Goal: Task Accomplishment & Management: Manage account settings

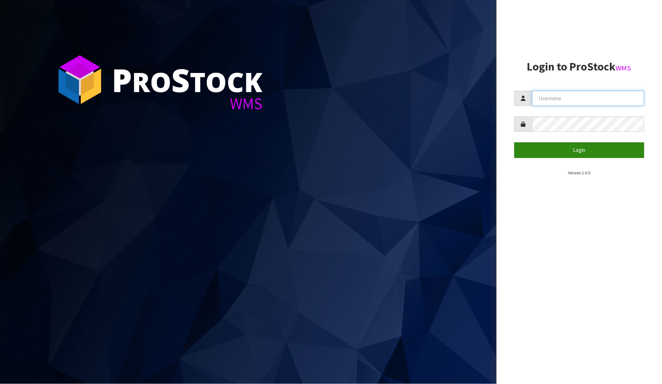
type input "[PERSON_NAME]"
click at [588, 146] on button "Login" at bounding box center [579, 150] width 130 height 15
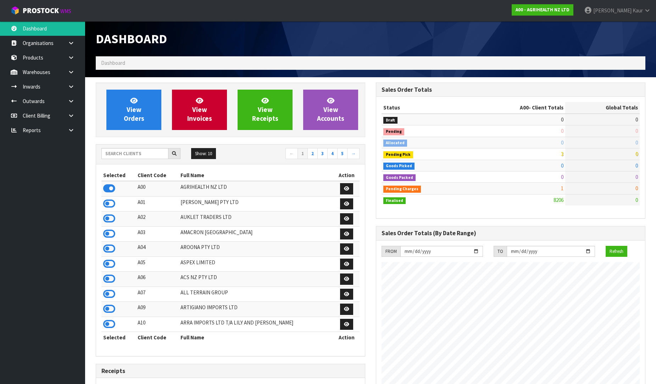
scroll to position [537, 280]
click at [139, 154] on input "text" at bounding box center [134, 153] width 67 height 11
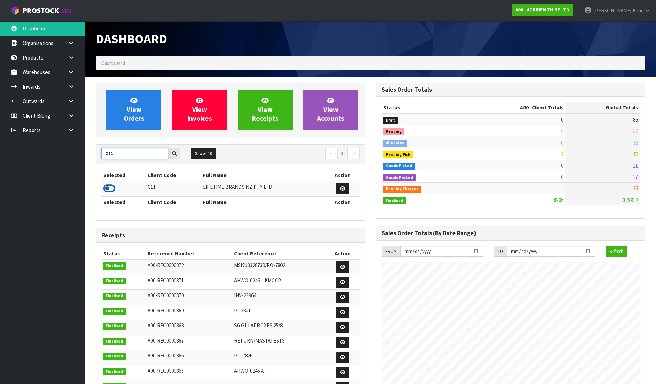
type input "C11"
click at [112, 191] on icon at bounding box center [109, 188] width 12 height 11
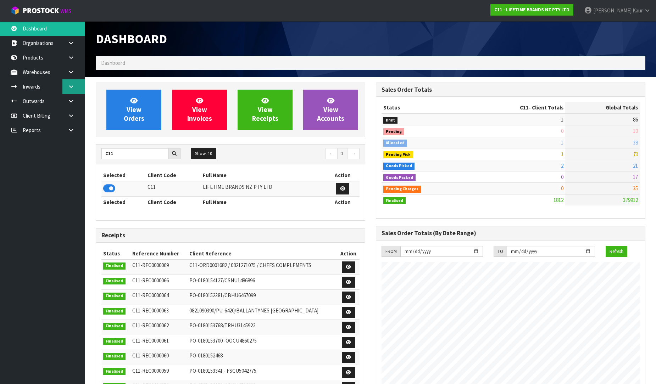
click at [64, 84] on link at bounding box center [73, 86] width 23 height 15
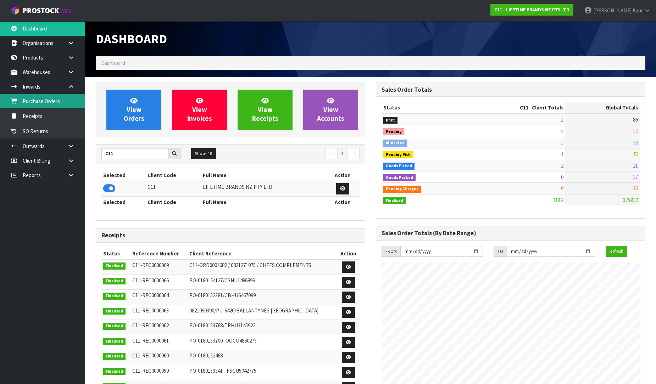
click at [57, 104] on link "Purchase Orders" at bounding box center [42, 101] width 85 height 15
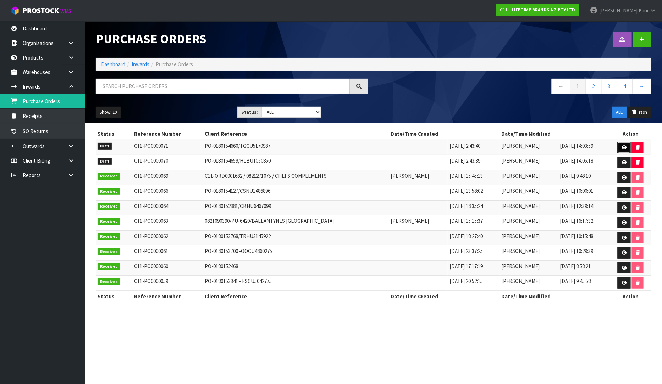
click at [624, 146] on icon at bounding box center [623, 147] width 5 height 5
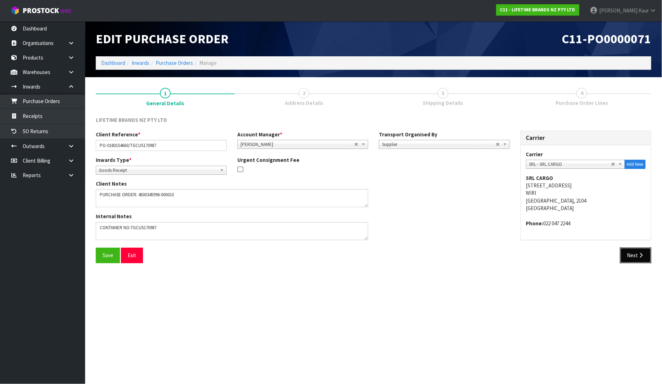
click at [628, 257] on button "Next" at bounding box center [635, 255] width 31 height 15
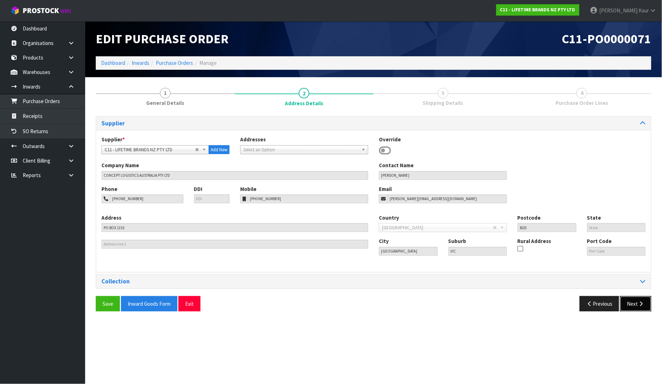
click at [630, 302] on button "Next" at bounding box center [635, 303] width 31 height 15
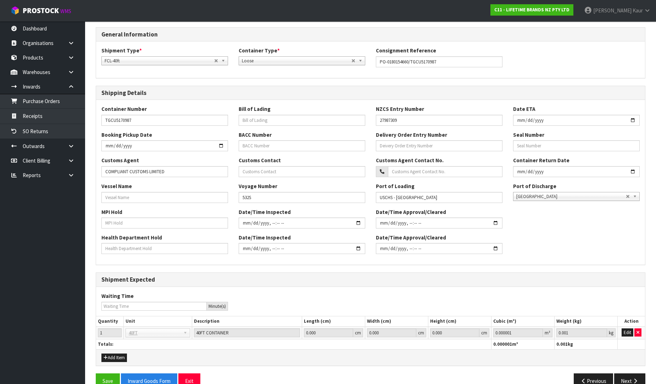
scroll to position [104, 0]
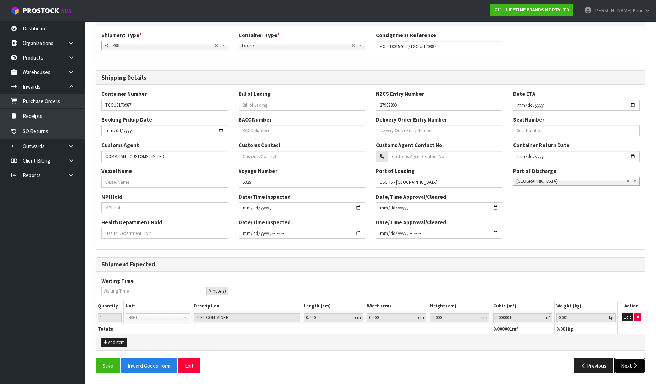
click at [635, 364] on icon "button" at bounding box center [635, 366] width 7 height 5
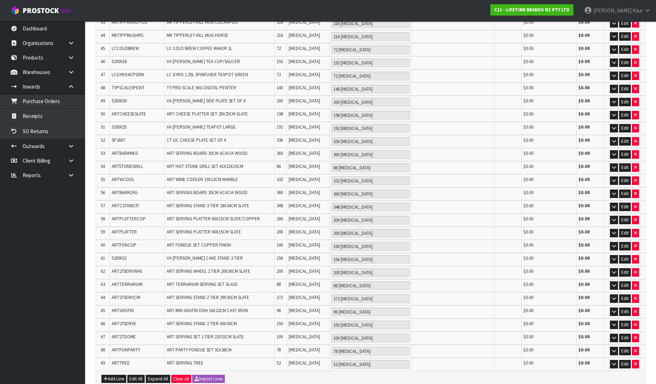
scroll to position [715, 0]
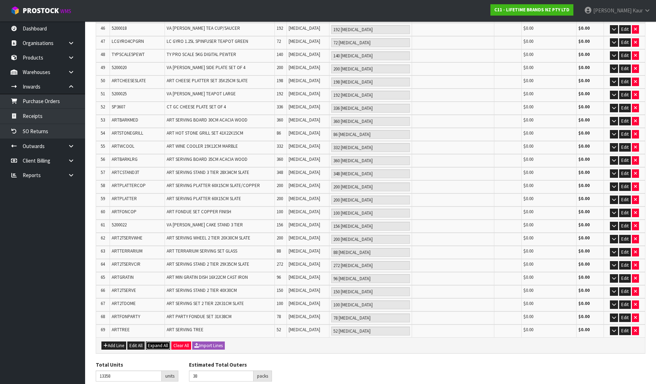
click at [165, 343] on span "Expand All" at bounding box center [158, 346] width 20 height 6
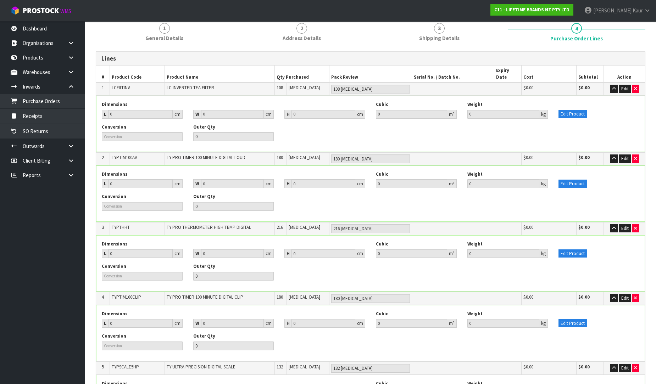
scroll to position [0, 0]
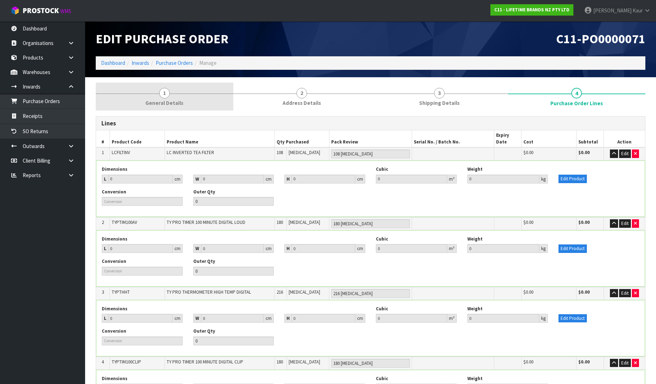
click at [167, 103] on span "General Details" at bounding box center [164, 102] width 38 height 7
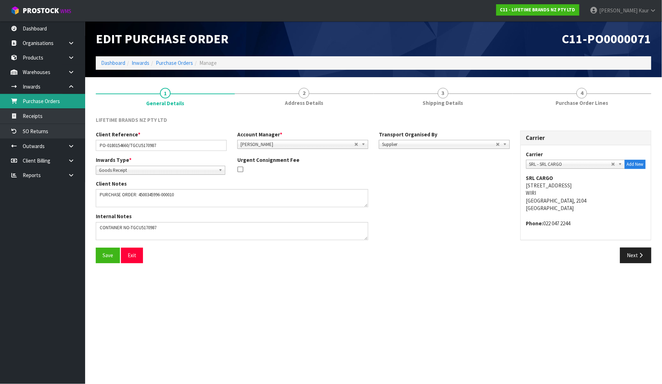
click at [55, 102] on link "Purchase Orders" at bounding box center [42, 101] width 85 height 15
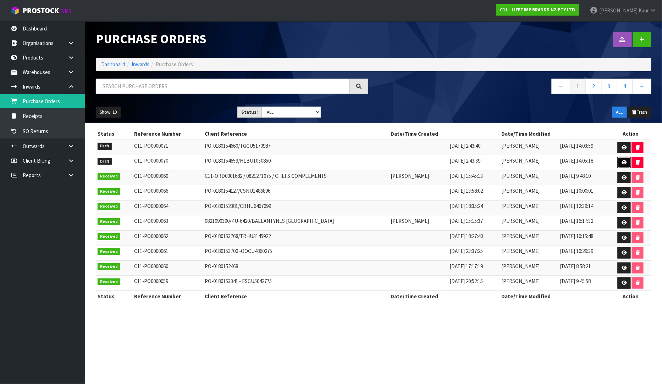
click at [626, 164] on icon at bounding box center [623, 162] width 5 height 5
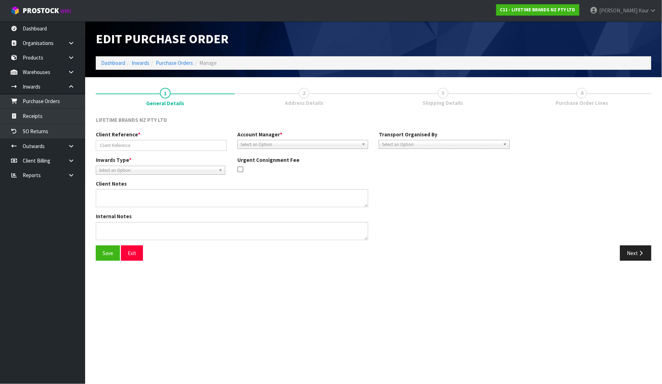
type input "PO-0180154659/HLBU1050850"
type textarea "PURCHASE ORDER: 4500345999-000010"
type textarea "CONTAINER NO:HLBU1050850"
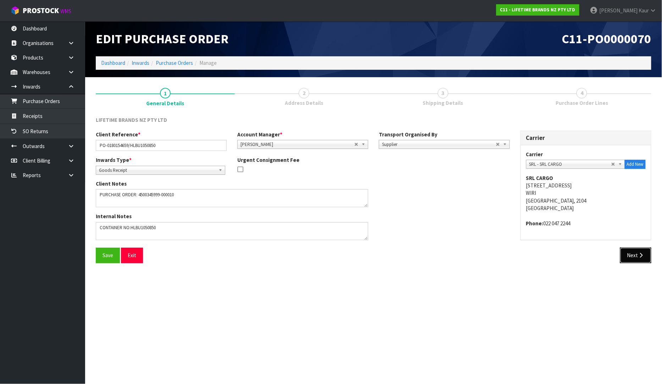
click at [641, 259] on button "Next" at bounding box center [635, 255] width 31 height 15
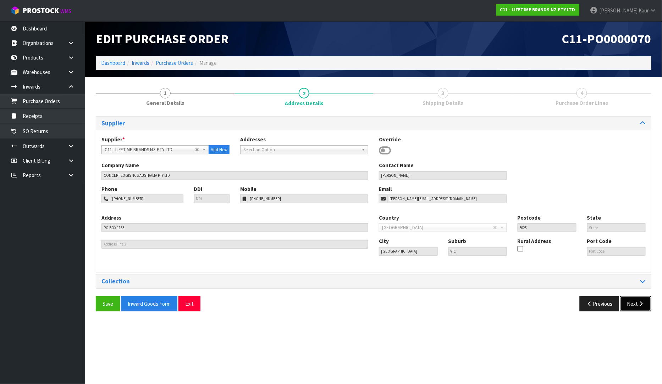
drag, startPoint x: 641, startPoint y: 300, endPoint x: 645, endPoint y: 297, distance: 5.5
click at [641, 300] on button "Next" at bounding box center [635, 303] width 31 height 15
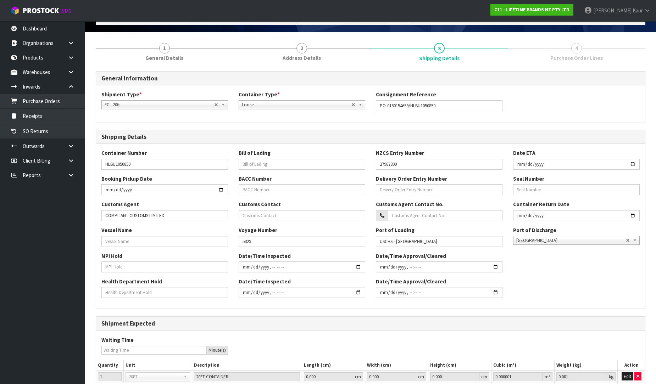
scroll to position [104, 0]
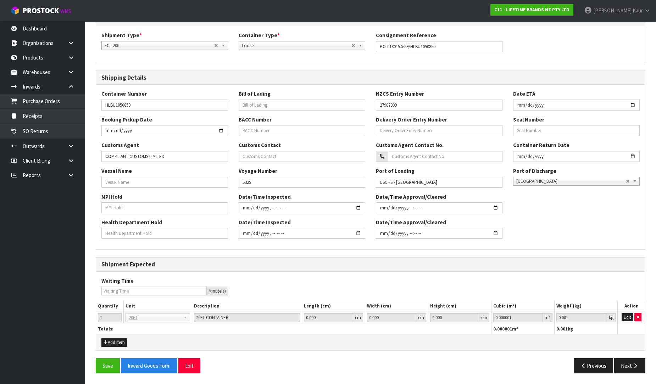
click at [635, 375] on div "Save Inward Goods Form Exit Previous Next" at bounding box center [370, 369] width 560 height 21
click at [635, 367] on icon "button" at bounding box center [635, 366] width 7 height 5
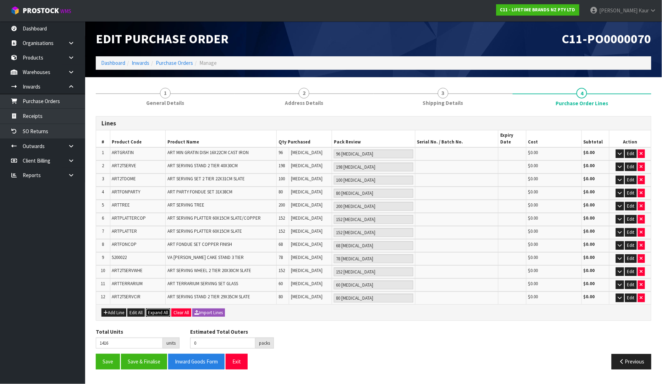
click at [154, 310] on span "Expand All" at bounding box center [158, 313] width 20 height 6
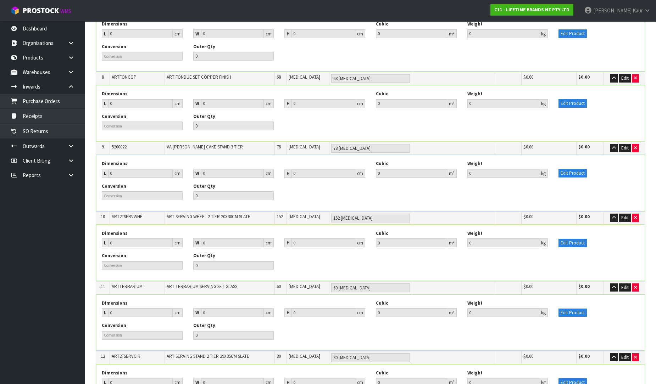
scroll to position [667, 0]
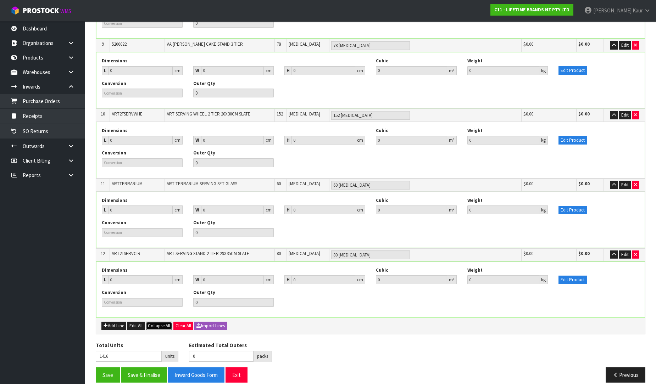
click at [157, 323] on span "Collapse All" at bounding box center [159, 326] width 22 height 6
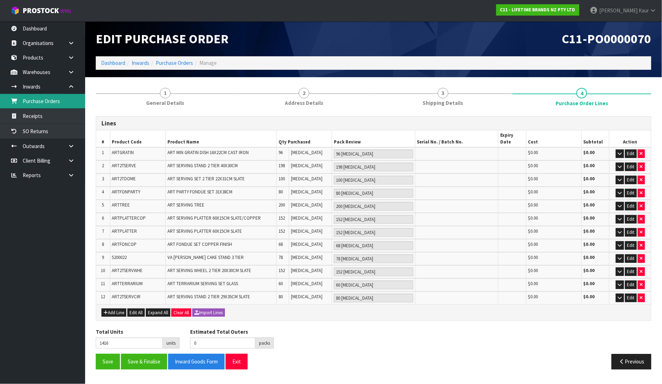
click at [51, 104] on link "Purchase Orders" at bounding box center [42, 101] width 85 height 15
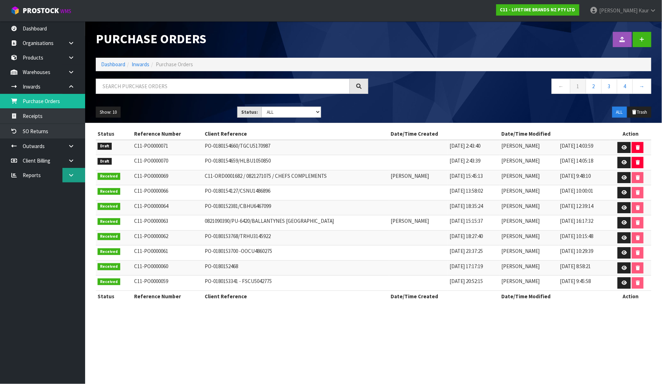
click at [74, 173] on icon at bounding box center [71, 175] width 7 height 5
click at [45, 201] on link "CWL" at bounding box center [42, 205] width 85 height 15
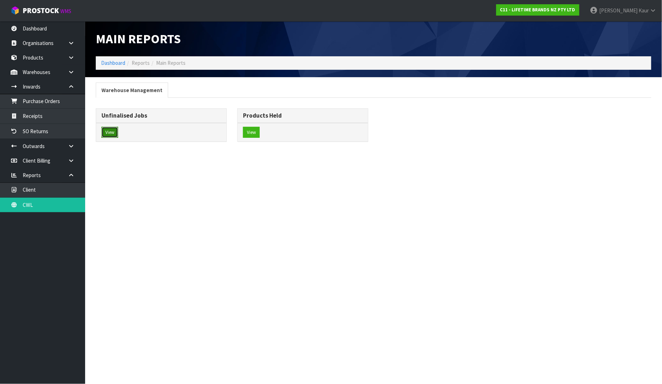
click at [113, 138] on button "View" at bounding box center [109, 132] width 17 height 11
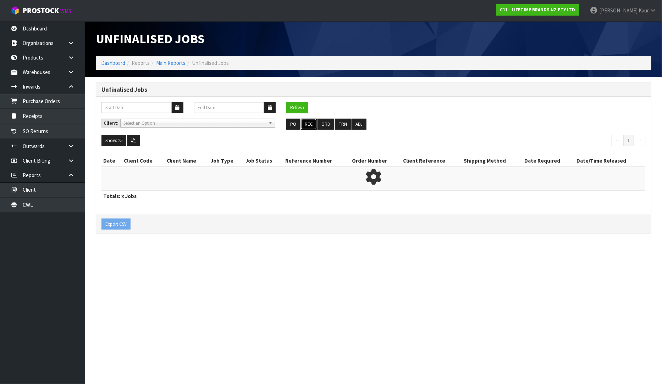
click at [304, 127] on button "REC" at bounding box center [309, 124] width 16 height 11
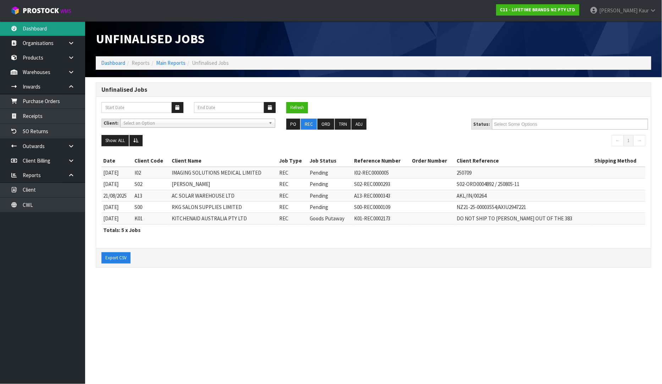
click at [32, 24] on link "Dashboard" at bounding box center [42, 28] width 85 height 15
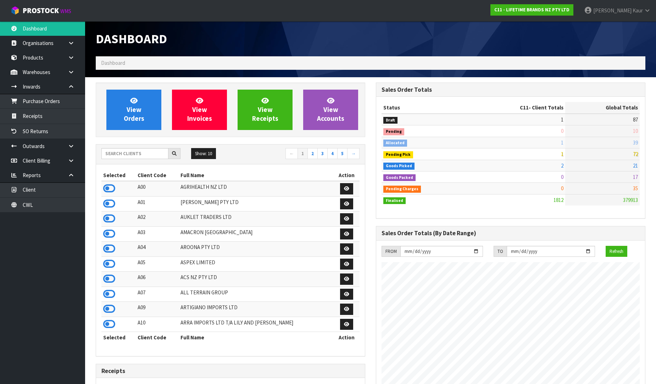
click at [588, 33] on div "Dashboard" at bounding box center [370, 38] width 560 height 35
drag, startPoint x: 54, startPoint y: 207, endPoint x: 54, endPoint y: 203, distance: 3.6
click at [54, 207] on link "CWL" at bounding box center [42, 205] width 85 height 15
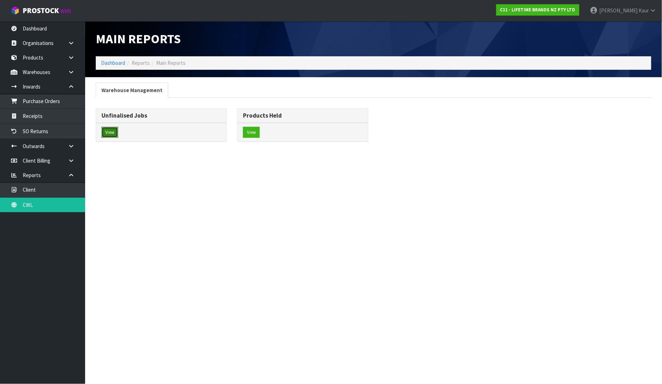
click at [109, 133] on button "View" at bounding box center [109, 132] width 17 height 11
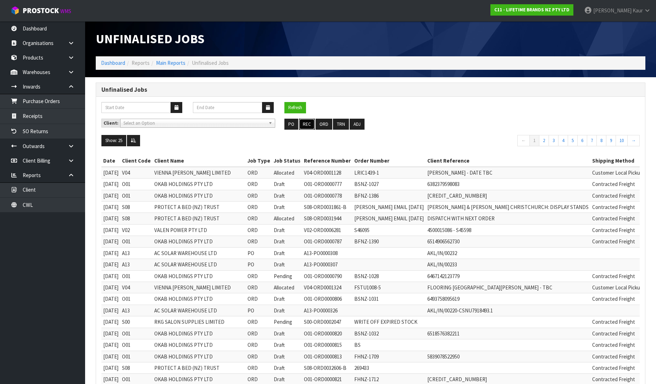
click at [304, 126] on button "REC" at bounding box center [307, 124] width 16 height 11
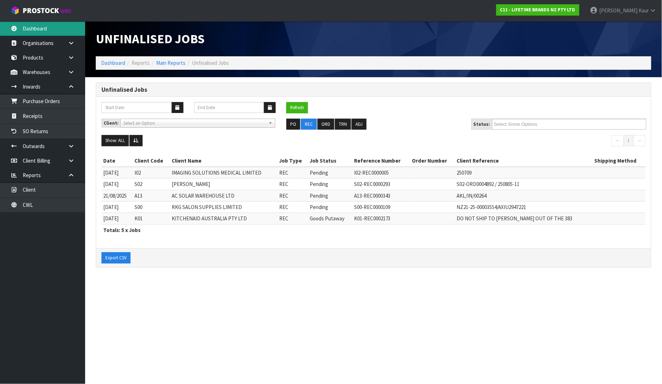
click at [36, 27] on link "Dashboard" at bounding box center [42, 28] width 85 height 15
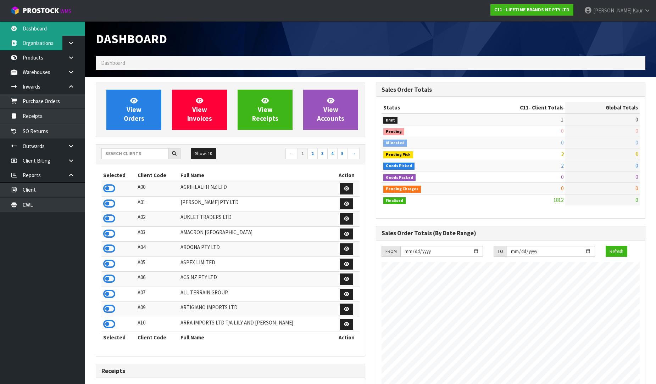
scroll to position [537, 280]
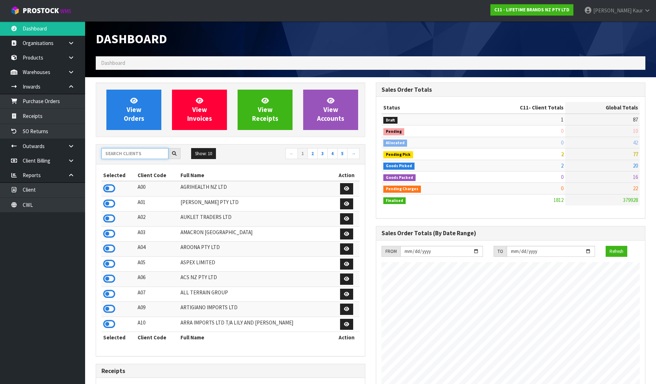
click at [118, 154] on input "text" at bounding box center [134, 153] width 67 height 11
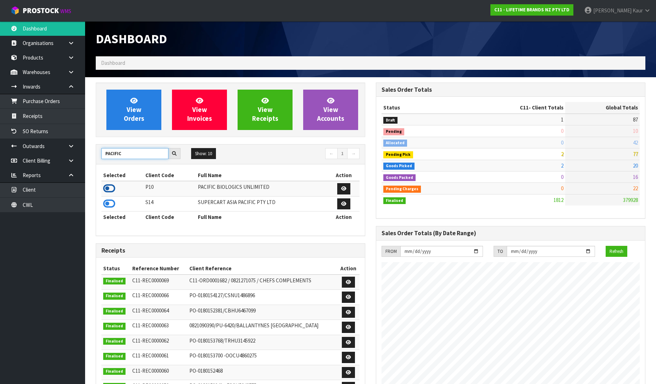
type input "PACIFIC"
click at [108, 187] on icon at bounding box center [109, 188] width 12 height 11
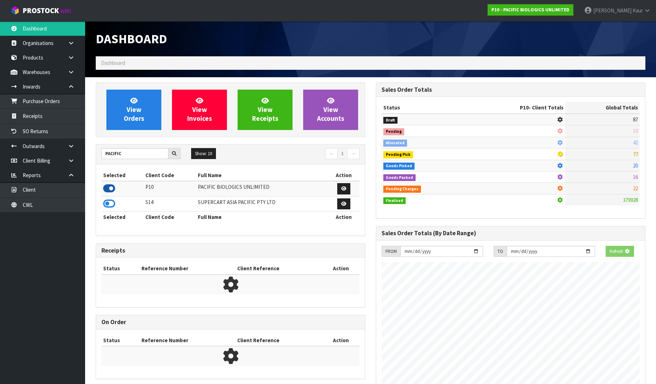
scroll to position [492, 280]
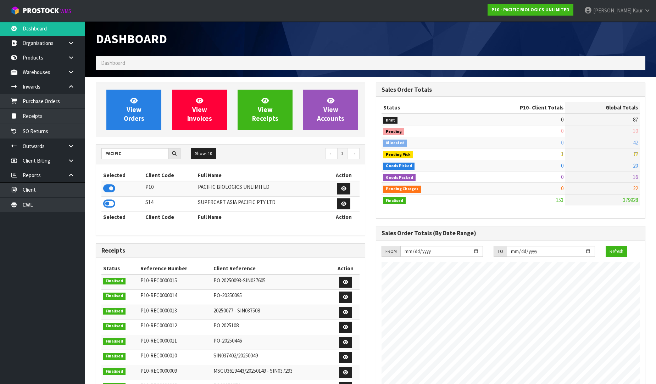
click at [434, 37] on div "Dashboard" at bounding box center [370, 38] width 560 height 35
click at [52, 101] on link "Purchase Orders" at bounding box center [42, 101] width 85 height 15
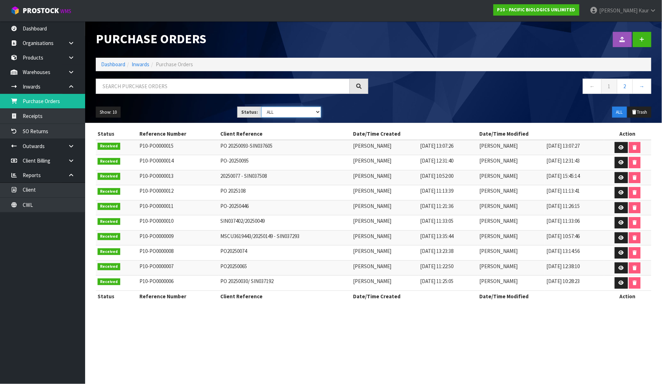
click at [315, 109] on select "Draft Pending Received Cancelled ALL" at bounding box center [291, 112] width 60 height 11
select select "string:0"
click at [261, 107] on select "Draft Pending Received Cancelled ALL" at bounding box center [291, 112] width 60 height 11
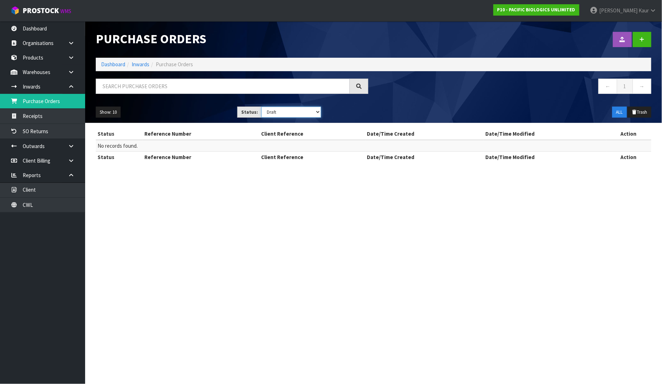
click at [319, 114] on select "Draft Pending Received Cancelled ALL" at bounding box center [291, 112] width 60 height 11
click at [176, 180] on section "Purchase Orders Import Purchase Orders Drop file here to import csv template Da…" at bounding box center [331, 192] width 662 height 384
click at [38, 97] on link "Purchase Orders" at bounding box center [42, 101] width 85 height 15
click at [55, 112] on link "Receipts" at bounding box center [42, 116] width 85 height 15
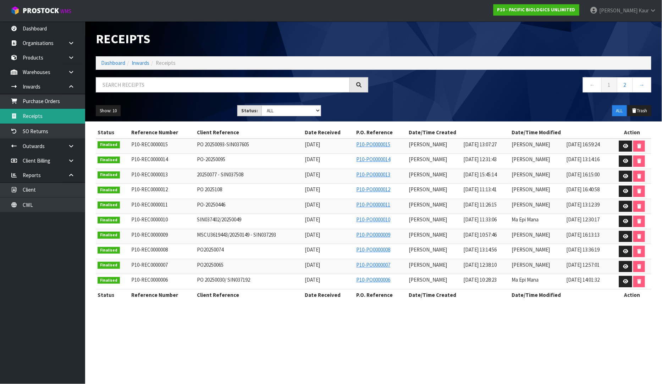
click at [35, 120] on link "Receipts" at bounding box center [42, 116] width 85 height 15
click at [44, 105] on link "Purchase Orders" at bounding box center [42, 101] width 85 height 15
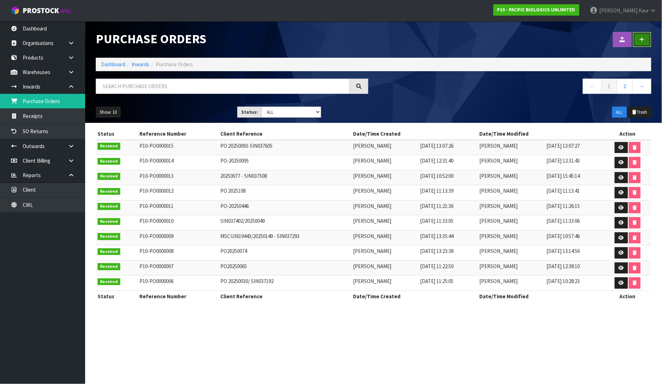
click at [639, 37] on link at bounding box center [642, 39] width 18 height 15
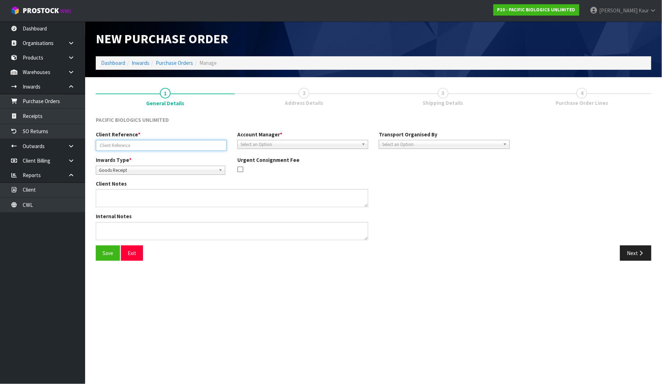
click at [121, 146] on input "text" at bounding box center [161, 145] width 131 height 11
click at [122, 144] on input "text" at bounding box center [161, 145] width 131 height 11
paste input "20250058 - SIN037858"
type input "20250058 - SIN037858"
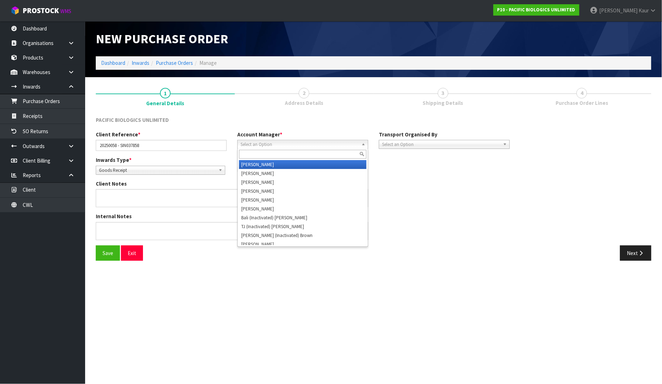
click at [265, 140] on span "Select an Option" at bounding box center [299, 144] width 118 height 9
type input "v"
click at [258, 163] on li "V [PERSON_NAME]" at bounding box center [302, 164] width 127 height 9
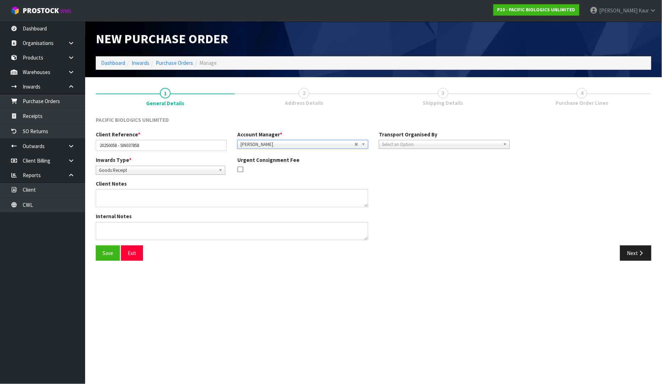
click at [391, 144] on span "Select an Option" at bounding box center [441, 144] width 118 height 9
click at [392, 183] on li "Client" at bounding box center [444, 182] width 127 height 9
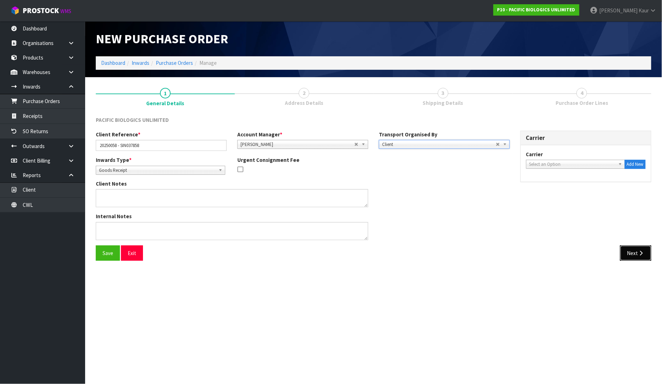
click at [627, 256] on button "Next" at bounding box center [635, 253] width 31 height 15
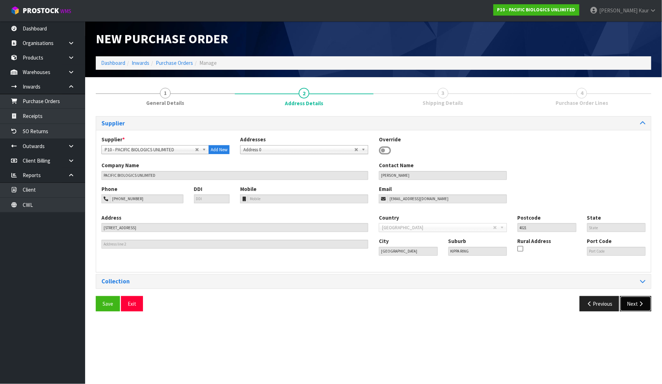
click at [627, 305] on button "Next" at bounding box center [635, 303] width 31 height 15
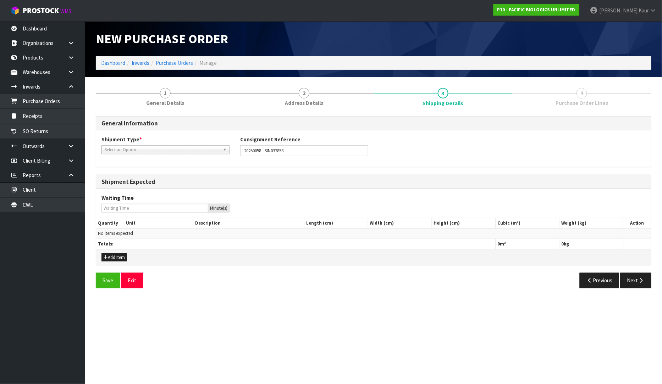
click at [110, 148] on span "Select an Option" at bounding box center [162, 150] width 115 height 9
click at [121, 182] on li "LCL International" at bounding box center [165, 178] width 124 height 9
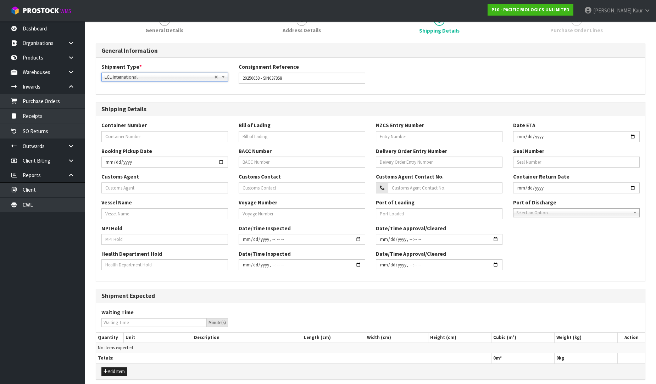
scroll to position [102, 0]
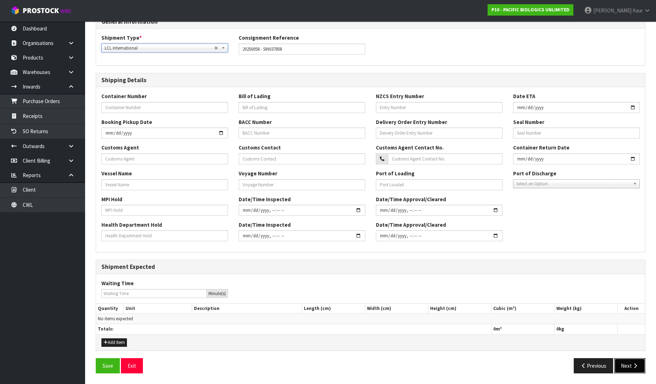
click at [625, 371] on button "Next" at bounding box center [629, 366] width 31 height 15
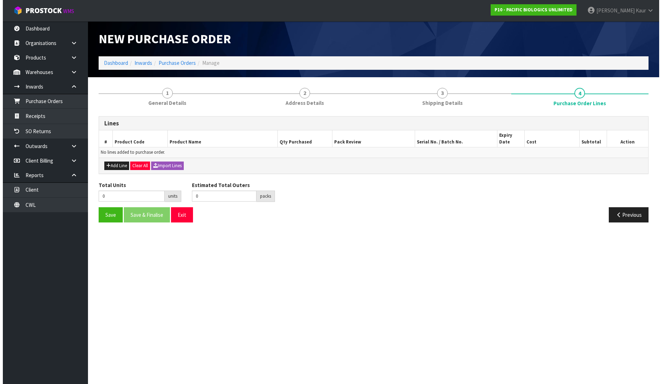
scroll to position [0, 0]
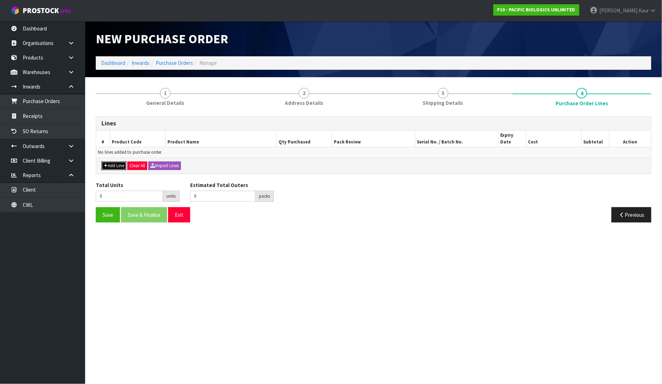
click at [107, 162] on button "Add Line" at bounding box center [113, 166] width 25 height 9
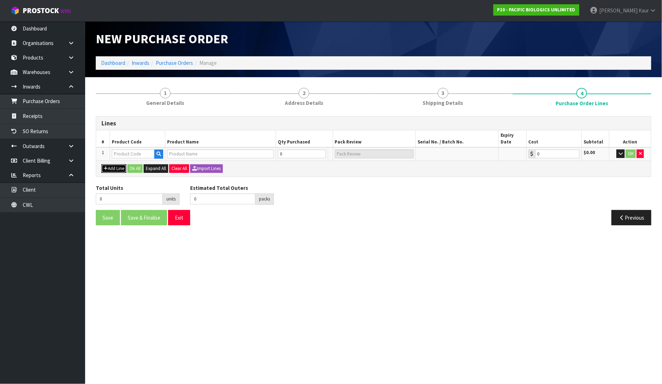
click at [108, 165] on button "Add Line" at bounding box center [113, 169] width 25 height 9
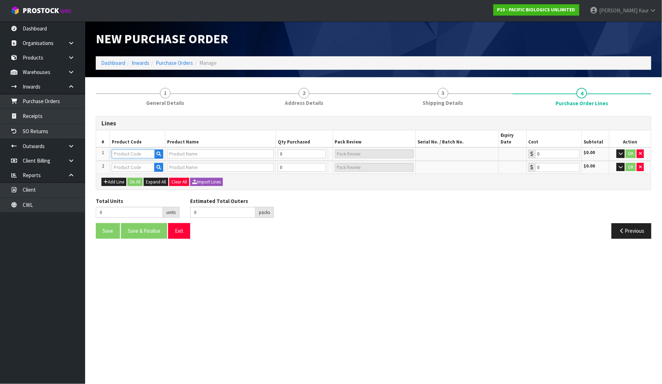
click at [117, 150] on input "text" at bounding box center [133, 154] width 43 height 9
paste input "A AGR 24-7 CATTLE G"
type input "A AGR 24-7 CATTLE G"
type input "24/7 SMART TRACE GROWING CATTLE"
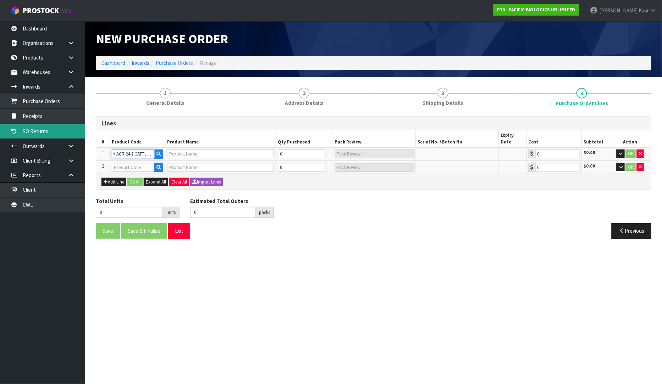
type input "0.00"
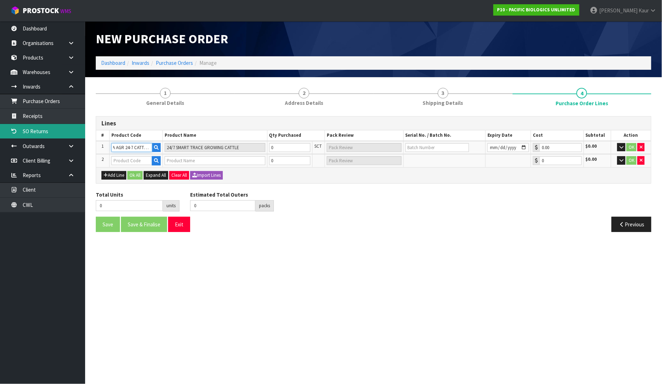
type input "A AGR 24-7 CATTLE G"
click at [136, 157] on input "text" at bounding box center [131, 160] width 41 height 9
paste input "A AGR 24-7 CATTLE G"
type input "A AGR 24-7 CATTLE G"
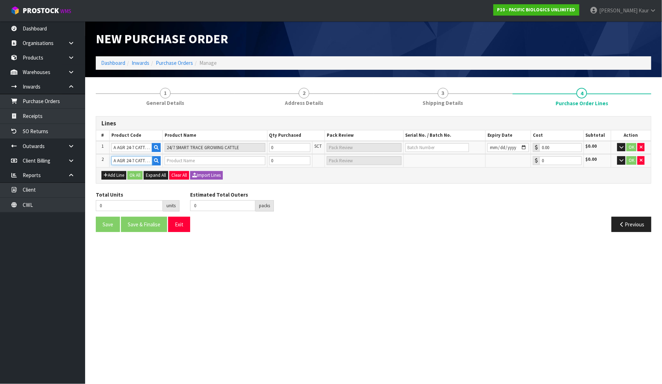
scroll to position [0, 4]
type input "24/7 SMART TRACE GROWING CATTLE"
type input "0.00"
type input "A AGR 24-7 CATTLE G"
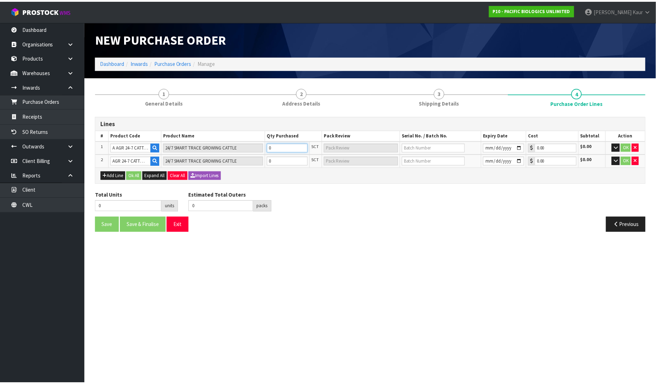
scroll to position [0, 0]
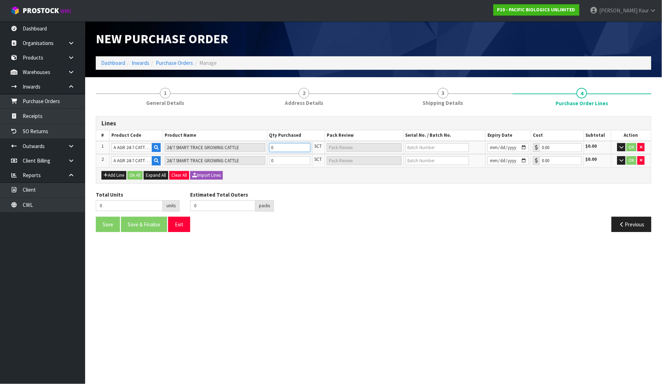
click at [256, 148] on tr "1 A AGR 24-7 CATTLE G 24/7 SMART TRACE GROWING CATTLE 0 SCT 0.00 $0.00 OK" at bounding box center [373, 147] width 555 height 13
type input "4"
type input "4 SCT"
type input "46"
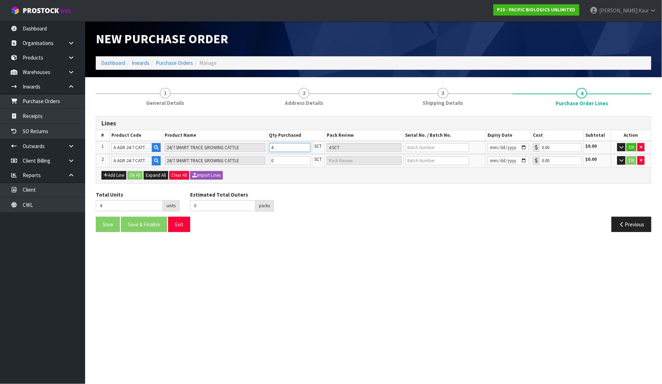
type input "5"
type input "46"
type input "5 CTN + 6 SCT"
type input "467"
type input "58"
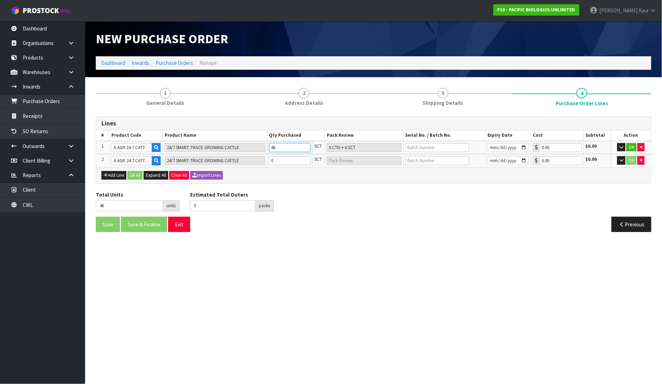
type input "467"
type input "58 CTN + 3 SCT"
type input "467"
click at [278, 158] on input "0" at bounding box center [289, 160] width 41 height 9
type input "468"
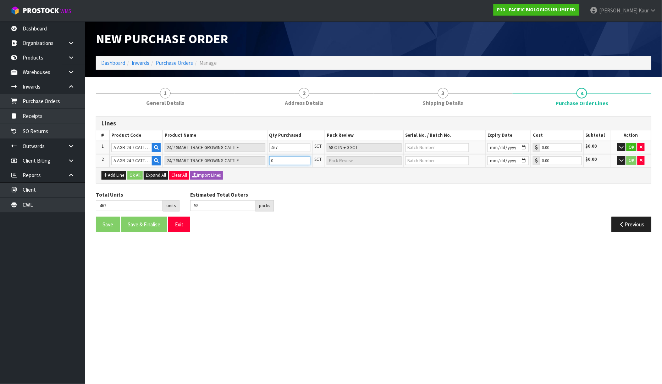
type input "1"
type input "1 SCT"
type input "483"
type input "60"
type input "16"
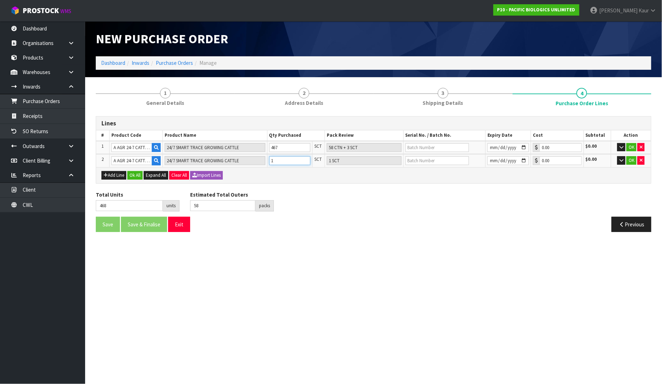
type input "2 CTN"
type input "636"
type input "79"
type input "169"
type input "21 CTN + 1 SCT"
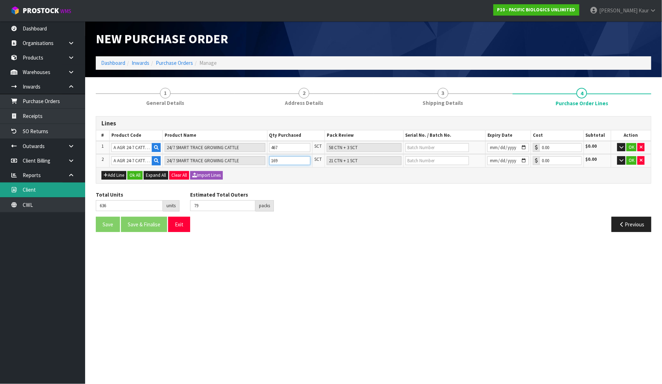
type input "169"
click at [440, 144] on input "text" at bounding box center [436, 147] width 63 height 9
paste input "230825"
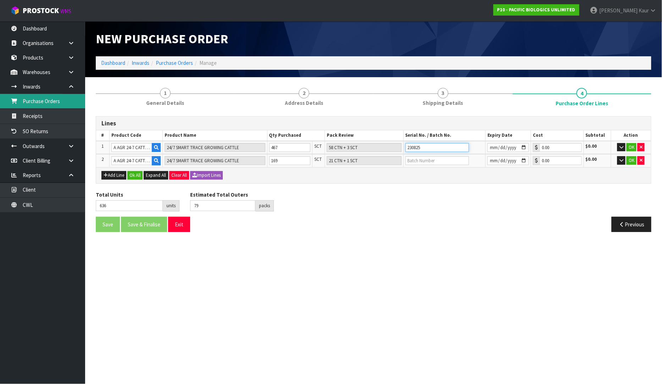
type input "230825"
click at [422, 160] on input "text" at bounding box center [436, 160] width 63 height 9
paste input "240828"
type input "240828"
click at [491, 146] on input "date" at bounding box center [507, 147] width 41 height 9
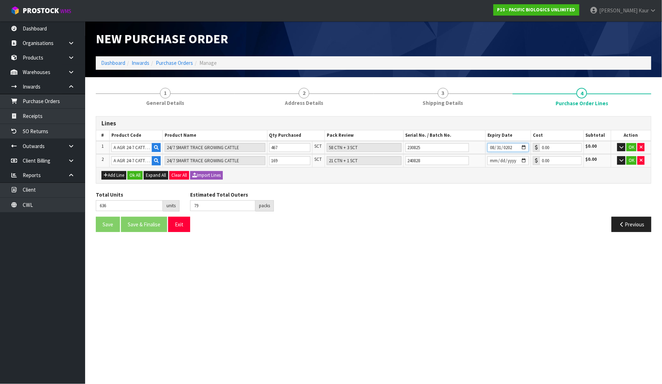
type input "2028-08-31"
click at [490, 160] on input "date" at bounding box center [507, 160] width 41 height 9
type input "2028-08-31"
click at [482, 200] on div "Total Units 636 units Estimated Total Outers 79 packs Estimated Total Pallets p…" at bounding box center [373, 204] width 566 height 26
click at [138, 173] on button "Ok All" at bounding box center [134, 175] width 15 height 9
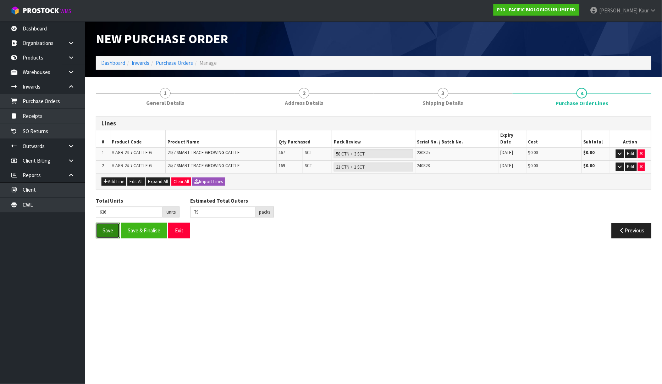
click at [106, 224] on button "Save" at bounding box center [108, 230] width 24 height 15
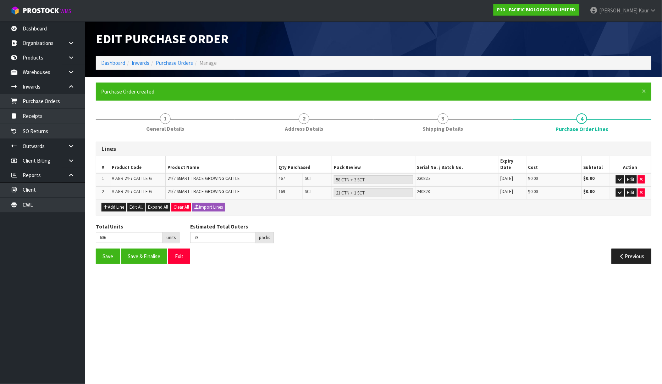
type input "0"
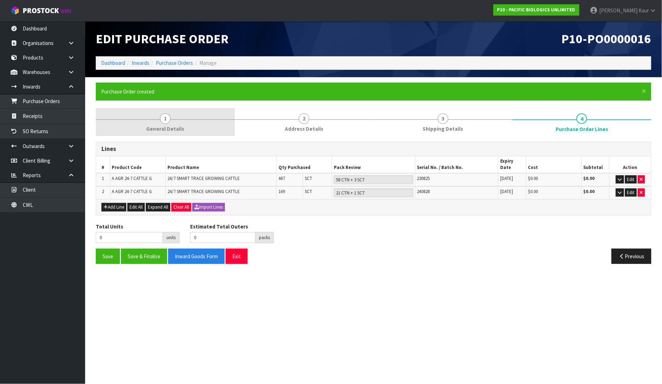
click at [161, 118] on span "1" at bounding box center [165, 118] width 11 height 11
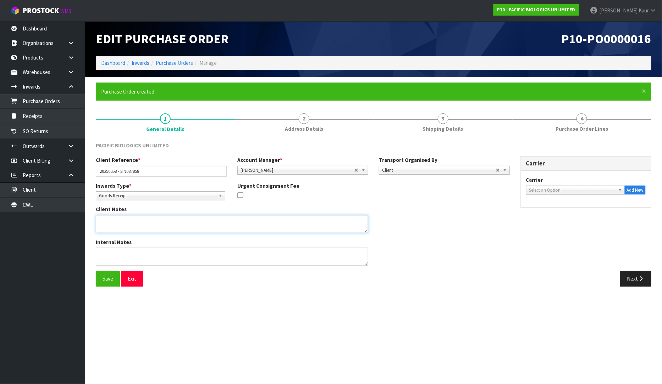
click at [101, 217] on textarea at bounding box center [232, 224] width 272 height 18
type textarea "1 X DATA LOGGER"
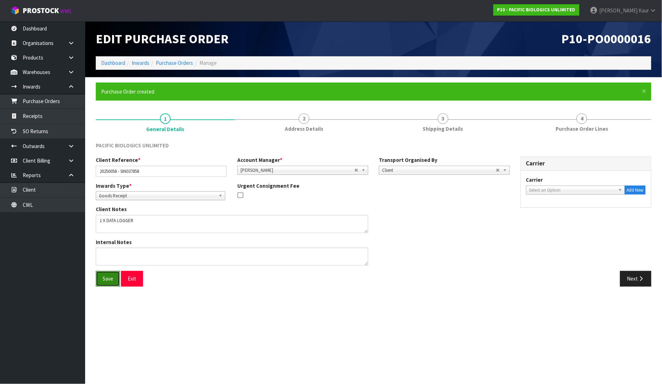
click at [103, 281] on button "Save" at bounding box center [108, 278] width 24 height 15
drag, startPoint x: 121, startPoint y: 171, endPoint x: 95, endPoint y: 170, distance: 26.3
click at [95, 170] on div "Client Reference * 20250058 - SIN037858" at bounding box center [161, 166] width 142 height 20
click at [174, 169] on input "20250058 - SIN037858" at bounding box center [161, 171] width 131 height 11
paste input "20250058 -"
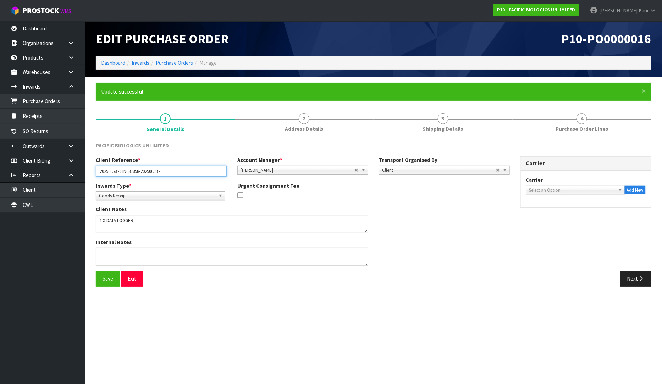
click at [174, 169] on input "20250058 - SIN037858-20250058 -" at bounding box center [161, 171] width 131 height 11
click at [121, 175] on input "20250058 - SIN037858-20250058" at bounding box center [161, 171] width 131 height 11
type input "SIN037858-20250058"
click at [101, 278] on button "Save" at bounding box center [108, 278] width 24 height 15
click at [109, 281] on button "Save" at bounding box center [108, 278] width 24 height 15
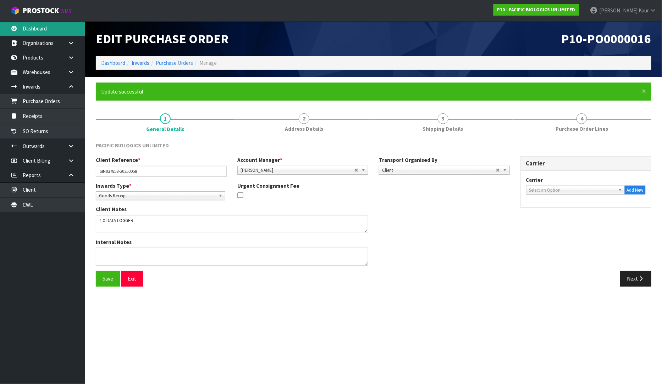
click at [35, 31] on link "Dashboard" at bounding box center [42, 28] width 85 height 15
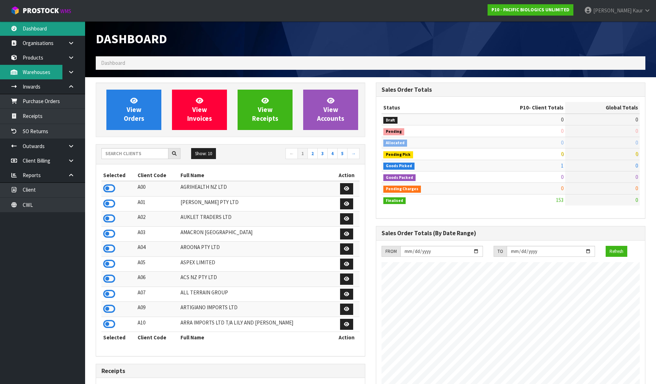
scroll to position [492, 280]
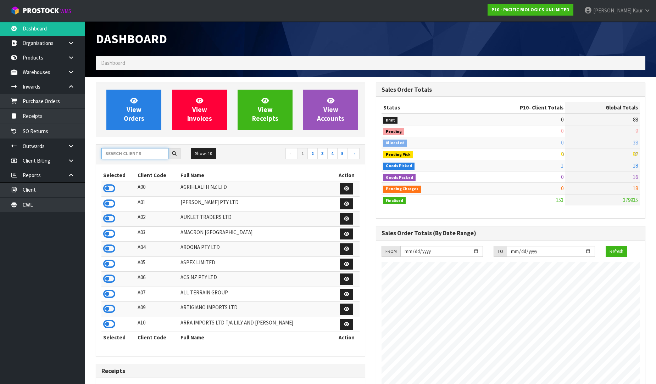
click at [126, 154] on input "text" at bounding box center [134, 153] width 67 height 11
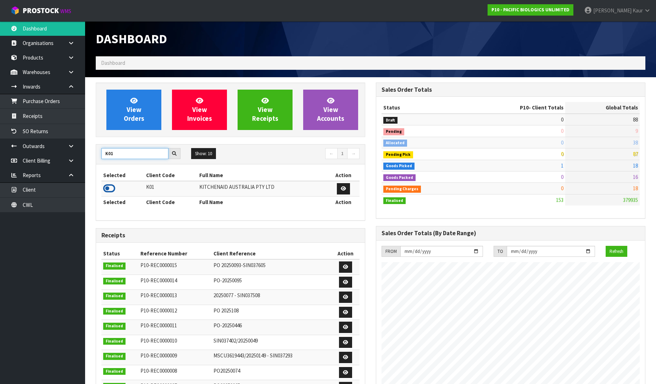
type input "K01"
click at [112, 185] on icon at bounding box center [109, 188] width 12 height 11
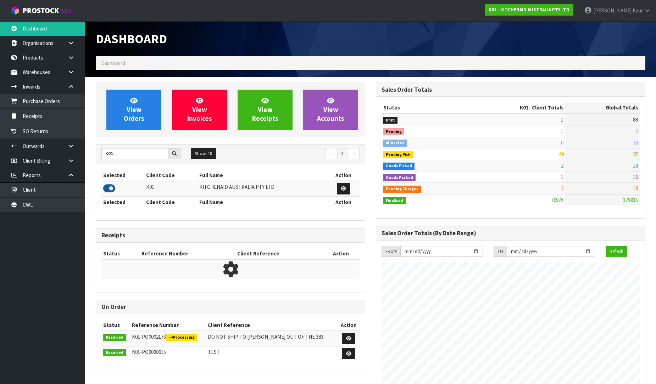
scroll to position [537, 280]
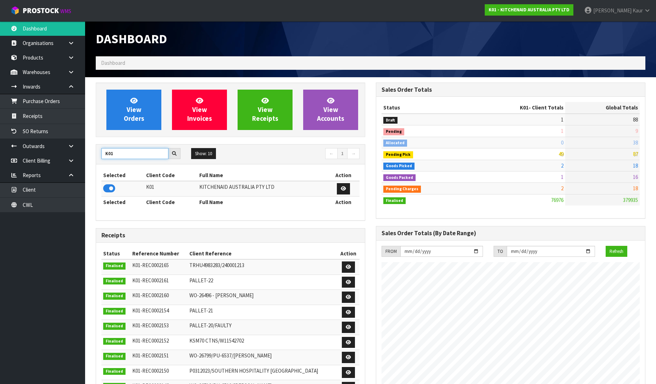
drag, startPoint x: 123, startPoint y: 155, endPoint x: 98, endPoint y: 153, distance: 26.0
click at [98, 153] on div "K01" at bounding box center [141, 153] width 90 height 11
type input "C11"
click at [110, 187] on icon at bounding box center [109, 188] width 12 height 11
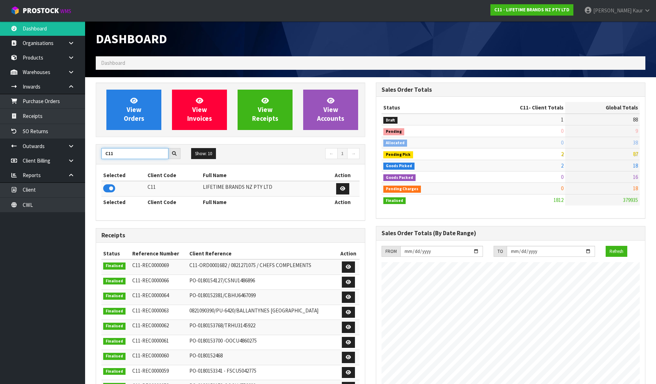
drag, startPoint x: 122, startPoint y: 154, endPoint x: 91, endPoint y: 146, distance: 31.7
click at [91, 146] on div "View Orders View Invoices View Receipts View Accounts C11 Show: 10 5 10 25 50 ←…" at bounding box center [230, 289] width 280 height 412
type input "DATS"
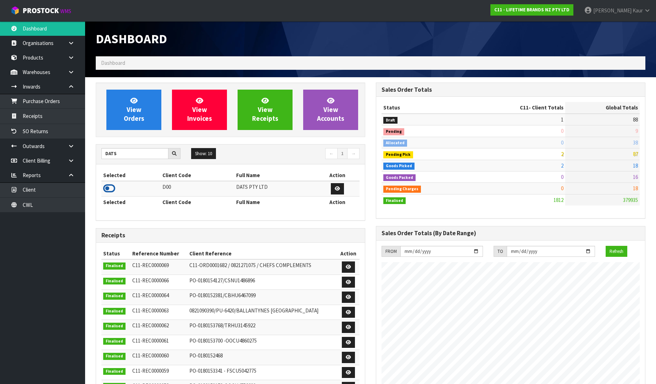
click at [106, 188] on icon at bounding box center [109, 188] width 12 height 11
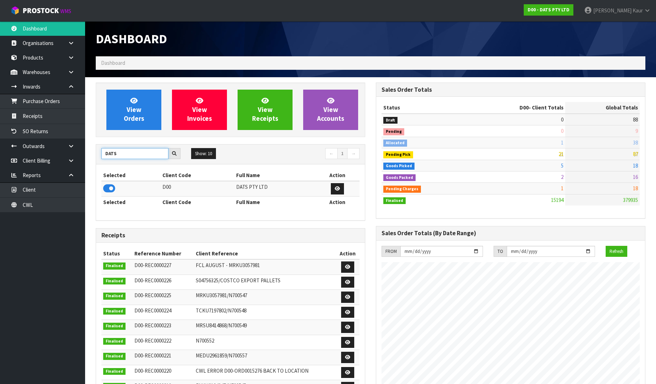
drag, startPoint x: 128, startPoint y: 157, endPoint x: 101, endPoint y: 148, distance: 28.7
click at [101, 148] on input "DATS" at bounding box center [134, 153] width 67 height 11
type input "VET"
click at [111, 187] on icon at bounding box center [109, 188] width 12 height 11
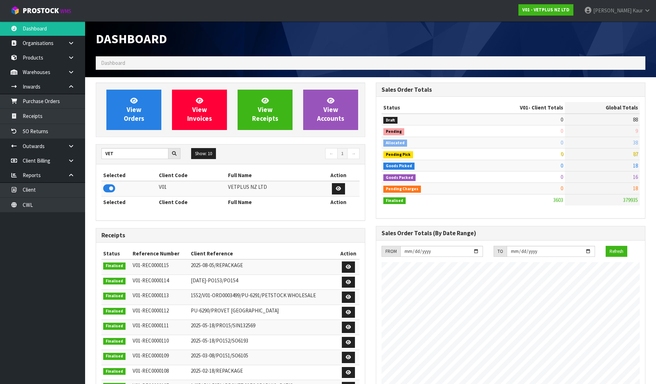
drag, startPoint x: 119, startPoint y: 156, endPoint x: 98, endPoint y: 151, distance: 21.9
click at [98, 151] on div "VET Show: 10 5 10 25 50 ← 1 →" at bounding box center [230, 154] width 269 height 12
drag, startPoint x: 112, startPoint y: 155, endPoint x: 103, endPoint y: 153, distance: 9.1
click at [103, 153] on input "VET" at bounding box center [134, 153] width 67 height 11
type input "NERO"
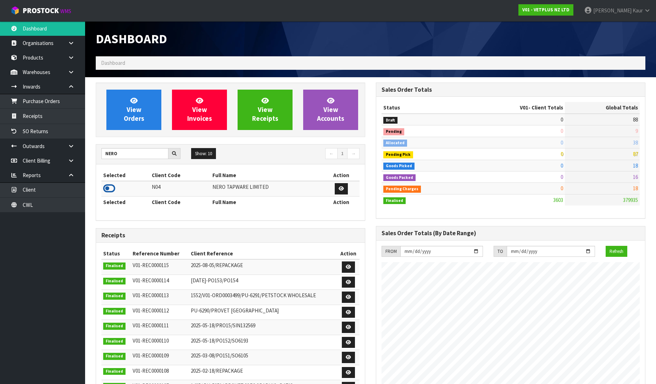
click at [115, 190] on icon at bounding box center [109, 188] width 12 height 11
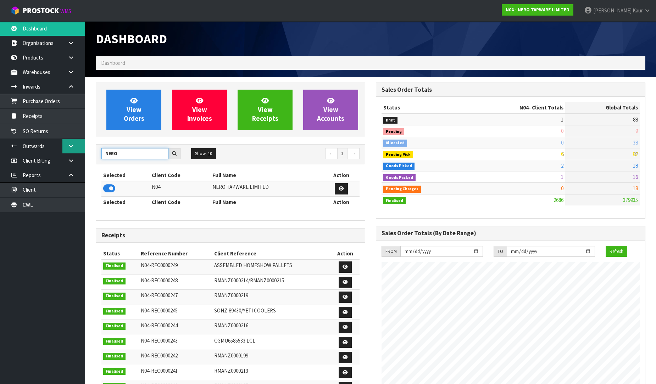
drag, startPoint x: 126, startPoint y: 154, endPoint x: 82, endPoint y: 150, distance: 44.5
click at [82, 150] on body "Toggle navigation ProStock WMS N04 - NERO TAPWARE LIMITED Prabhneet Kaur Logout…" at bounding box center [328, 192] width 656 height 384
type input "BABW"
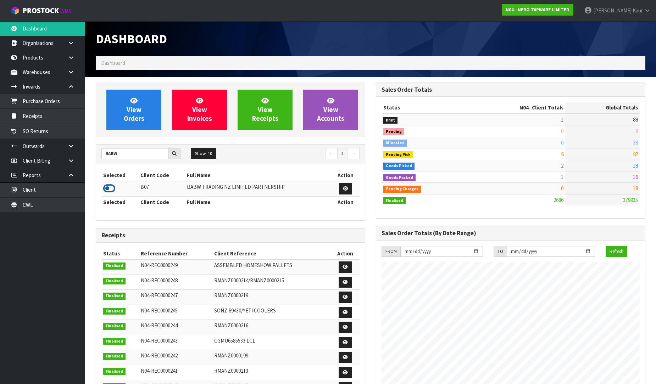
click at [108, 191] on icon at bounding box center [109, 188] width 12 height 11
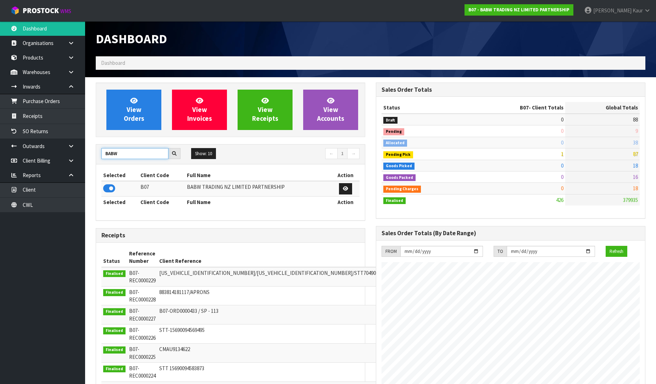
drag, startPoint x: 126, startPoint y: 155, endPoint x: 100, endPoint y: 150, distance: 26.6
click at [100, 150] on div "BABW" at bounding box center [141, 153] width 90 height 11
type input "NEOGEN"
click at [111, 190] on icon at bounding box center [109, 188] width 12 height 11
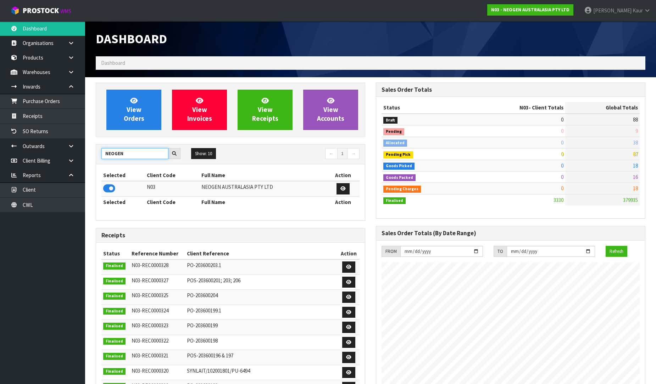
drag, startPoint x: 115, startPoint y: 155, endPoint x: 93, endPoint y: 151, distance: 22.6
click at [93, 151] on div "View Orders View Invoices View Receipts View Accounts NEOGEN Show: 10 5 10 25 5…" at bounding box center [230, 289] width 280 height 412
type input "SFA"
click at [113, 189] on icon at bounding box center [109, 188] width 12 height 11
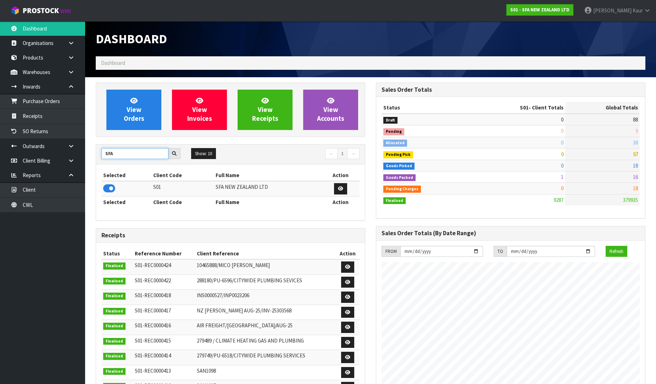
drag, startPoint x: 127, startPoint y: 156, endPoint x: 94, endPoint y: 145, distance: 34.1
click at [94, 145] on div "View Orders View Invoices View Receipts View Accounts SFA Show: 10 5 10 25 50 ←…" at bounding box center [230, 289] width 280 height 412
type input "ACS"
click at [112, 189] on icon at bounding box center [109, 188] width 12 height 11
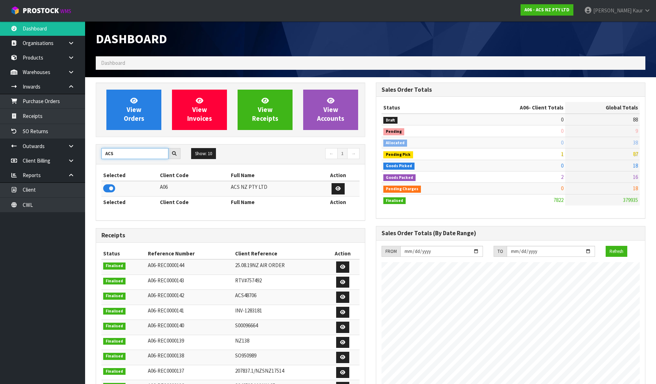
drag, startPoint x: 109, startPoint y: 154, endPoint x: 100, endPoint y: 150, distance: 9.1
click at [100, 150] on div "ACS" at bounding box center [141, 153] width 90 height 11
type input "C11"
click at [105, 188] on icon at bounding box center [109, 188] width 12 height 11
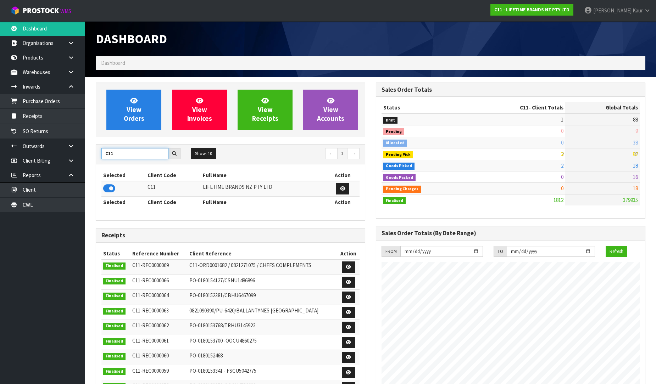
click at [89, 147] on section "View Orders View Invoices View Receipts View Accounts C11 Show: 10 5 10 25 50 ←…" at bounding box center [370, 359] width 571 height 564
type input "VET"
click at [110, 187] on icon at bounding box center [109, 188] width 12 height 11
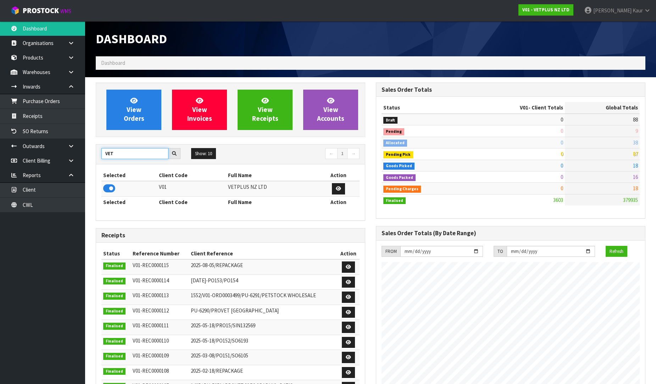
drag, startPoint x: 119, startPoint y: 158, endPoint x: 98, endPoint y: 147, distance: 23.6
click at [98, 147] on div "VET Show: 10 5 10 25 50 ← 1 →" at bounding box center [230, 155] width 269 height 20
type input "TUFF"
click at [108, 185] on icon at bounding box center [109, 188] width 12 height 11
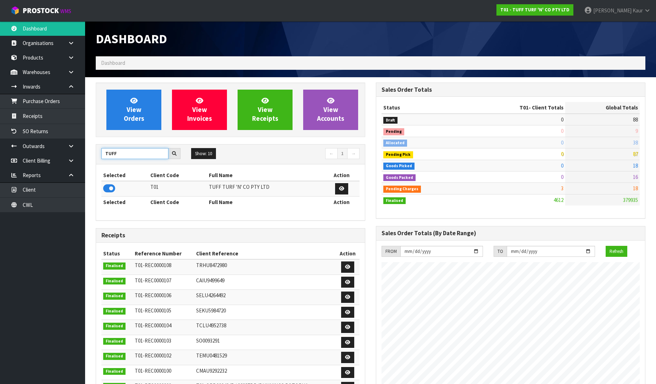
drag, startPoint x: 133, startPoint y: 152, endPoint x: 132, endPoint y: 156, distance: 4.6
click at [132, 156] on input "TUFF" at bounding box center [134, 153] width 67 height 11
drag, startPoint x: 132, startPoint y: 156, endPoint x: 100, endPoint y: 146, distance: 34.1
click at [100, 146] on div "TUFF Show: 10 5 10 25 50 ← 1 →" at bounding box center [230, 155] width 269 height 20
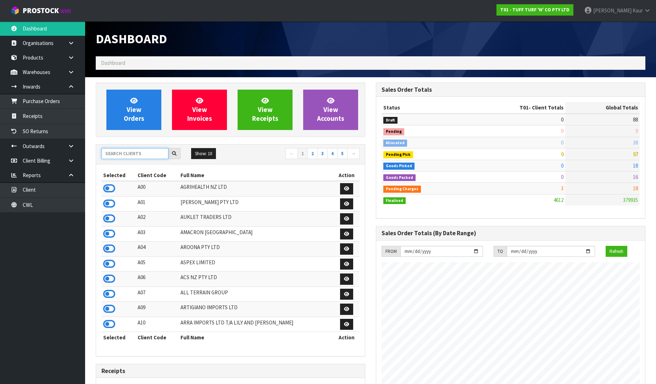
click at [123, 151] on input "text" at bounding box center [134, 153] width 67 height 11
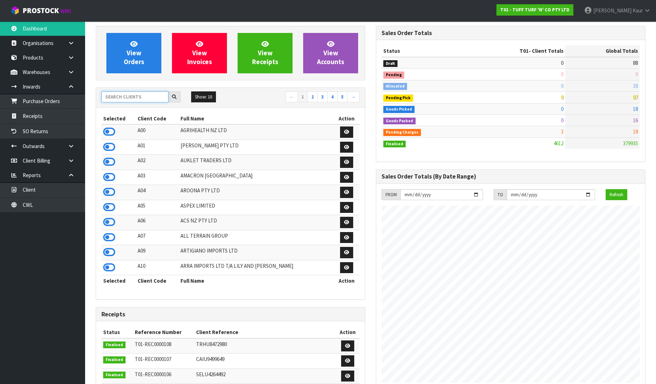
scroll to position [0, 0]
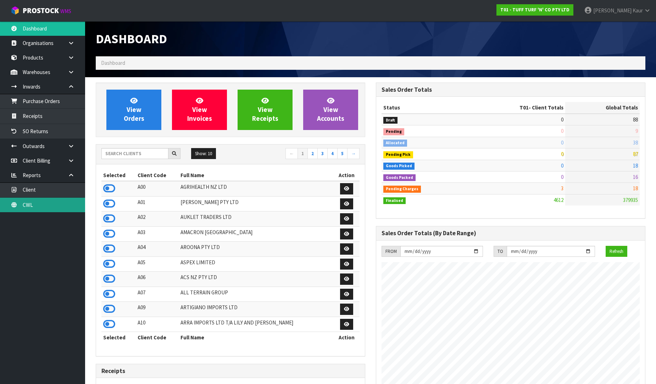
click at [43, 205] on link "CWL" at bounding box center [42, 205] width 85 height 15
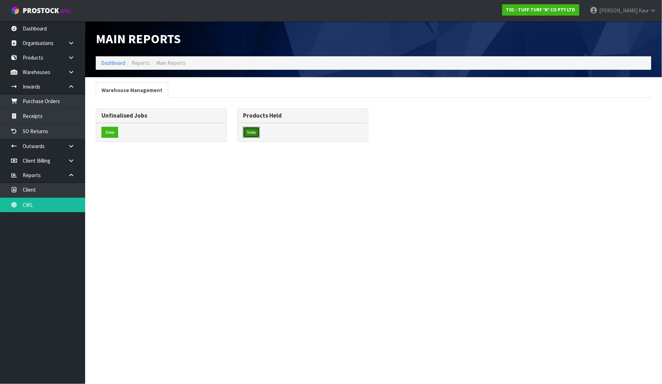
click at [256, 137] on button "View" at bounding box center [251, 132] width 17 height 11
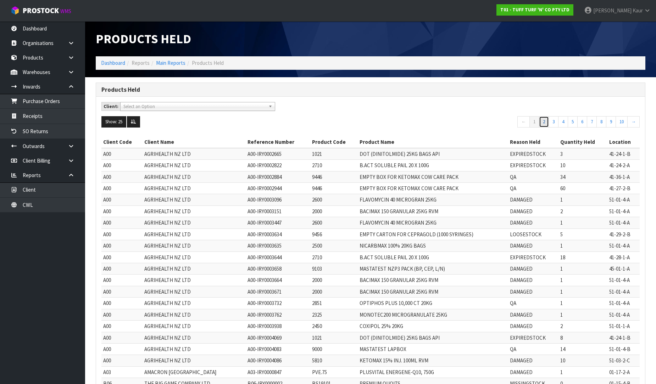
click at [539, 122] on link "2" at bounding box center [544, 121] width 10 height 11
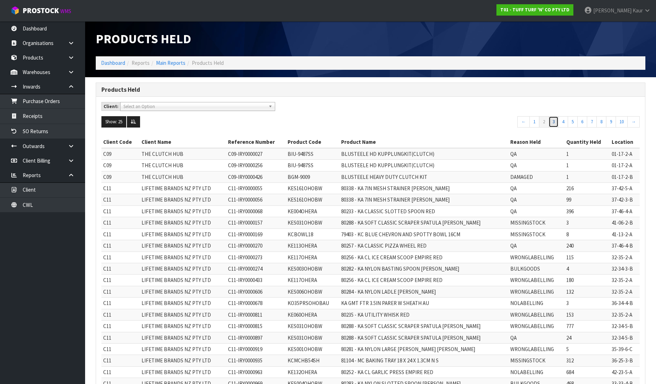
click at [553, 118] on link "3" at bounding box center [554, 121] width 10 height 11
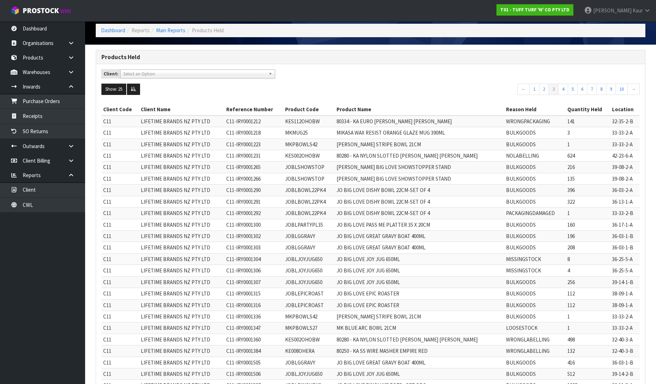
scroll to position [29, 0]
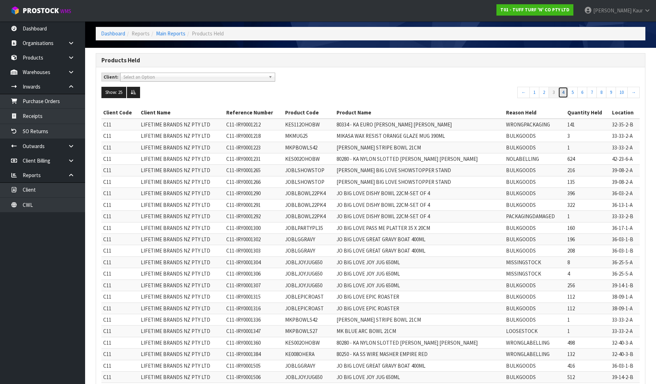
click at [563, 91] on link "4" at bounding box center [563, 92] width 10 height 11
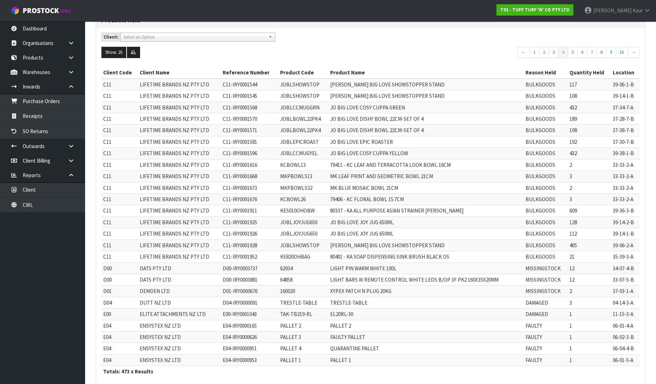
scroll to position [0, 0]
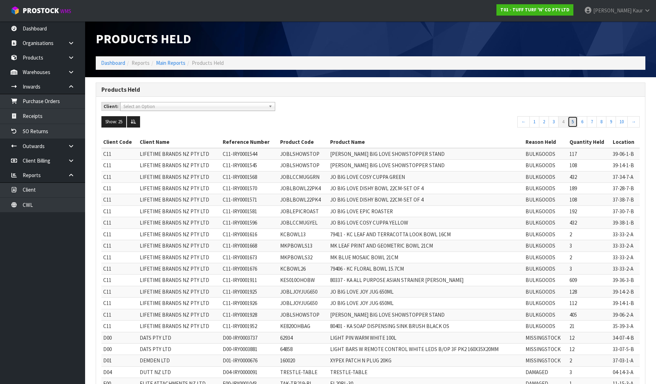
drag, startPoint x: 571, startPoint y: 121, endPoint x: 566, endPoint y: 127, distance: 8.0
click at [571, 121] on link "5" at bounding box center [573, 121] width 10 height 11
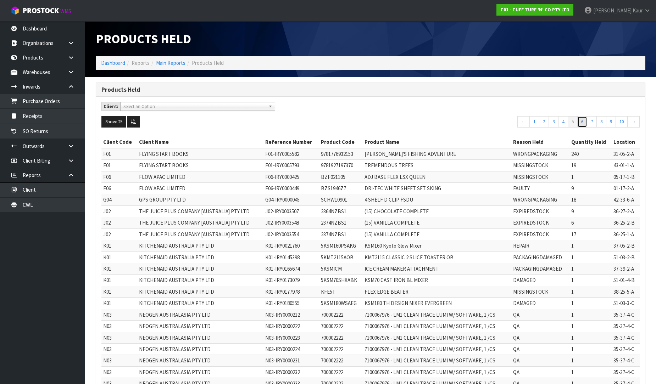
click at [583, 122] on link "6" at bounding box center [582, 121] width 10 height 11
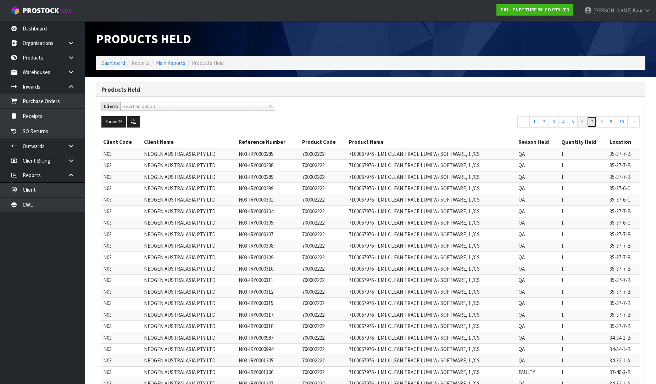
click at [589, 125] on link "7" at bounding box center [592, 121] width 10 height 11
click at [587, 126] on link "8" at bounding box center [590, 121] width 10 height 11
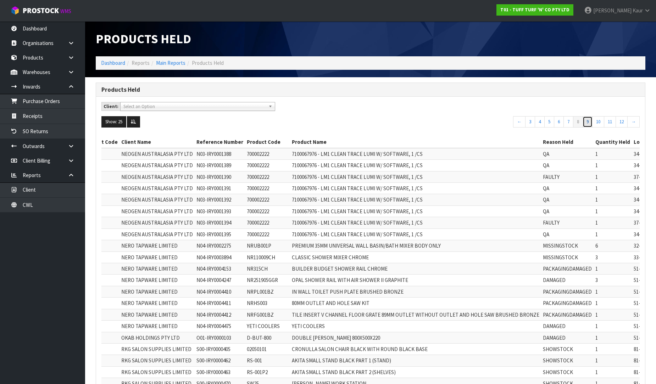
click at [589, 119] on link "9" at bounding box center [588, 121] width 10 height 11
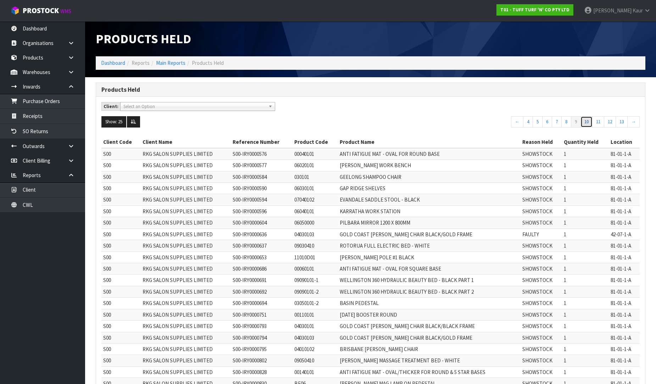
click at [587, 127] on link "10" at bounding box center [587, 121] width 12 height 11
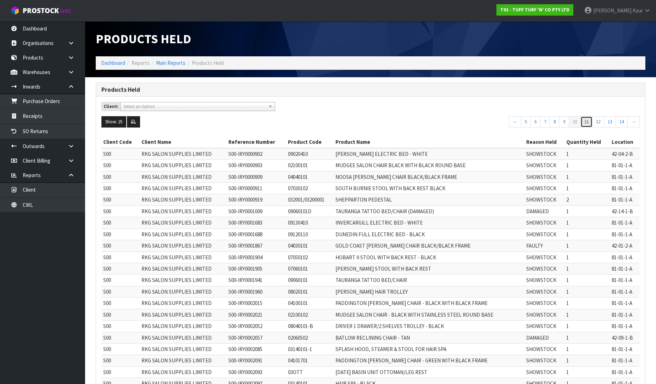
click at [589, 125] on link "11" at bounding box center [587, 121] width 12 height 11
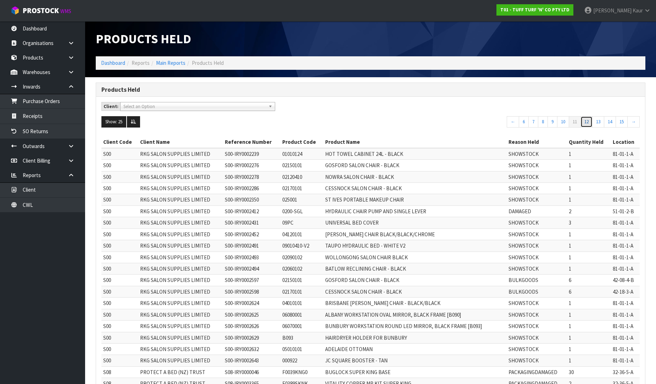
click at [588, 121] on link "12" at bounding box center [587, 121] width 12 height 11
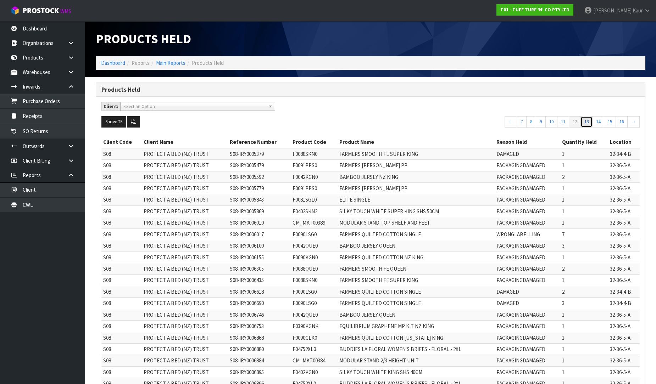
click at [586, 125] on link "13" at bounding box center [587, 121] width 12 height 11
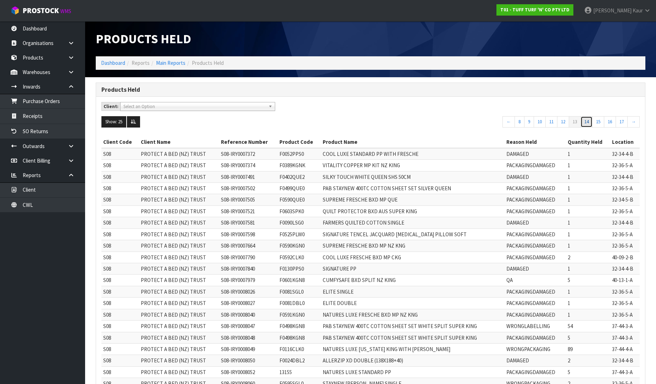
click at [586, 125] on link "14" at bounding box center [587, 121] width 12 height 11
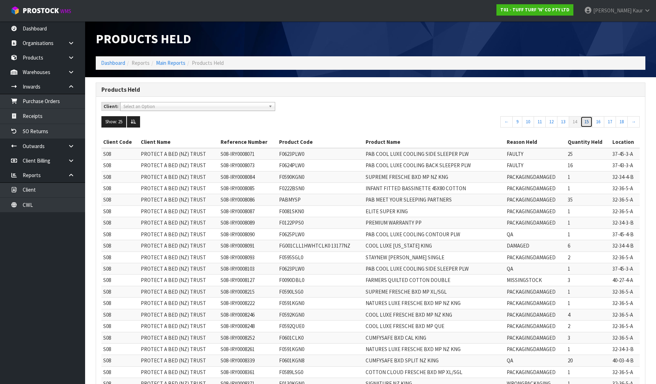
click at [587, 122] on link "15" at bounding box center [587, 121] width 12 height 11
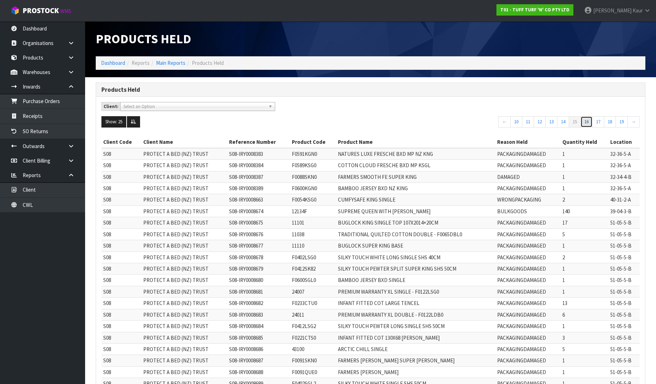
click at [588, 123] on link "16" at bounding box center [587, 121] width 12 height 11
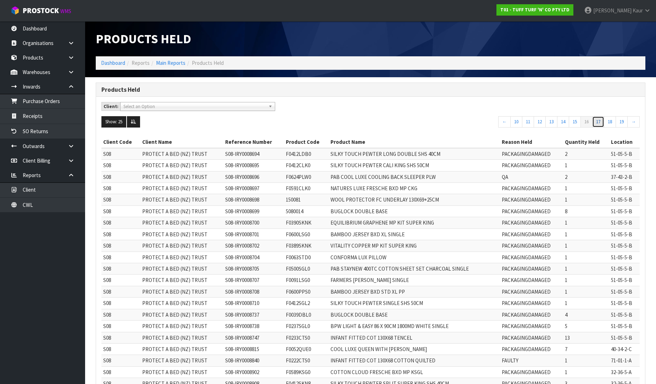
click at [594, 121] on link "17" at bounding box center [598, 121] width 12 height 11
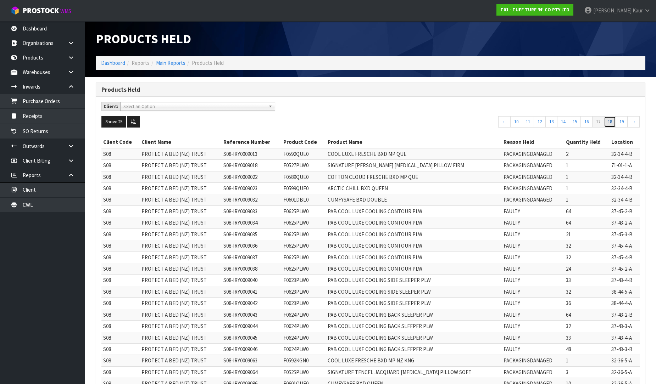
click at [609, 118] on link "18" at bounding box center [610, 121] width 12 height 11
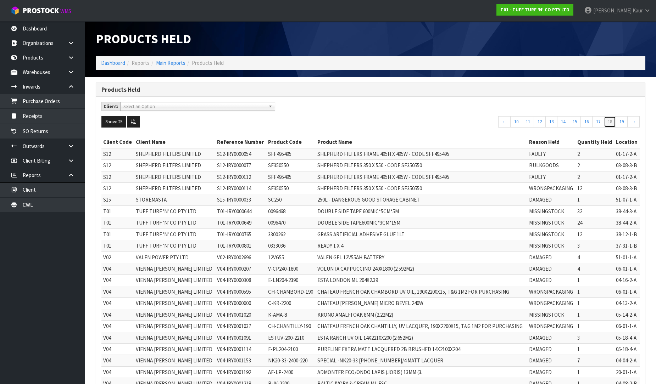
click at [611, 123] on link "18" at bounding box center [610, 121] width 12 height 11
drag, startPoint x: 598, startPoint y: 118, endPoint x: 591, endPoint y: 124, distance: 9.9
click at [598, 119] on link "17" at bounding box center [598, 121] width 12 height 11
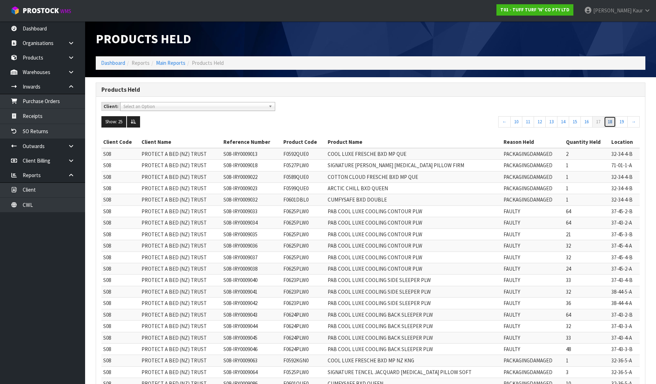
click at [607, 122] on link "18" at bounding box center [610, 121] width 12 height 11
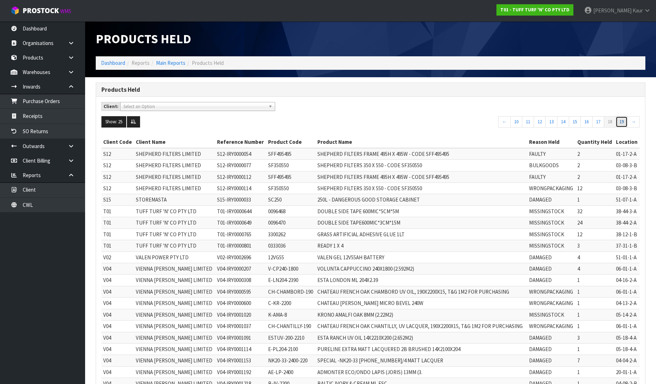
click at [621, 118] on link "19" at bounding box center [622, 121] width 12 height 11
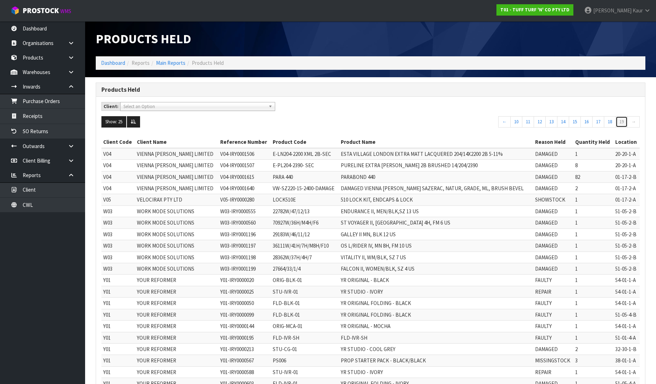
click at [623, 122] on link "19" at bounding box center [622, 121] width 12 height 11
click at [129, 108] on span "Select an Option" at bounding box center [194, 106] width 142 height 9
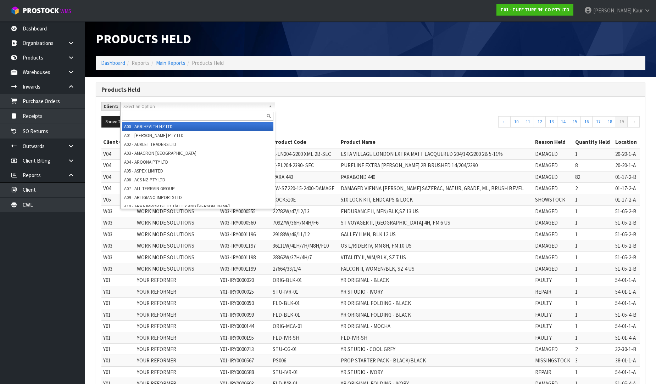
click at [367, 113] on div "Client: A00 - AGRIHEALTH NZ LTD A01 - AGAIN FASTER PTY LTD A02 - AUKLET TRADERS…" at bounding box center [370, 109] width 549 height 14
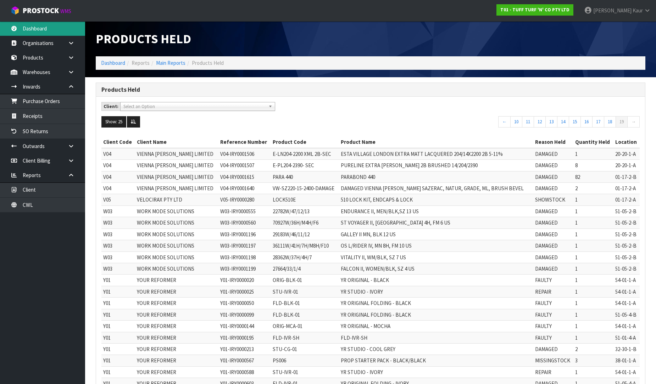
click at [35, 25] on link "Dashboard" at bounding box center [42, 28] width 85 height 15
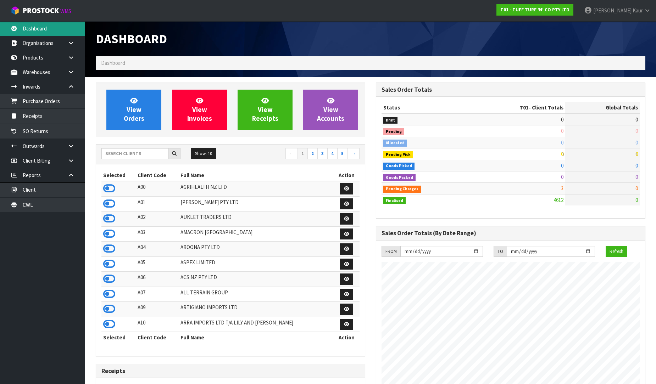
scroll to position [537, 280]
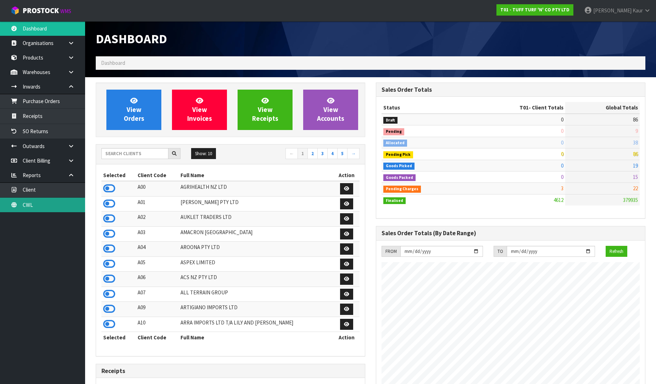
click at [33, 206] on link "CWL" at bounding box center [42, 205] width 85 height 15
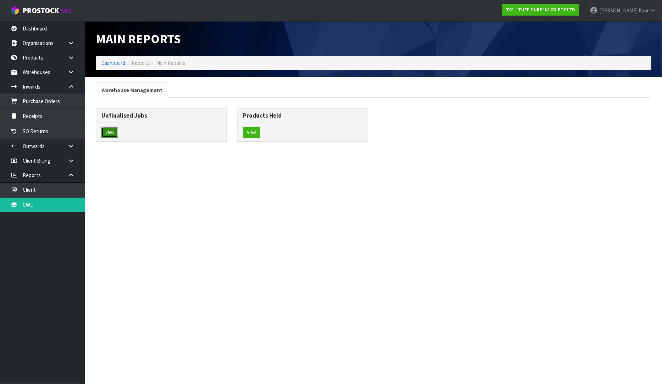
click at [107, 133] on button "View" at bounding box center [109, 132] width 17 height 11
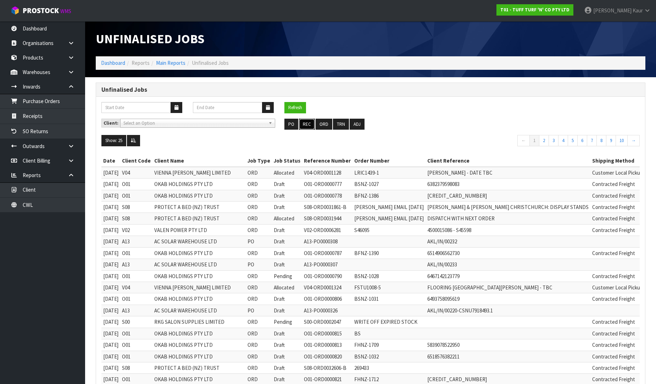
click at [304, 123] on button "REC" at bounding box center [307, 124] width 16 height 11
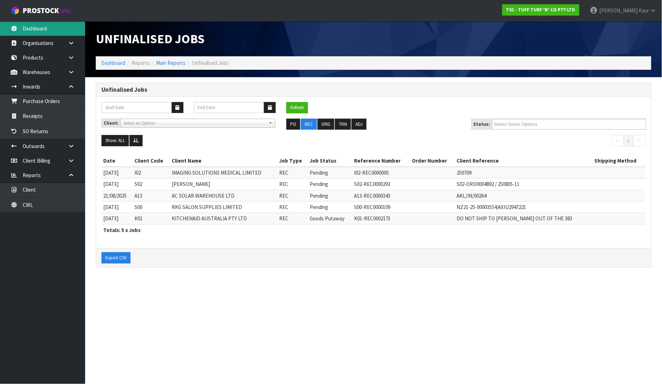
click at [27, 29] on link "Dashboard" at bounding box center [42, 28] width 85 height 15
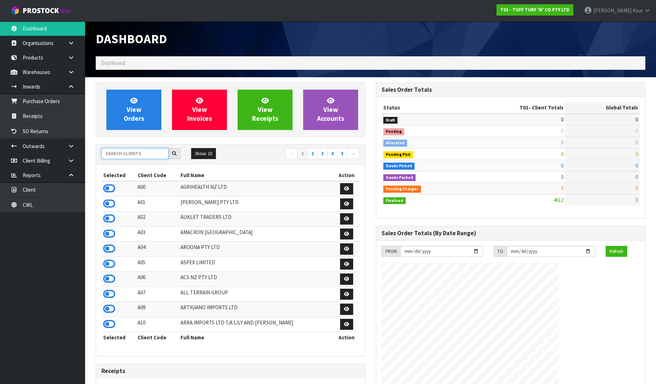
click at [112, 149] on input "text" at bounding box center [134, 153] width 67 height 11
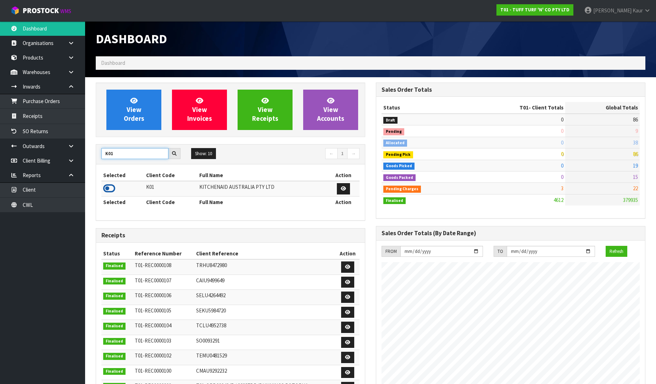
type input "K01"
click at [107, 189] on icon at bounding box center [109, 188] width 12 height 11
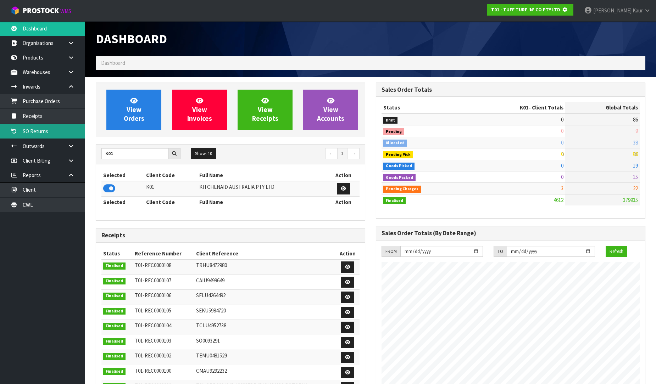
scroll to position [354219, 354382]
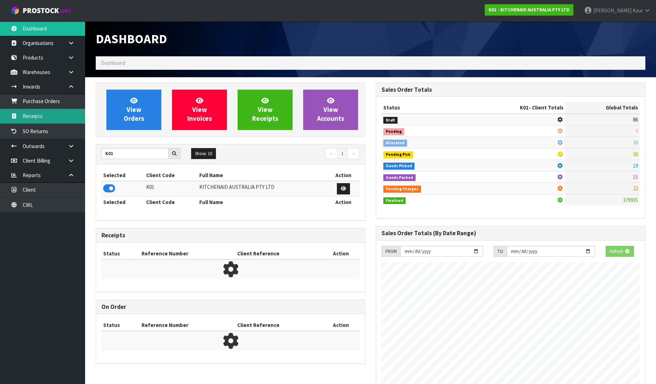
click at [56, 117] on link "Receipts" at bounding box center [42, 116] width 85 height 15
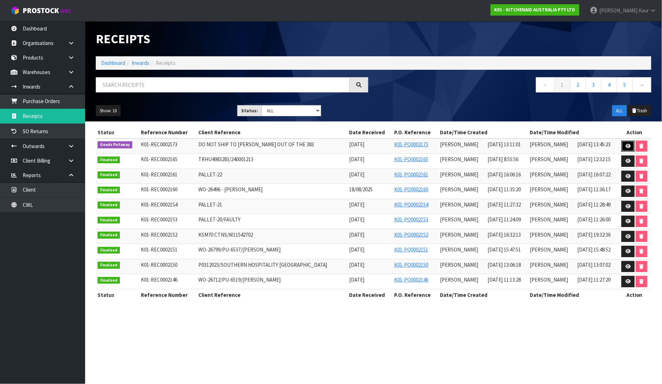
click at [630, 144] on link at bounding box center [627, 146] width 13 height 11
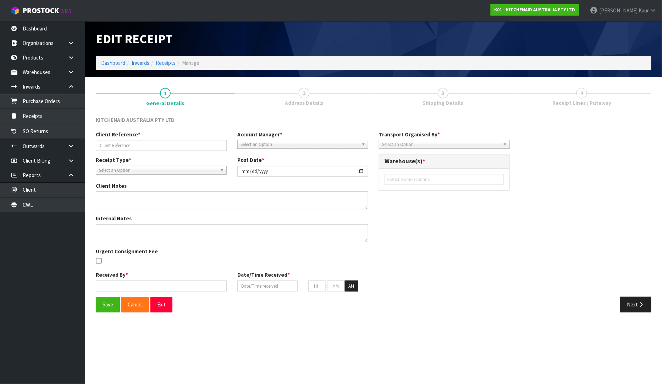
type input "DO NOT SHIP TO [PERSON_NAME] OUT OF THE 383"
type input "[DATE]"
type textarea "FOR OFFICE USE ONLY"
type input "[PERSON_NAME]"
type input "[DATE]"
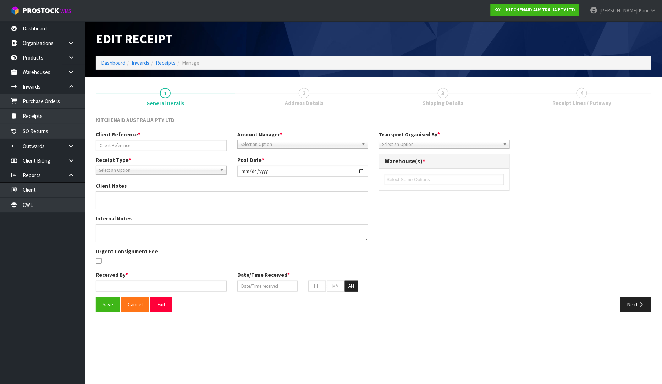
type input "01"
type input "11"
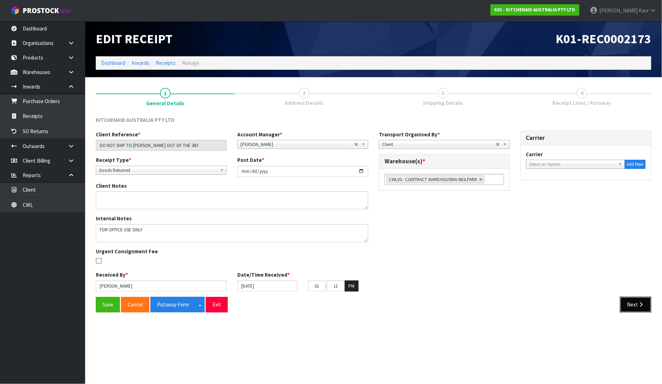
click at [632, 304] on button "Next" at bounding box center [635, 304] width 31 height 15
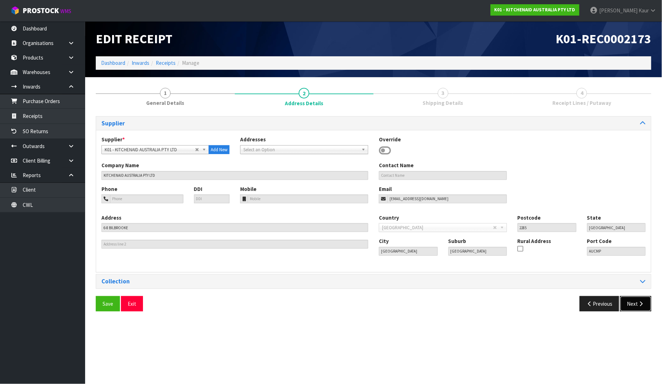
click at [632, 304] on button "Next" at bounding box center [635, 303] width 31 height 15
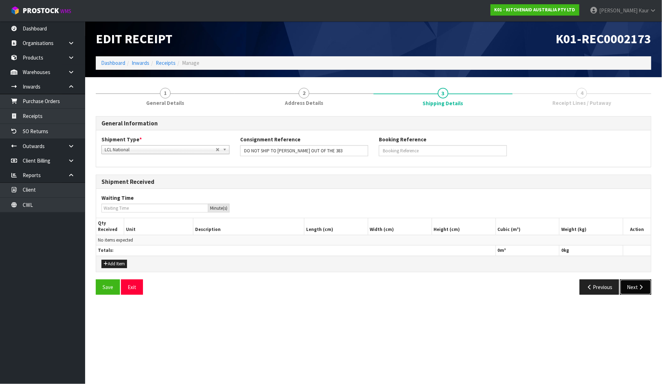
click at [635, 289] on button "Next" at bounding box center [635, 287] width 31 height 15
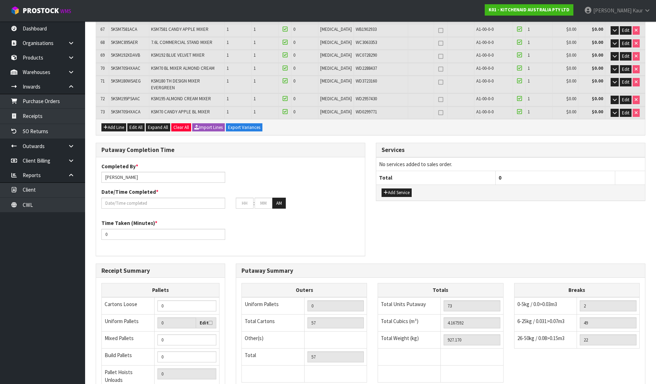
scroll to position [1037, 0]
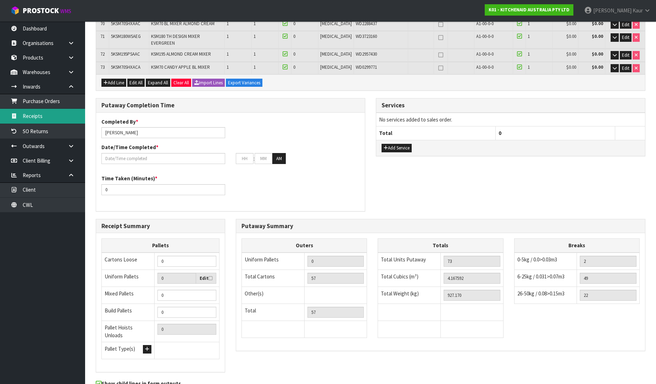
drag, startPoint x: 29, startPoint y: 117, endPoint x: 43, endPoint y: 117, distance: 13.8
click at [29, 117] on link "Receipts" at bounding box center [42, 116] width 85 height 15
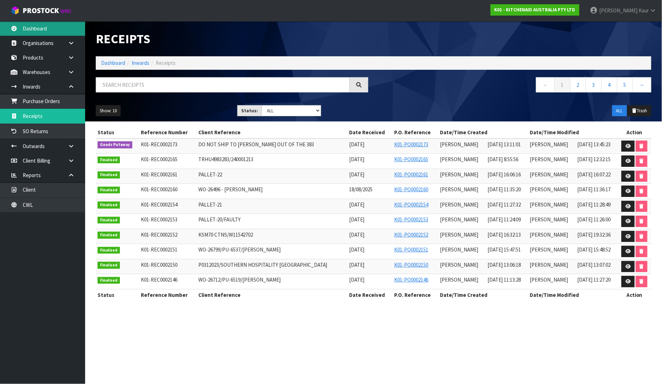
click at [42, 27] on link "Dashboard" at bounding box center [42, 28] width 85 height 15
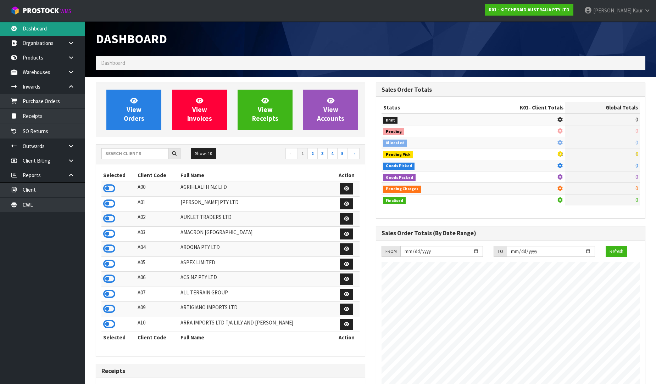
scroll to position [442, 280]
click at [111, 157] on input "text" at bounding box center [134, 153] width 67 height 11
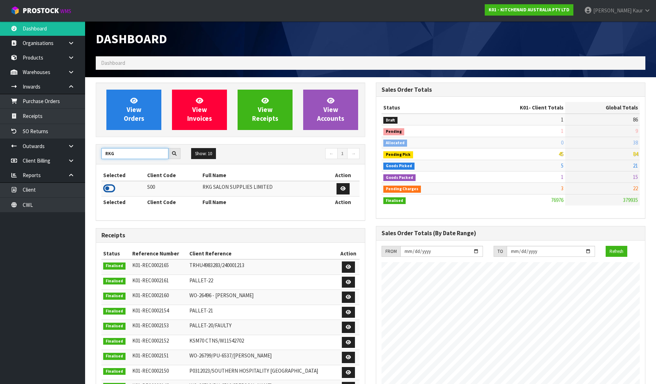
type input "RKG"
click at [107, 190] on icon at bounding box center [109, 188] width 12 height 11
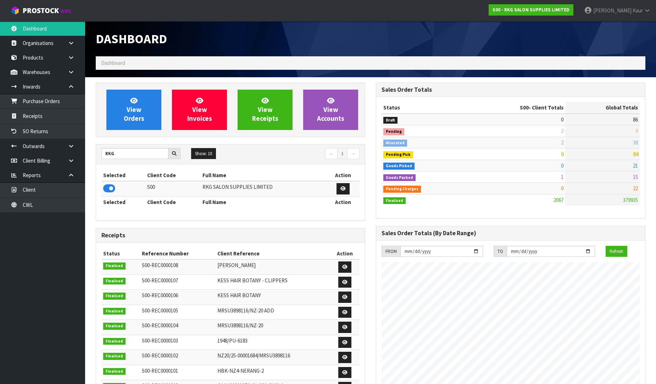
scroll to position [553, 280]
click at [50, 99] on link "Purchase Orders" at bounding box center [42, 101] width 85 height 15
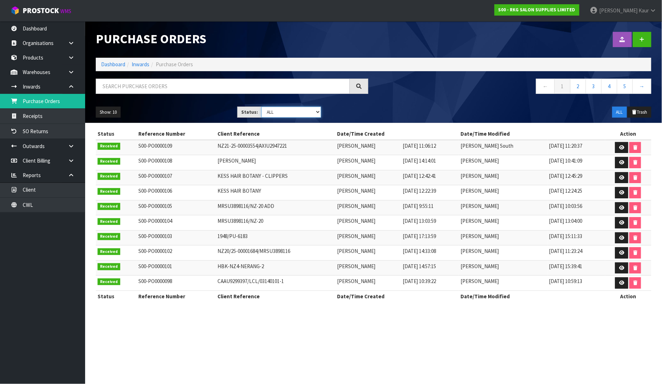
click at [318, 114] on select "Draft Pending Received Cancelled ALL" at bounding box center [291, 112] width 60 height 11
select select "string:0"
click at [261, 107] on select "Draft Pending Received Cancelled ALL" at bounding box center [291, 112] width 60 height 11
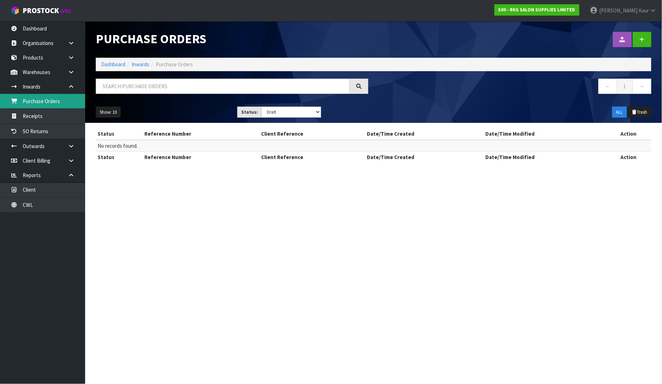
click at [45, 105] on link "Purchase Orders" at bounding box center [42, 101] width 85 height 15
click at [57, 116] on link "Receipts" at bounding box center [42, 116] width 85 height 15
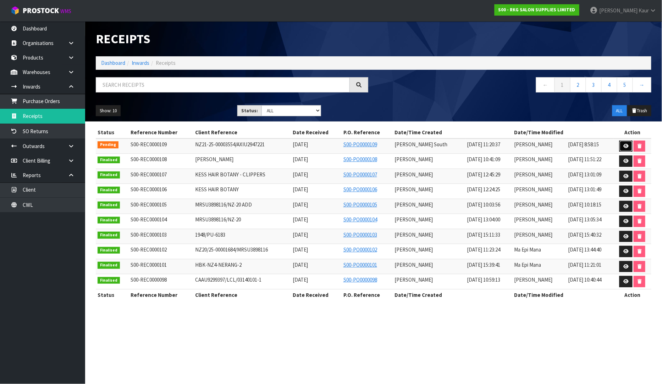
click at [625, 145] on icon at bounding box center [625, 146] width 5 height 5
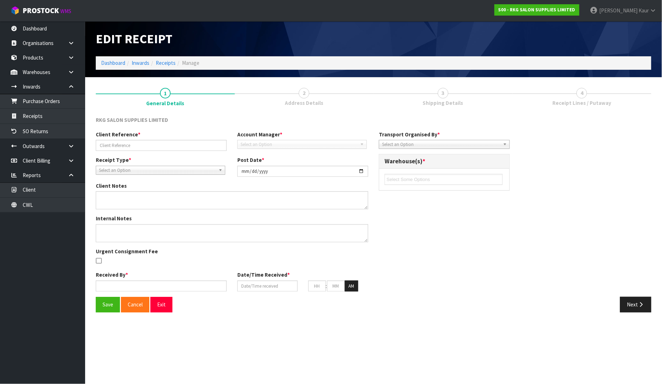
type input "NZ21-25-00003554/AXIU2947221"
type input "[DATE]"
type textarea "CODE 03150101E X 2 UNITS PUT OH HOLD AS PARTS WERE REMOVED AND WAITING FOR REPL…"
type input "[PERSON_NAME] South"
type input "[DATE]"
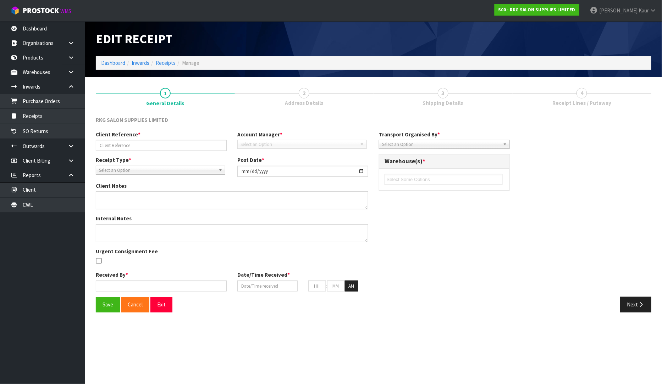
type input "05"
type input "00"
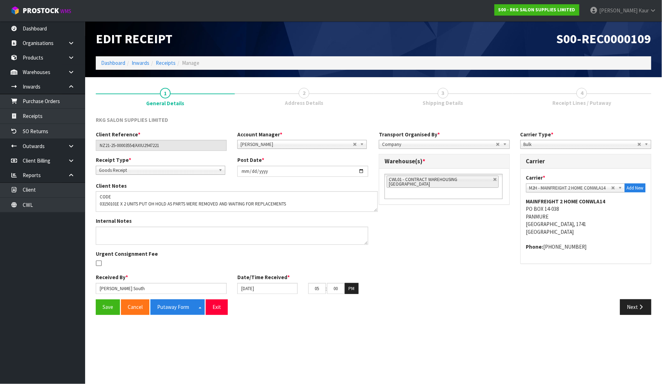
drag, startPoint x: 363, startPoint y: 207, endPoint x: 372, endPoint y: 210, distance: 10.0
click at [372, 210] on textarea at bounding box center [237, 202] width 282 height 21
click at [636, 300] on button "Next" at bounding box center [635, 307] width 31 height 15
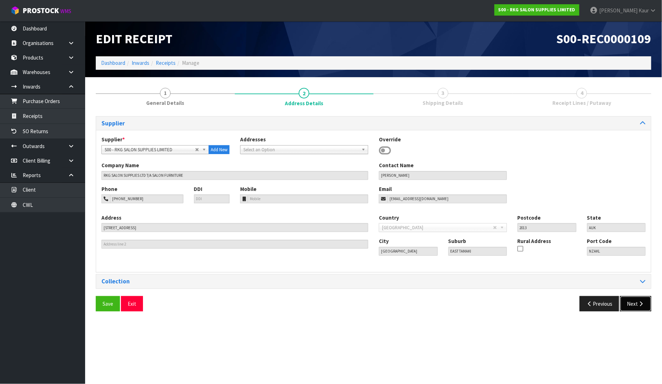
click at [633, 297] on button "Next" at bounding box center [635, 303] width 31 height 15
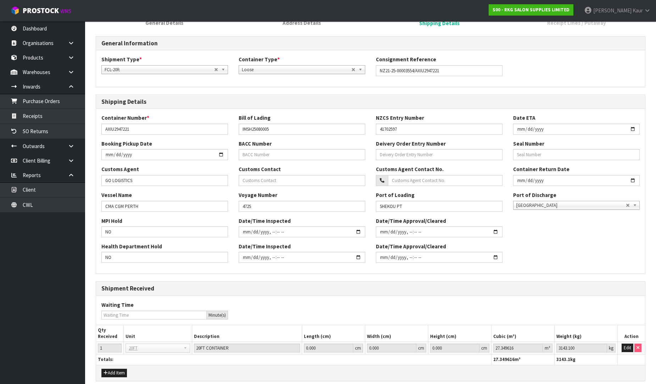
scroll to position [169, 0]
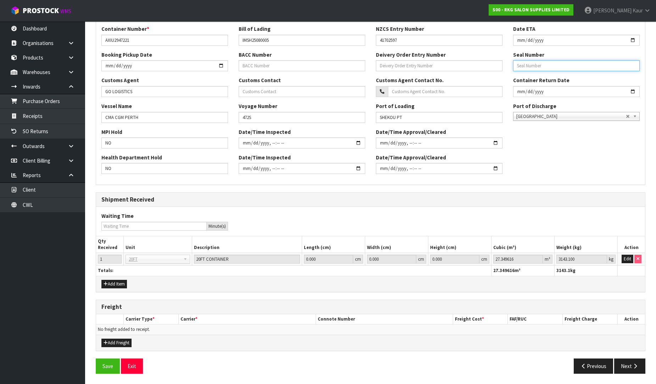
click at [543, 68] on input "text" at bounding box center [576, 65] width 127 height 11
paste input "M4125416"
type input "M4125416"
click at [102, 364] on button "Save" at bounding box center [108, 366] width 24 height 15
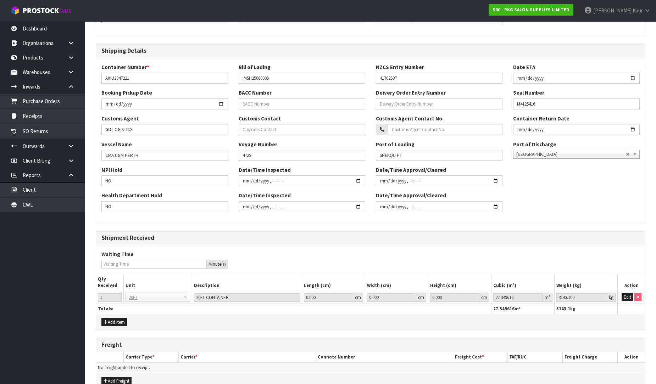
scroll to position [195, 0]
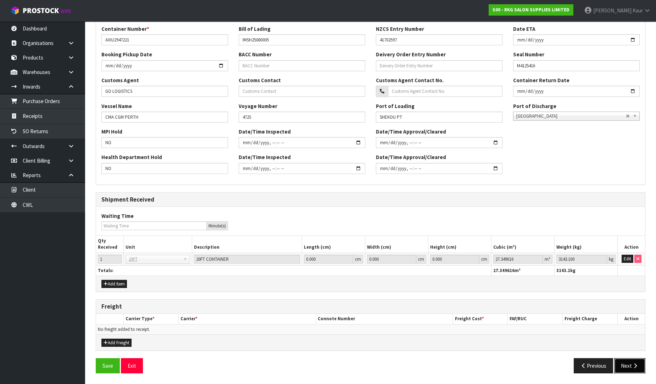
click at [629, 369] on button "Next" at bounding box center [629, 366] width 31 height 15
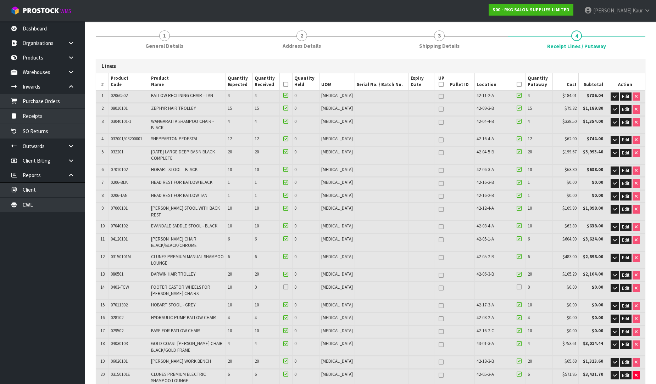
scroll to position [79, 0]
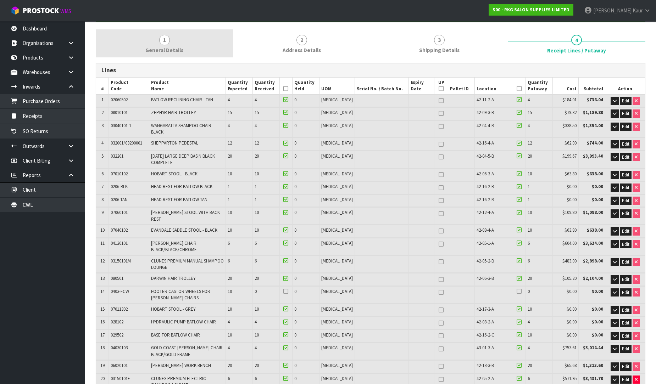
click at [180, 51] on span "General Details" at bounding box center [164, 49] width 38 height 7
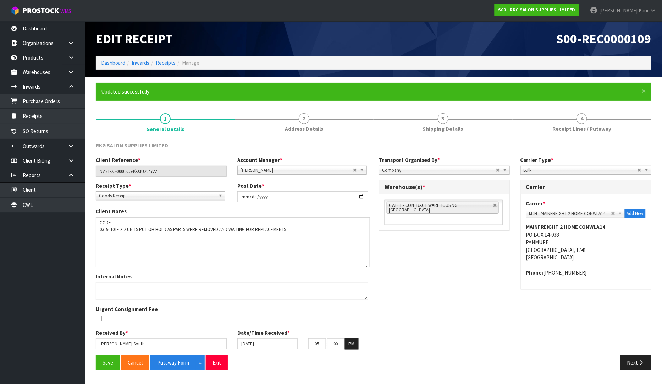
drag, startPoint x: 366, startPoint y: 233, endPoint x: 367, endPoint y: 265, distance: 32.3
click at [367, 265] on textarea at bounding box center [233, 242] width 274 height 50
click at [183, 243] on textarea at bounding box center [233, 242] width 274 height 50
click at [222, 251] on textarea at bounding box center [233, 242] width 274 height 50
click at [291, 245] on textarea at bounding box center [233, 242] width 274 height 50
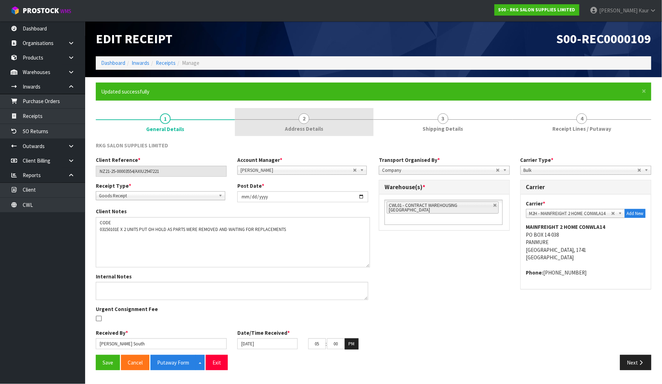
click at [315, 133] on link "2 Address Details" at bounding box center [304, 122] width 139 height 28
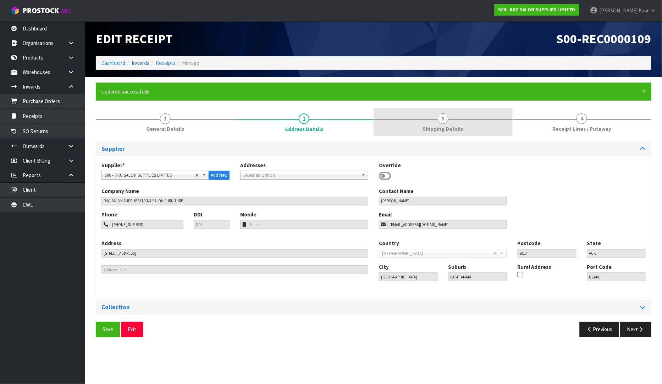
click at [450, 128] on span "Shipping Details" at bounding box center [443, 128] width 40 height 7
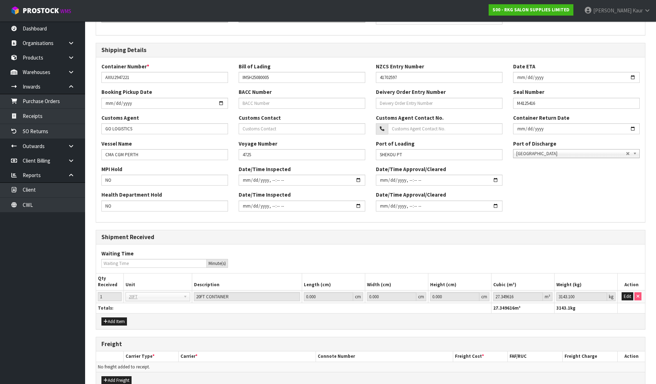
scroll to position [195, 0]
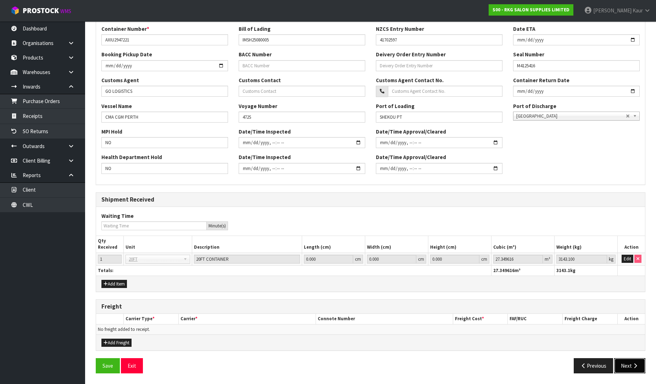
click at [640, 369] on button "Next" at bounding box center [629, 366] width 31 height 15
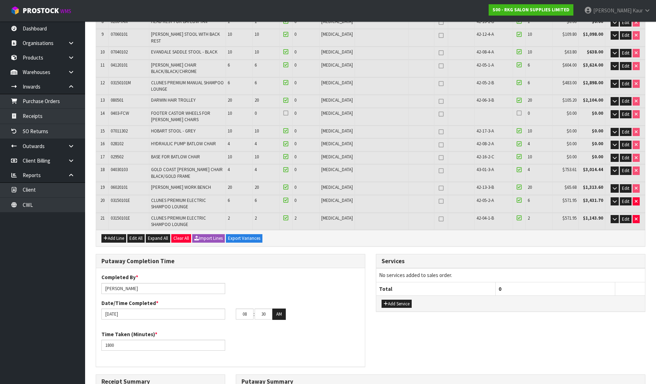
scroll to position [235, 0]
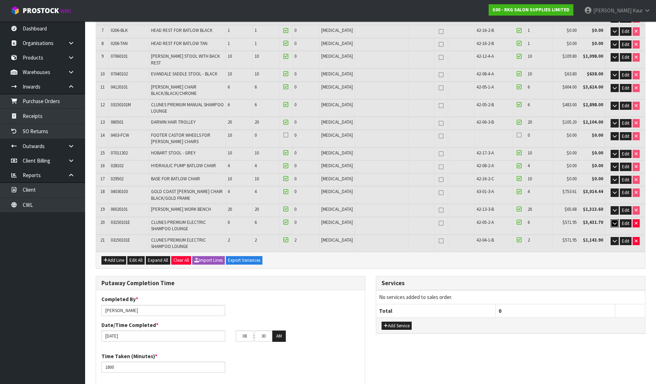
click at [615, 221] on icon "button" at bounding box center [615, 223] width 4 height 5
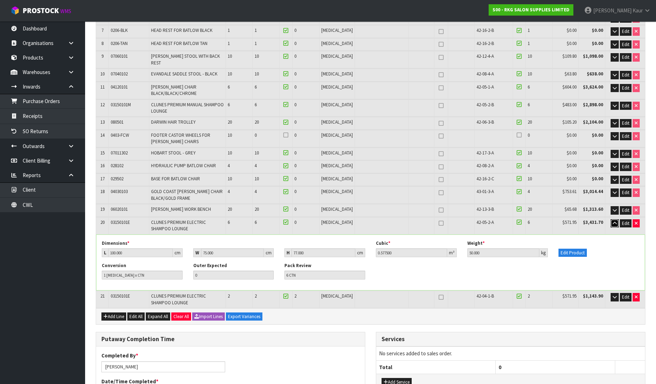
click at [614, 221] on icon "button" at bounding box center [615, 223] width 4 height 5
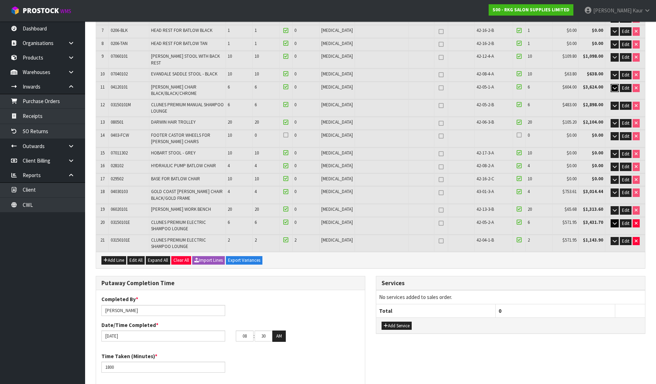
click at [615, 86] on icon "button" at bounding box center [615, 88] width 4 height 5
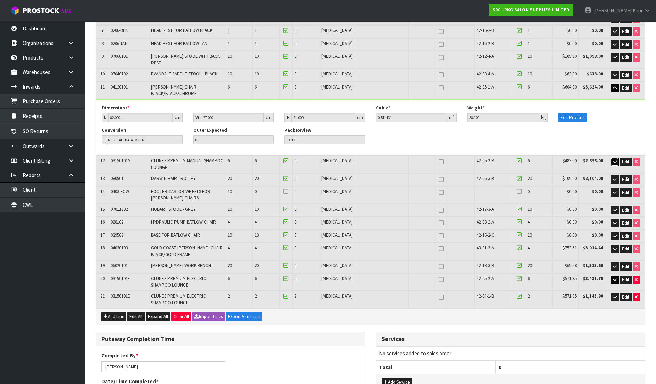
click at [613, 160] on icon "button" at bounding box center [615, 162] width 4 height 5
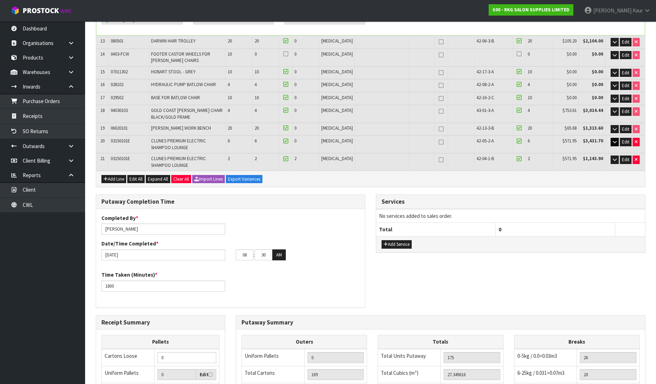
scroll to position [432, 0]
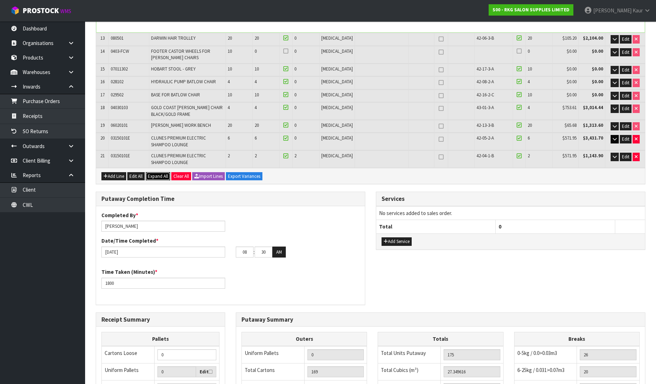
click at [159, 173] on span "Expand All" at bounding box center [158, 176] width 20 height 6
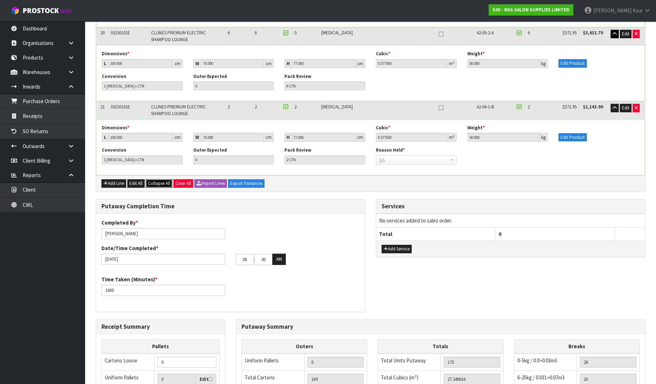
scroll to position [1497, 0]
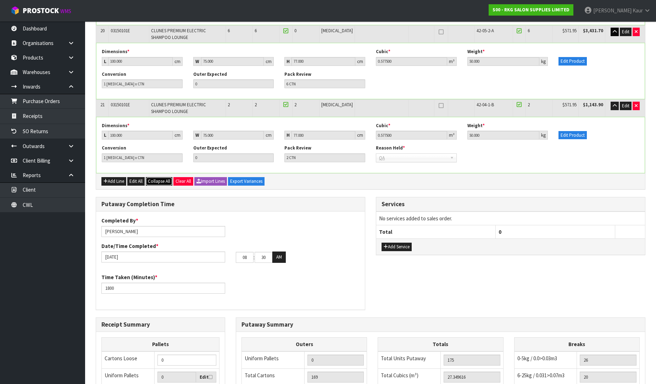
click at [161, 178] on span "Collapse All" at bounding box center [159, 181] width 22 height 6
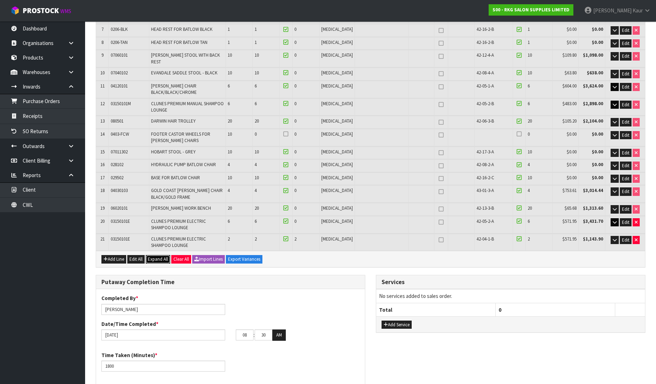
scroll to position [235, 0]
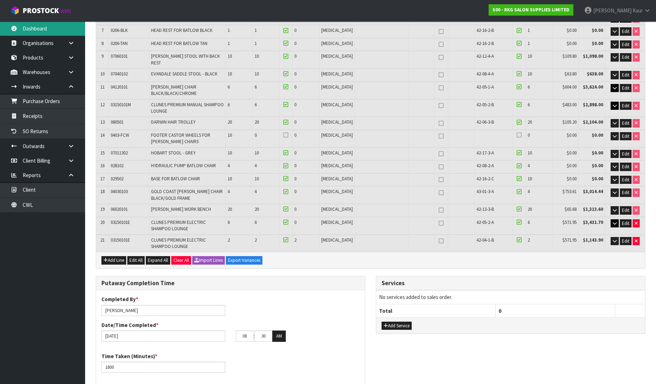
click at [43, 28] on link "Dashboard" at bounding box center [42, 28] width 85 height 15
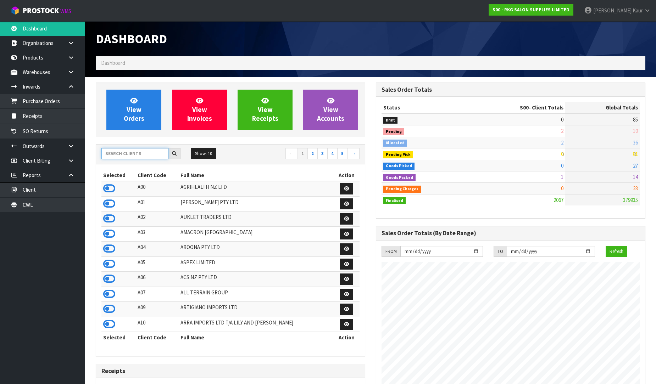
click at [137, 157] on input "text" at bounding box center [134, 153] width 67 height 11
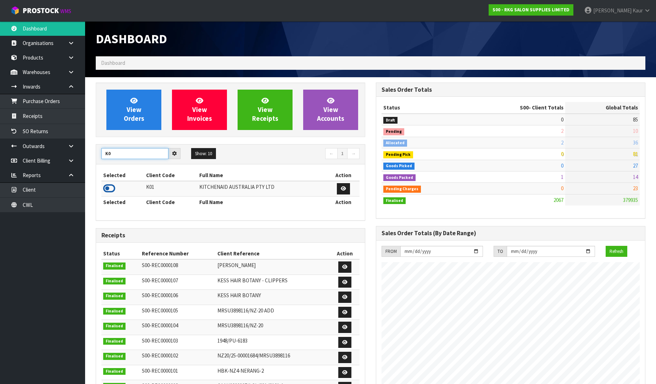
type input "K"
type input "OKAB"
click at [111, 189] on icon at bounding box center [109, 188] width 12 height 11
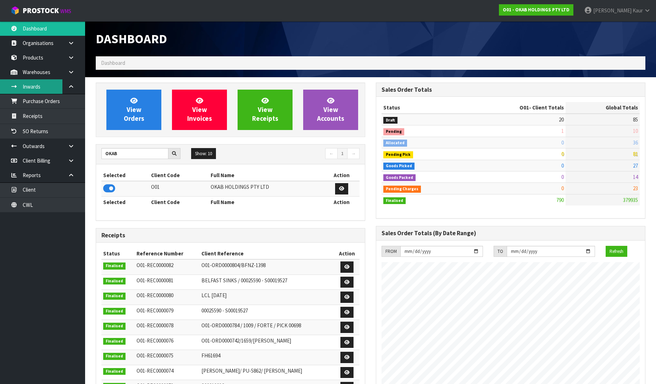
scroll to position [480, 280]
click at [35, 101] on link "Purchase Orders" at bounding box center [42, 101] width 85 height 15
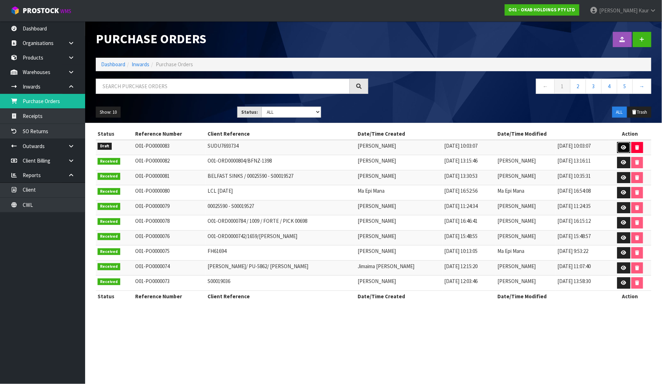
click at [624, 150] on link at bounding box center [623, 147] width 13 height 11
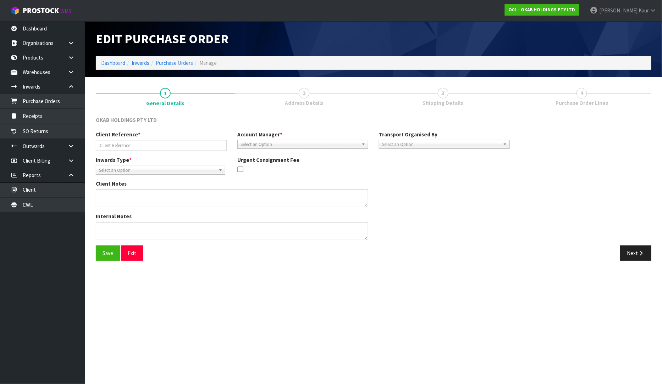
type input "SUDU7693734"
click at [632, 249] on button "Next" at bounding box center [635, 253] width 31 height 15
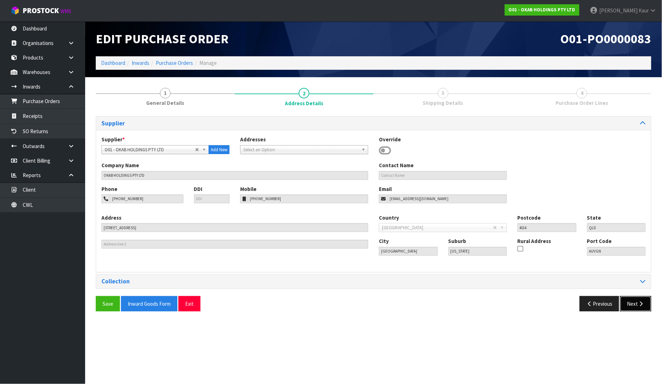
click at [633, 306] on button "Next" at bounding box center [635, 303] width 31 height 15
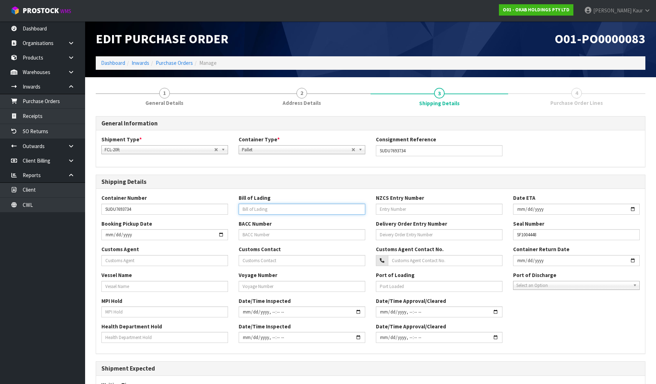
click at [282, 212] on input "text" at bounding box center [302, 209] width 127 height 11
paste input "BNEAKL255274"
type input "BNEAKL255274"
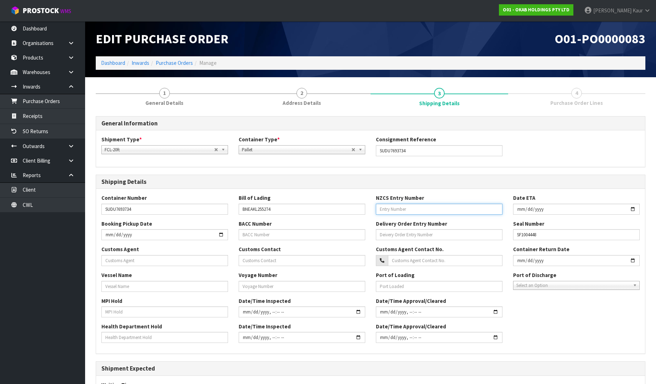
click at [402, 207] on input "text" at bounding box center [439, 209] width 127 height 11
paste input "47112277"
type input "47112277"
click at [521, 212] on input "date" at bounding box center [576, 209] width 127 height 11
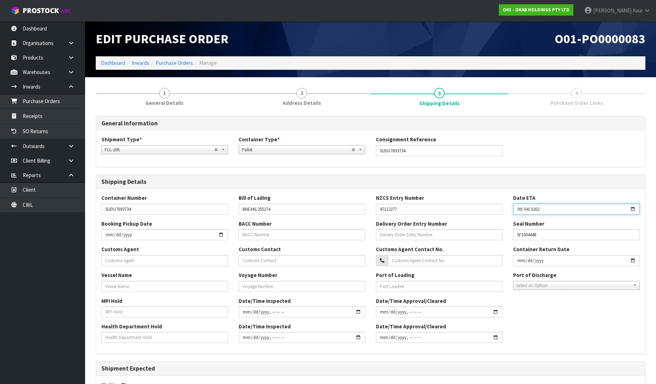
type input "2025-09-04"
click at [155, 261] on input "text" at bounding box center [164, 260] width 127 height 11
paste input "DOOR TO DOOR FREIGHT SERVICES LIMITED"
type input "DOOR TO DOOR FREIGHT SERVICES LIMITED"
click at [109, 288] on input "text" at bounding box center [164, 286] width 127 height 11
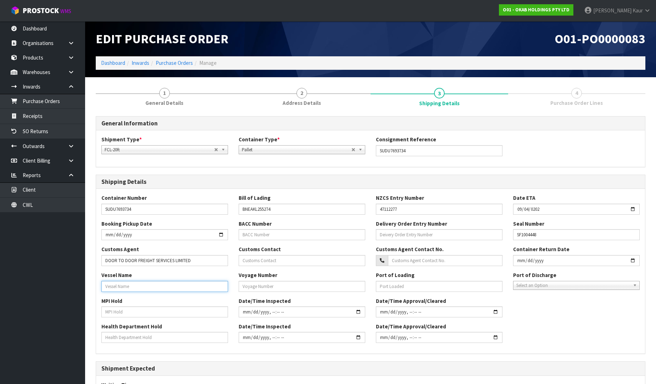
paste input "NYK FUSHIMI"
type input "NYK FUSHIMI"
click at [111, 314] on input "text" at bounding box center [164, 312] width 127 height 11
type input "NO"
click at [112, 342] on input "text" at bounding box center [164, 337] width 127 height 11
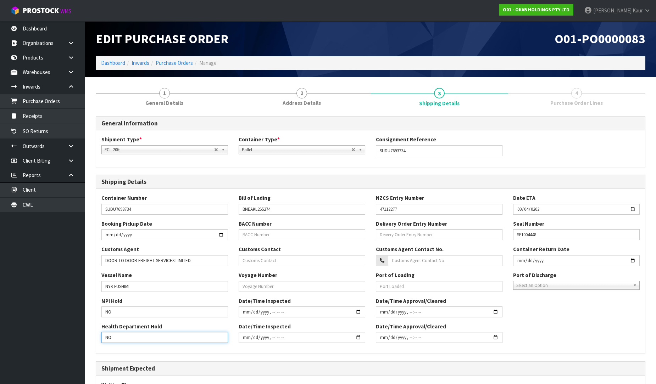
type input "NO"
click at [281, 291] on input "text" at bounding box center [302, 286] width 127 height 11
paste input "133S"
type input "133S"
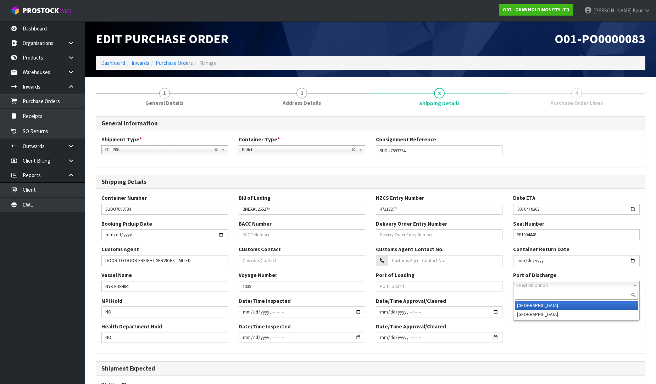
click at [568, 288] on span "Select an Option" at bounding box center [573, 286] width 114 height 9
click at [551, 309] on li "[GEOGRAPHIC_DATA]" at bounding box center [576, 305] width 123 height 9
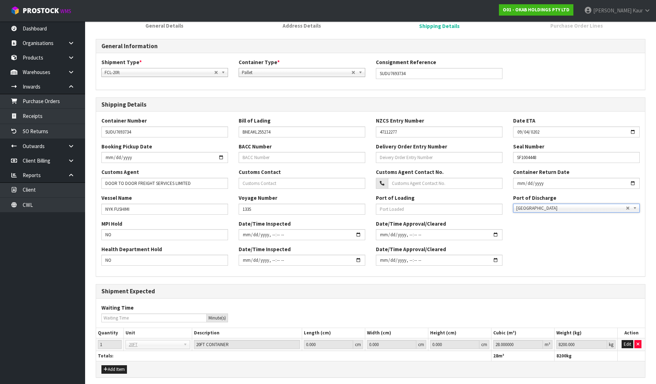
scroll to position [104, 0]
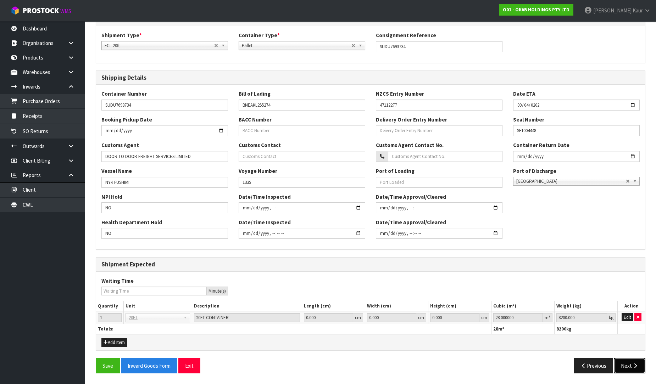
click at [632, 367] on icon "button" at bounding box center [635, 366] width 7 height 5
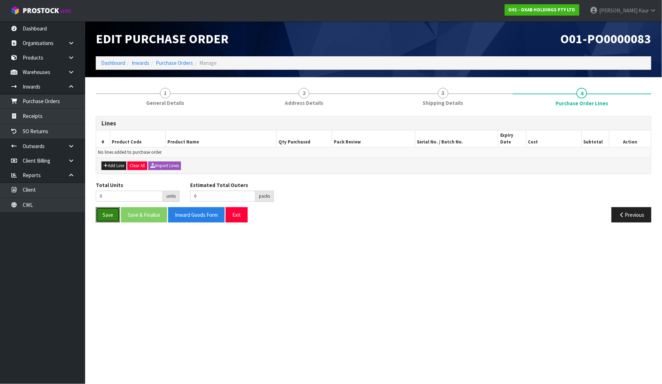
drag, startPoint x: 100, startPoint y: 209, endPoint x: 136, endPoint y: 179, distance: 47.4
click at [100, 208] on button "Save" at bounding box center [108, 214] width 24 height 15
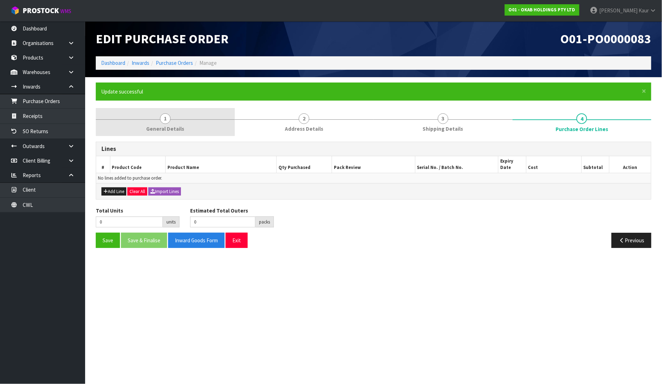
click at [157, 119] on link "1 General Details" at bounding box center [165, 122] width 139 height 28
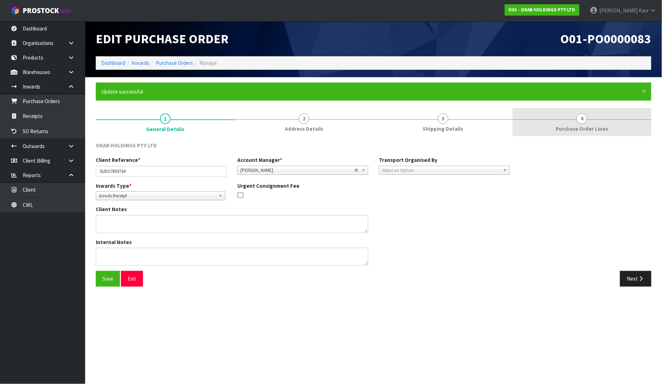
drag, startPoint x: 583, startPoint y: 129, endPoint x: 557, endPoint y: 133, distance: 25.9
click at [583, 129] on span "Purchase Order Lines" at bounding box center [581, 128] width 52 height 7
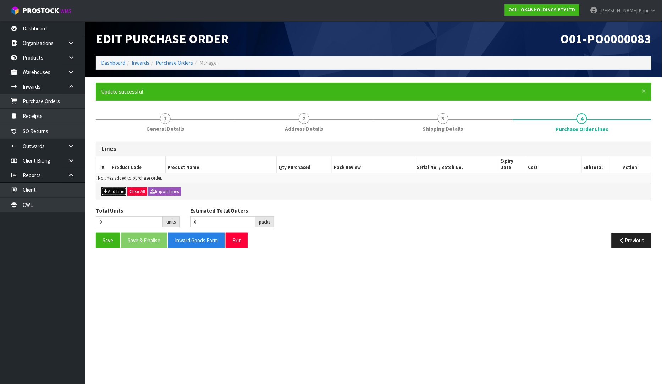
click at [108, 188] on button "Add Line" at bounding box center [113, 192] width 25 height 9
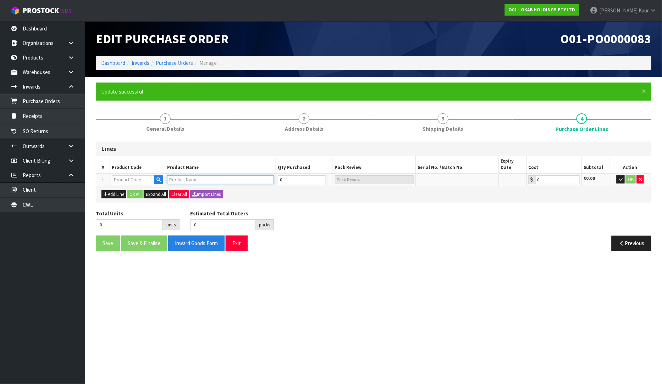
click at [170, 176] on input "text" at bounding box center [220, 180] width 107 height 9
paste input "COPPER WASH BOWL"
type input "COPPER WASH BOWL"
type input "COP- WASH BOWL"
type input "0.00"
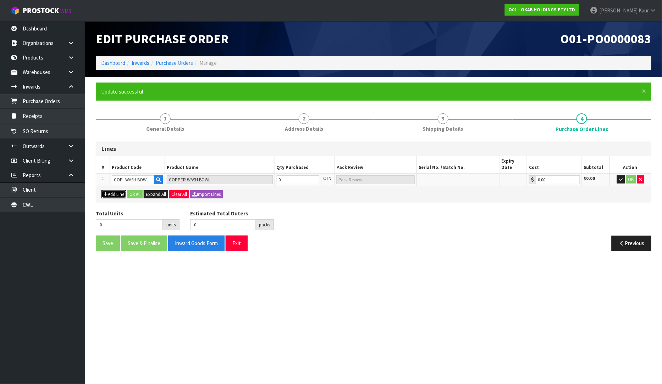
click at [124, 190] on button "Add Line" at bounding box center [113, 194] width 25 height 9
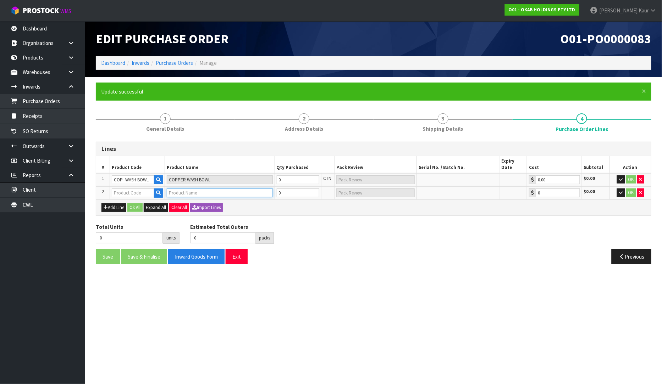
click at [194, 189] on input "text" at bounding box center [220, 193] width 106 height 9
paste input "COPPER 625 IVY"
type input "COPPER 625 IVY"
click at [645, 174] on td "OK" at bounding box center [630, 179] width 41 height 13
click at [643, 176] on button "button" at bounding box center [640, 180] width 7 height 9
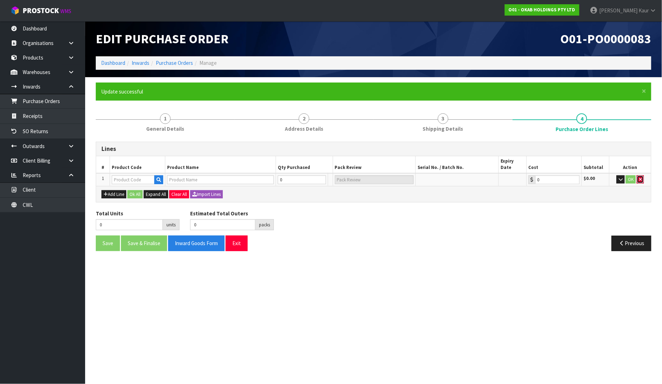
click at [640, 176] on button "button" at bounding box center [640, 180] width 7 height 9
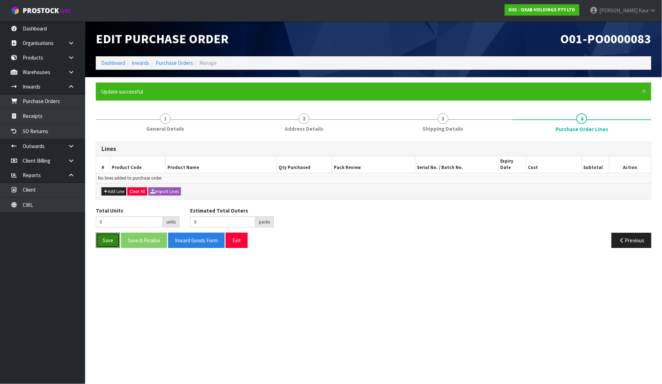
click at [105, 236] on button "Save" at bounding box center [108, 240] width 24 height 15
click at [33, 28] on link "Dashboard" at bounding box center [42, 28] width 85 height 15
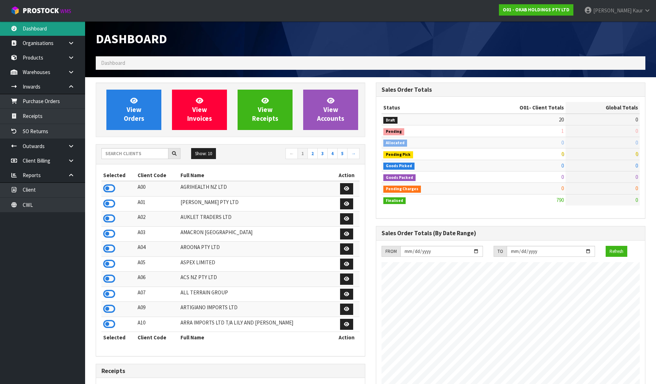
scroll to position [480, 280]
click at [413, 33] on div "Dashboard" at bounding box center [370, 38] width 560 height 35
click at [45, 101] on link "Purchase Orders" at bounding box center [42, 101] width 85 height 15
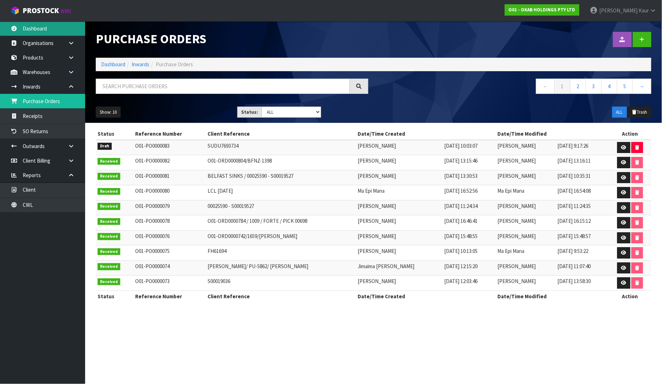
click at [34, 24] on link "Dashboard" at bounding box center [42, 28] width 85 height 15
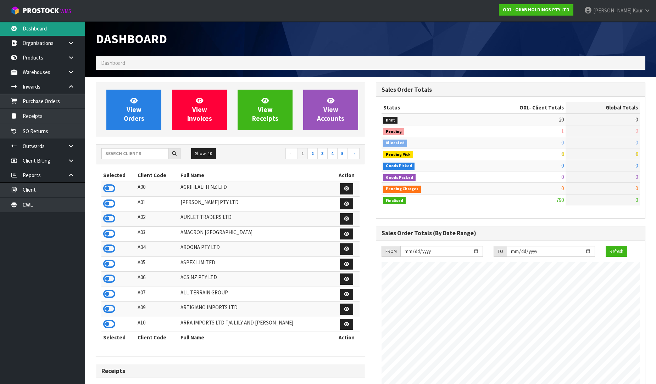
scroll to position [480, 280]
click at [125, 151] on input "text" at bounding box center [134, 153] width 67 height 11
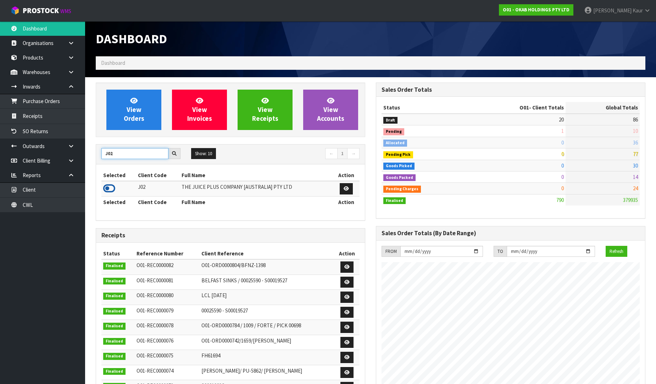
type input "J02"
click at [108, 190] on icon at bounding box center [109, 188] width 12 height 11
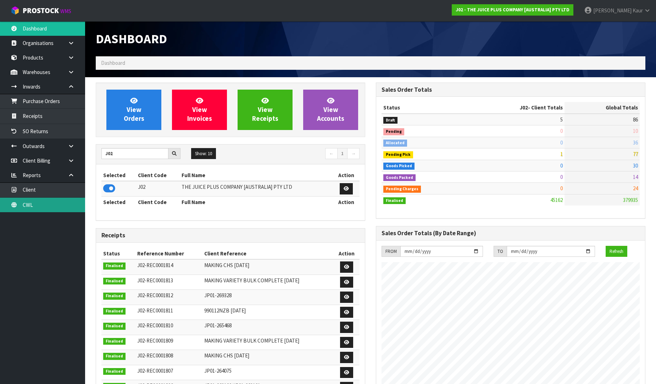
scroll to position [537, 280]
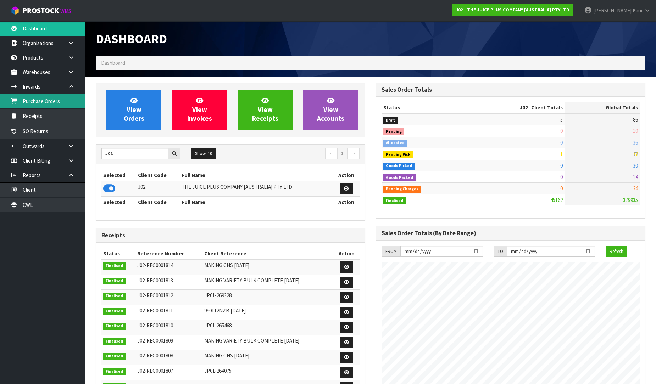
click at [56, 100] on link "Purchase Orders" at bounding box center [42, 101] width 85 height 15
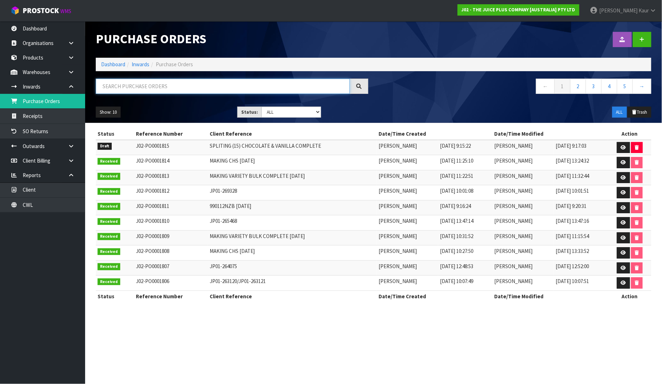
click at [150, 92] on input "text" at bounding box center [223, 86] width 254 height 15
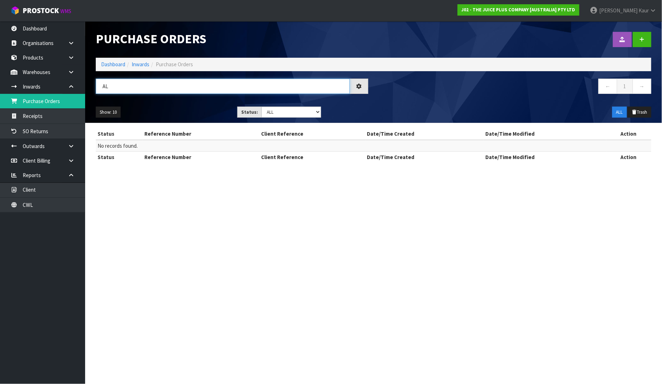
type input "A"
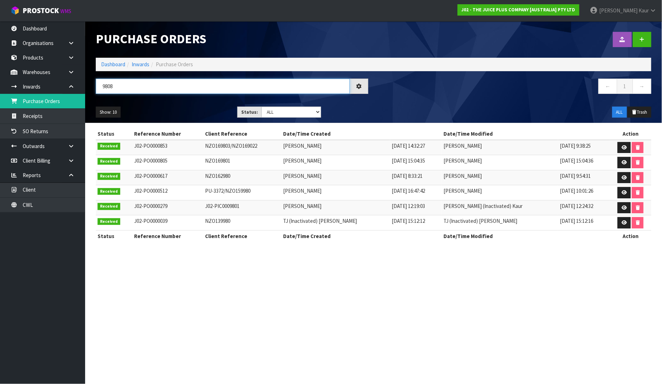
type input "98087"
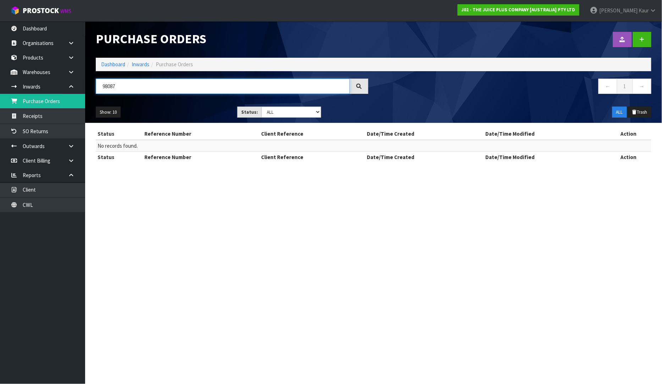
drag, startPoint x: 141, startPoint y: 90, endPoint x: 89, endPoint y: 83, distance: 52.0
click at [89, 83] on header "Purchase Orders Import Purchase Orders Drop file here to import csv template Da…" at bounding box center [373, 72] width 577 height 102
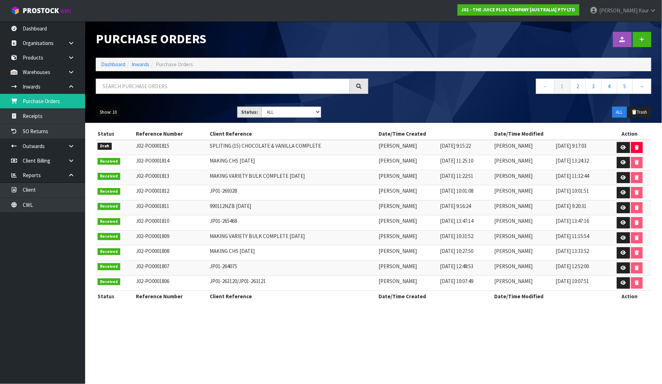
click at [103, 112] on button "Show: 10" at bounding box center [108, 112] width 25 height 11
click at [104, 144] on link "25" at bounding box center [124, 145] width 56 height 10
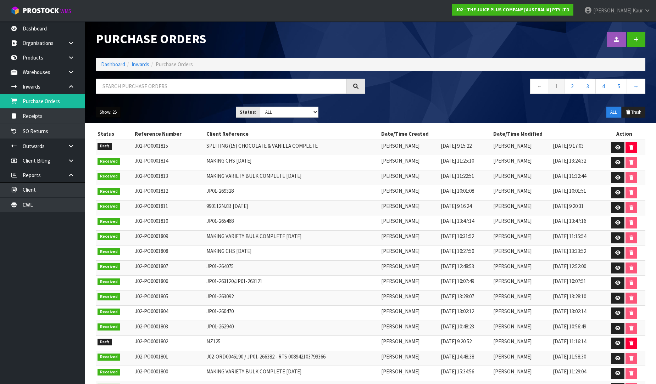
click at [117, 110] on button "Show: 25" at bounding box center [108, 112] width 25 height 11
click at [109, 153] on link "50" at bounding box center [124, 155] width 56 height 10
click at [144, 86] on input "text" at bounding box center [221, 86] width 251 height 15
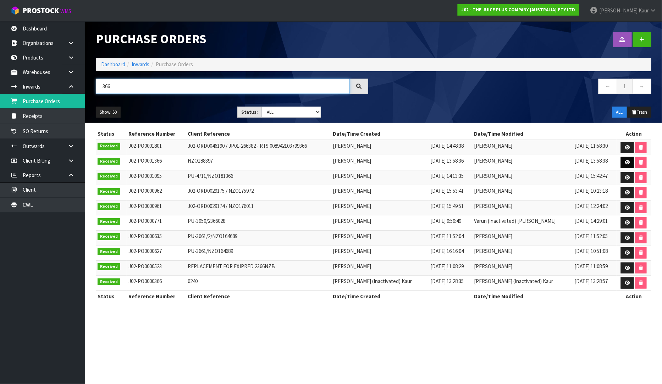
type input "366"
click at [630, 163] on link at bounding box center [627, 162] width 13 height 11
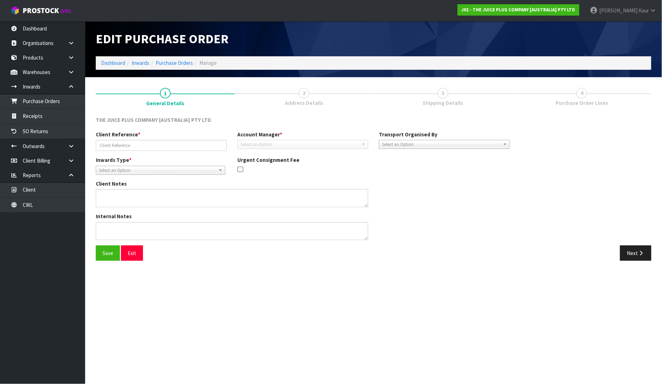
type input "NZO188397"
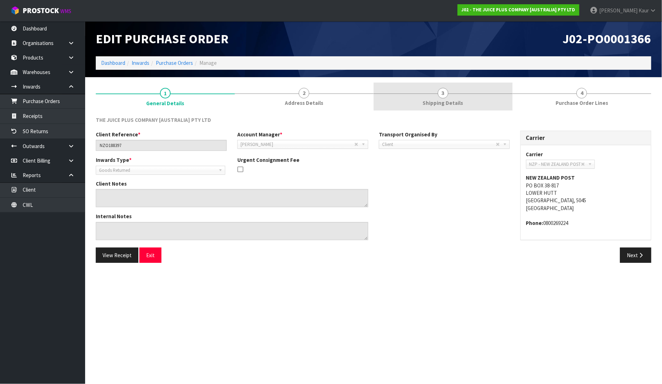
drag, startPoint x: 315, startPoint y: 101, endPoint x: 386, endPoint y: 102, distance: 70.9
click at [315, 101] on span "Address Details" at bounding box center [304, 102] width 38 height 7
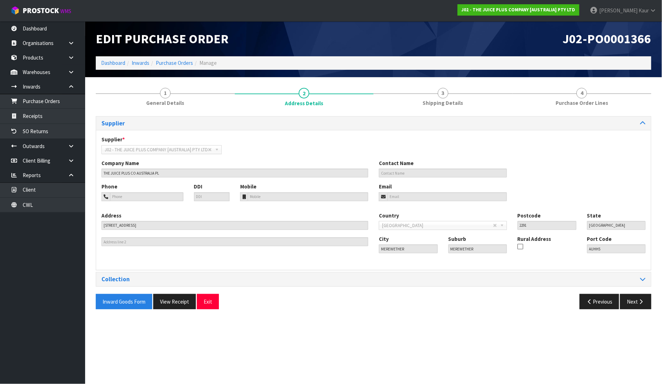
click at [642, 283] on div "Collection" at bounding box center [373, 280] width 555 height 14
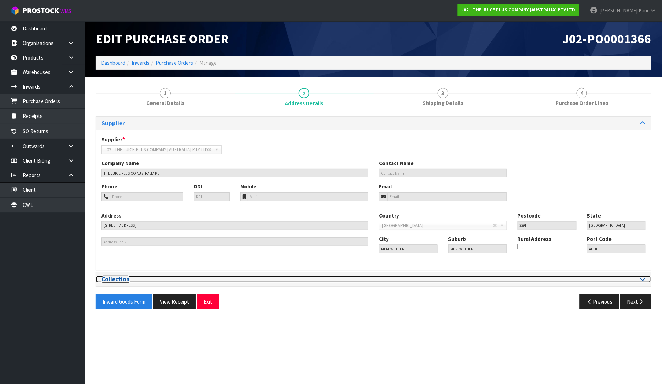
click at [643, 277] on icon at bounding box center [642, 279] width 5 height 6
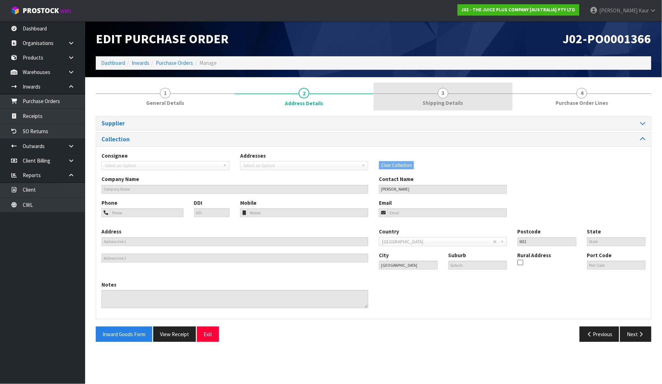
click at [443, 97] on span "3" at bounding box center [443, 93] width 11 height 11
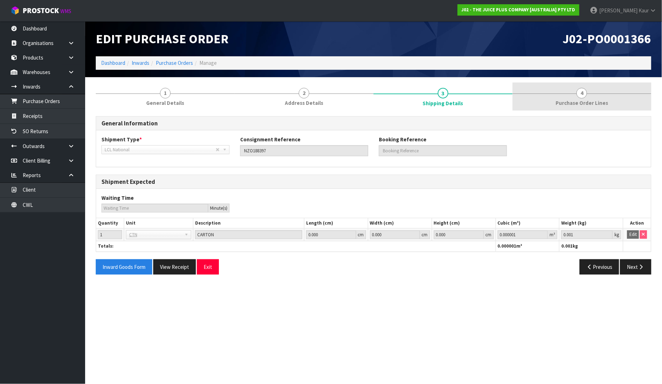
click at [576, 108] on link "4 Purchase Order Lines" at bounding box center [581, 97] width 139 height 28
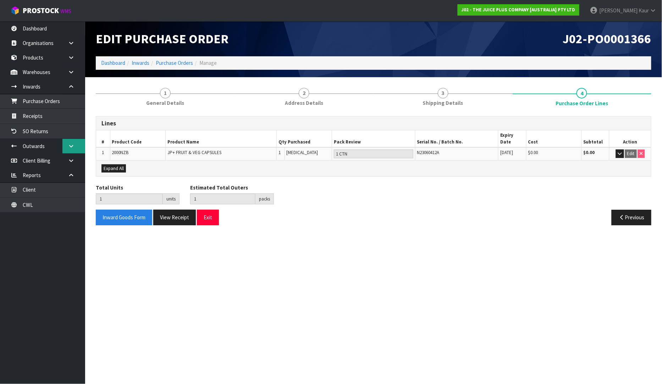
click at [72, 149] on link at bounding box center [73, 146] width 23 height 15
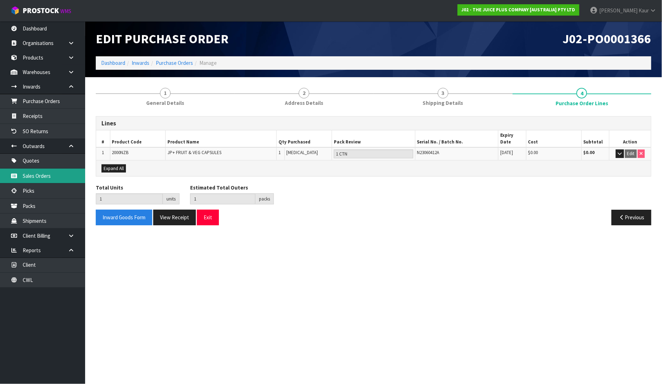
click at [55, 183] on link "Sales Orders" at bounding box center [42, 176] width 85 height 15
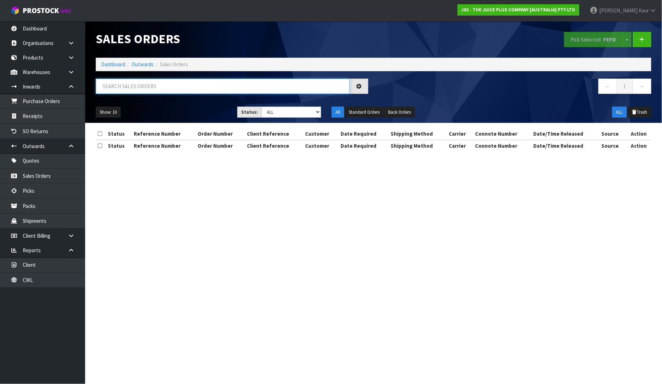
click at [153, 94] on input "text" at bounding box center [223, 86] width 254 height 15
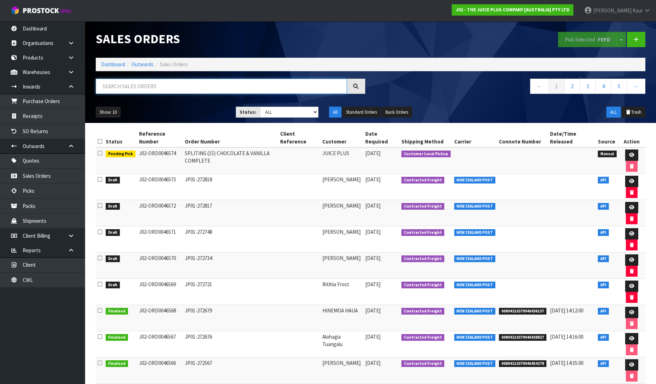
click at [114, 85] on input "text" at bounding box center [221, 86] width 251 height 15
click at [166, 89] on input "text" at bounding box center [221, 86] width 251 height 15
click at [132, 84] on input "text" at bounding box center [221, 86] width 251 height 15
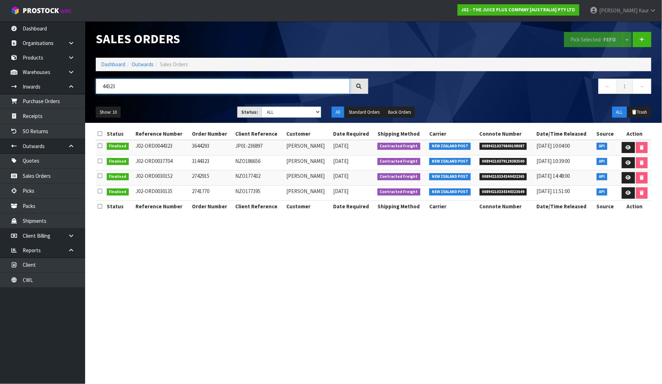
type input "44323"
drag, startPoint x: 317, startPoint y: 142, endPoint x: 278, endPoint y: 144, distance: 39.4
click at [278, 144] on tr "Finalised J02-ORD0044323 3644293 JP01-236897 ALI MCCARTHY 28/03/2025 Contracted…" at bounding box center [373, 147] width 555 height 15
copy tr "ALI MCCARTHY"
drag, startPoint x: 121, startPoint y: 85, endPoint x: 100, endPoint y: 92, distance: 22.0
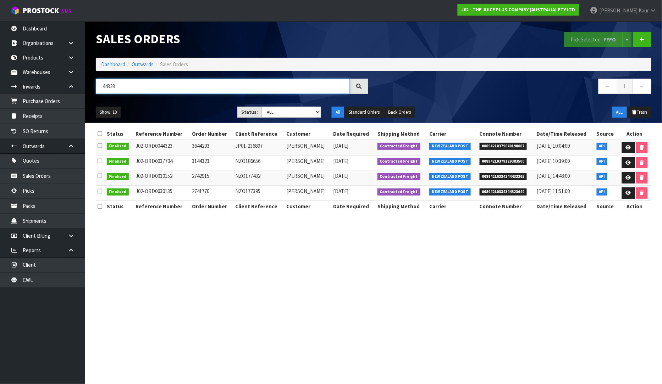
click at [100, 92] on input "44323" at bounding box center [223, 86] width 254 height 15
paste input "ALI MCCARTHY"
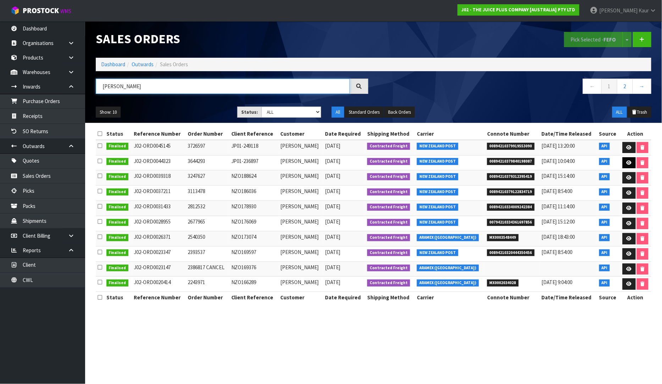
type input "ALI MCCARTHY"
click at [629, 160] on link at bounding box center [628, 162] width 13 height 11
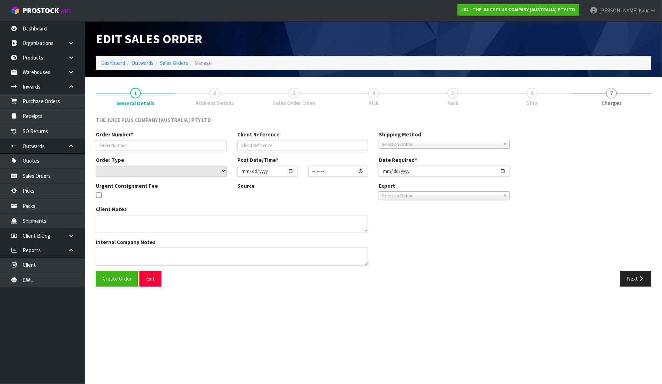
type input "3644293"
type input "JP01-236897"
select select "number:0"
type input "2025-03-28"
type input "16:14:56.000"
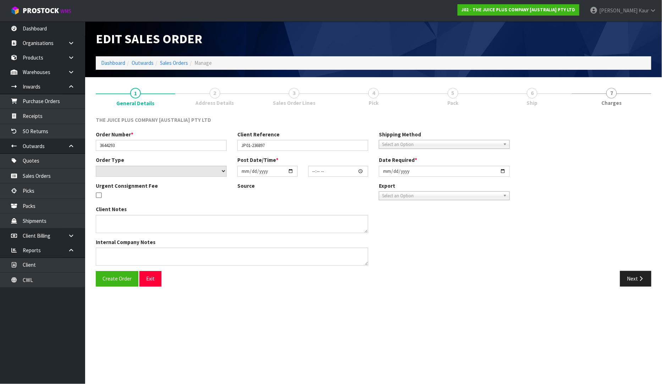
type input "2025-03-28"
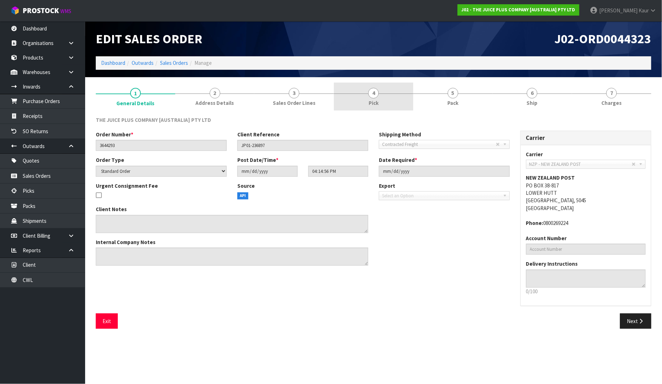
click at [370, 92] on span "4" at bounding box center [373, 93] width 11 height 11
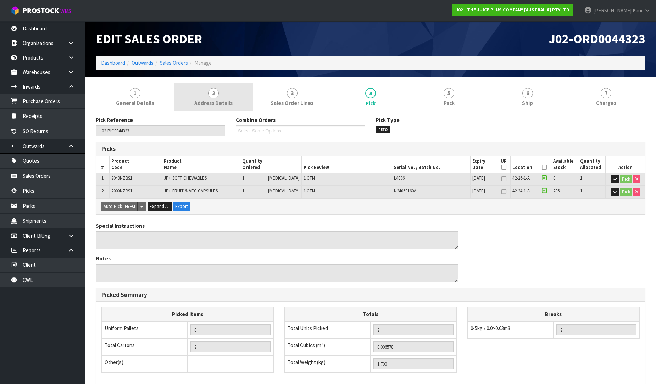
click at [225, 97] on link "2 Address Details" at bounding box center [213, 97] width 78 height 28
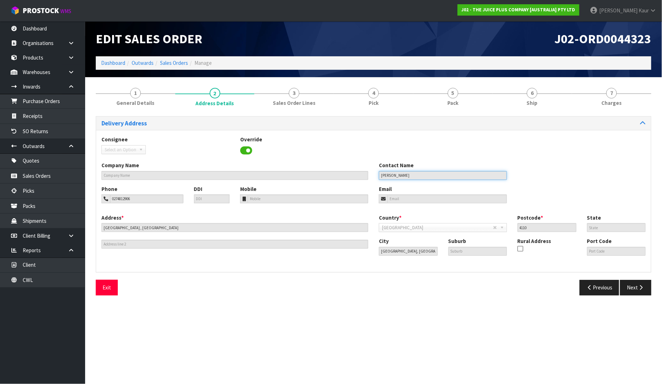
drag, startPoint x: 406, startPoint y: 177, endPoint x: 364, endPoint y: 174, distance: 42.3
click at [364, 174] on div "Company Name Contact Name ALI MCCARTHY" at bounding box center [373, 173] width 555 height 23
click at [50, 178] on link "Sales Orders" at bounding box center [42, 176] width 85 height 15
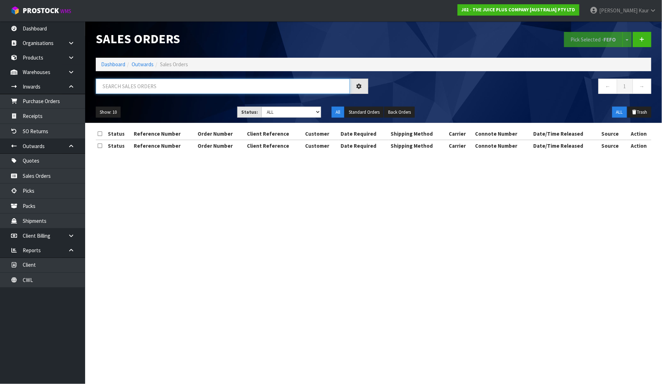
click at [125, 87] on input "text" at bounding box center [223, 86] width 254 height 15
paste input "ALI MCCARTHY"
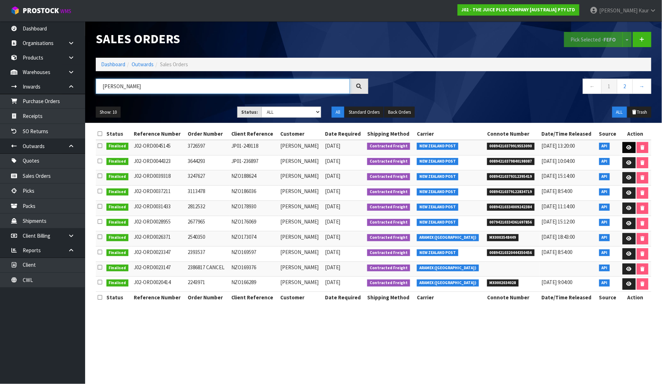
type input "ALI MCCARTHY"
click at [628, 148] on icon at bounding box center [628, 147] width 5 height 5
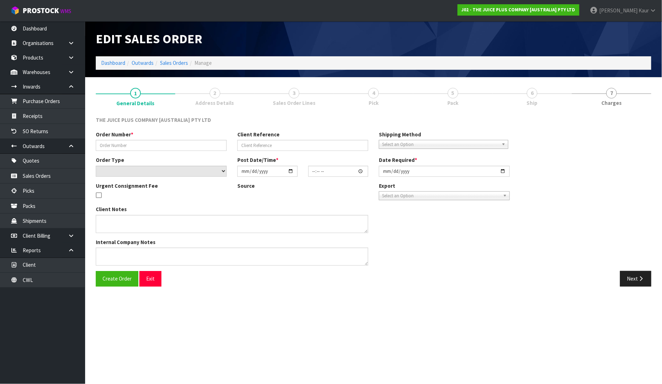
type input "3726597"
type input "JP01-249118"
select select "number:0"
type input "2025-05-23"
type input "15:15:05.000"
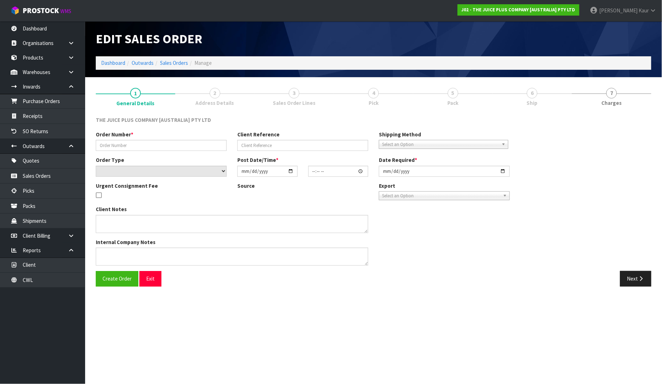
type input "2025-06-17"
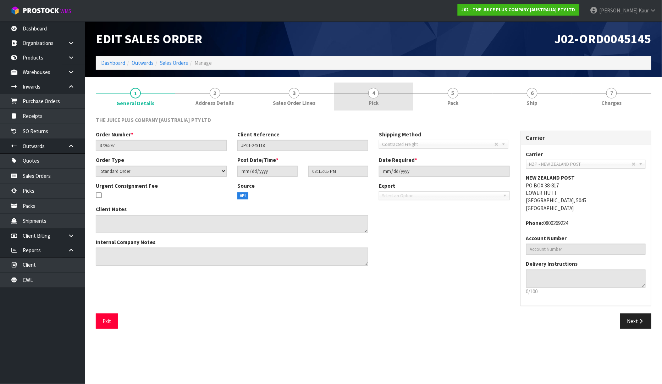
click at [377, 95] on span "4" at bounding box center [373, 93] width 11 height 11
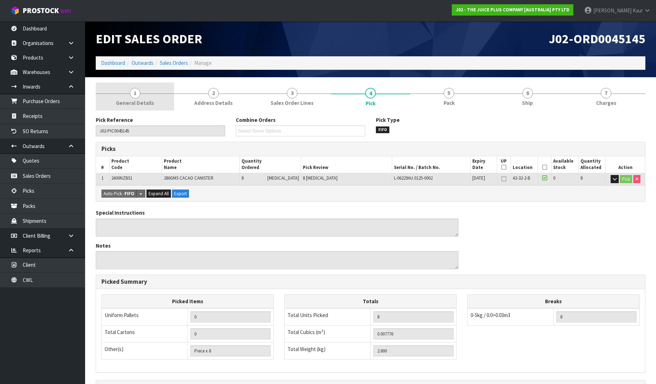
click at [121, 95] on link "1 General Details" at bounding box center [135, 97] width 78 height 28
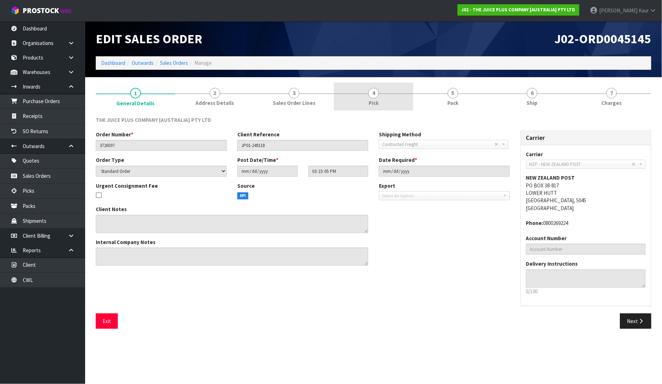
click at [367, 108] on link "4 Pick" at bounding box center [373, 97] width 79 height 28
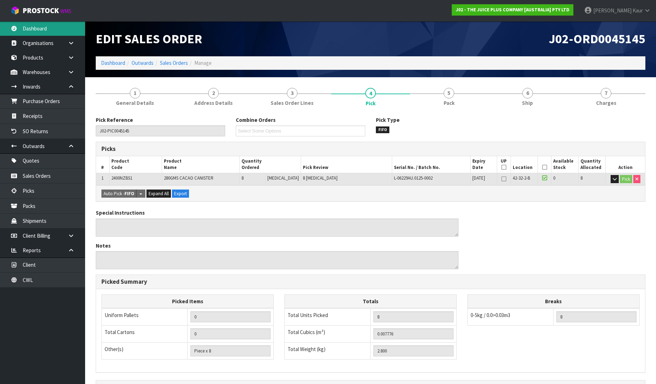
drag, startPoint x: 41, startPoint y: 32, endPoint x: 40, endPoint y: 43, distance: 10.4
click at [41, 33] on link "Dashboard" at bounding box center [42, 28] width 85 height 15
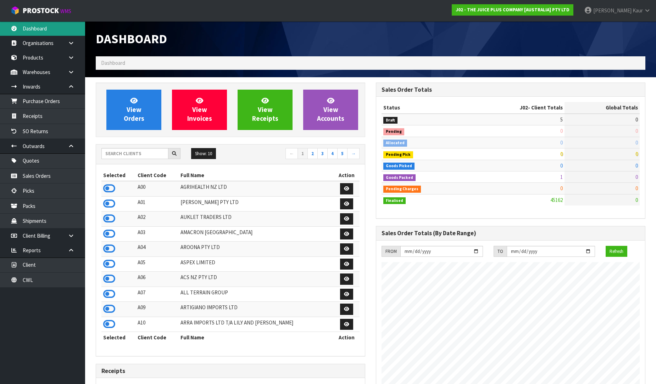
scroll to position [354124, 354382]
click at [107, 187] on icon at bounding box center [109, 188] width 12 height 11
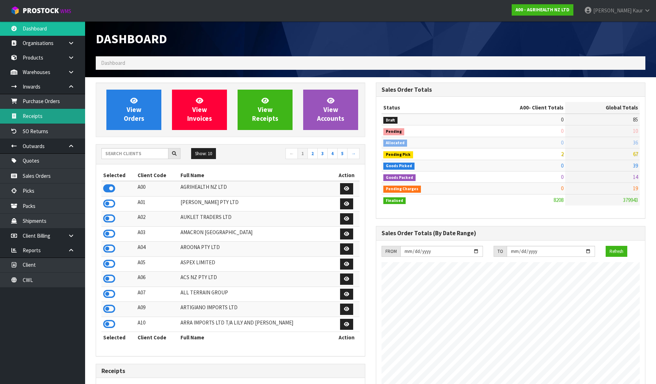
scroll to position [537, 280]
click at [56, 106] on link "Purchase Orders" at bounding box center [42, 101] width 85 height 15
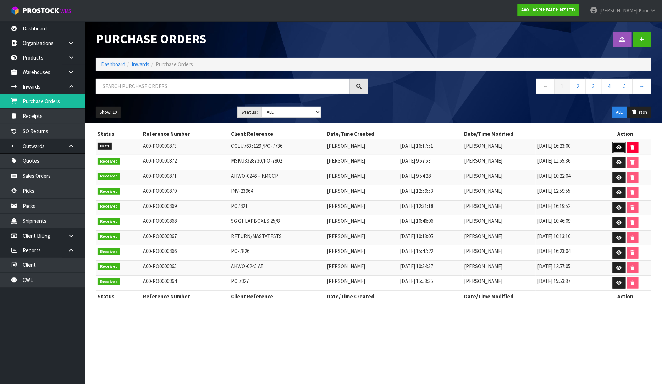
click at [619, 146] on icon at bounding box center [618, 147] width 5 height 5
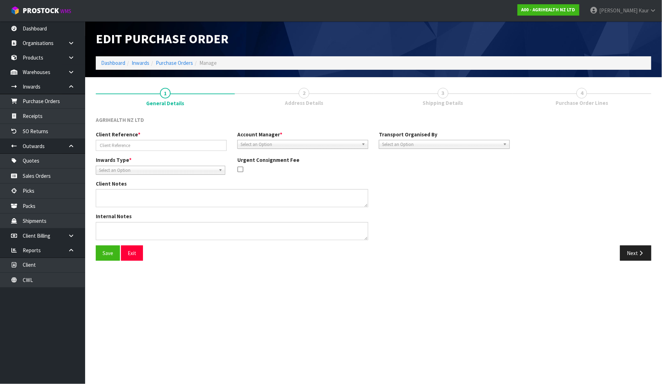
type input "CCLU7635129 /PO-7736"
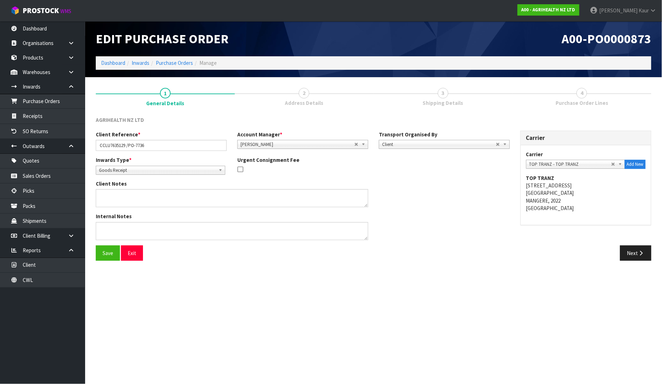
click at [453, 100] on span "Shipping Details" at bounding box center [443, 102] width 40 height 7
click at [639, 255] on icon "button" at bounding box center [641, 253] width 7 height 5
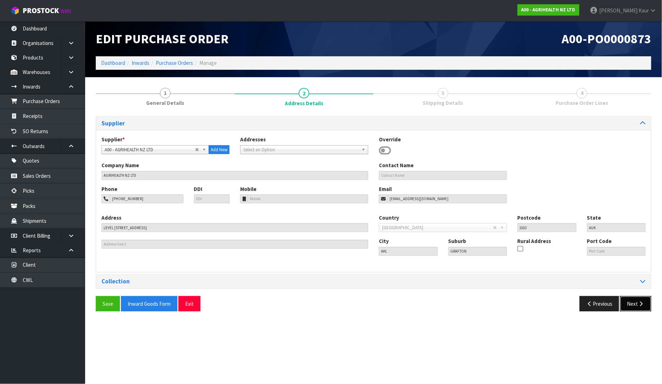
click at [641, 310] on button "Next" at bounding box center [635, 303] width 31 height 15
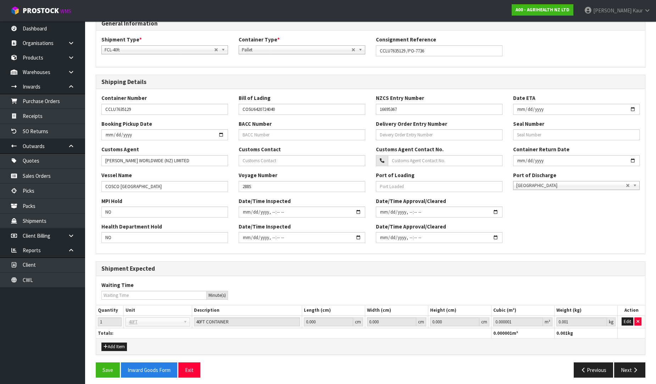
scroll to position [104, 0]
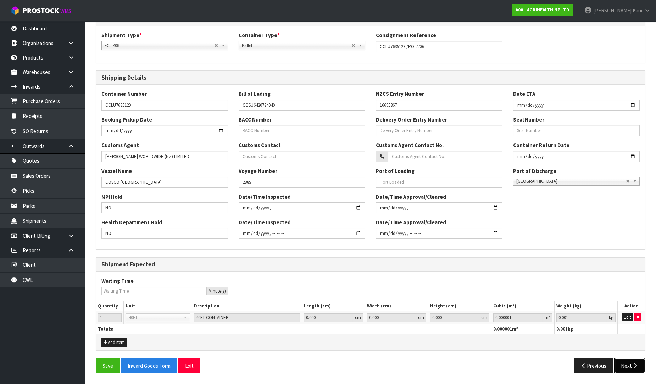
click at [626, 367] on button "Next" at bounding box center [629, 366] width 31 height 15
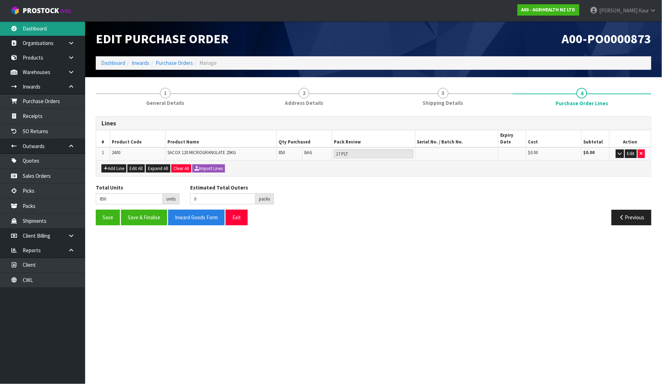
click at [20, 30] on link "Dashboard" at bounding box center [42, 28] width 85 height 15
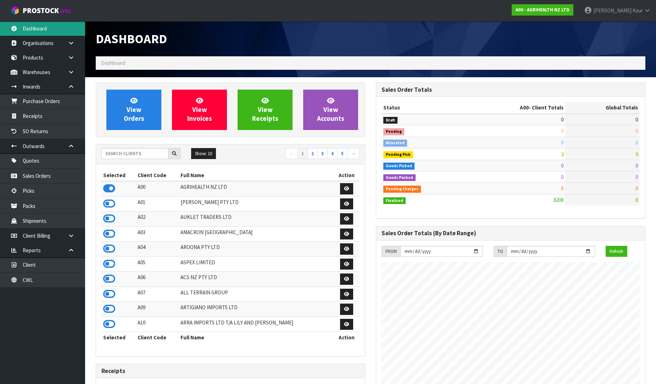
scroll to position [537, 280]
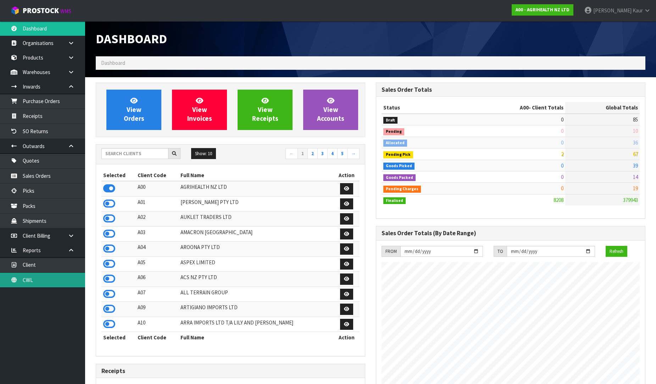
click at [22, 285] on link "CWL" at bounding box center [42, 280] width 85 height 15
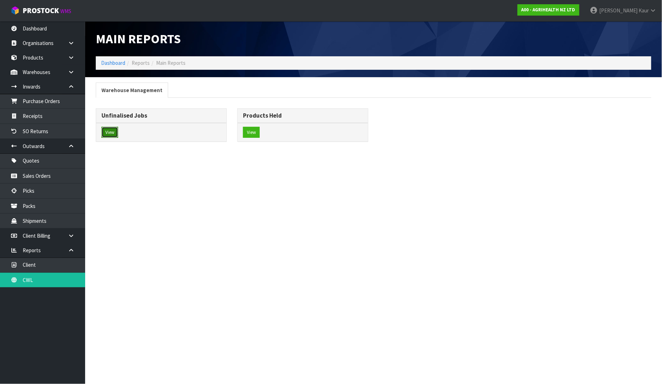
click at [109, 136] on button "View" at bounding box center [109, 132] width 17 height 11
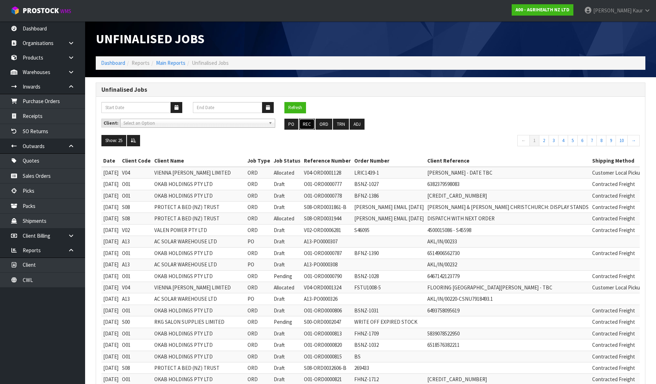
click at [308, 123] on button "REC" at bounding box center [307, 124] width 16 height 11
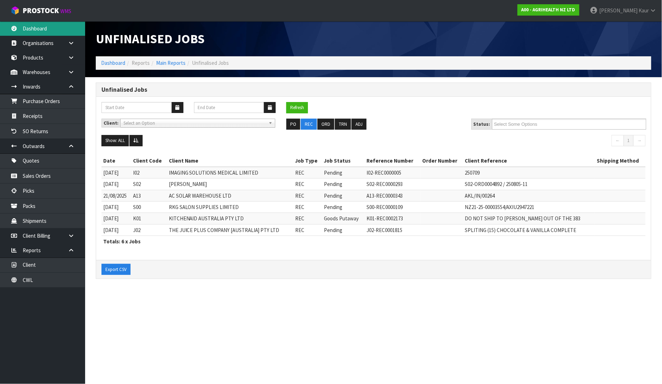
click at [40, 27] on link "Dashboard" at bounding box center [42, 28] width 85 height 15
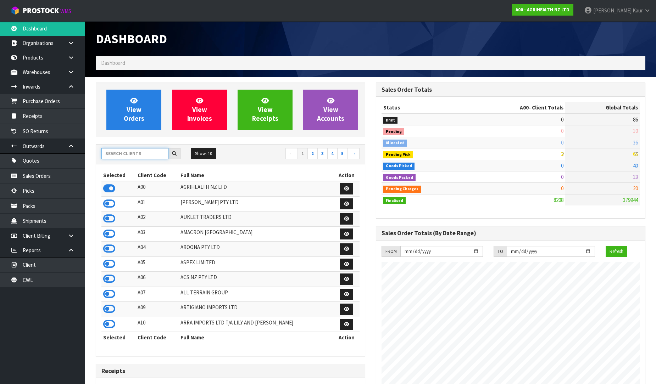
click at [118, 155] on input "text" at bounding box center [134, 153] width 67 height 11
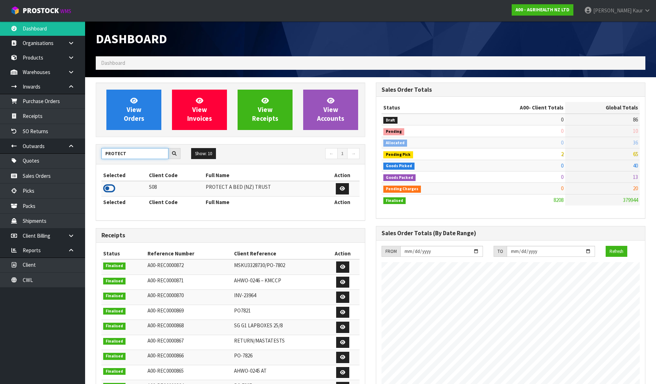
type input "PROTECT"
click at [106, 190] on icon at bounding box center [109, 188] width 12 height 11
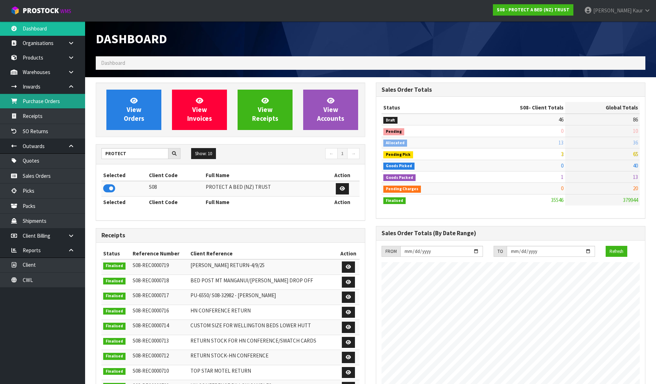
scroll to position [537, 280]
click at [56, 107] on link "Purchase Orders" at bounding box center [42, 101] width 85 height 15
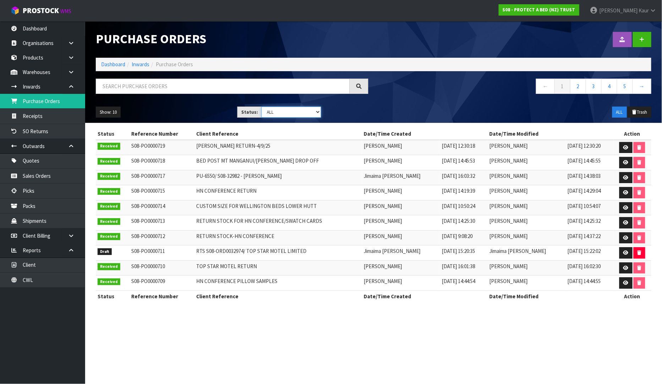
click at [320, 111] on select "Draft Pending Received Cancelled ALL" at bounding box center [291, 112] width 60 height 11
select select "string:0"
click at [261, 107] on select "Draft Pending Received Cancelled ALL" at bounding box center [291, 112] width 60 height 11
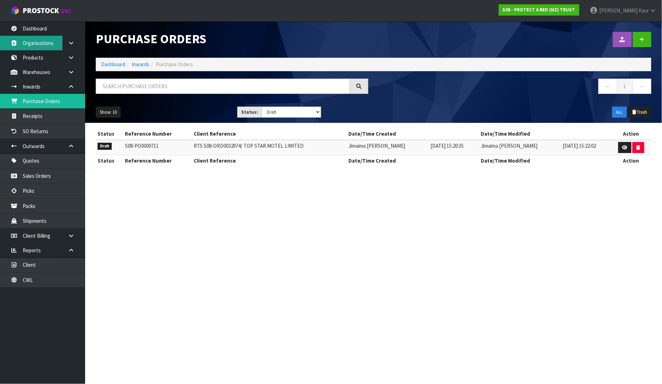
click at [30, 37] on link "Organisations" at bounding box center [42, 43] width 85 height 15
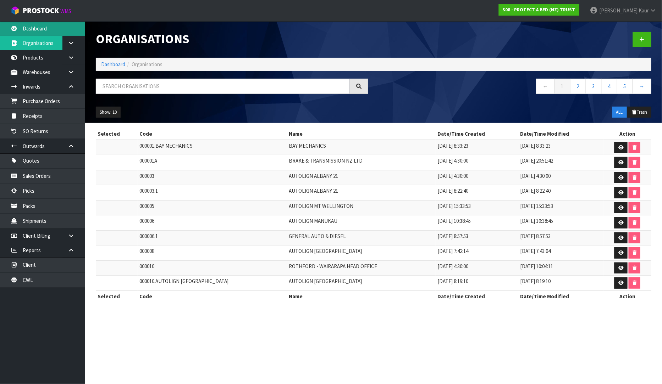
click at [22, 32] on link "Dashboard" at bounding box center [42, 28] width 85 height 15
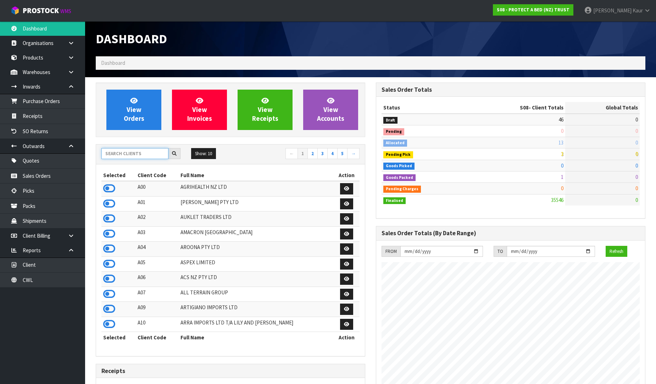
click at [108, 154] on input "text" at bounding box center [134, 153] width 67 height 11
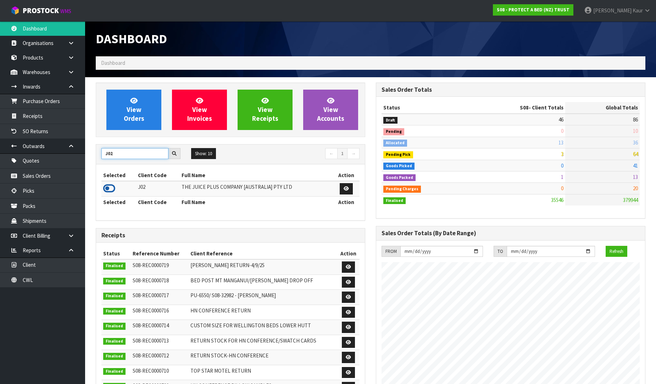
type input "J02"
click at [114, 187] on icon at bounding box center [109, 188] width 12 height 11
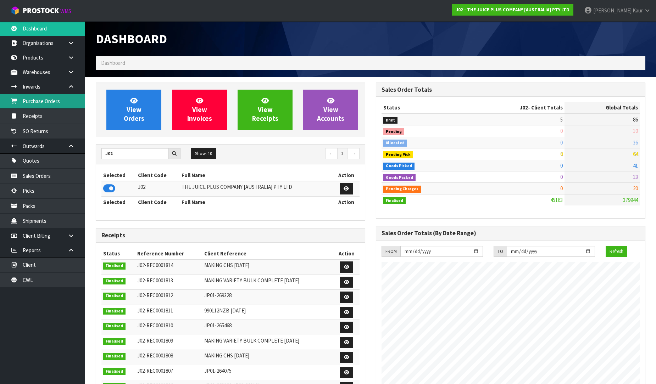
click at [42, 105] on link "Purchase Orders" at bounding box center [42, 101] width 85 height 15
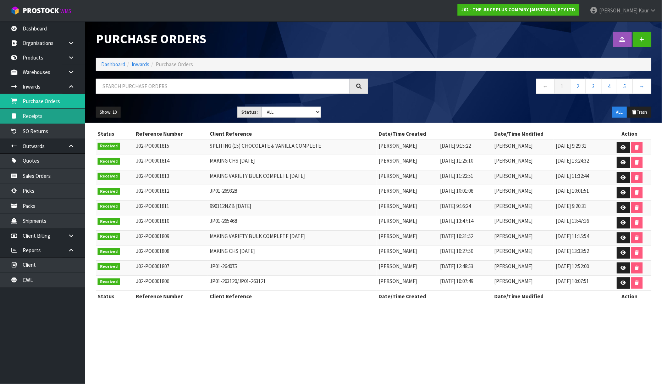
click at [36, 122] on link "Receipts" at bounding box center [42, 116] width 85 height 15
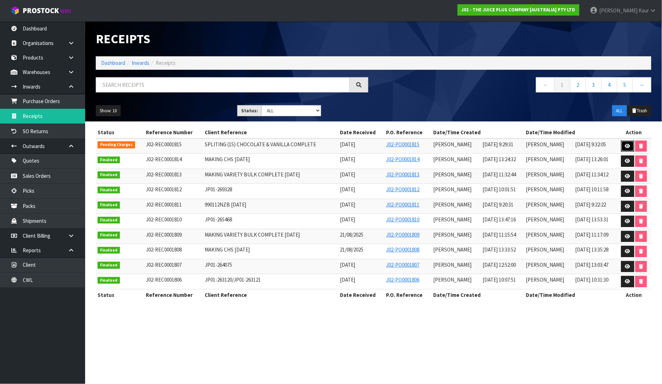
click at [627, 143] on link at bounding box center [627, 146] width 13 height 11
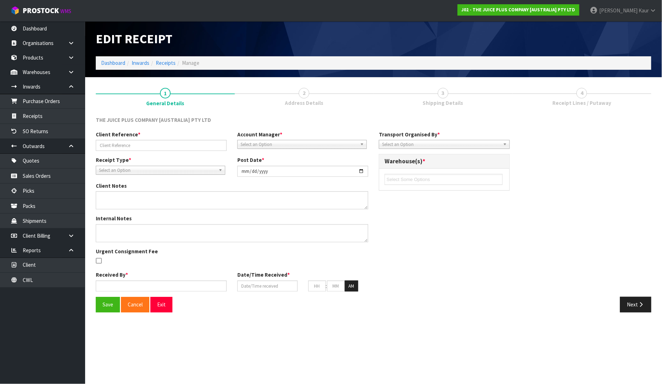
type input "SPLITING (15) CHOCOLATE & VANILLA COMPLETE"
type input "[DATE]"
type input "[PERSON_NAME]"
type input "[DATE]"
type input "09"
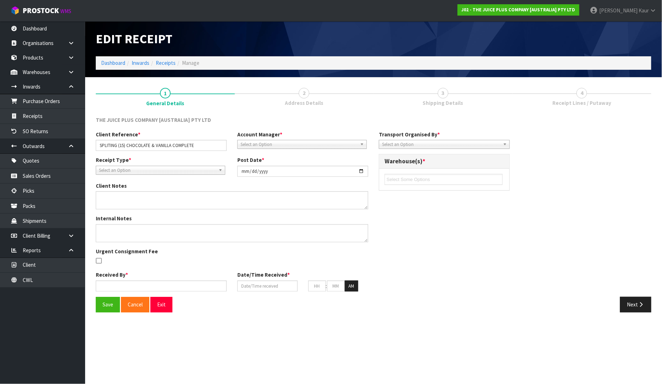
type input "29"
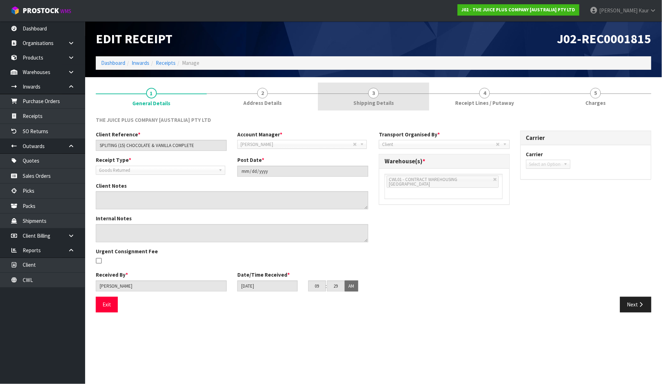
click at [378, 92] on span "3" at bounding box center [373, 93] width 11 height 11
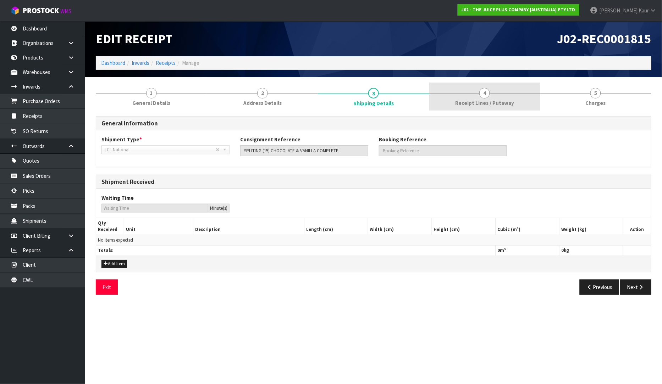
click at [500, 88] on link "4 Receipt Lines / Putaway" at bounding box center [484, 97] width 111 height 28
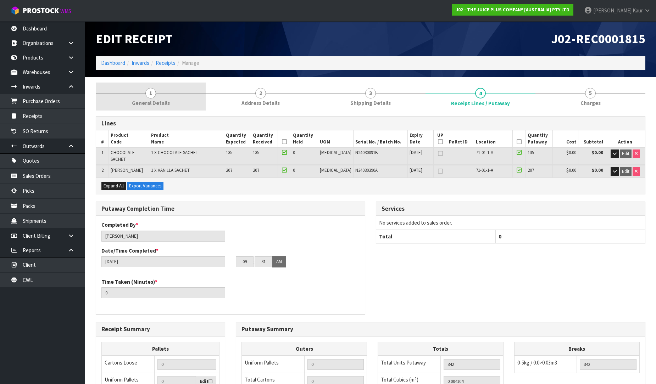
click at [163, 98] on link "1 General Details" at bounding box center [151, 97] width 110 height 28
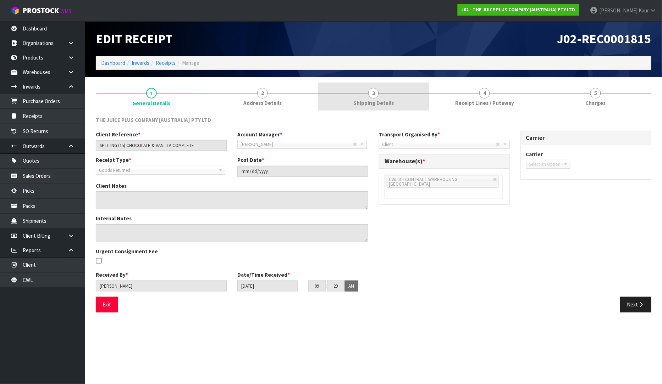
click at [381, 94] on link "3 Shipping Details" at bounding box center [373, 97] width 111 height 28
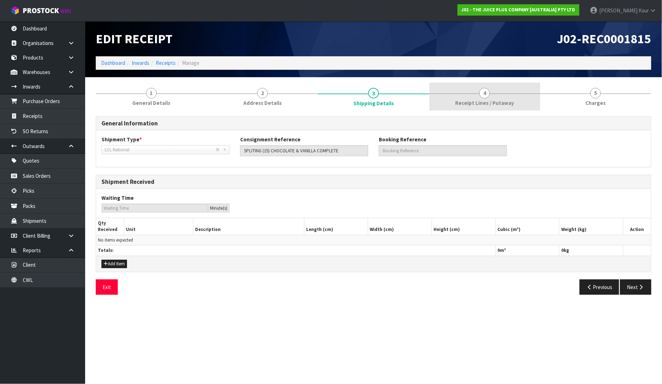
click at [470, 98] on link "4 Receipt Lines / Putaway" at bounding box center [484, 97] width 111 height 28
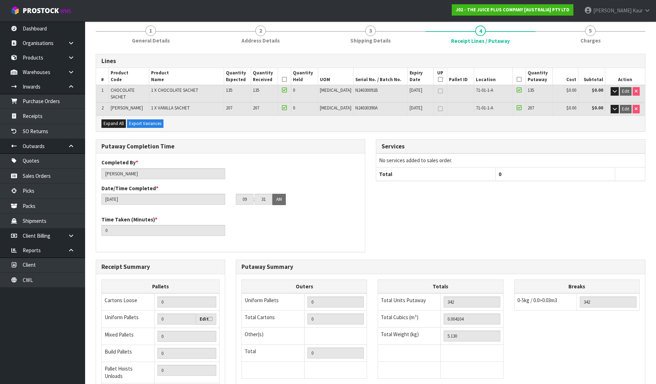
scroll to position [137, 0]
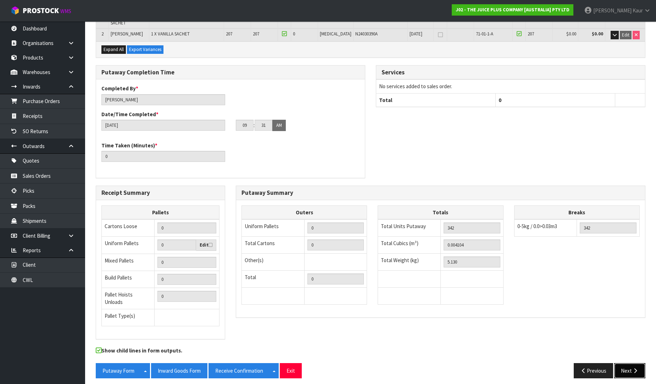
click at [628, 373] on button "Next" at bounding box center [629, 371] width 31 height 15
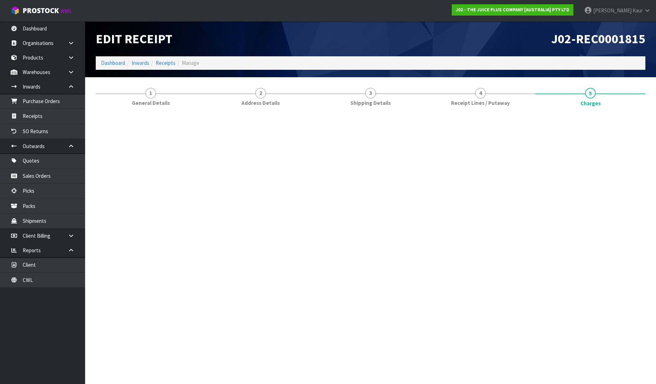
scroll to position [0, 0]
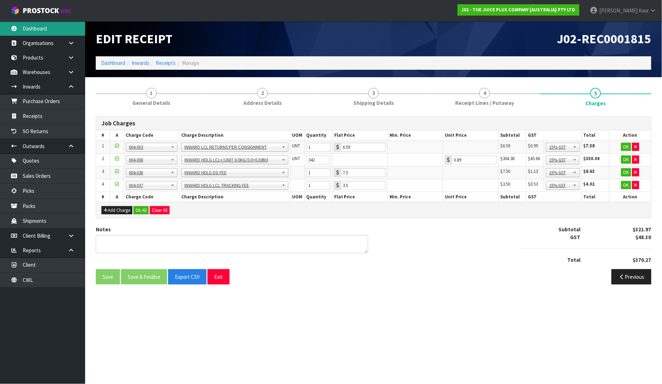
click at [16, 31] on link "Dashboard" at bounding box center [42, 28] width 85 height 15
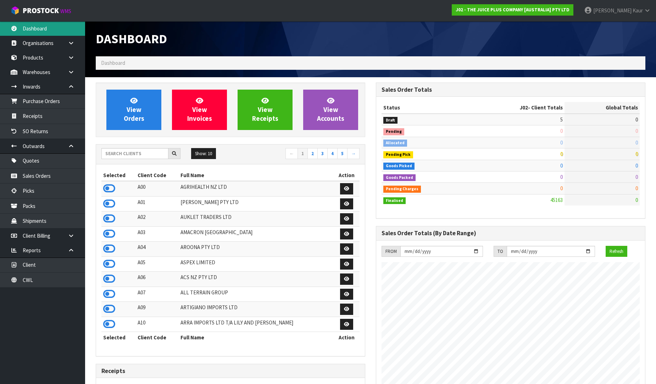
scroll to position [537, 280]
click at [137, 158] on input "text" at bounding box center [134, 153] width 67 height 11
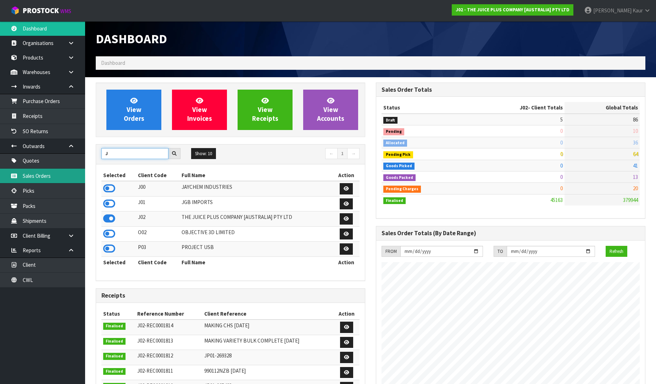
type input "J"
click at [45, 176] on link "Sales Orders" at bounding box center [42, 176] width 85 height 15
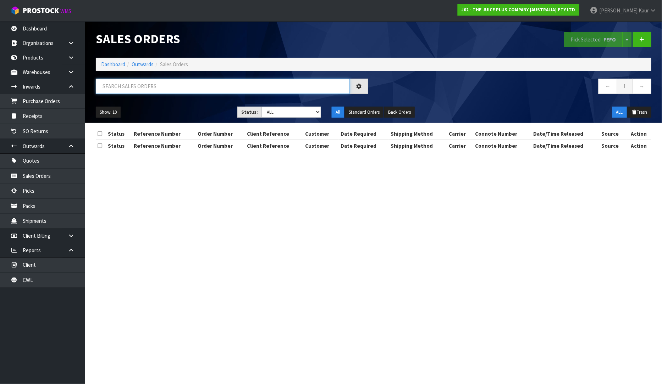
click at [217, 92] on input "text" at bounding box center [223, 86] width 254 height 15
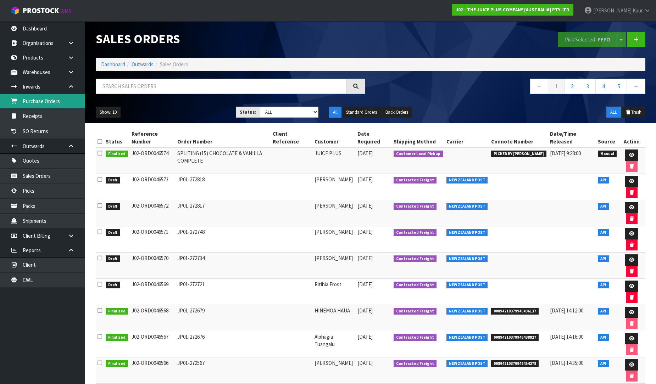
click at [50, 106] on link "Purchase Orders" at bounding box center [42, 101] width 85 height 15
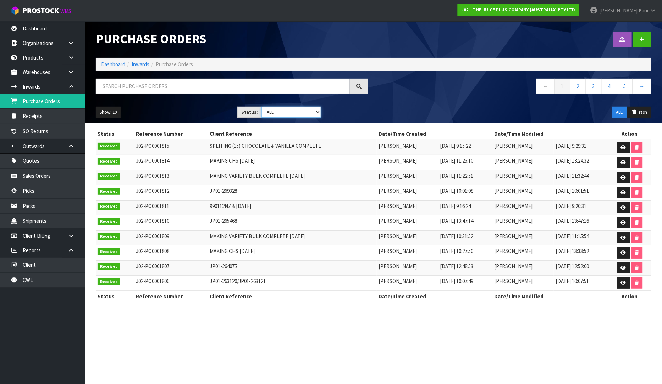
click at [317, 114] on select "Draft Pending Received Cancelled ALL" at bounding box center [291, 112] width 60 height 11
select select "string:0"
click at [261, 107] on select "Draft Pending Received Cancelled ALL" at bounding box center [291, 112] width 60 height 11
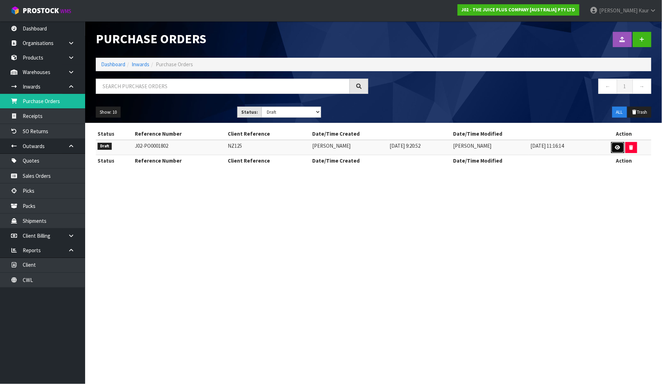
click at [617, 146] on icon at bounding box center [617, 147] width 5 height 5
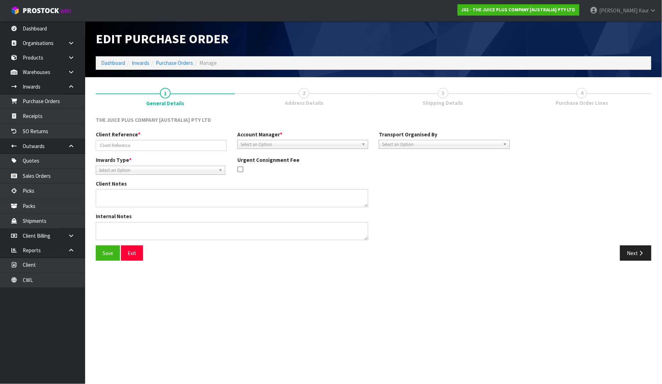
type input "NZ125"
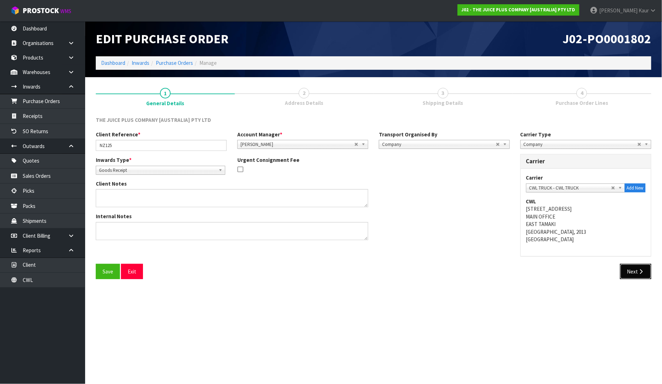
click at [622, 264] on button "Next" at bounding box center [635, 271] width 31 height 15
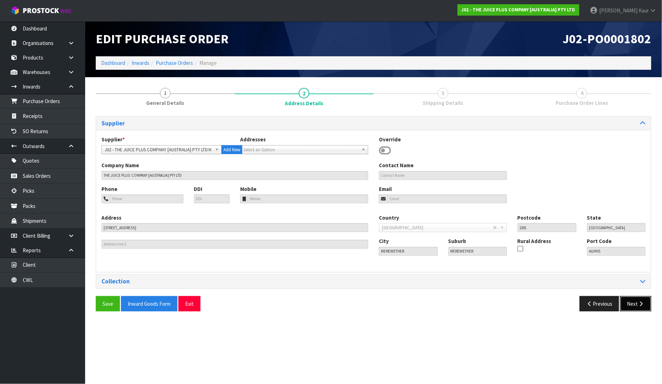
click at [631, 299] on button "Next" at bounding box center [635, 303] width 31 height 15
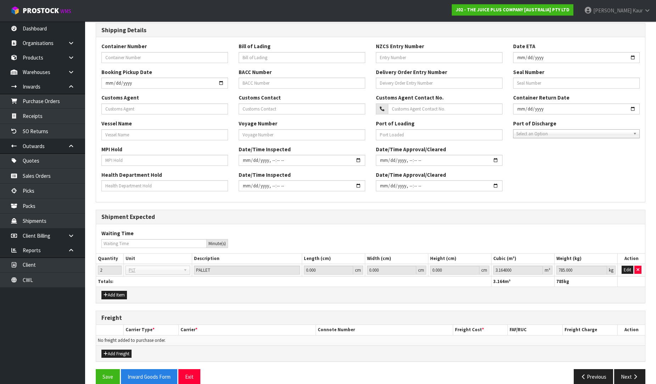
scroll to position [163, 0]
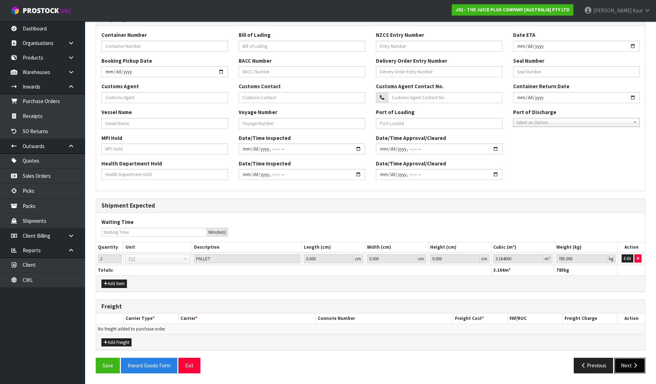
click at [633, 364] on icon "button" at bounding box center [635, 365] width 7 height 5
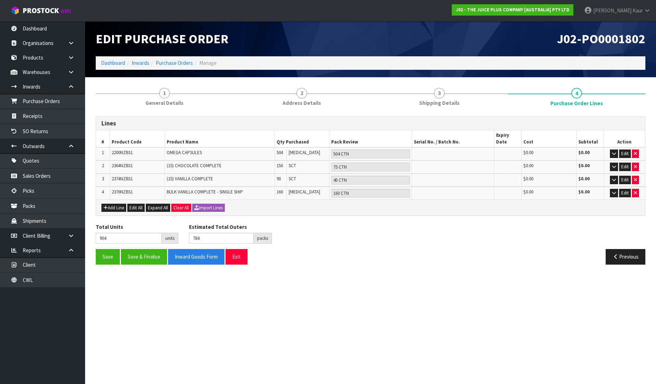
scroll to position [0, 0]
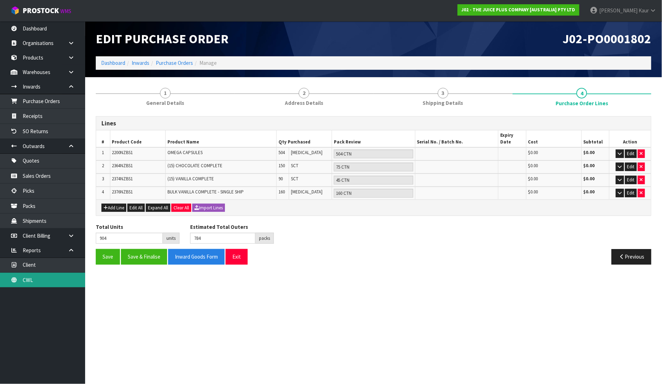
drag, startPoint x: 40, startPoint y: 278, endPoint x: 42, endPoint y: 275, distance: 3.7
click at [40, 278] on link "CWL" at bounding box center [42, 280] width 85 height 15
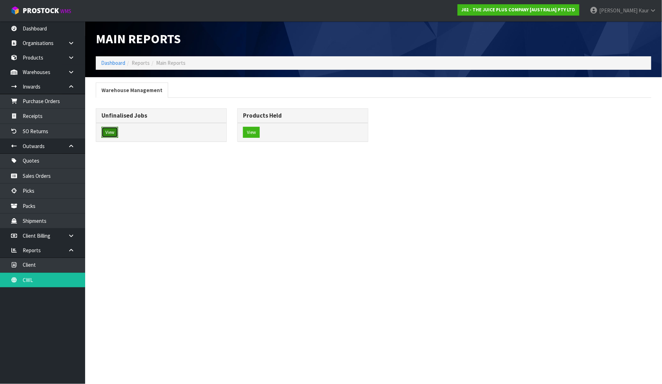
click at [110, 132] on button "View" at bounding box center [109, 132] width 17 height 11
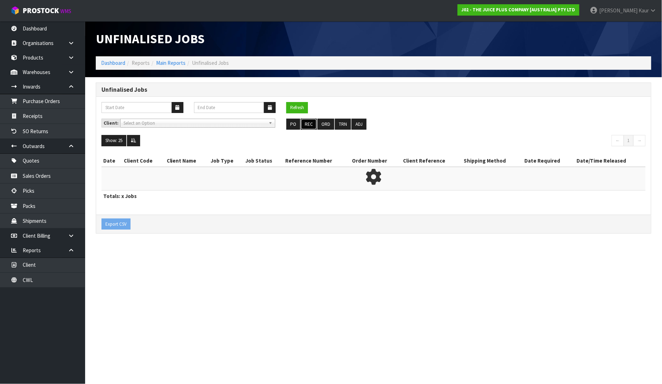
click at [307, 124] on button "REC" at bounding box center [309, 124] width 16 height 11
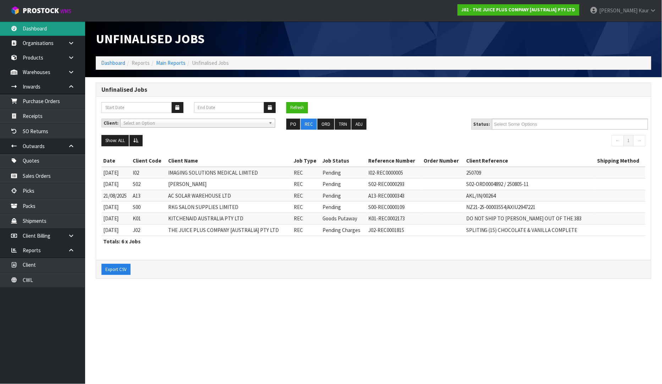
click at [52, 32] on link "Dashboard" at bounding box center [42, 28] width 85 height 15
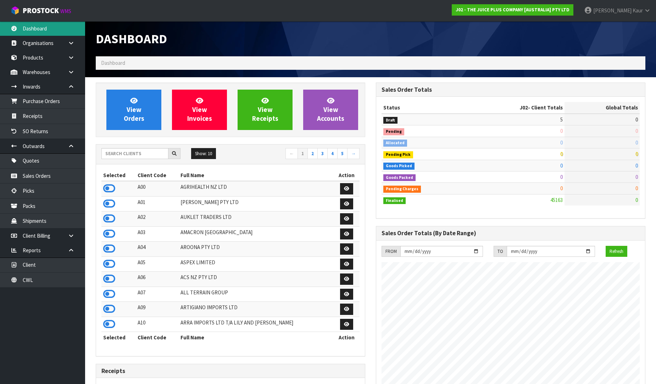
scroll to position [537, 280]
click at [130, 151] on input "text" at bounding box center [134, 153] width 67 height 11
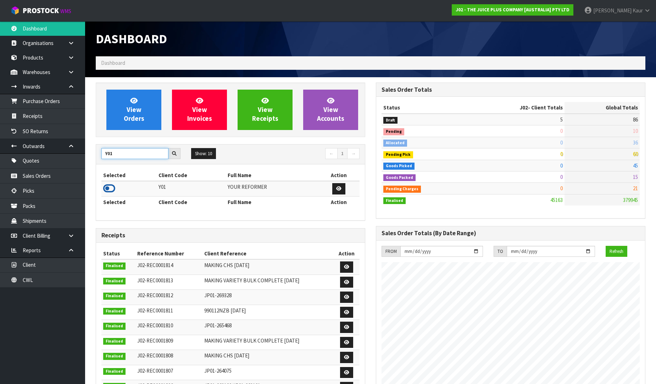
type input "Y01"
click at [107, 189] on icon at bounding box center [109, 188] width 12 height 11
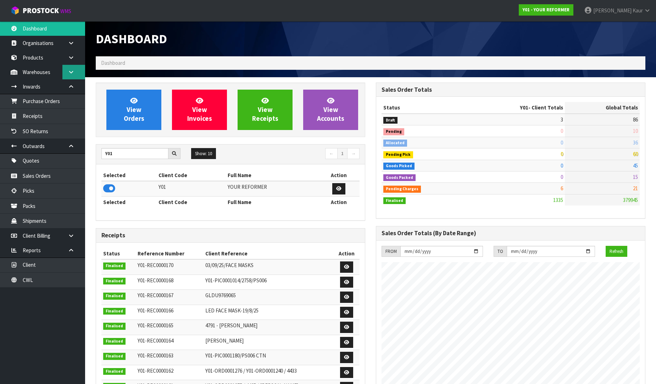
click at [71, 72] on icon at bounding box center [71, 72] width 7 height 5
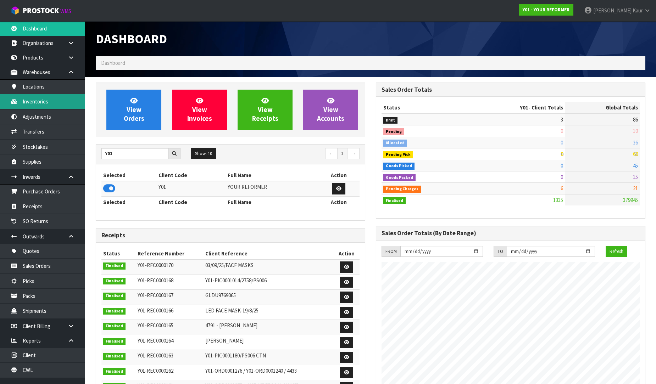
click at [40, 105] on link "Inventories" at bounding box center [42, 101] width 85 height 15
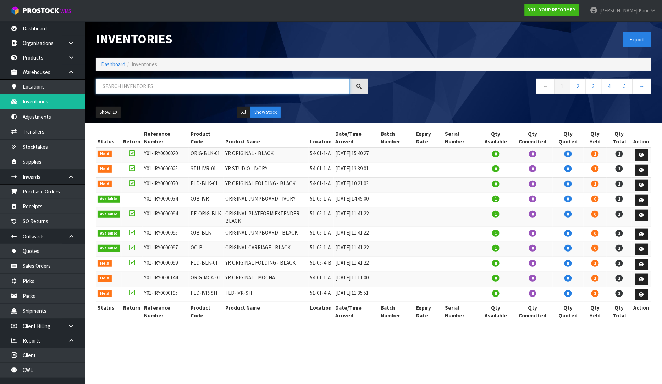
click at [115, 88] on input "text" at bounding box center [223, 86] width 254 height 15
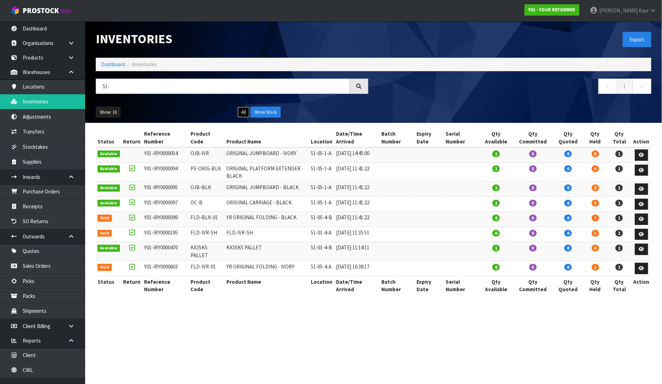
click at [245, 114] on button "All" at bounding box center [243, 112] width 12 height 11
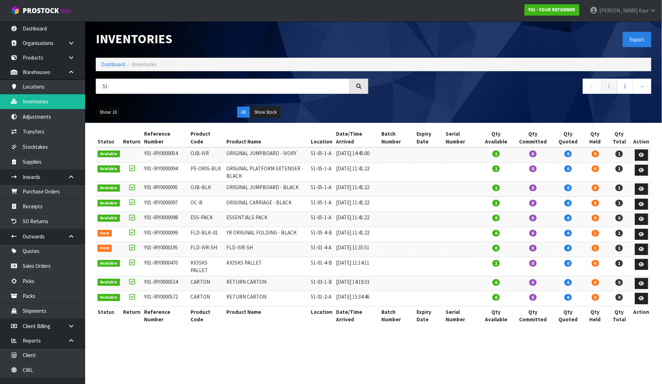
click at [98, 115] on button "Show: 10" at bounding box center [108, 112] width 25 height 11
click at [131, 155] on link "50" at bounding box center [124, 155] width 56 height 10
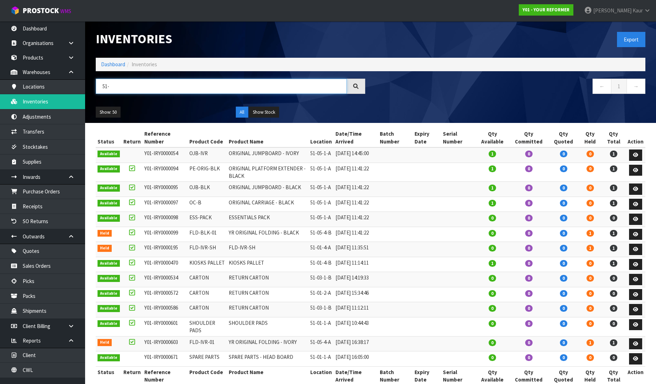
click at [121, 81] on input "51-" at bounding box center [221, 86] width 251 height 15
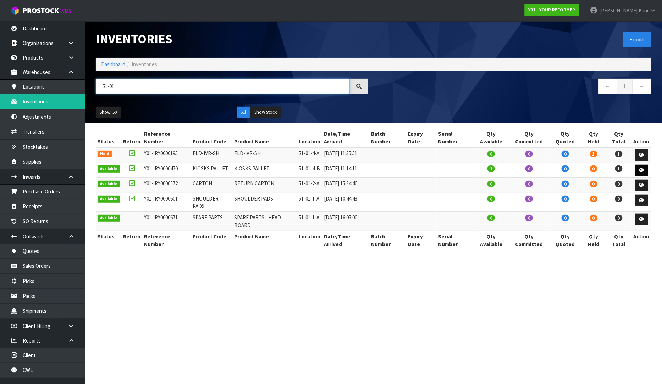
type input "51-01"
click at [647, 165] on link at bounding box center [641, 170] width 13 height 11
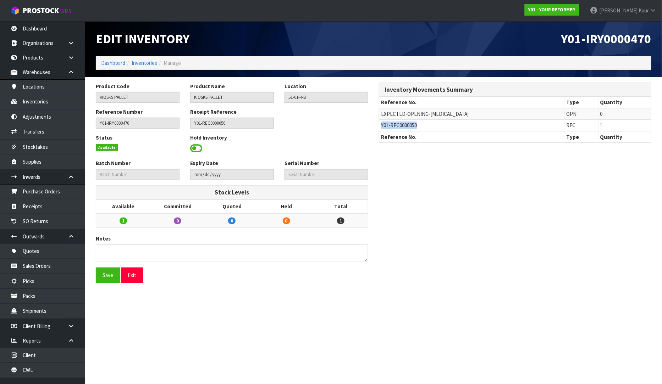
drag, startPoint x: 430, startPoint y: 125, endPoint x: 381, endPoint y: 126, distance: 49.3
click at [381, 126] on td "Y01-REC0000050" at bounding box center [471, 125] width 185 height 11
copy span "Y01-REC0000050"
click at [30, 207] on link "Receipts" at bounding box center [42, 206] width 85 height 15
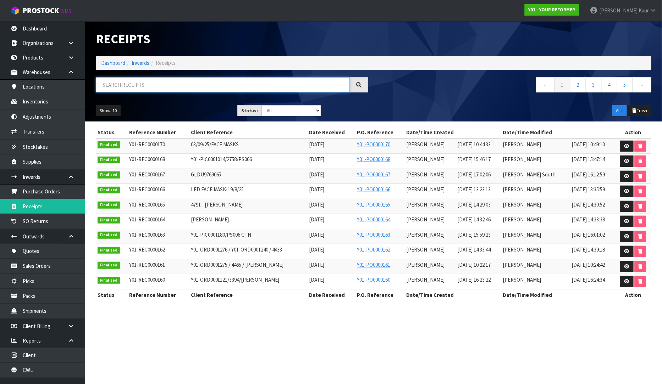
click at [120, 85] on input "text" at bounding box center [223, 84] width 254 height 15
paste input "Y01-REC0000050"
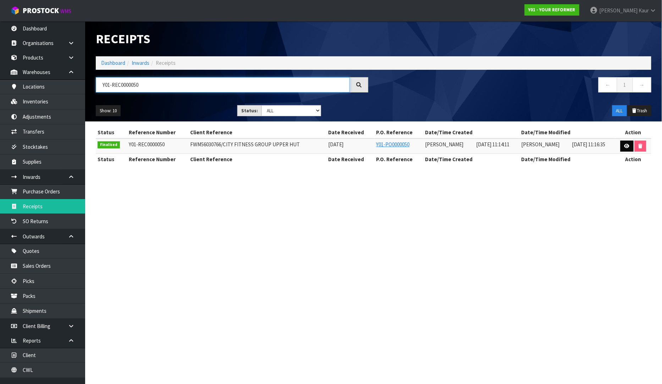
type input "Y01-REC0000050"
click at [625, 146] on icon at bounding box center [626, 146] width 5 height 5
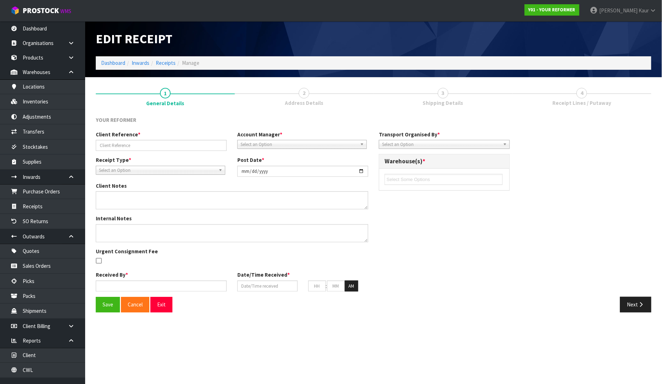
type input "FWM56030766/CITY FITNESS GROUP UPPER HUT"
type input "[DATE]"
type textarea "IS IT POSSIBLE TO QUOTE SHIPPING THESE BACK TO [GEOGRAPHIC_DATA]?"
type input "[PERSON_NAME]"
type input "[DATE]"
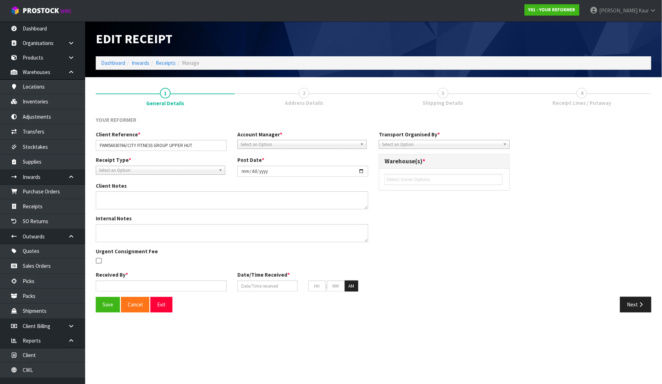
type input "11"
type input "14"
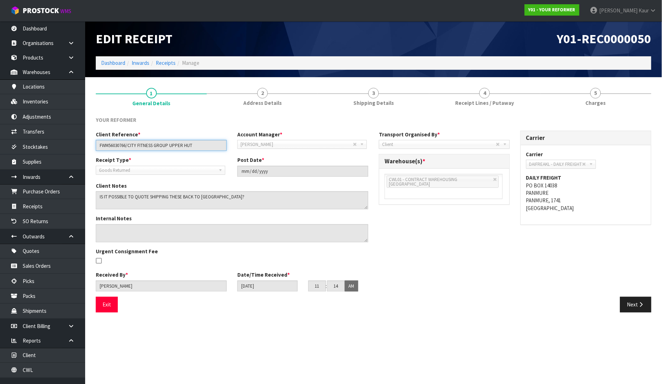
drag, startPoint x: 205, startPoint y: 146, endPoint x: 81, endPoint y: 153, distance: 124.3
click at [81, 153] on body "Toggle navigation ProStock WMS Y01 - YOUR REFORMER [PERSON_NAME] Logout Dashboa…" at bounding box center [331, 192] width 662 height 384
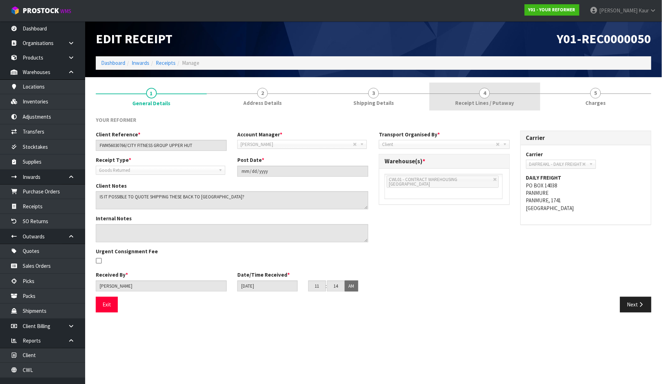
click at [469, 95] on link "4 Receipt Lines / Putaway" at bounding box center [484, 97] width 111 height 28
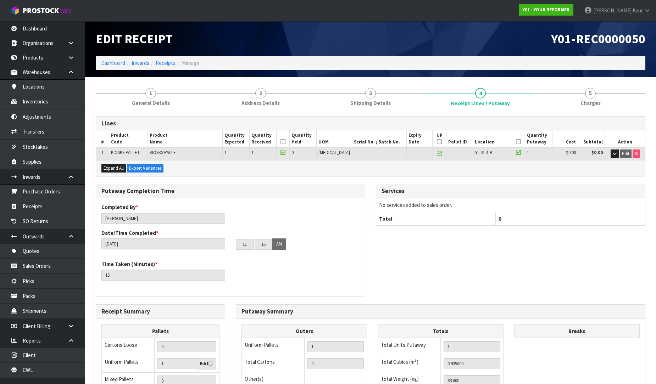
click at [550, 43] on h1 "Y01-REC0000050" at bounding box center [511, 39] width 270 height 14
drag, startPoint x: 549, startPoint y: 38, endPoint x: 657, endPoint y: 45, distance: 108.4
click at [656, 45] on html "Toggle navigation ProStock WMS Y01 - YOUR REFORMER [PERSON_NAME] Logout Dashboa…" at bounding box center [328, 192] width 656 height 384
click at [425, 31] on div "Y01-REC0000050" at bounding box center [511, 38] width 280 height 35
click at [146, 99] on link "1 General Details" at bounding box center [151, 97] width 110 height 28
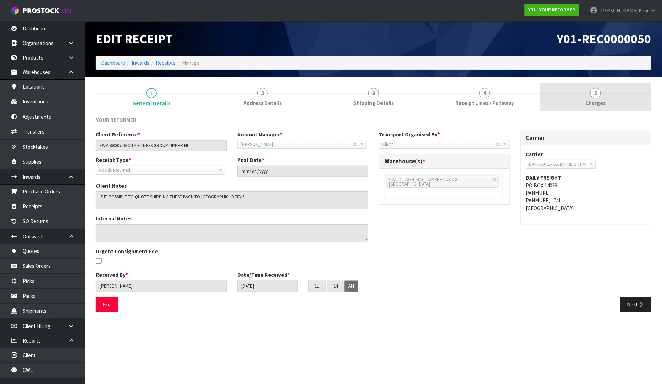
click at [601, 101] on span "Charges" at bounding box center [596, 102] width 20 height 7
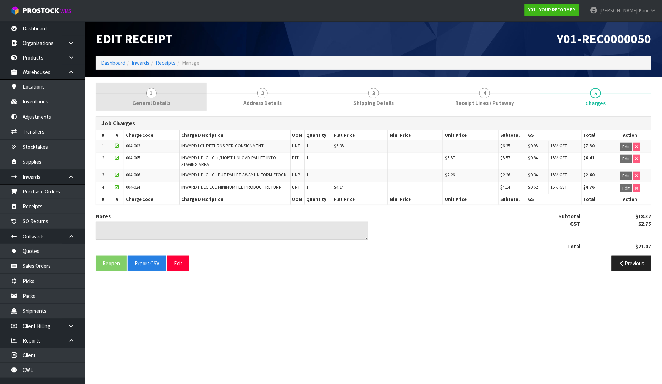
click at [143, 101] on span "General Details" at bounding box center [151, 102] width 38 height 7
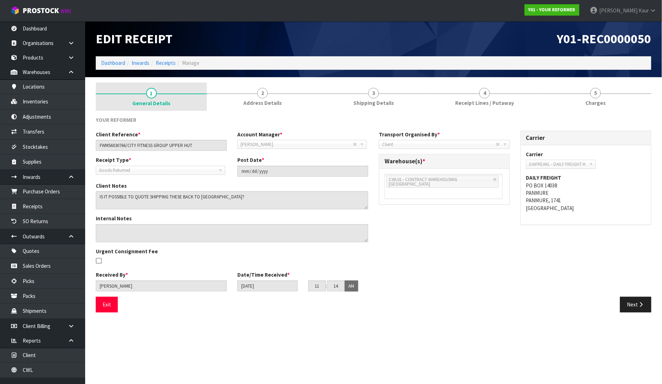
click at [155, 102] on span "General Details" at bounding box center [151, 103] width 38 height 7
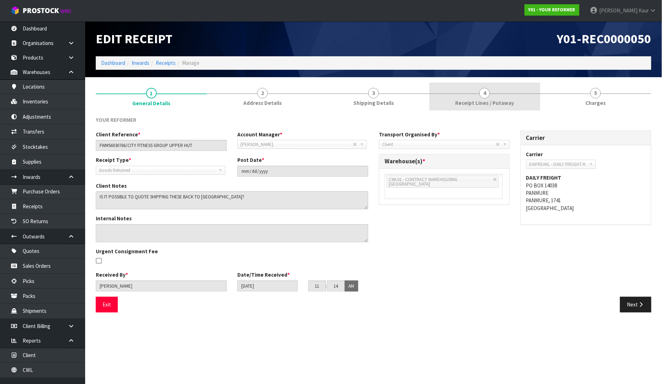
click at [493, 96] on link "4 Receipt Lines / Putaway" at bounding box center [484, 97] width 111 height 28
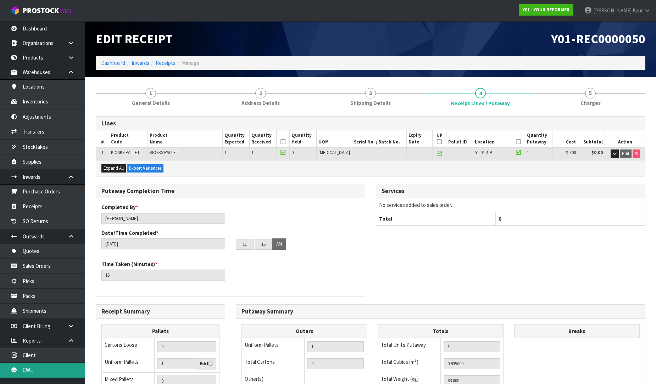
click at [23, 373] on link "CWL" at bounding box center [42, 370] width 85 height 15
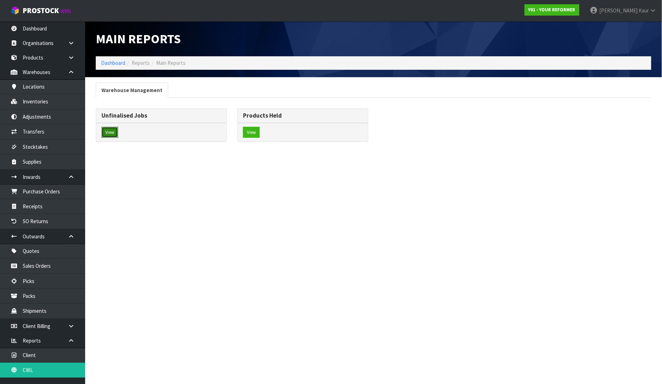
click at [109, 129] on button "View" at bounding box center [109, 132] width 17 height 11
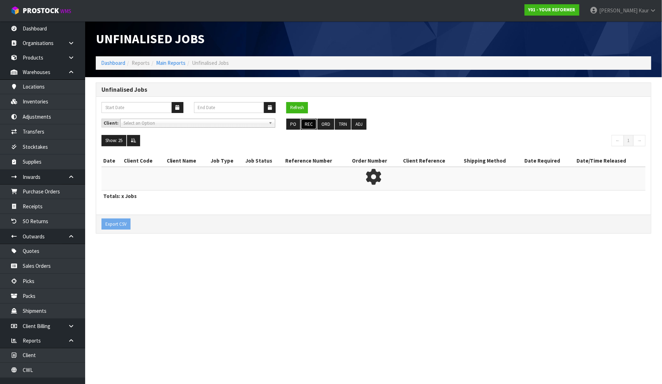
click at [306, 123] on button "REC" at bounding box center [309, 124] width 16 height 11
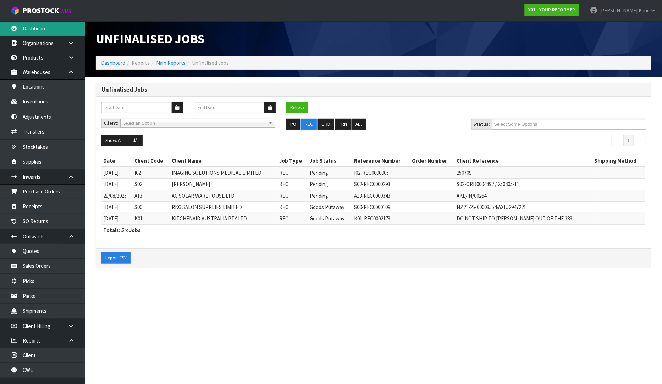
click at [41, 27] on link "Dashboard" at bounding box center [42, 28] width 85 height 15
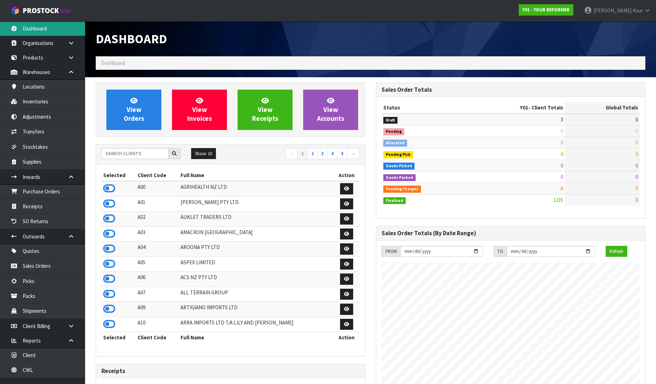
scroll to position [537, 280]
click at [143, 155] on input "text" at bounding box center [134, 153] width 67 height 11
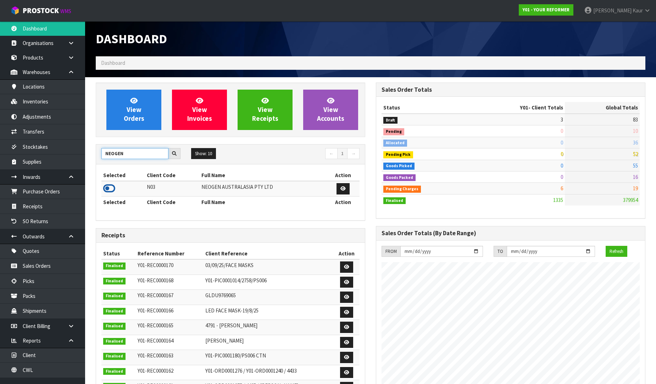
type input "NEOGEN"
click at [108, 188] on icon at bounding box center [109, 188] width 12 height 11
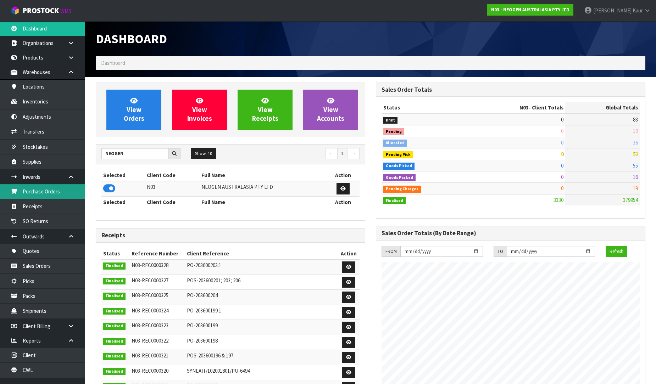
click at [57, 192] on link "Purchase Orders" at bounding box center [42, 191] width 85 height 15
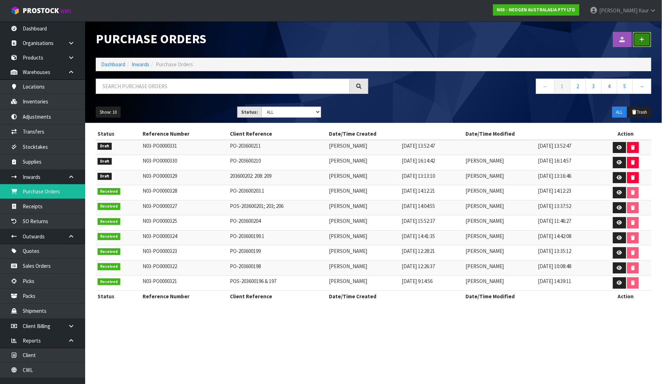
click at [643, 35] on link at bounding box center [642, 39] width 18 height 15
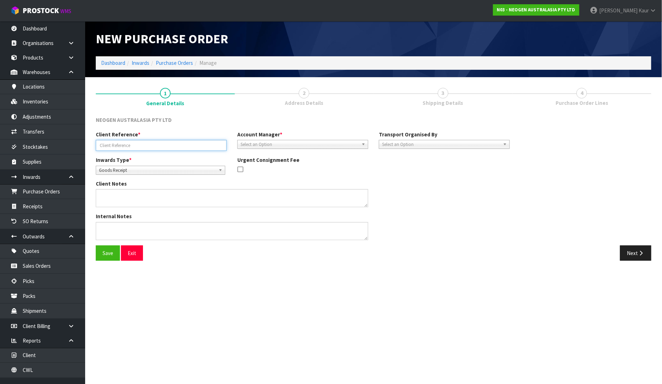
click at [121, 142] on input "text" at bounding box center [161, 145] width 131 height 11
paste input "PO-203600165; 174; 177; 187"
type input "PO-203600165; 174; 177; 187"
click at [245, 142] on span "Select an Option" at bounding box center [299, 144] width 118 height 9
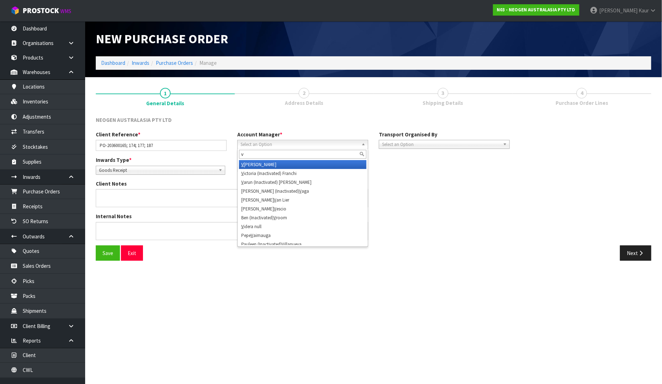
type input "v"
click at [260, 165] on li "V [PERSON_NAME]" at bounding box center [302, 164] width 127 height 9
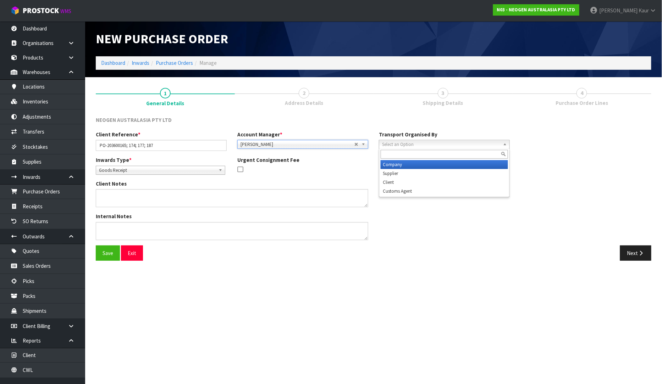
click at [427, 146] on span "Select an Option" at bounding box center [441, 144] width 118 height 9
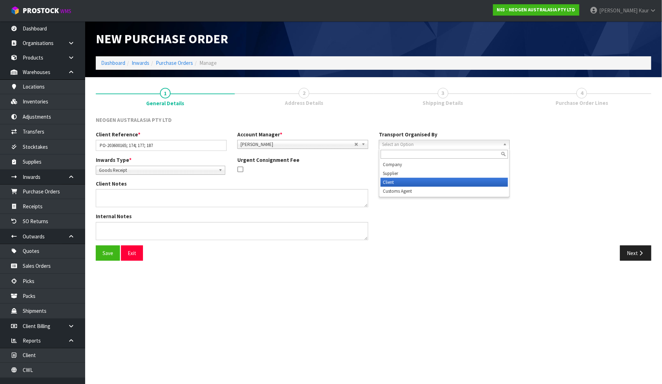
click at [427, 183] on li "Client" at bounding box center [444, 182] width 127 height 9
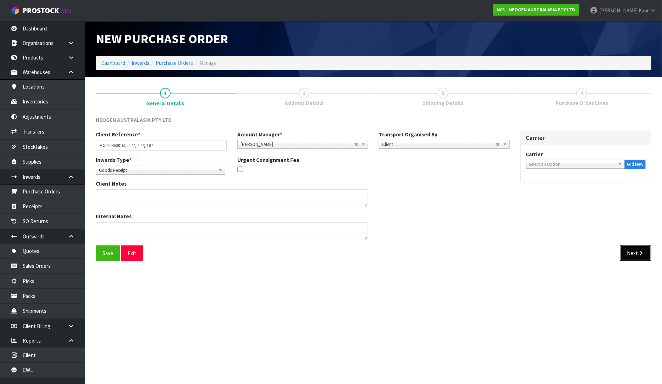
click at [640, 259] on button "Next" at bounding box center [635, 253] width 31 height 15
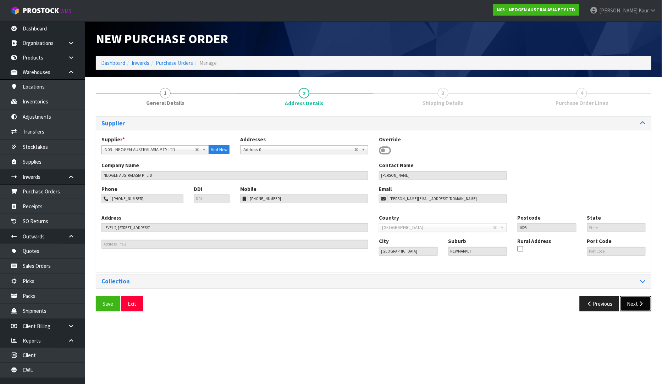
click at [641, 302] on icon "button" at bounding box center [641, 303] width 7 height 5
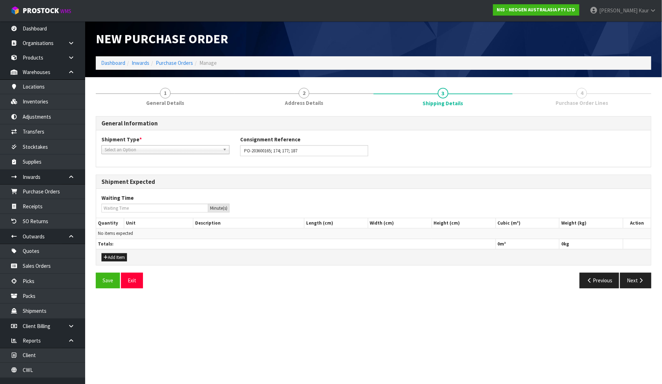
click at [125, 152] on span "Select an Option" at bounding box center [162, 150] width 115 height 9
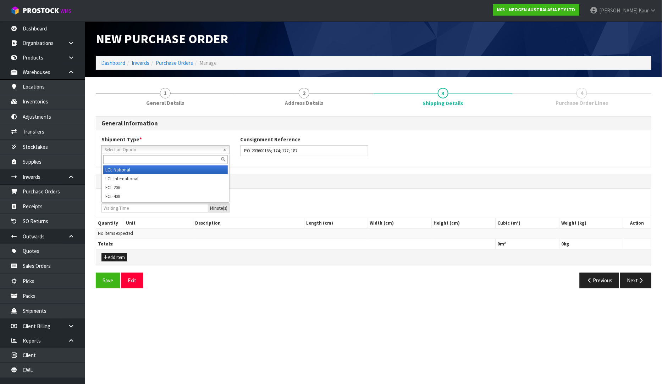
click at [125, 171] on li "LCL National" at bounding box center [165, 170] width 124 height 9
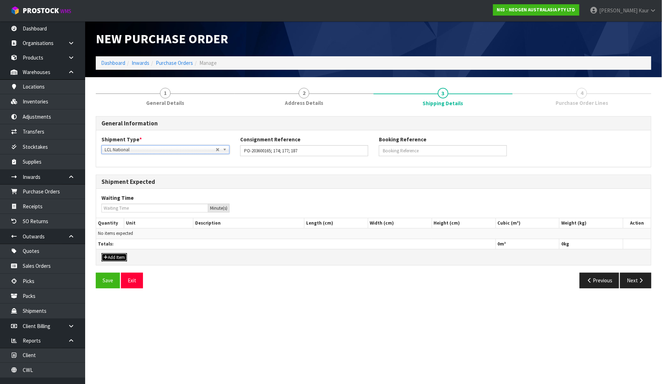
click at [109, 257] on button "Add Item" at bounding box center [114, 258] width 26 height 9
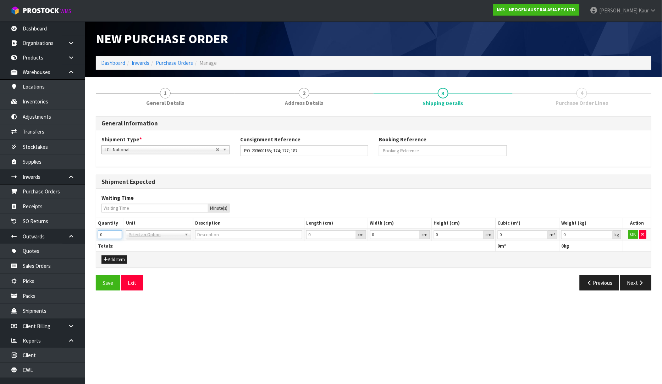
drag, startPoint x: 111, startPoint y: 232, endPoint x: 94, endPoint y: 232, distance: 17.0
click at [94, 232] on div "1 General Details 2 Address Details 3 Shipping Details 4 Purchase Order Lines G…" at bounding box center [373, 190] width 566 height 214
type input "2"
click at [133, 241] on input "text" at bounding box center [159, 244] width 62 height 9
type input "plt"
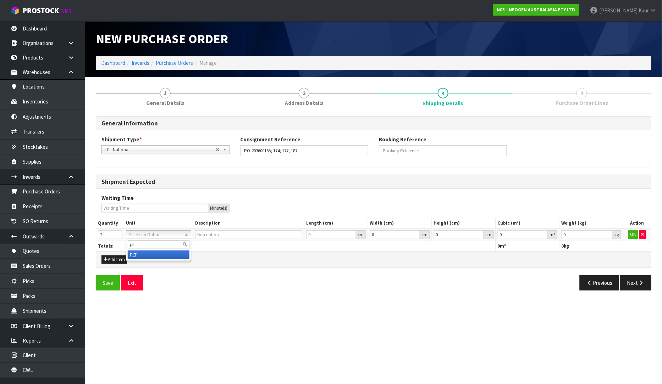
drag, startPoint x: 138, startPoint y: 251, endPoint x: 154, endPoint y: 253, distance: 16.4
type input "PALLET"
click at [540, 234] on input "0" at bounding box center [523, 235] width 50 height 9
type input "0.000001"
click at [543, 233] on input "0.000001" at bounding box center [523, 235] width 50 height 9
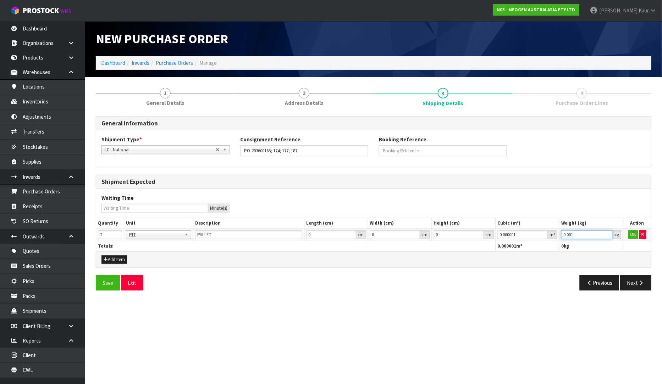
type input "0.001"
click at [607, 233] on input "0.001" at bounding box center [586, 235] width 51 height 9
click at [633, 234] on button "OK" at bounding box center [633, 235] width 10 height 9
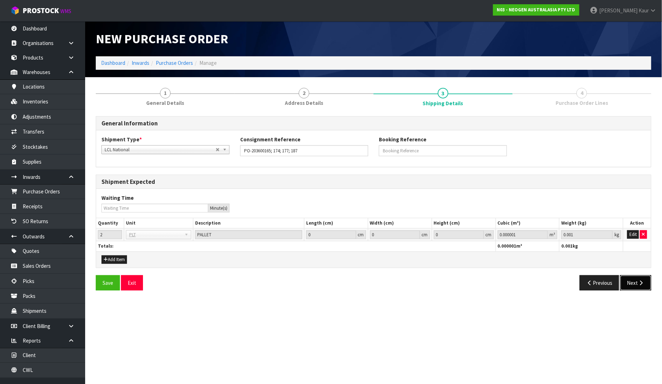
click at [644, 289] on button "Next" at bounding box center [635, 283] width 31 height 15
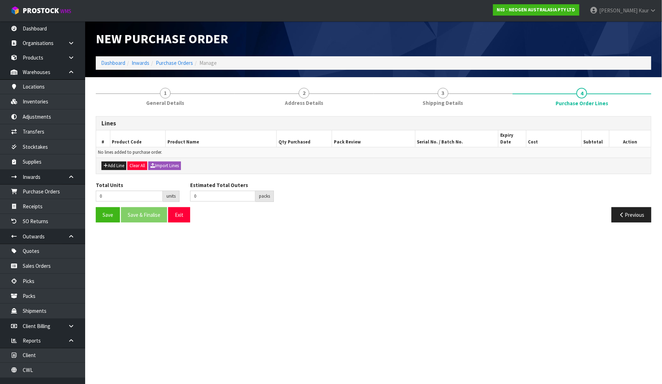
click at [108, 158] on div "Add Line Clear All Import Lines" at bounding box center [373, 166] width 555 height 16
click at [107, 162] on button "Add Line" at bounding box center [113, 166] width 25 height 9
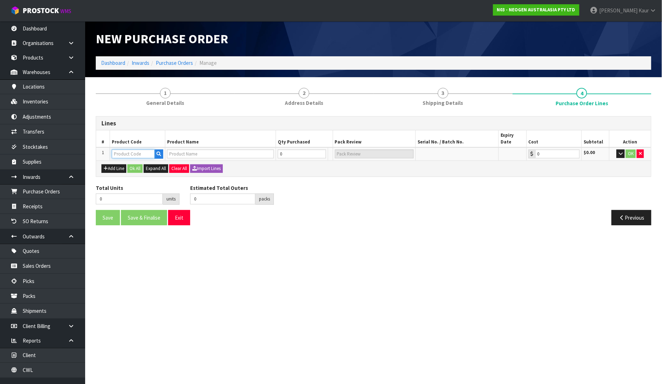
click at [119, 150] on input "text" at bounding box center [133, 154] width 43 height 9
paste input "700002282"
type input "700002282"
type input "7100130395 - ENVSWB100 ENVIRO SWAB 100/CS"
type input "0.00"
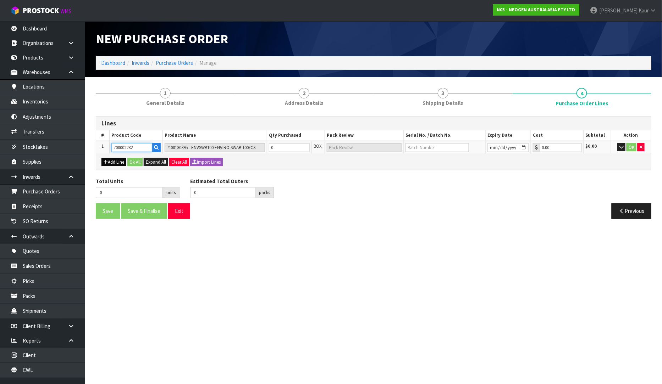
type input "700002282"
click at [115, 163] on button "Add Line" at bounding box center [113, 162] width 25 height 9
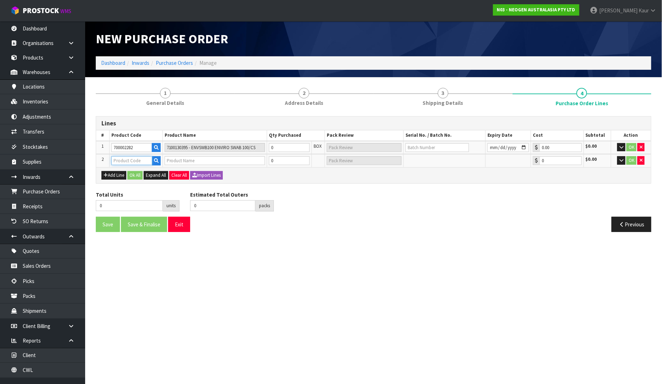
click at [121, 160] on input "text" at bounding box center [131, 160] width 41 height 9
paste input "700002282"
type input "700002282"
click at [116, 175] on button "Add Line" at bounding box center [113, 175] width 25 height 9
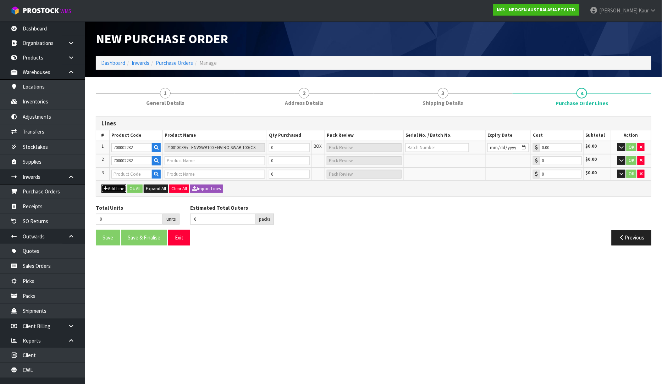
type input "7100130395 - ENVSWB100 ENVIRO SWAB 100/CS"
type input "0.00"
click at [121, 175] on input "text" at bounding box center [131, 174] width 41 height 9
paste input "700002282"
type input "700002282"
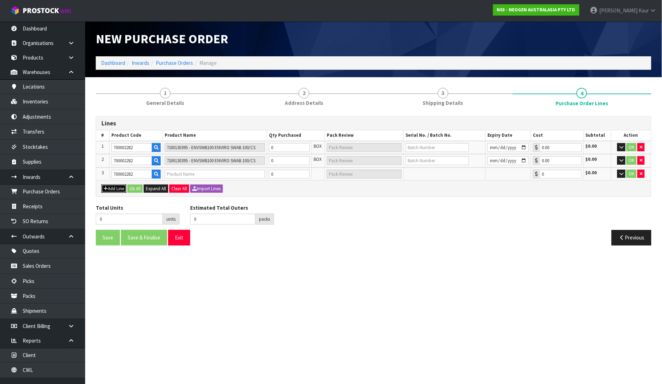
click at [121, 187] on button "Add Line" at bounding box center [113, 189] width 25 height 9
type input "7100130395 - ENVSWB100 ENVIRO SWAB 100/CS"
type input "0.00"
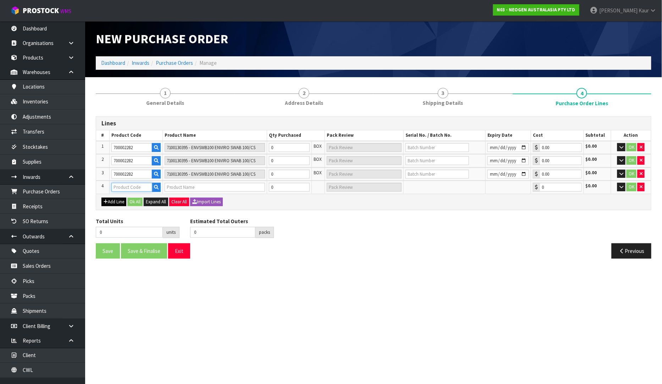
click at [121, 187] on input "text" at bounding box center [131, 187] width 41 height 9
paste input "700002282"
type input "700002282"
type input "7100130395 - ENVSWB100 ENVIRO SWAB 100/CS"
type input "0.00"
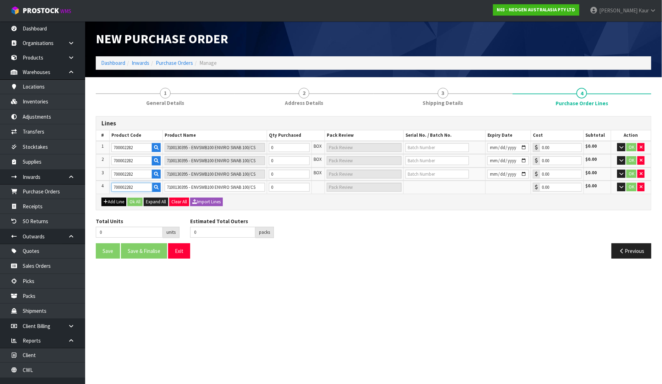
type input "700002282"
click at [110, 204] on button "Add Line" at bounding box center [113, 202] width 25 height 9
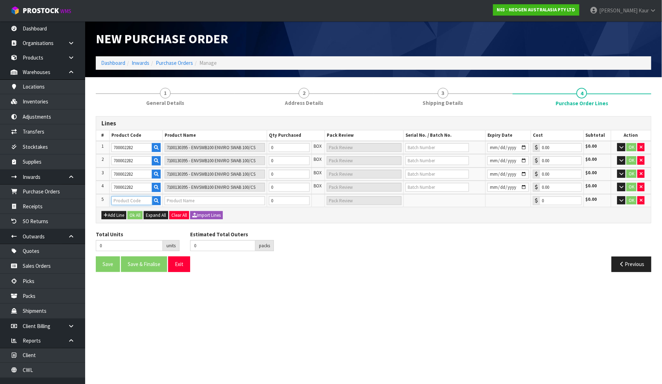
click at [120, 199] on input "text" at bounding box center [131, 200] width 41 height 9
paste input "700002282"
type input "700002282"
type input "7100130395 - ENVSWB100 ENVIRO SWAB 100/CS"
type input "0.00"
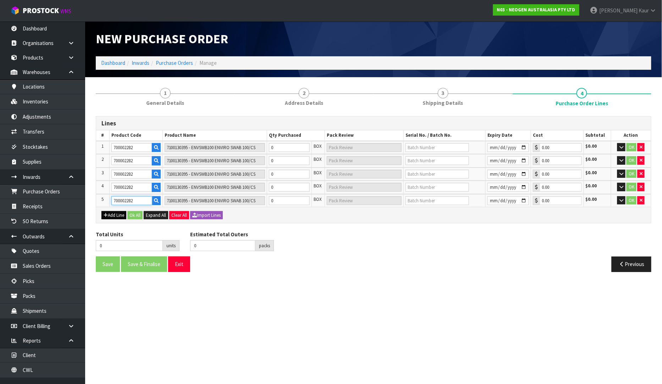
type input "700002282"
click at [115, 211] on button "Add Line" at bounding box center [113, 215] width 25 height 9
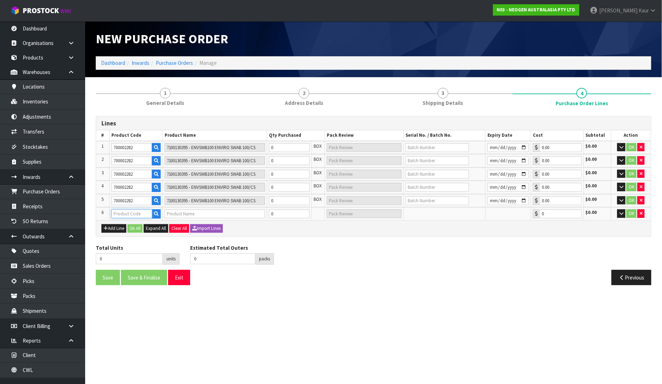
click at [116, 211] on input "text" at bounding box center [131, 214] width 41 height 9
paste input "700002282"
type input "700002282"
type input "7100130395 - ENVSWB100 ENVIRO SWAB 100/CS"
type input "0.00"
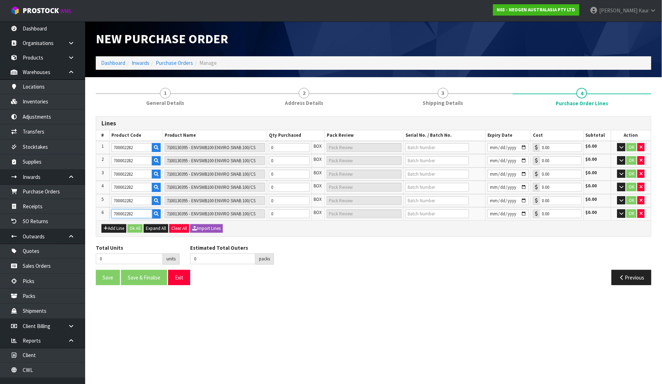
type input "700002282"
click at [278, 150] on input "0" at bounding box center [289, 147] width 41 height 9
type input "7"
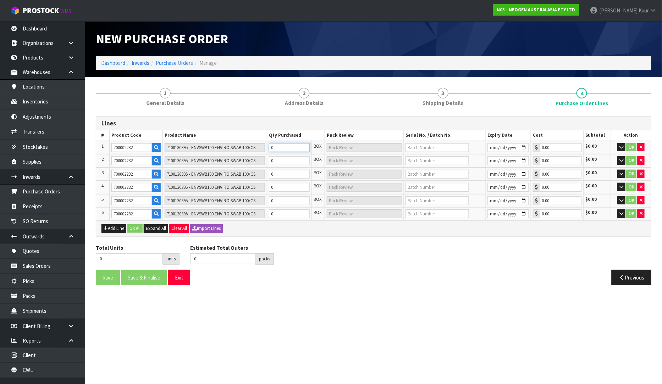
type input "7 CTN"
type input "75"
type input "75 CTN"
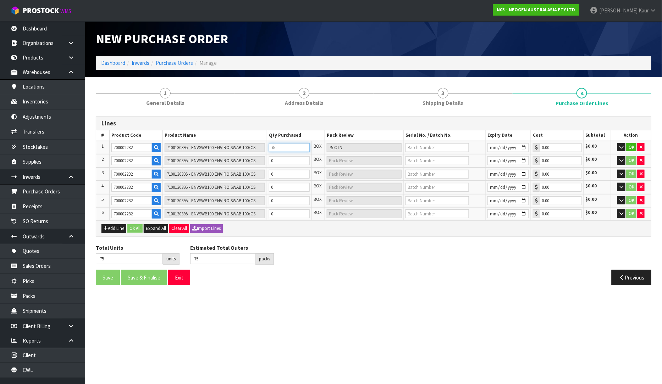
type input "75"
click at [285, 160] on input "0" at bounding box center [289, 160] width 41 height 9
type input "77"
type input "2"
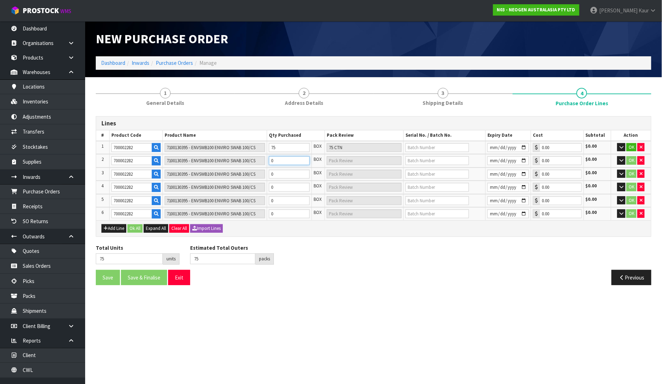
type input "2 CTN"
type input "95"
type input "20"
type input "20 CTN"
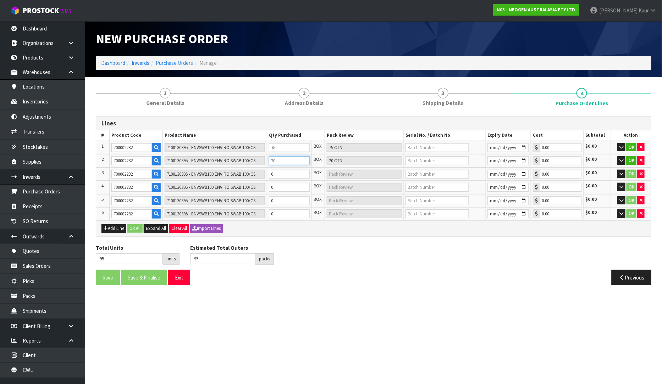
type input "20"
click at [279, 175] on input "0" at bounding box center [289, 174] width 41 height 9
type input "97"
type input "2"
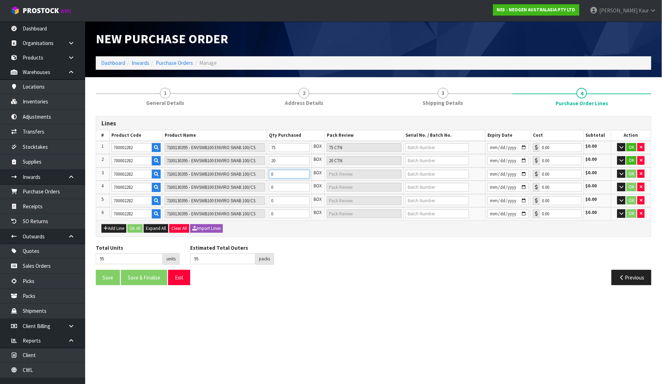
type input "2 CTN"
type input "115"
type input "20"
type input "20 CTN"
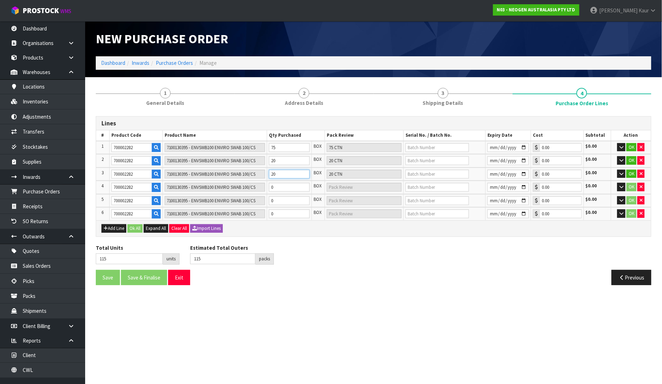
type input "20"
click at [284, 187] on input "0" at bounding box center [289, 187] width 41 height 9
type input "120"
type input "5"
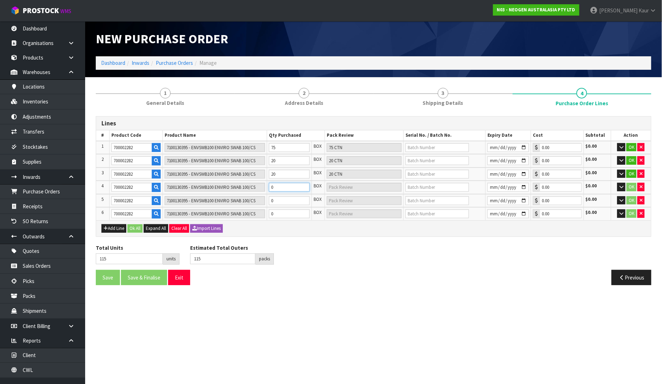
type input "5 CTN"
type input "5"
click at [283, 199] on input "0" at bounding box center [289, 200] width 41 height 9
type input "121"
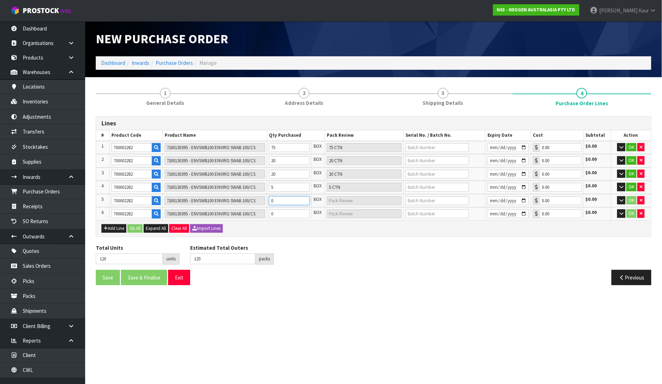
type input "1"
type input "1 CTN"
type input "135"
type input "15"
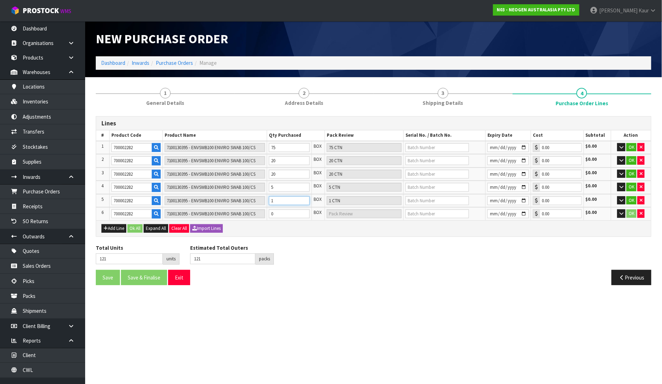
type input "15 CTN"
type input "15"
click at [282, 210] on input "0" at bounding box center [289, 214] width 41 height 9
type input "139"
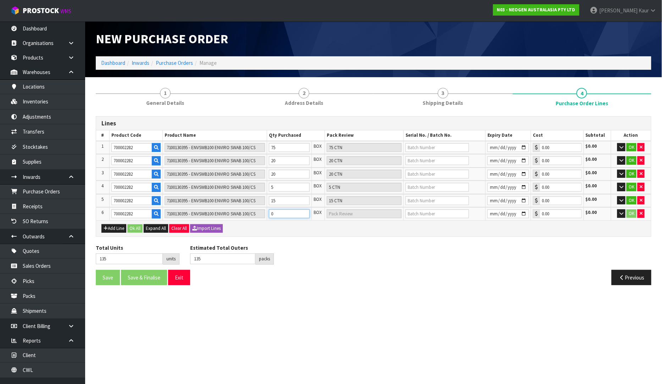
type input "4"
type input "4 CTN"
type input "180"
type input "45"
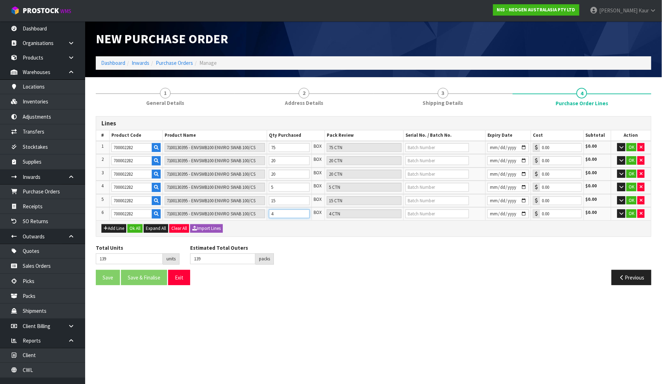
type input "45 CTN"
type input "45"
click at [415, 147] on input "text" at bounding box center [436, 147] width 63 height 9
paste input "SD0801251B"
type input "SD0801251B"
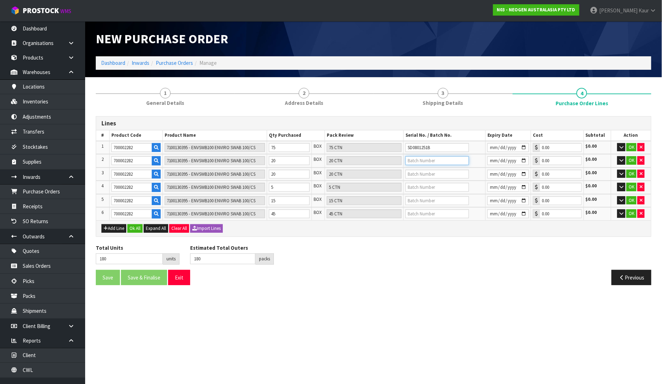
click at [423, 160] on input "text" at bounding box center [436, 160] width 63 height 9
paste input "SD0802251B"
type input "SD0802251B"
click at [445, 171] on input "text" at bounding box center [436, 174] width 63 height 9
paste input "SD0802251B"
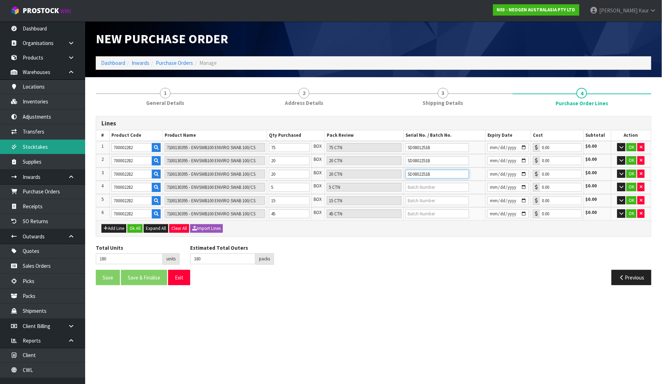
type input "SD0802251B"
click at [428, 183] on input "text" at bounding box center [436, 187] width 63 height 9
paste input "SD0731251B"
type input "SD0731251B"
click at [430, 197] on input "text" at bounding box center [436, 200] width 63 height 9
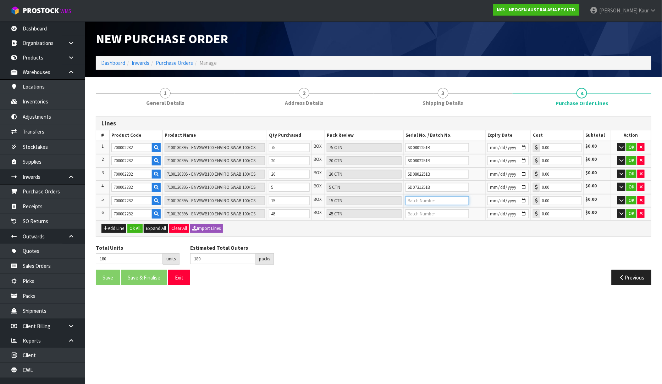
paste input "SD0801251B"
type input "SD0801251B"
click at [412, 211] on input "text" at bounding box center [436, 214] width 63 height 9
click at [421, 210] on input "text" at bounding box center [436, 214] width 63 height 9
paste input "SD0801251B"
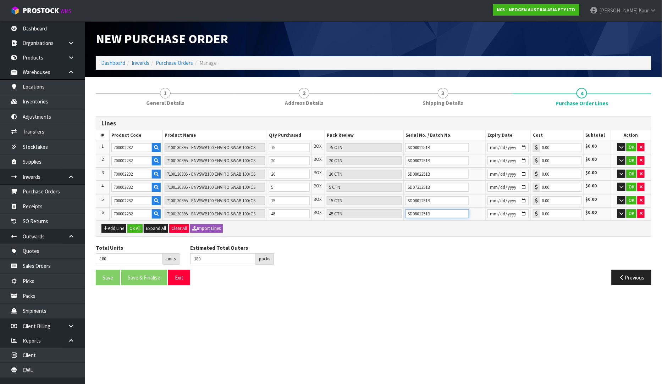
type input "SD0801251B"
click at [421, 254] on div "Total Units 180 units Estimated Total Outers 180 packs Estimated Total Pallets …" at bounding box center [373, 257] width 566 height 26
click at [493, 145] on input "date" at bounding box center [507, 147] width 41 height 9
click at [501, 148] on input "date" at bounding box center [507, 147] width 41 height 9
type input "[DATE]"
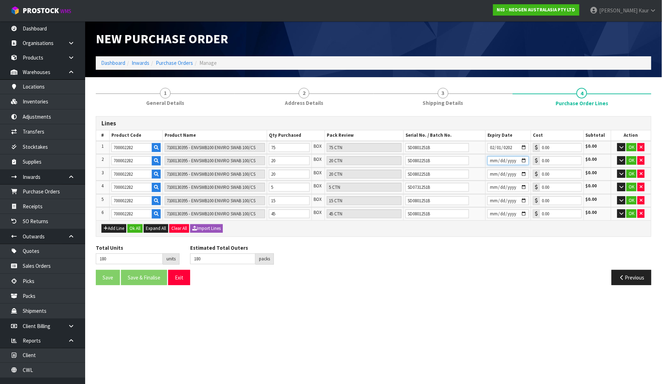
click at [490, 161] on input "date" at bounding box center [507, 160] width 41 height 9
click at [501, 162] on input "date" at bounding box center [507, 160] width 41 height 9
type input "[DATE]"
click at [493, 175] on input "date" at bounding box center [507, 174] width 41 height 9
type input "[DATE]"
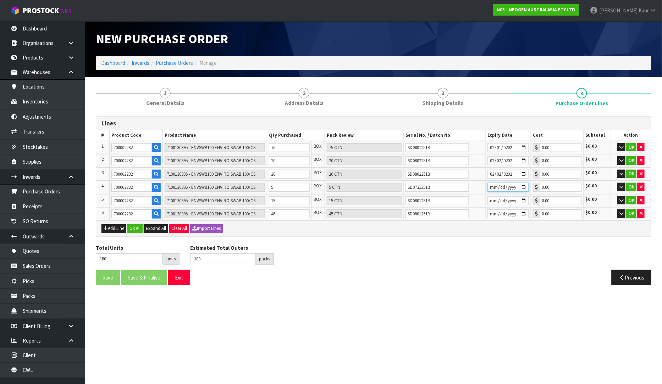
click at [489, 187] on input "date" at bounding box center [507, 187] width 41 height 9
type input "[DATE]"
click at [491, 198] on input "date" at bounding box center [507, 200] width 41 height 9
type input "[DATE]"
click at [493, 213] on input "date" at bounding box center [507, 214] width 41 height 9
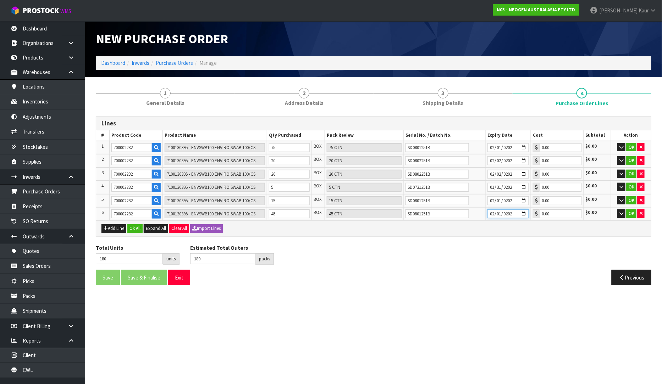
type input "[DATE]"
click at [132, 225] on button "Ok All" at bounding box center [134, 229] width 15 height 9
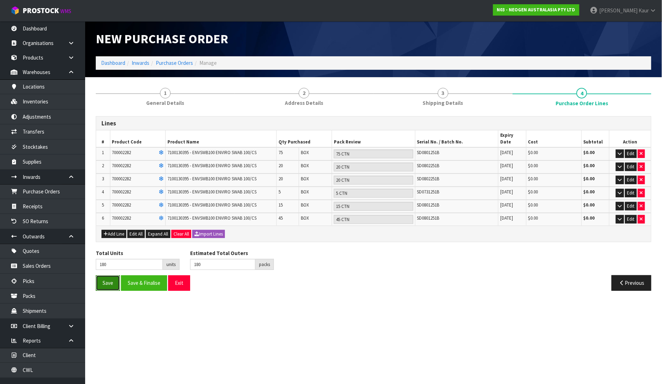
click at [100, 276] on button "Save" at bounding box center [108, 283] width 24 height 15
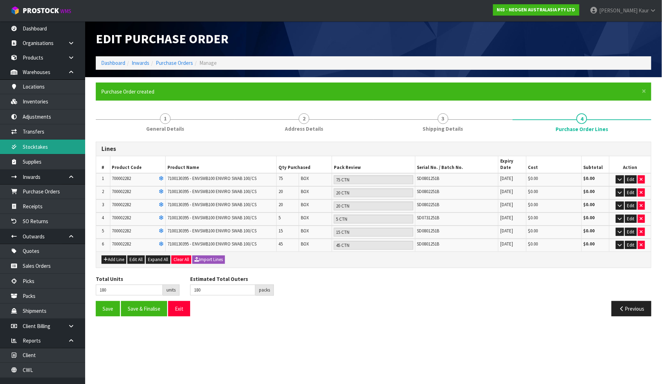
type input "0"
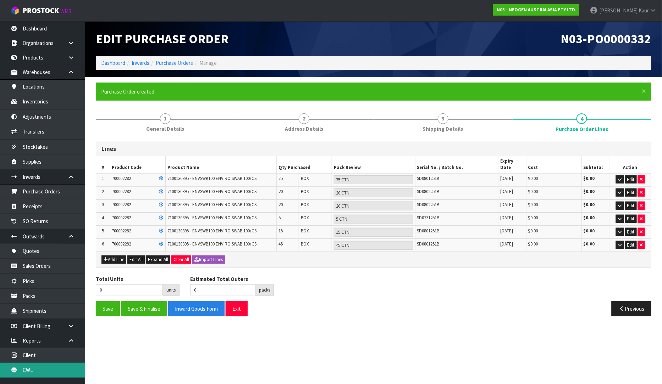
drag, startPoint x: 23, startPoint y: 374, endPoint x: 31, endPoint y: 370, distance: 8.4
click at [23, 374] on link "CWL" at bounding box center [42, 370] width 85 height 15
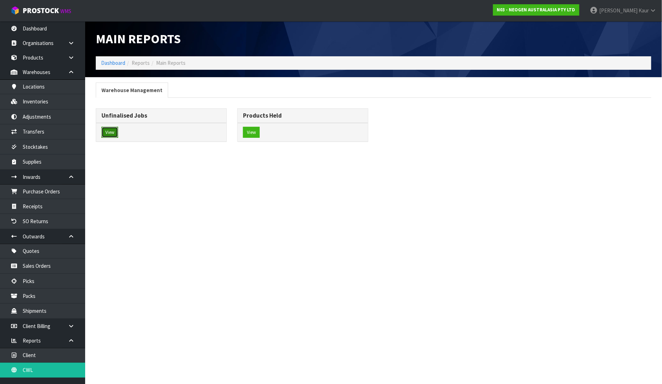
click at [115, 134] on button "View" at bounding box center [109, 132] width 17 height 11
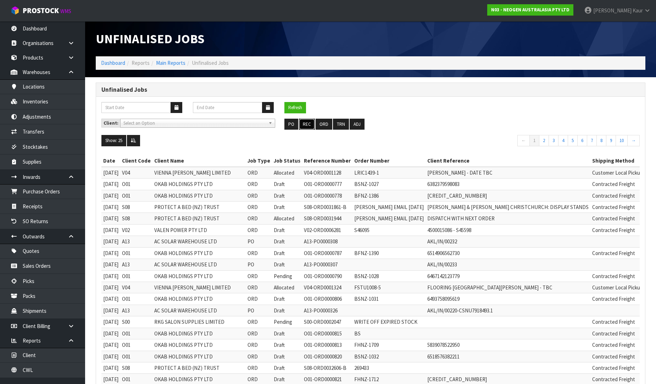
click at [306, 126] on button "REC" at bounding box center [307, 124] width 16 height 11
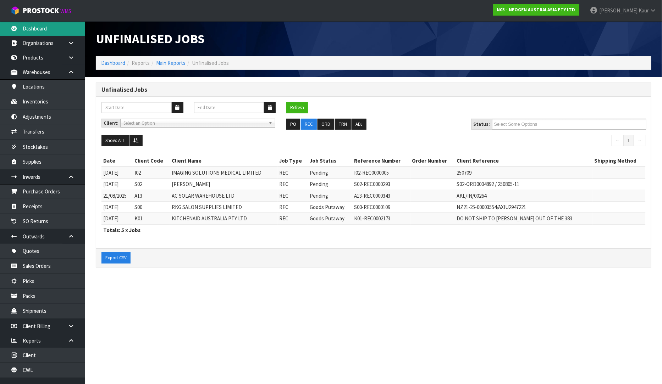
click at [41, 26] on link "Dashboard" at bounding box center [42, 28] width 85 height 15
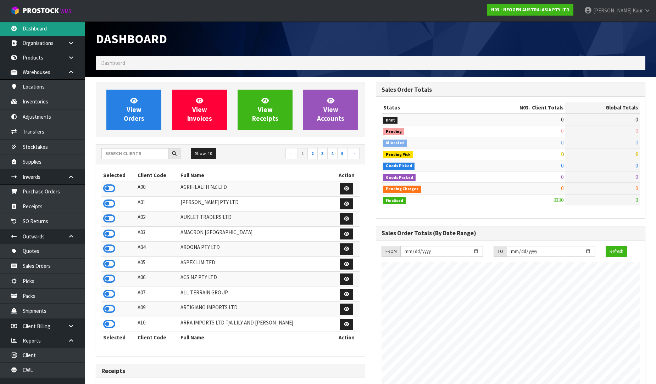
scroll to position [537, 280]
click at [131, 155] on input "text" at bounding box center [134, 153] width 67 height 11
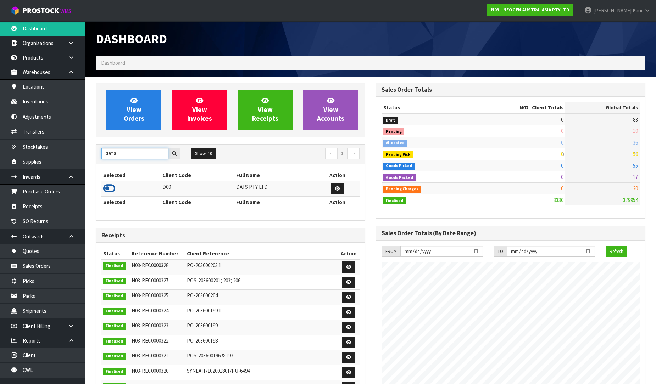
type input "DATS"
click at [106, 189] on icon at bounding box center [109, 188] width 12 height 11
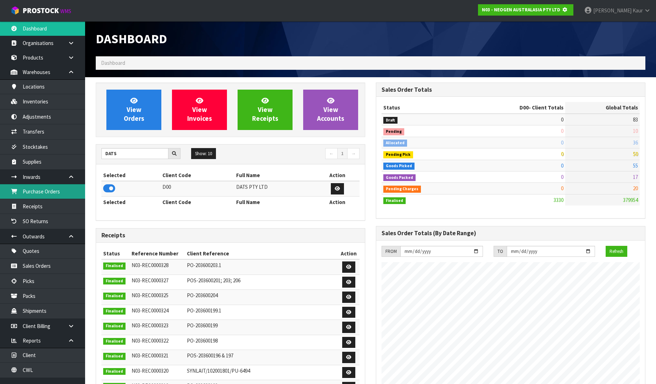
scroll to position [354219, 354382]
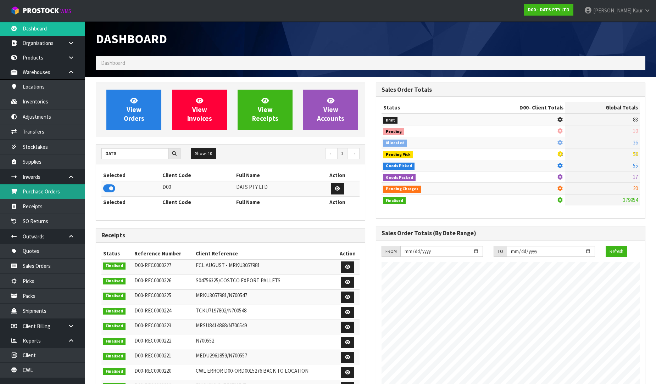
click at [57, 190] on link "Purchase Orders" at bounding box center [42, 191] width 85 height 15
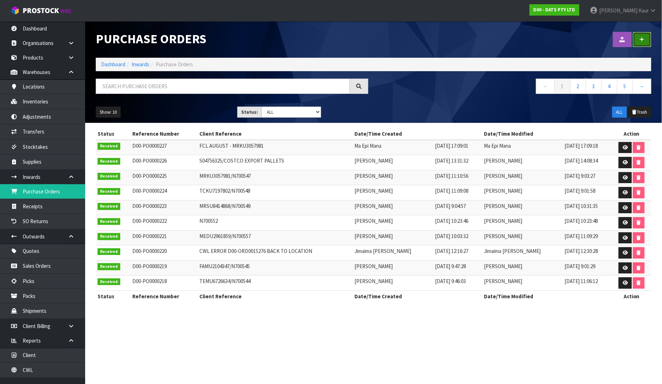
click at [646, 42] on link at bounding box center [642, 39] width 18 height 15
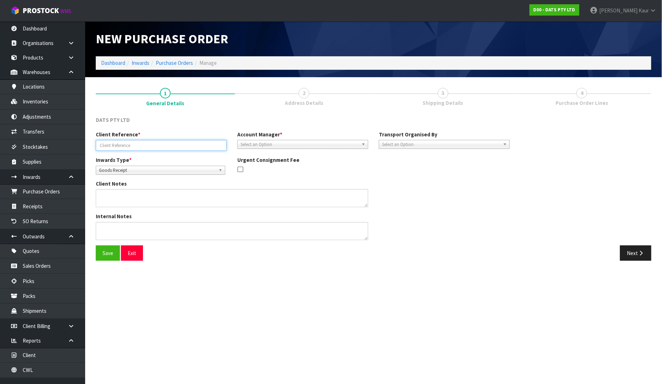
click at [156, 149] on input "text" at bounding box center [161, 145] width 131 height 11
paste input "CAAU2255972"
type input "CAAU2255972"
click at [237, 149] on div "Client Reference * CAAU2255972 Account Manager * [PERSON_NAME] [PERSON_NAME] [P…" at bounding box center [302, 144] width 425 height 26
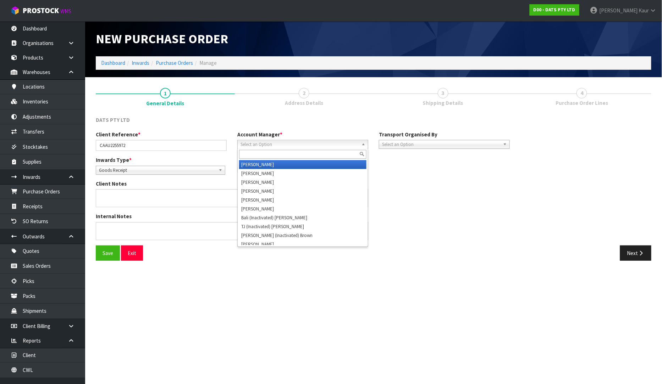
click at [249, 147] on span "Select an Option" at bounding box center [299, 144] width 118 height 9
type input "v"
click at [254, 162] on li "V [PERSON_NAME]" at bounding box center [302, 164] width 127 height 9
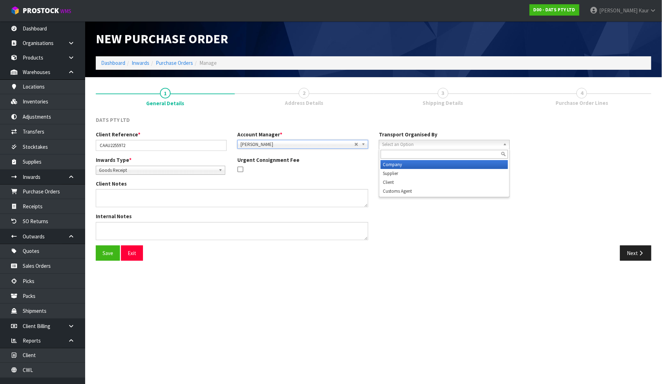
click at [450, 147] on span "Select an Option" at bounding box center [441, 144] width 118 height 9
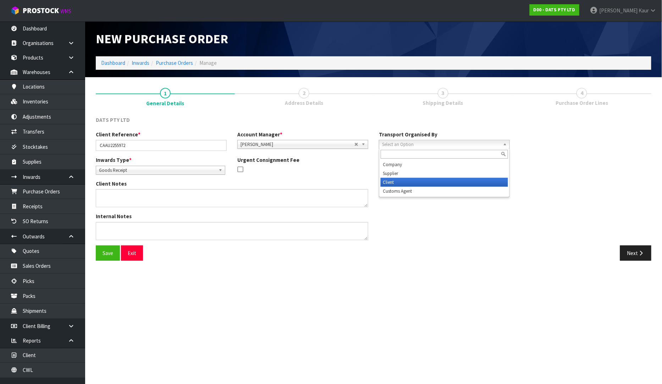
click at [432, 183] on li "Client" at bounding box center [444, 182] width 127 height 9
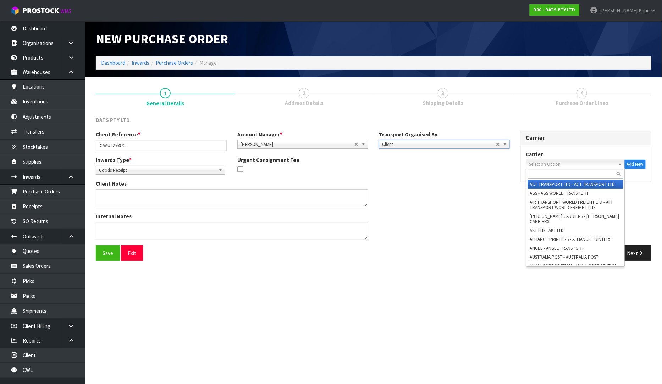
click at [554, 165] on span "Select an Option" at bounding box center [572, 164] width 86 height 9
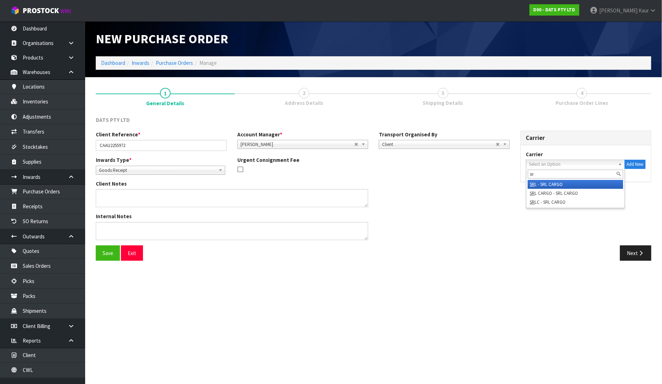
type input "sr"
click at [550, 185] on li "SR L - SRL CARGO" at bounding box center [575, 184] width 95 height 9
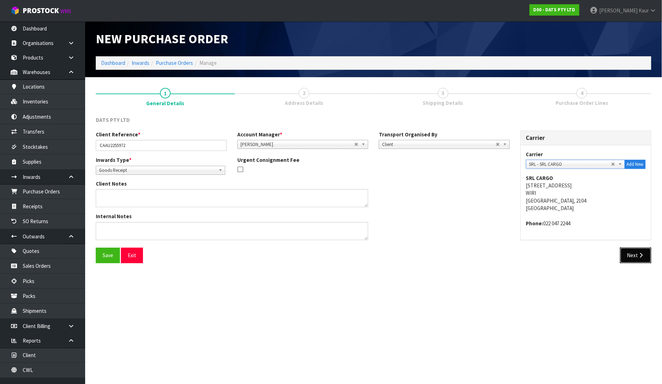
click at [626, 257] on button "Next" at bounding box center [635, 255] width 31 height 15
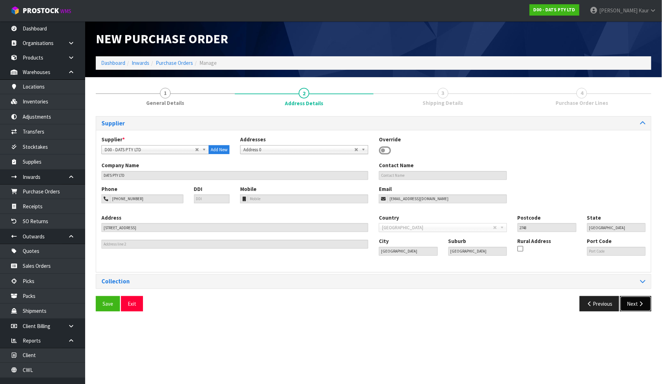
click at [630, 305] on button "Next" at bounding box center [635, 303] width 31 height 15
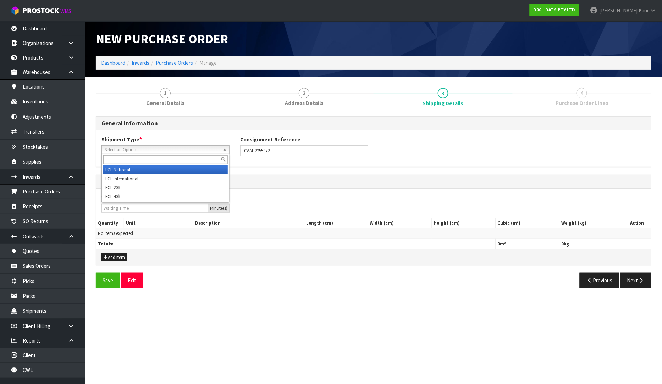
click at [118, 150] on span "Select an Option" at bounding box center [162, 150] width 115 height 9
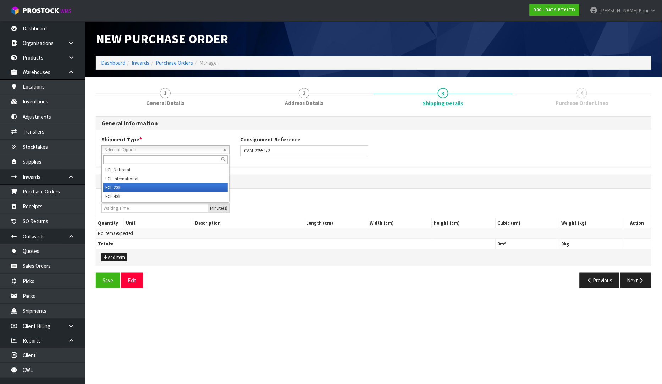
click at [122, 188] on li "FCL-20ft" at bounding box center [165, 187] width 124 height 9
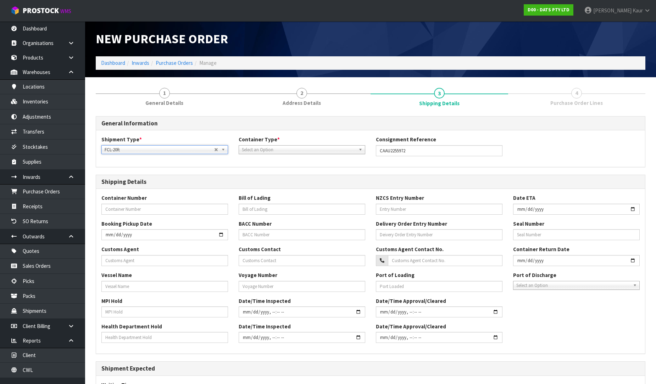
click at [268, 150] on span "Select an Option" at bounding box center [299, 150] width 114 height 9
click at [260, 169] on li "Loose" at bounding box center [301, 170] width 123 height 9
click at [134, 213] on input "text" at bounding box center [164, 209] width 127 height 11
paste input "CAAU2255972"
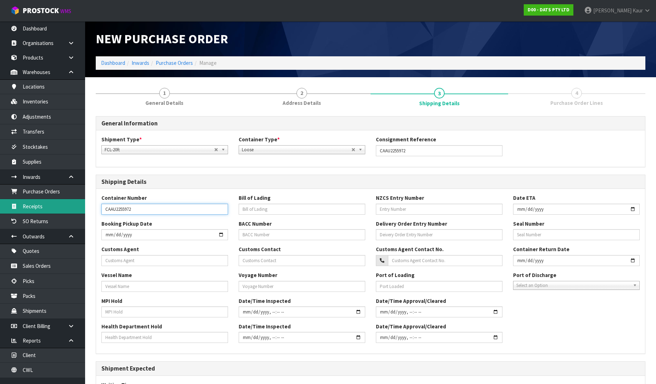
type input "CAAU2255972"
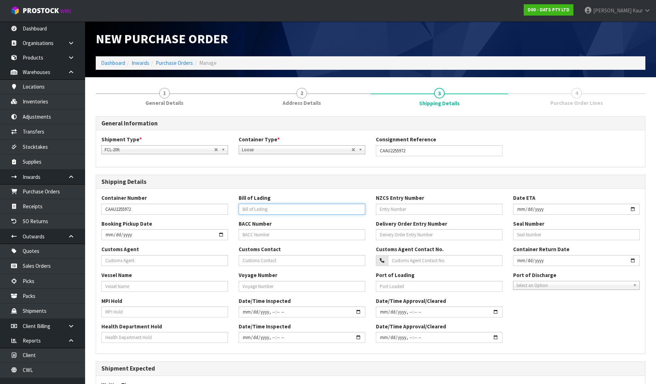
click at [292, 212] on input "text" at bounding box center [302, 209] width 127 height 11
paste input "S04764040"
type input "S04764040"
click at [407, 206] on input "text" at bounding box center [439, 209] width 127 height 11
paste input "81104537"
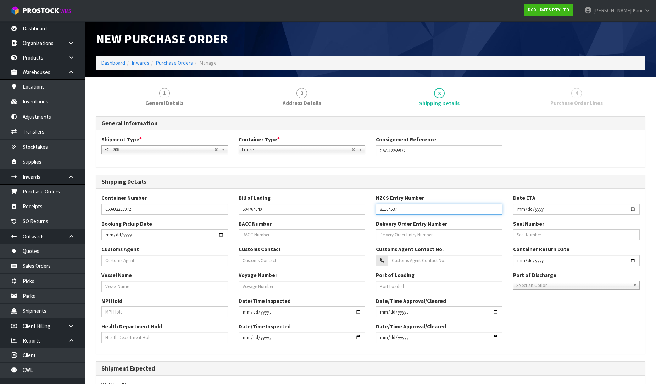
type input "81104537"
click at [518, 211] on input "date" at bounding box center [576, 209] width 127 height 11
type input "[DATE]"
click at [130, 258] on input "text" at bounding box center [164, 260] width 127 height 11
paste input "ROHLIG NEW ZEALAND LIMITED"
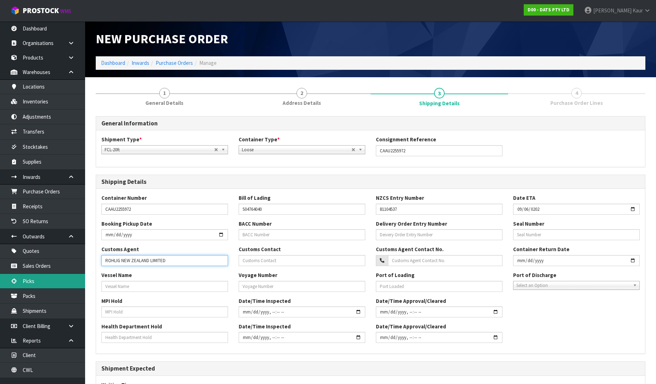
type input "ROHLIG NEW ZEALAND LIMITED"
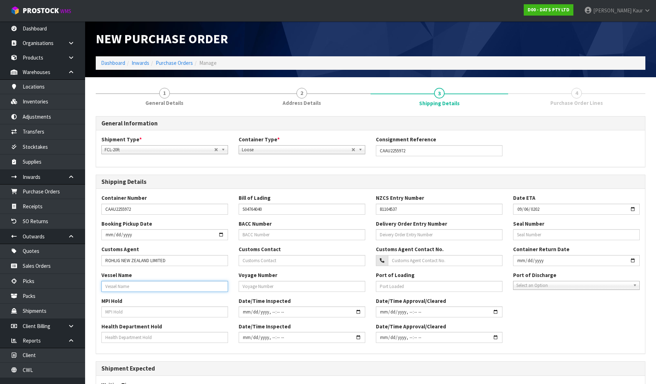
click at [129, 287] on input "text" at bounding box center [164, 286] width 127 height 11
type input "MAERSK RIO ALFA"
click at [118, 314] on input "text" at bounding box center [164, 312] width 127 height 11
type input "NO"
click at [117, 337] on input "text" at bounding box center [164, 337] width 127 height 11
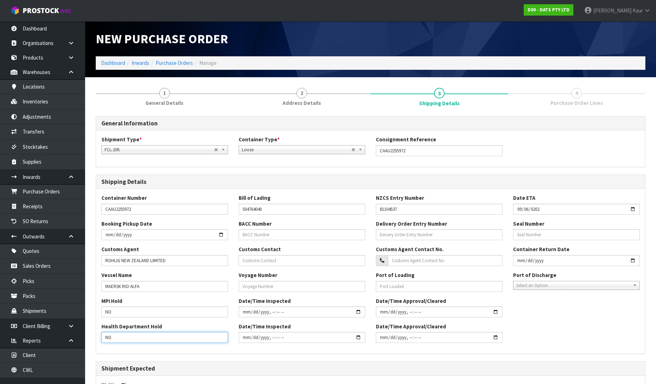
type input "NO"
click at [252, 291] on input "text" at bounding box center [302, 286] width 127 height 11
type input "536N"
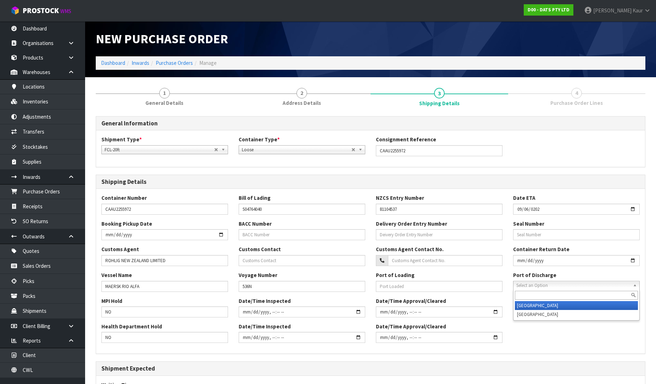
click at [532, 284] on span "Select an Option" at bounding box center [573, 286] width 114 height 9
click at [529, 313] on li "[GEOGRAPHIC_DATA]" at bounding box center [576, 314] width 123 height 9
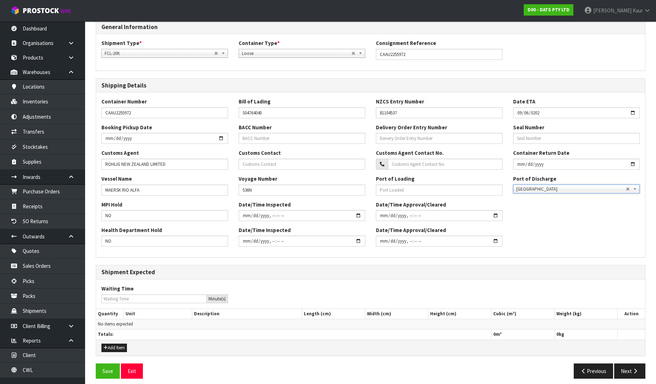
scroll to position [102, 0]
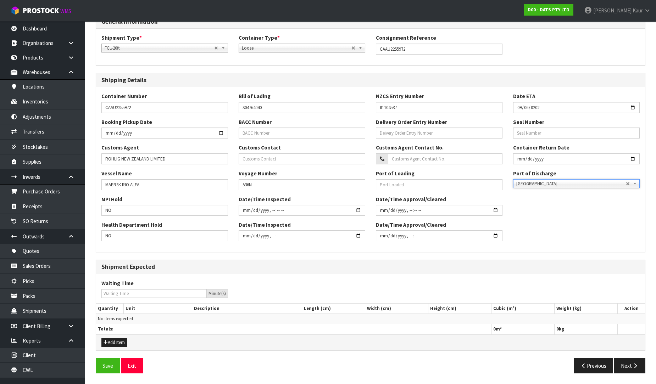
click at [100, 343] on div "Add Item" at bounding box center [370, 343] width 549 height 16
click at [107, 342] on button "Add Item" at bounding box center [114, 343] width 26 height 9
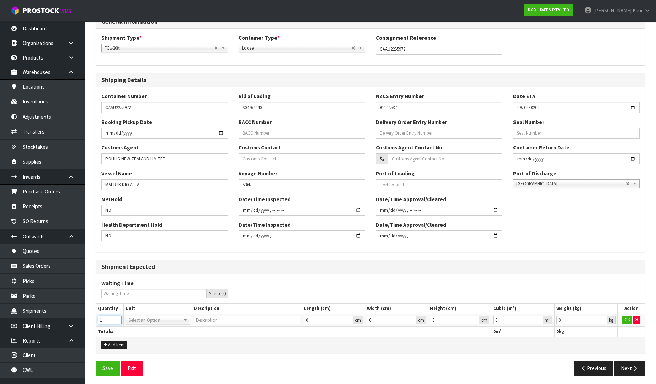
type input "1"
click at [117, 319] on input "1" at bounding box center [110, 320] width 24 height 9
type input "20FT CONTAINER"
type input "0.000001"
click at [538, 318] on input "0.000001" at bounding box center [518, 320] width 50 height 9
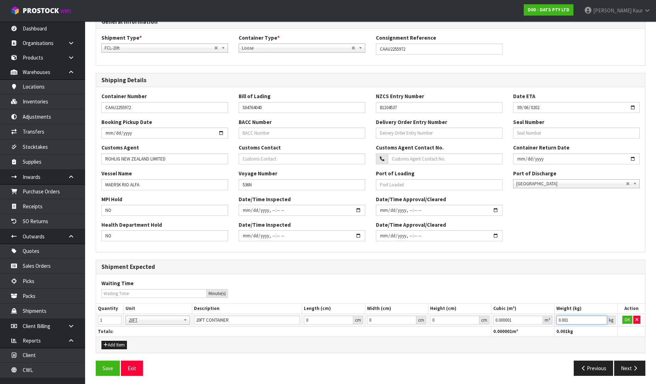
type input "0.001"
click at [602, 319] on input "0.001" at bounding box center [581, 320] width 51 height 9
click at [625, 321] on button "OK" at bounding box center [627, 320] width 10 height 9
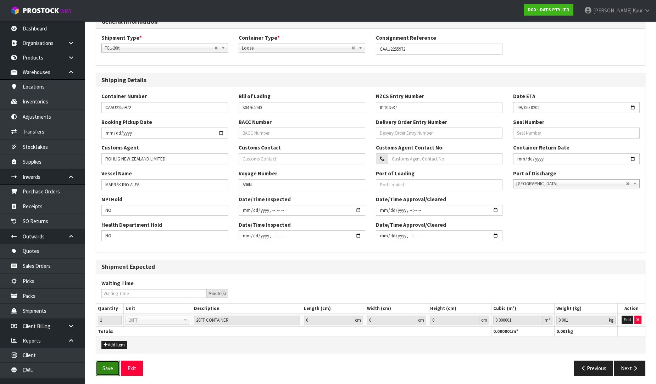
click at [111, 369] on button "Save" at bounding box center [108, 368] width 24 height 15
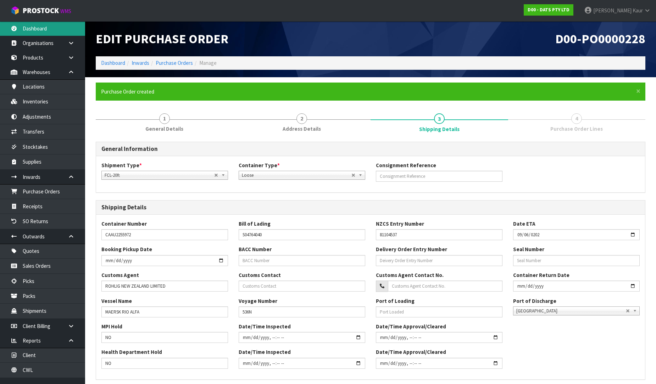
click at [47, 26] on link "Dashboard" at bounding box center [42, 28] width 85 height 15
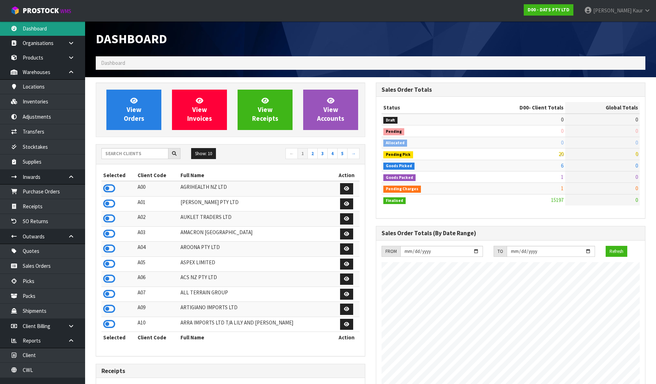
scroll to position [537, 280]
click at [120, 151] on input "text" at bounding box center [134, 153] width 67 height 11
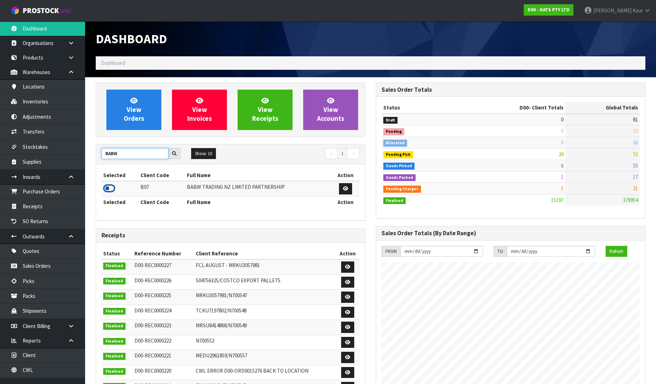
type input "BABW"
click at [109, 187] on icon at bounding box center [109, 188] width 12 height 11
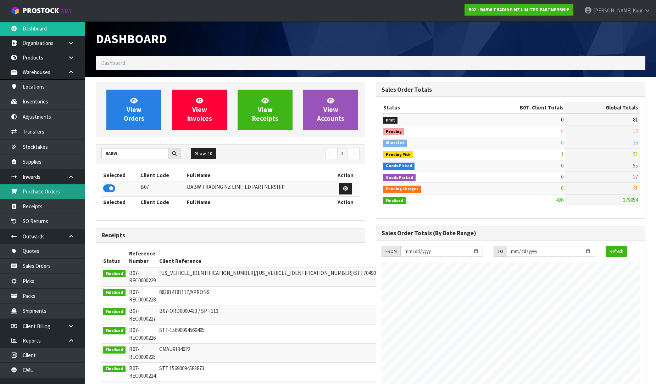
click at [73, 198] on link "Purchase Orders" at bounding box center [42, 191] width 85 height 15
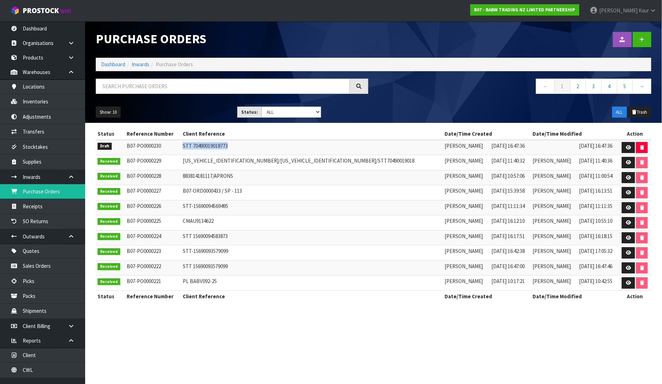
drag, startPoint x: 244, startPoint y: 143, endPoint x: 187, endPoint y: 146, distance: 57.2
click at [187, 146] on tr "Draft B07-PO0000230 STT 70490019018773 [PERSON_NAME] [DATE] 16:47:36 [DATE] 16:…" at bounding box center [373, 147] width 555 height 15
copy tr "STT 70490019018773"
click at [624, 144] on link at bounding box center [628, 147] width 13 height 11
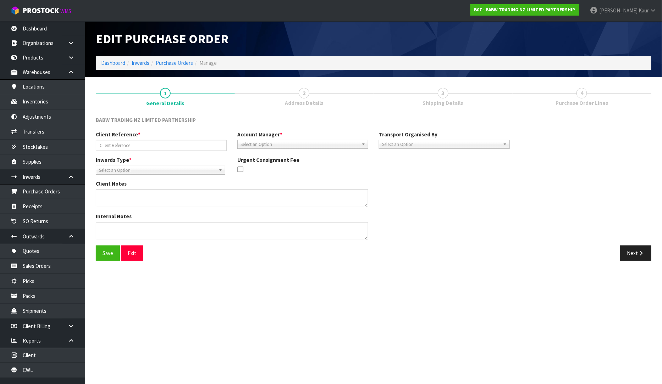
type input "STT 70490019018773"
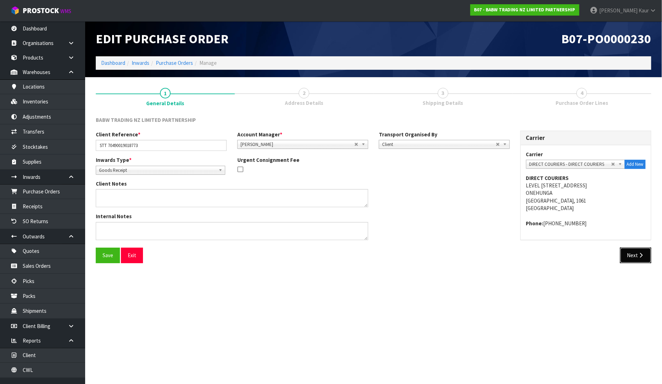
click at [628, 263] on button "Next" at bounding box center [635, 255] width 31 height 15
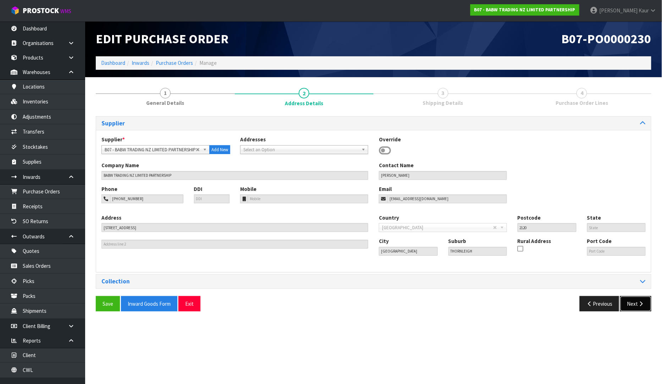
click at [639, 299] on button "Next" at bounding box center [635, 303] width 31 height 15
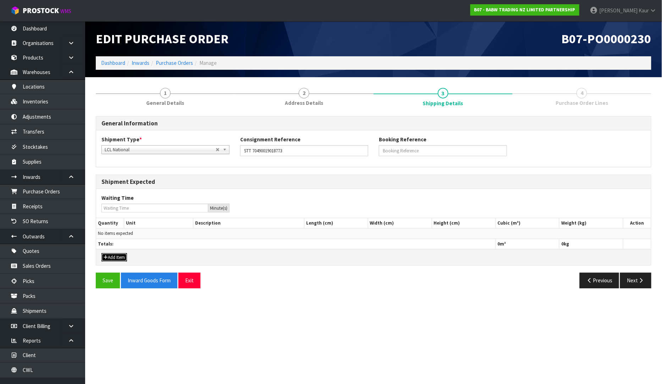
click at [105, 256] on icon "button" at bounding box center [106, 257] width 4 height 5
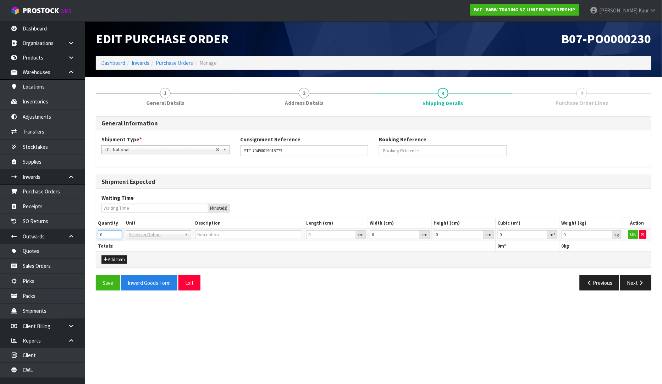
drag, startPoint x: 100, startPoint y: 236, endPoint x: 87, endPoint y: 236, distance: 13.8
click at [87, 236] on section "1 General Details 2 Address Details 3 Shipping Details 4 Purchase Order Lines G…" at bounding box center [373, 189] width 577 height 224
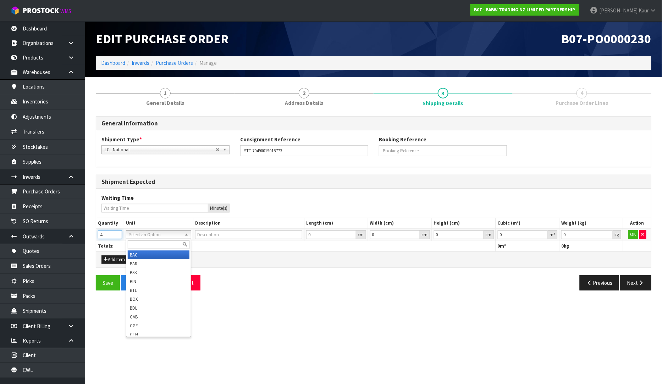
type input "4"
click at [138, 243] on input "text" at bounding box center [159, 244] width 62 height 9
type input "PLT"
type input "PALLET"
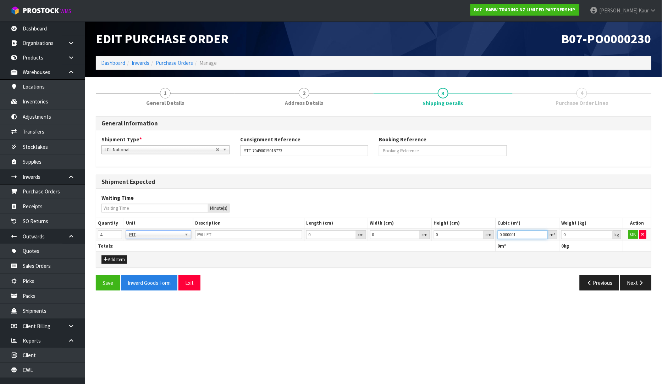
type input "0.000001"
click at [543, 234] on input "0.000001" at bounding box center [523, 235] width 50 height 9
type input "0.001"
click at [608, 233] on input "0.001" at bounding box center [586, 235] width 51 height 9
click at [633, 235] on button "OK" at bounding box center [633, 235] width 10 height 9
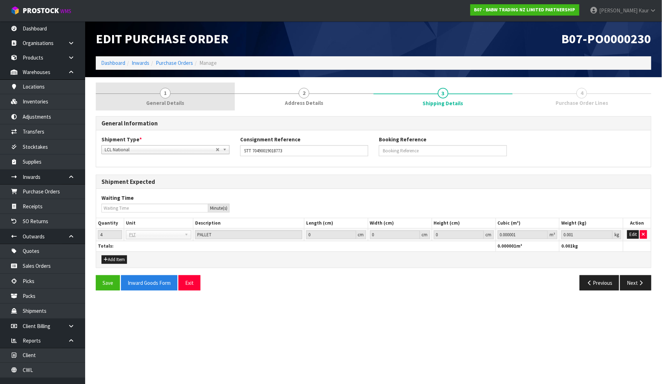
click at [179, 95] on link "1 General Details" at bounding box center [165, 97] width 139 height 28
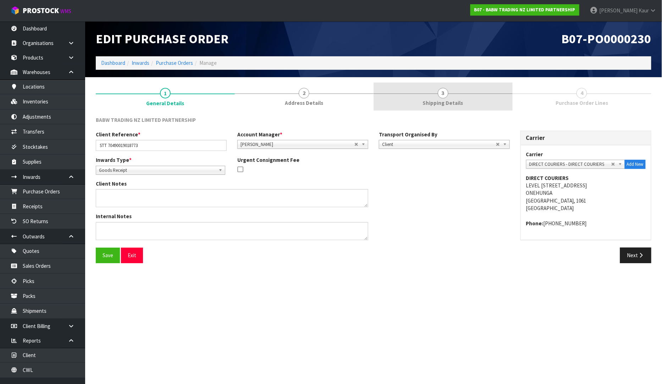
click at [455, 101] on span "Shipping Details" at bounding box center [443, 102] width 40 height 7
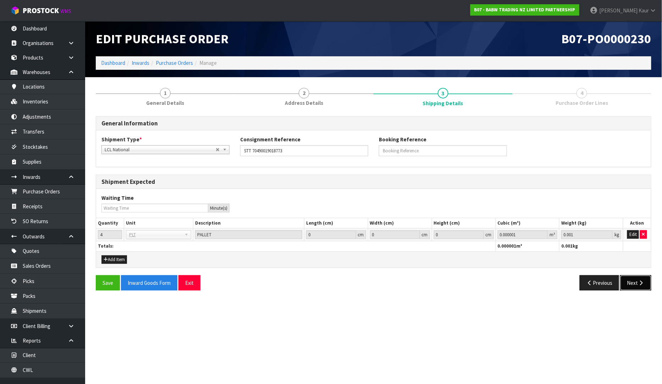
click at [637, 280] on button "Next" at bounding box center [635, 283] width 31 height 15
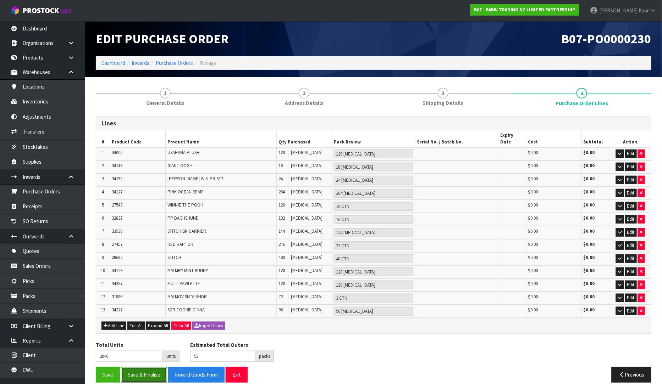
click at [129, 370] on button "Save & Finalise" at bounding box center [144, 374] width 46 height 15
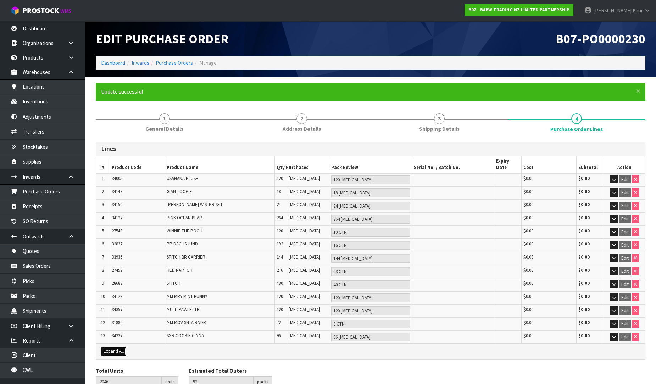
click at [111, 349] on span "Expand All" at bounding box center [114, 352] width 20 height 6
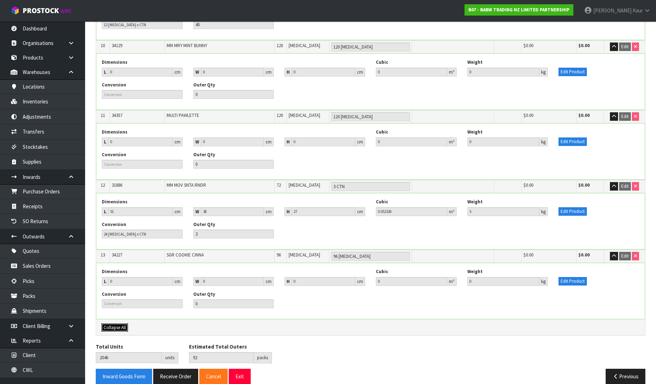
scroll to position [763, 0]
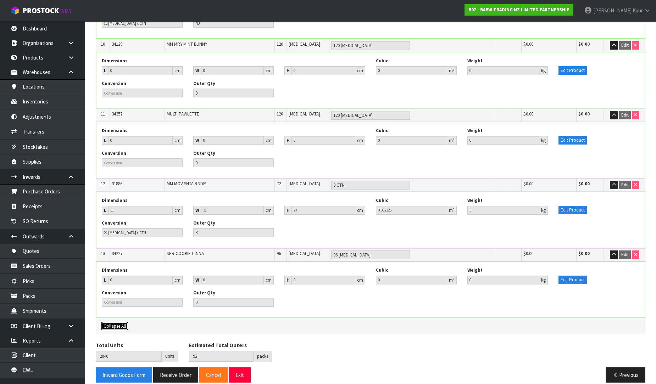
click at [119, 323] on span "Collapse All" at bounding box center [115, 326] width 22 height 6
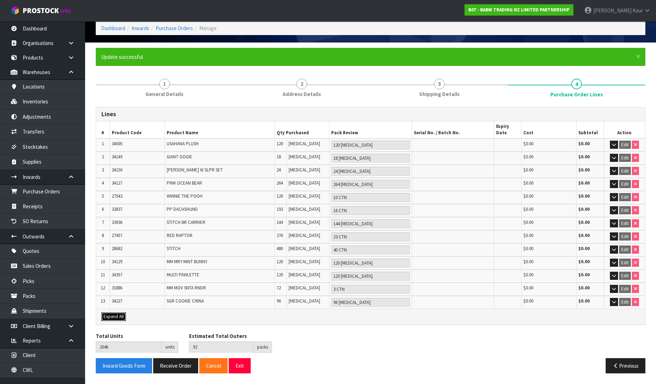
scroll to position [23, 0]
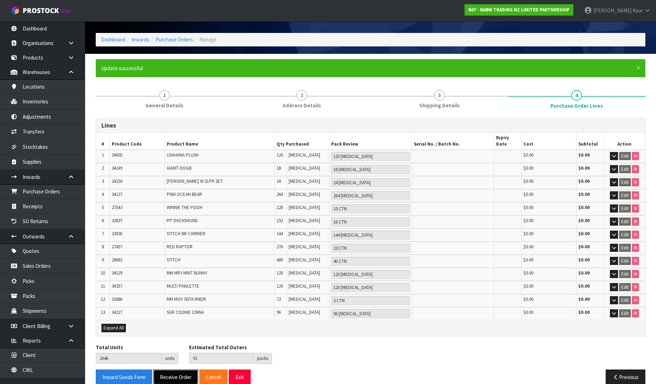
click at [176, 370] on button "Receive Order" at bounding box center [175, 377] width 45 height 15
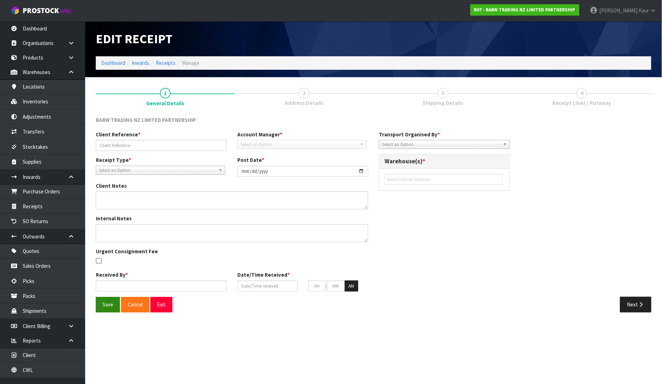
type input "STT 70490019018773"
type input "[DATE]"
type input "[PERSON_NAME]"
type input "[DATE]"
type input "10"
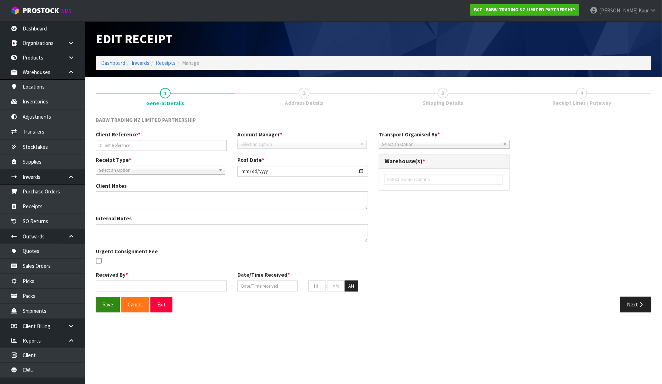
type input "49"
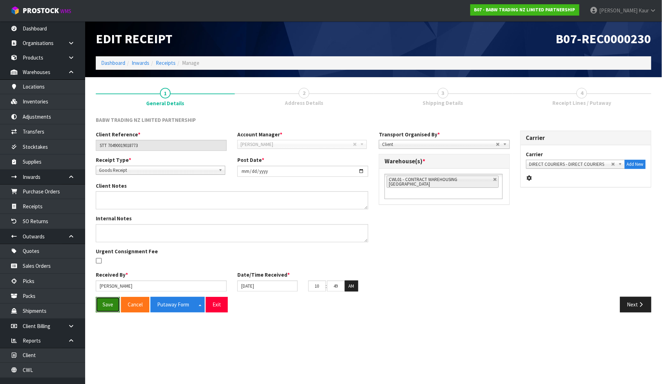
click at [104, 305] on button "Save" at bounding box center [108, 304] width 24 height 15
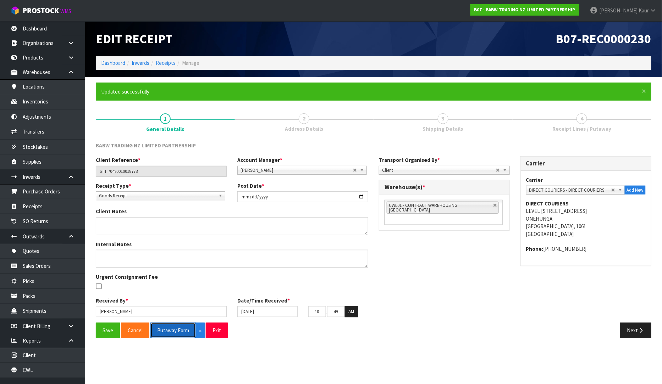
click at [175, 331] on button "Putaway Form" at bounding box center [172, 330] width 45 height 15
click at [174, 331] on button "Putaway Form" at bounding box center [176, 330] width 53 height 15
drag, startPoint x: 165, startPoint y: 328, endPoint x: 661, endPoint y: 9, distance: 590.1
click at [166, 328] on button "Putaway Form" at bounding box center [172, 330] width 45 height 15
click at [389, 45] on h1 "B07-REC0000230" at bounding box center [515, 39] width 272 height 14
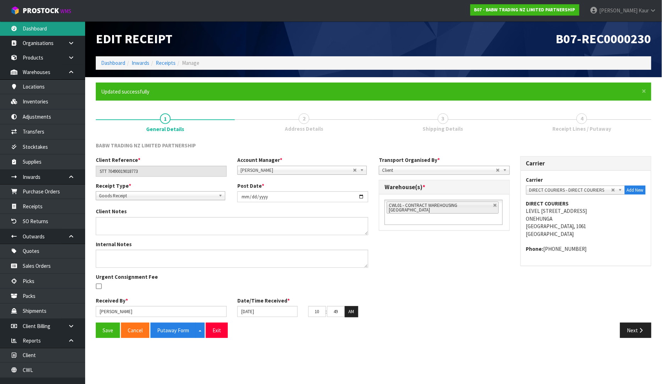
click at [52, 29] on link "Dashboard" at bounding box center [42, 28] width 85 height 15
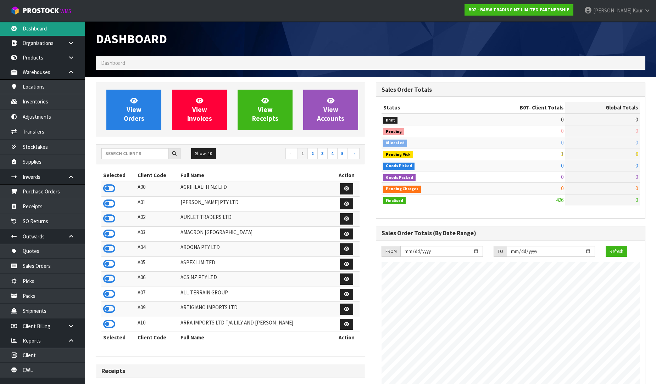
scroll to position [537, 280]
click at [137, 149] on input "text" at bounding box center [134, 153] width 67 height 11
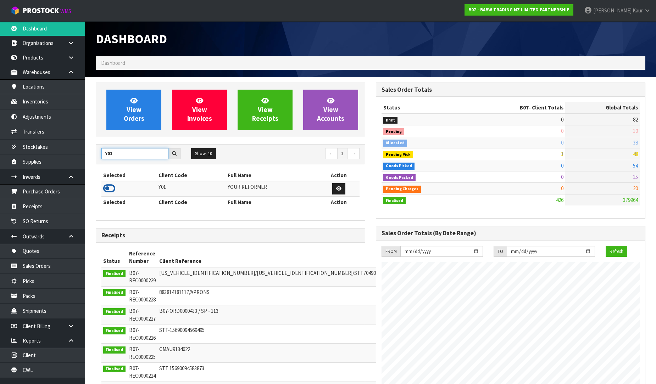
type input "Y01"
drag, startPoint x: 106, startPoint y: 189, endPoint x: 100, endPoint y: 196, distance: 9.0
click at [105, 189] on icon at bounding box center [109, 188] width 12 height 11
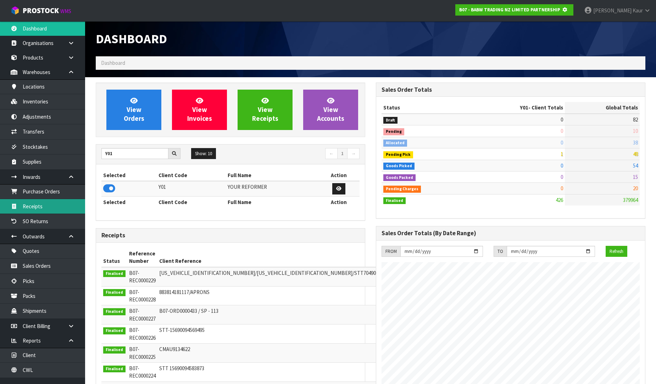
scroll to position [442, 280]
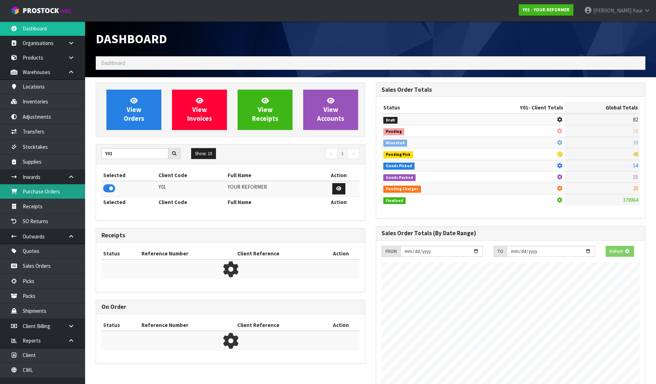
click at [44, 191] on link "Purchase Orders" at bounding box center [42, 191] width 85 height 15
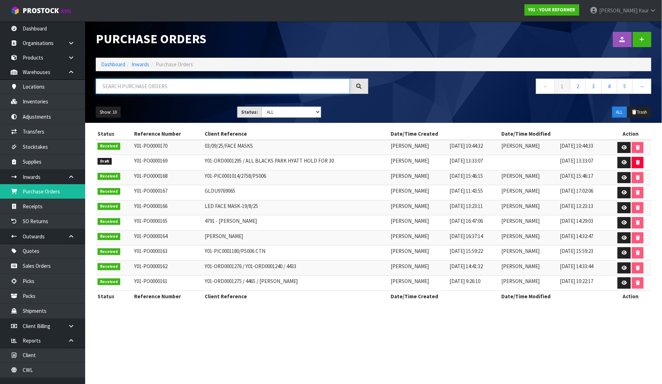
click at [109, 83] on input "text" at bounding box center [223, 86] width 254 height 15
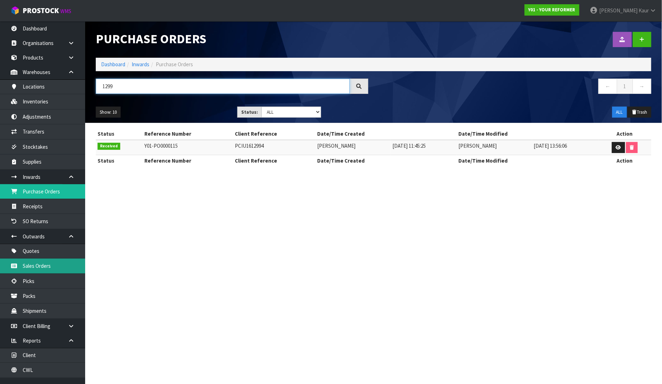
type input "1299"
click at [28, 264] on link "Sales Orders" at bounding box center [42, 266] width 85 height 15
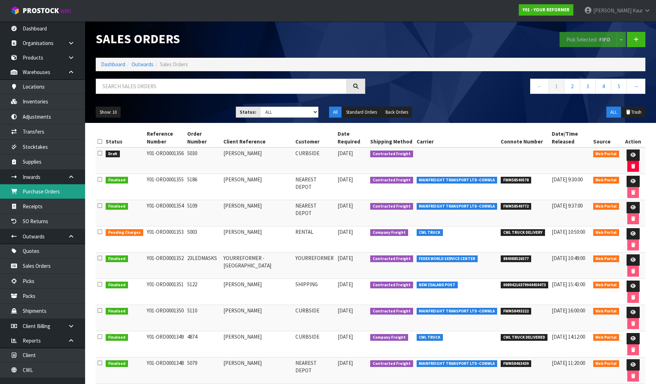
click at [56, 188] on link "Purchase Orders" at bounding box center [42, 191] width 85 height 15
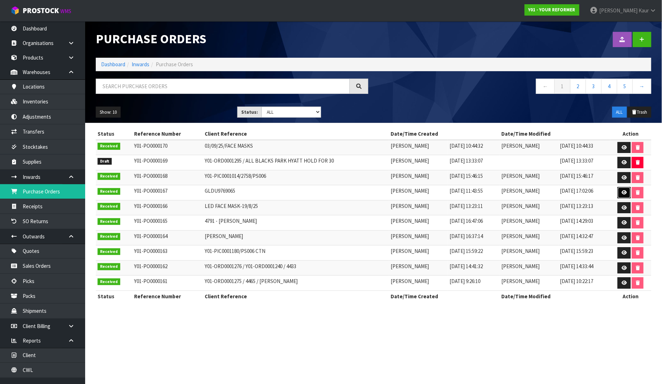
click at [625, 194] on icon at bounding box center [623, 192] width 5 height 5
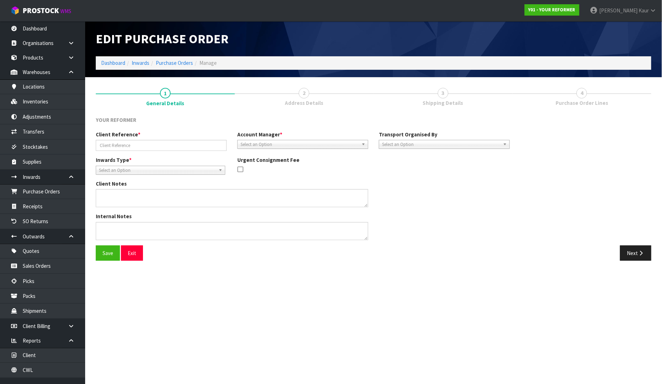
type input "GLDU9769065"
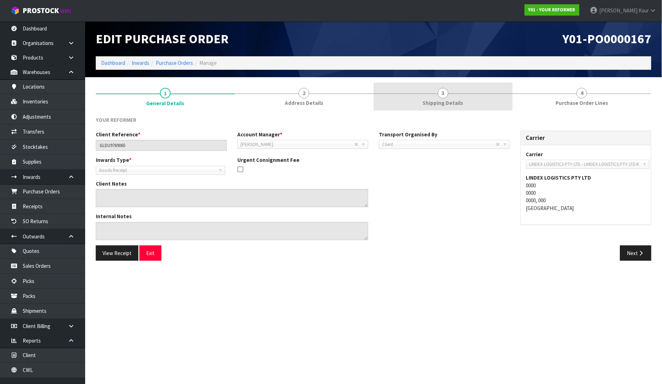
click at [445, 97] on span "3" at bounding box center [443, 93] width 11 height 11
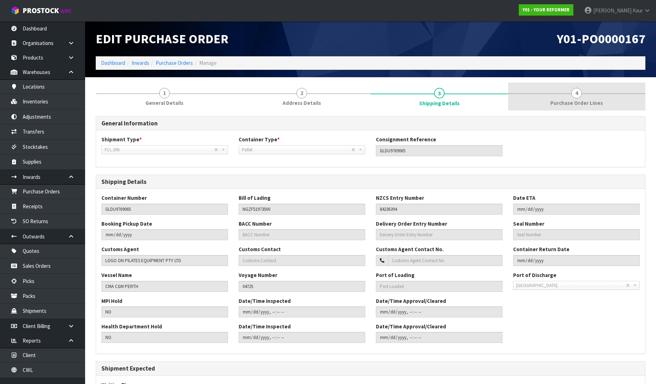
click at [562, 97] on link "4 Purchase Order Lines" at bounding box center [577, 97] width 138 height 28
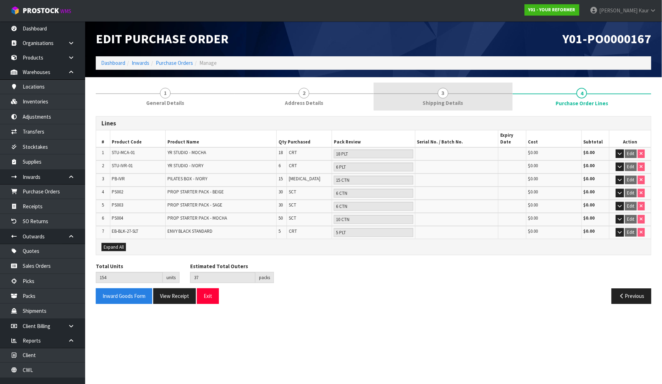
click at [453, 103] on span "Shipping Details" at bounding box center [443, 102] width 40 height 7
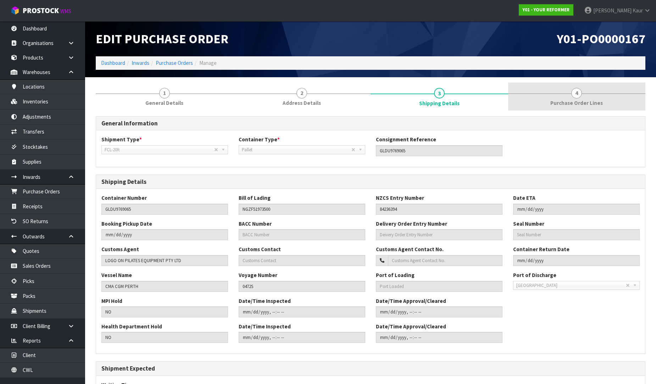
click at [575, 100] on span "Purchase Order Lines" at bounding box center [576, 102] width 52 height 7
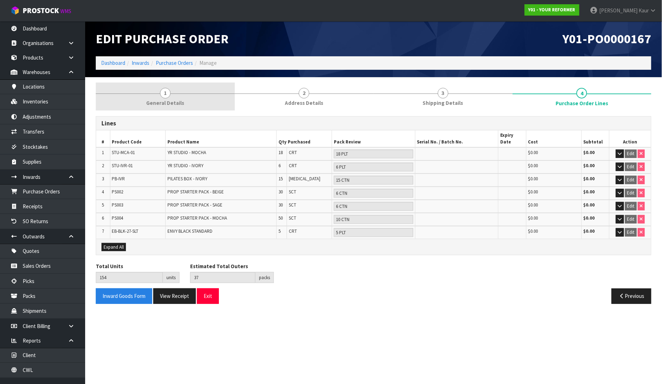
click at [168, 94] on span "1" at bounding box center [165, 93] width 11 height 11
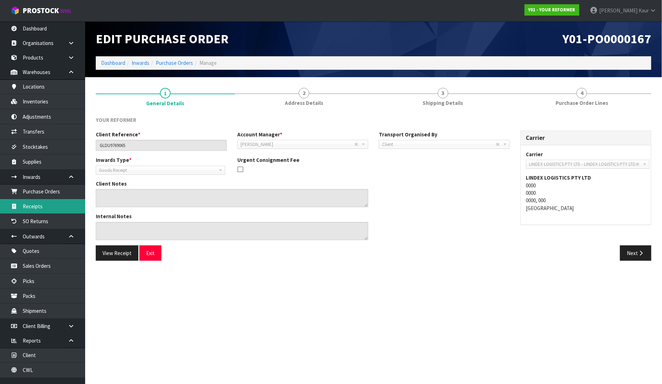
click at [37, 204] on link "Receipts" at bounding box center [42, 206] width 85 height 15
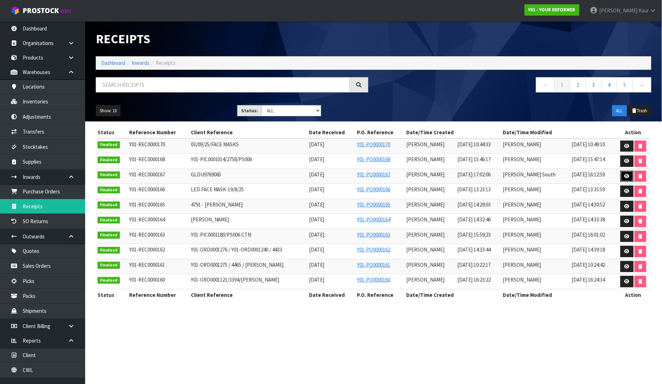
click at [626, 175] on icon at bounding box center [626, 176] width 5 height 5
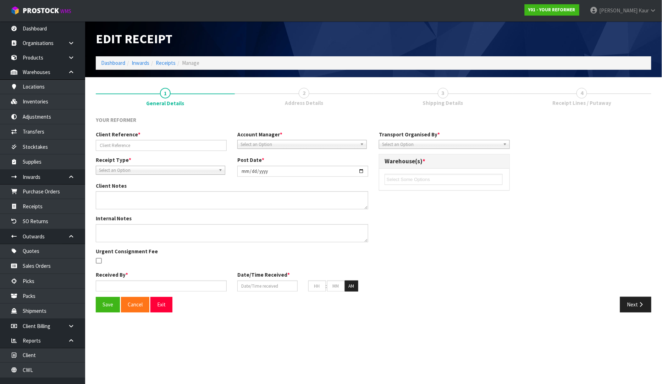
type input "GLDU9769065"
type input "[DATE]"
type input "[PERSON_NAME]"
type input "[DATE]"
type input "05"
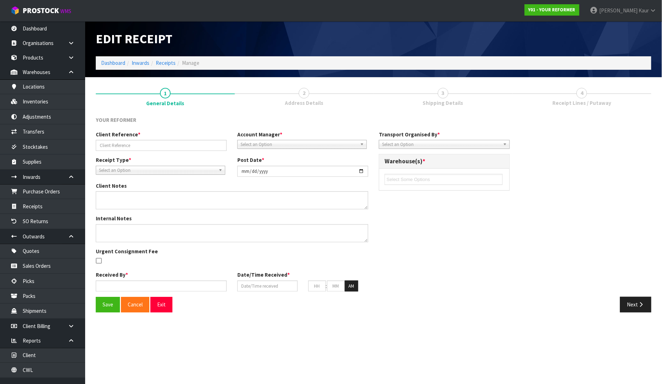
type input "02"
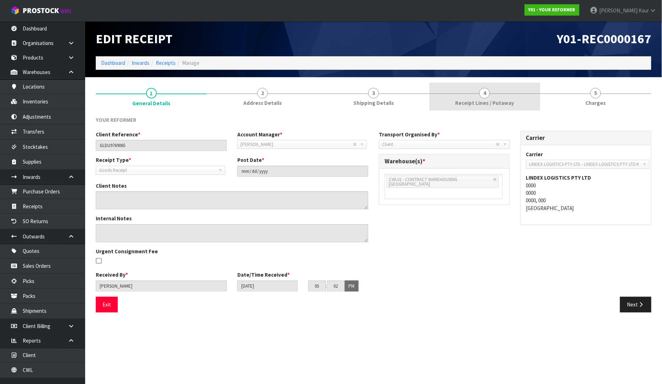
click at [510, 101] on span "Receipt Lines / Putaway" at bounding box center [484, 102] width 59 height 7
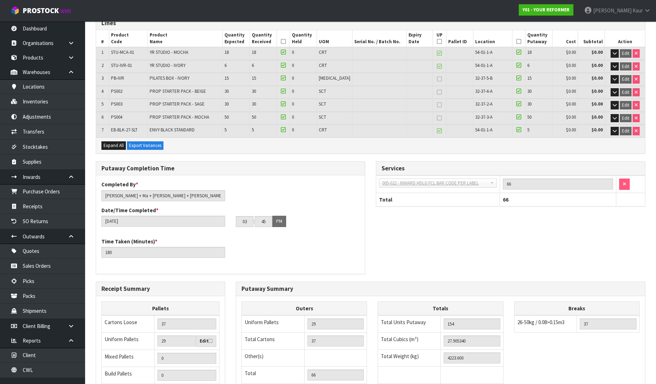
scroll to position [196, 0]
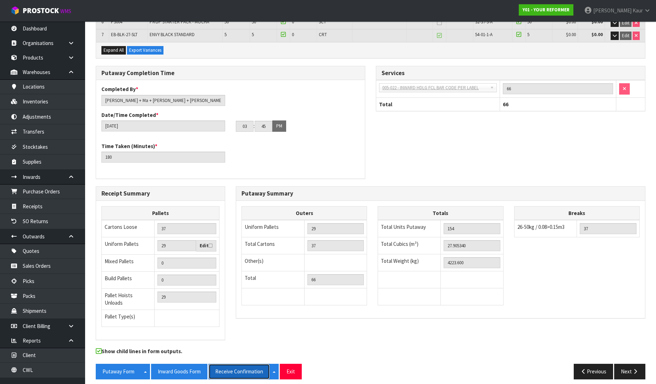
click at [222, 370] on button "Receive Confirmation" at bounding box center [239, 371] width 61 height 15
drag, startPoint x: 203, startPoint y: 32, endPoint x: 142, endPoint y: 33, distance: 60.3
click at [142, 33] on tr "7 EB-BLK-27-SLT ENVY BLACK STANDARD 5 5 0 CRT 54-01-1-A 5 $0.00 $0.00 Edit" at bounding box center [370, 35] width 549 height 12
copy tr "ENVY BLACK STANDARD"
click at [382, 150] on div "Putaway Completion Time Completed By * [PERSON_NAME] + Ma + [PERSON_NAME] + [PE…" at bounding box center [370, 126] width 560 height 121
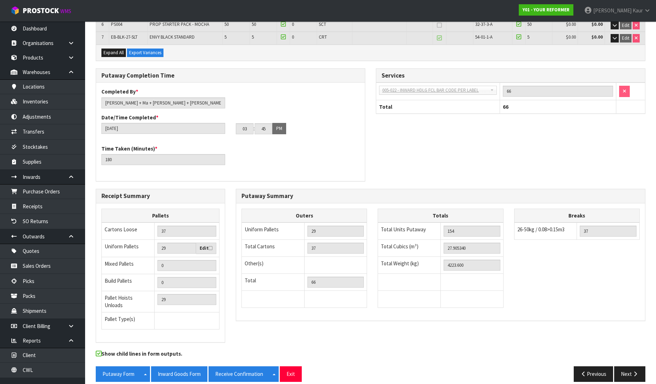
scroll to position [0, 0]
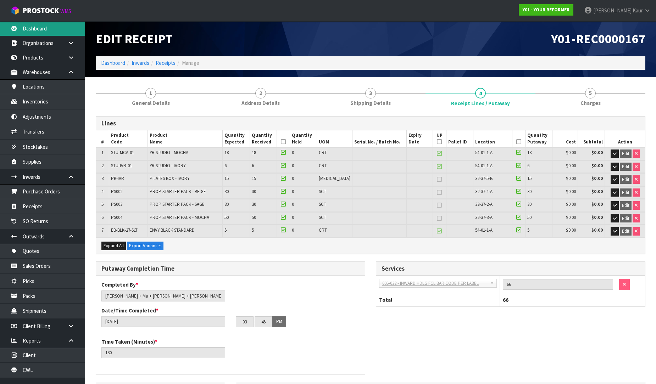
click at [50, 27] on link "Dashboard" at bounding box center [42, 28] width 85 height 15
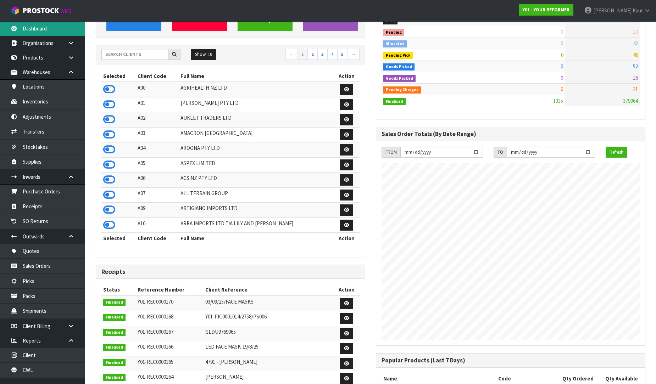
scroll to position [236, 0]
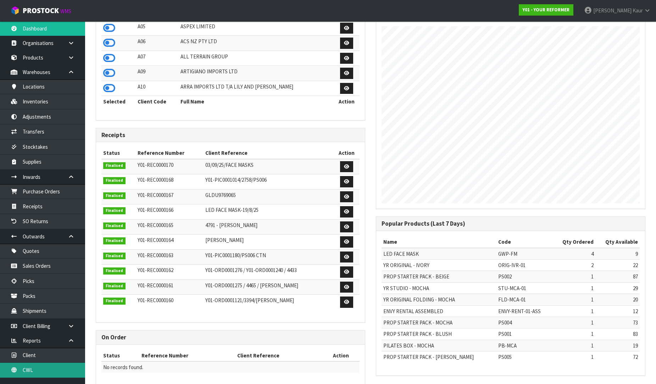
drag, startPoint x: 36, startPoint y: 368, endPoint x: 61, endPoint y: 332, distance: 43.7
click at [36, 368] on link "CWL" at bounding box center [42, 370] width 85 height 15
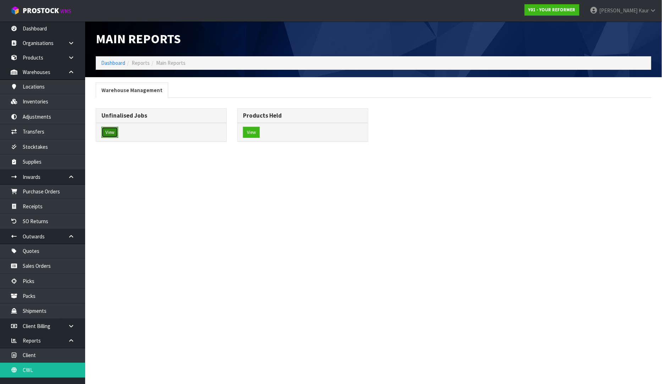
click at [111, 133] on button "View" at bounding box center [109, 132] width 17 height 11
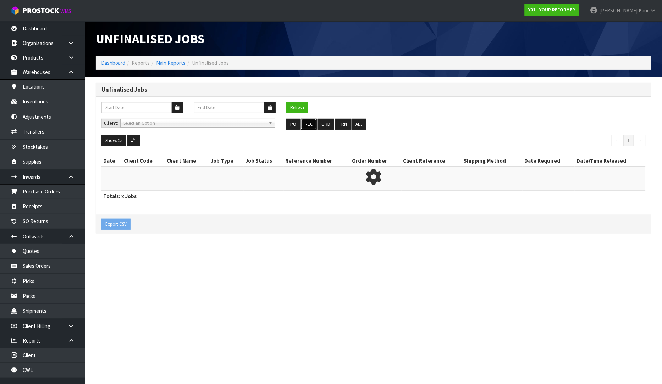
click at [306, 126] on button "REC" at bounding box center [309, 124] width 16 height 11
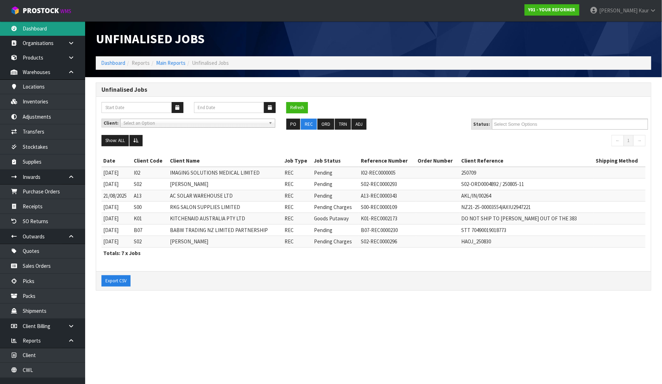
click at [48, 30] on link "Dashboard" at bounding box center [42, 28] width 85 height 15
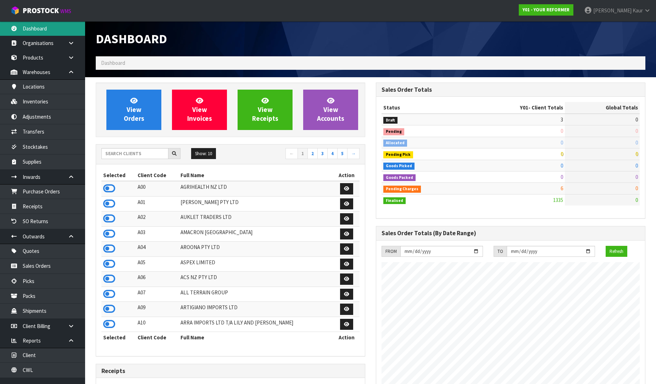
scroll to position [537, 280]
click at [115, 151] on input "text" at bounding box center [134, 153] width 67 height 11
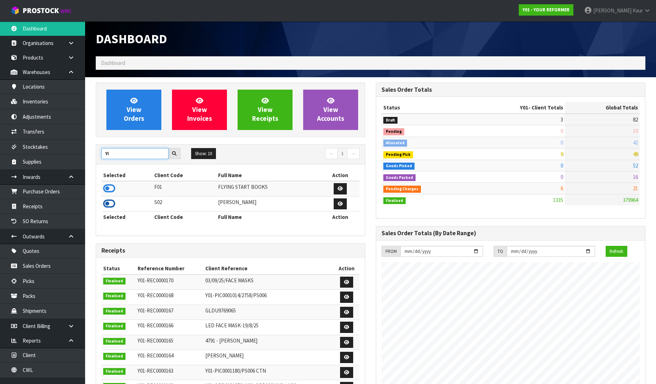
type input "YI"
click at [110, 202] on icon at bounding box center [109, 204] width 12 height 11
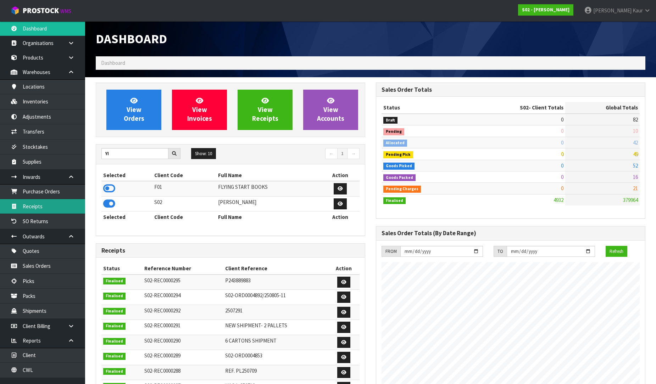
scroll to position [526, 280]
drag, startPoint x: 57, startPoint y: 201, endPoint x: 112, endPoint y: 197, distance: 55.5
click at [57, 201] on link "Receipts" at bounding box center [42, 206] width 85 height 15
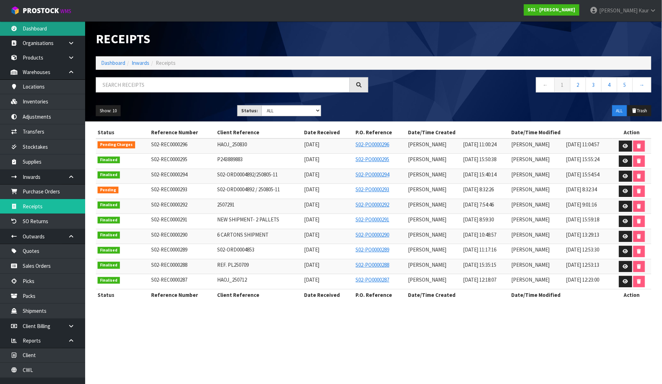
click at [23, 27] on link "Dashboard" at bounding box center [42, 28] width 85 height 15
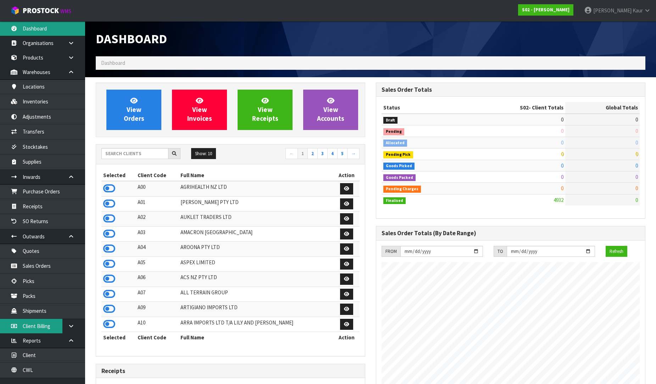
scroll to position [526, 280]
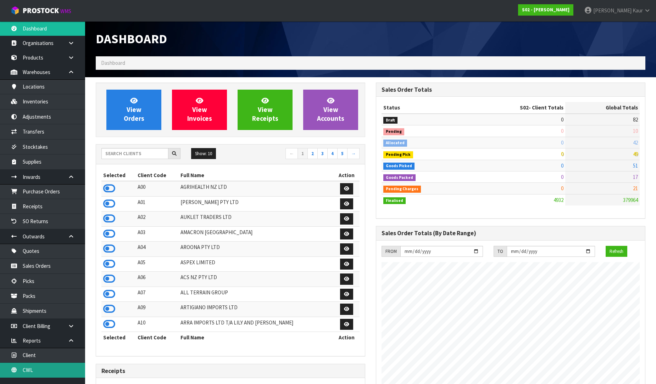
click at [27, 375] on link "CWL" at bounding box center [42, 370] width 85 height 15
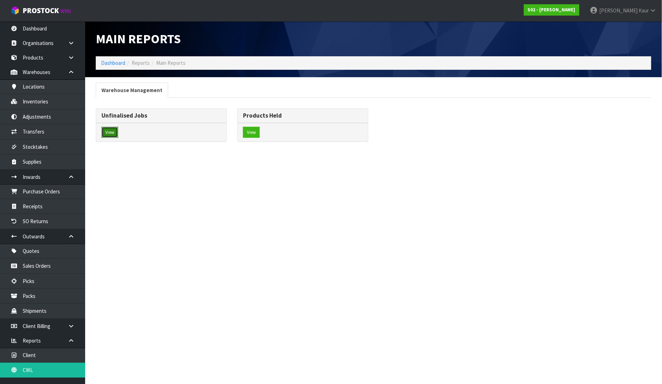
click at [112, 130] on button "View" at bounding box center [109, 132] width 17 height 11
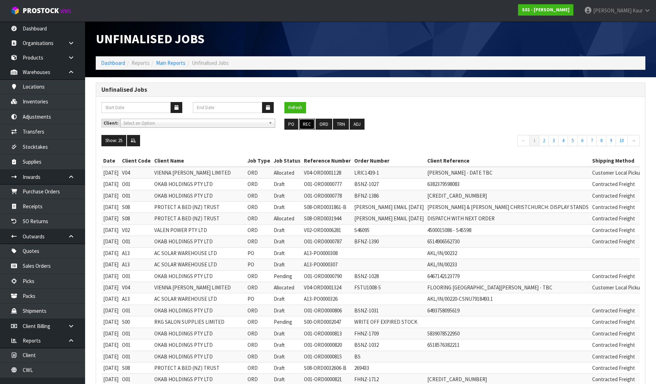
click at [306, 126] on button "REC" at bounding box center [307, 124] width 16 height 11
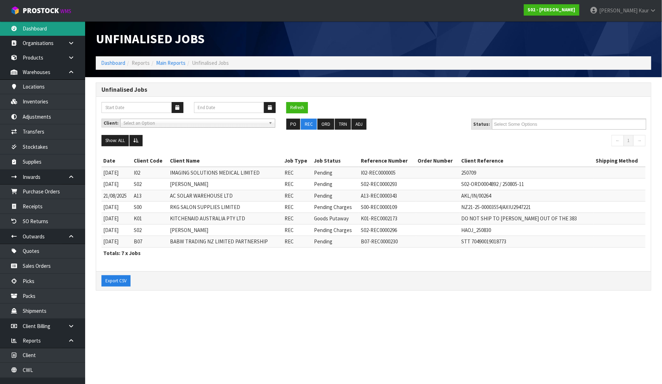
click at [44, 28] on link "Dashboard" at bounding box center [42, 28] width 85 height 15
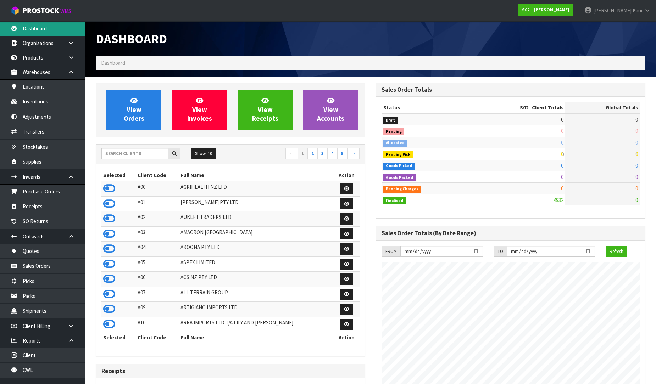
scroll to position [526, 280]
click at [121, 155] on input "text" at bounding box center [134, 153] width 67 height 11
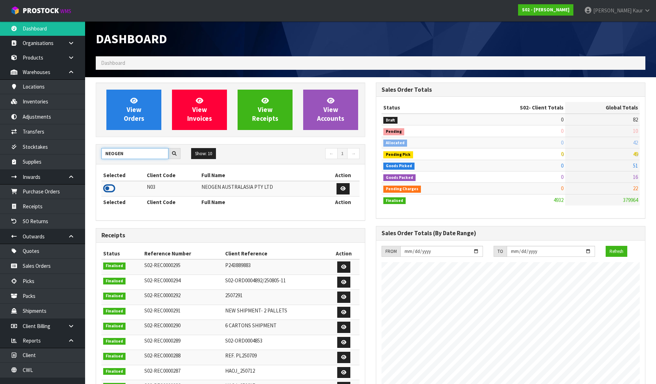
type input "NEOGEN"
click at [109, 187] on icon at bounding box center [109, 188] width 12 height 11
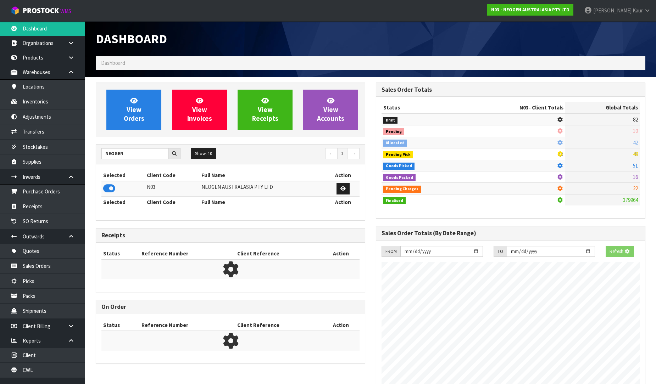
scroll to position [537, 280]
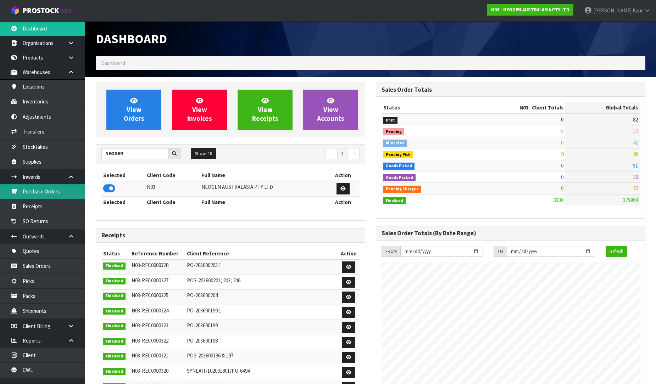
click at [65, 192] on link "Purchase Orders" at bounding box center [42, 191] width 85 height 15
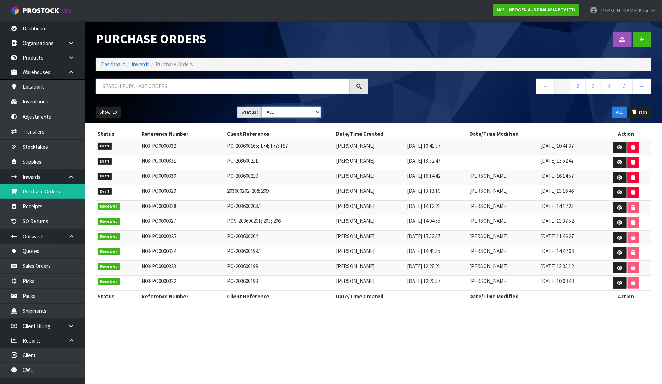
click at [317, 115] on select "Draft Pending Received Cancelled ALL" at bounding box center [291, 112] width 60 height 11
select select "string:0"
click at [261, 107] on select "Draft Pending Received Cancelled ALL" at bounding box center [291, 112] width 60 height 11
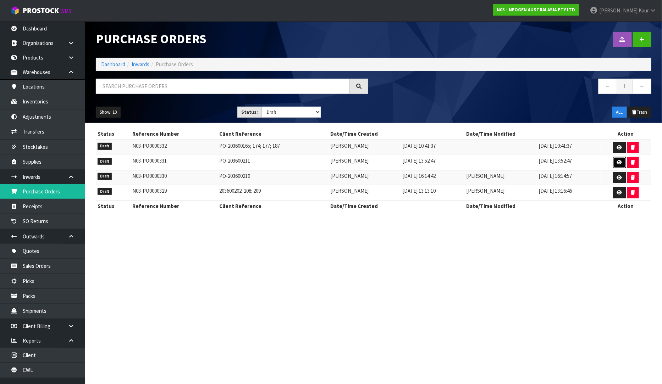
click at [620, 162] on icon at bounding box center [619, 162] width 5 height 5
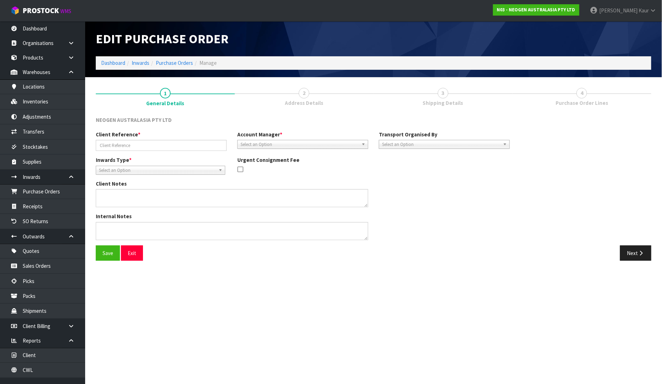
type input "PO-203600211"
type textarea "700006852 PUT ON HELD QA UNTIL TESTING CLEARANCE"
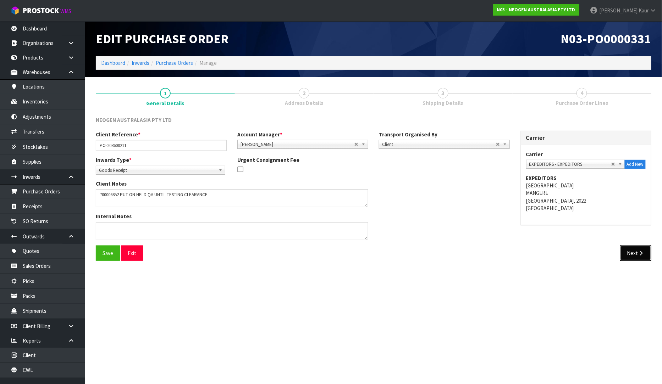
click at [631, 256] on button "Next" at bounding box center [635, 253] width 31 height 15
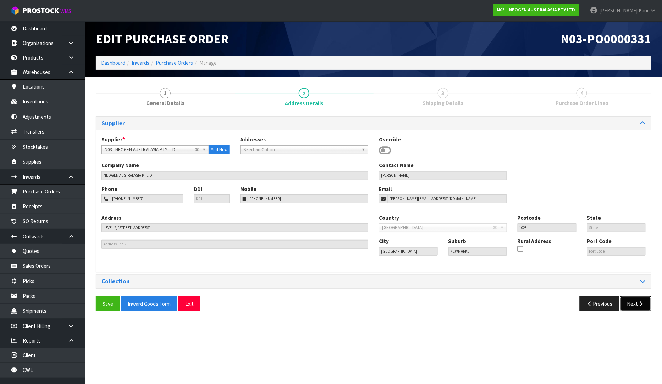
click at [637, 304] on button "Next" at bounding box center [635, 303] width 31 height 15
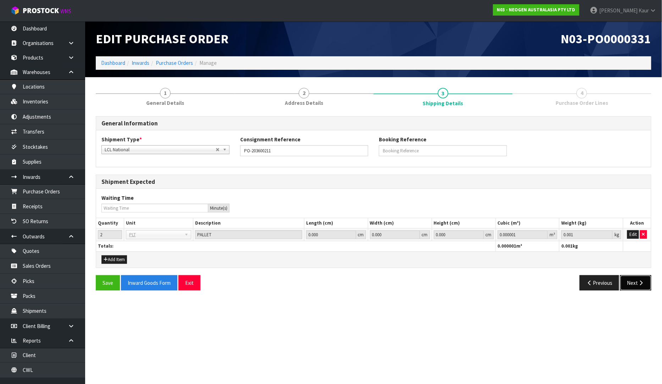
click at [635, 279] on button "Next" at bounding box center [635, 283] width 31 height 15
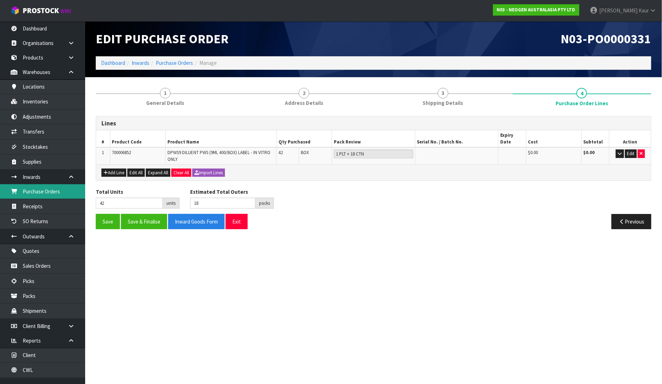
click at [47, 198] on link "Purchase Orders" at bounding box center [42, 191] width 85 height 15
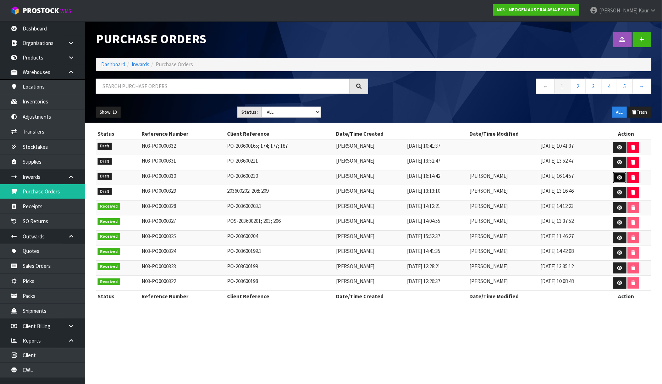
click at [624, 177] on link at bounding box center [619, 177] width 13 height 11
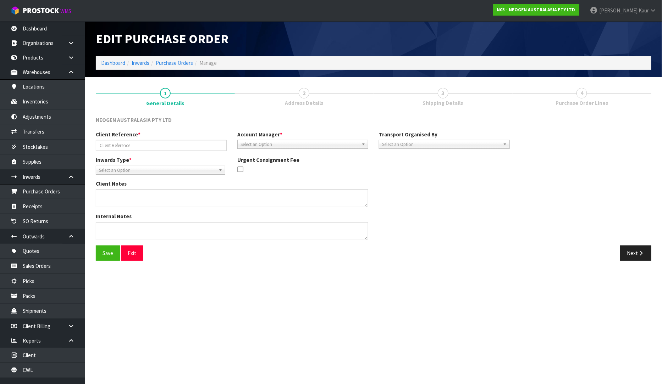
type input "PO-203600210"
type textarea "PUT THE CODES ON HELD QA UNTIL TESTING CLEARANCE 700002273,700002230,700002275,…"
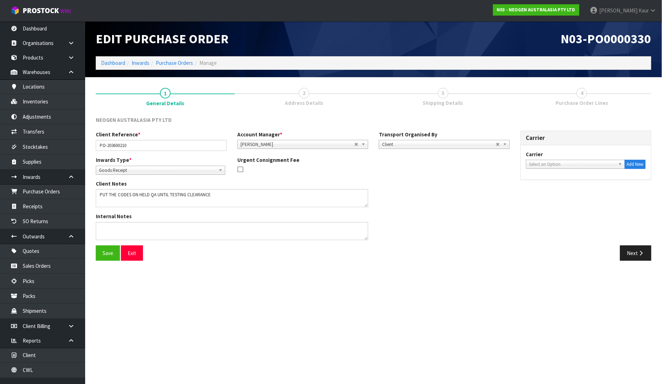
click at [653, 262] on div "Save Exit Next" at bounding box center [373, 256] width 566 height 21
click at [634, 253] on button "Next" at bounding box center [635, 253] width 31 height 15
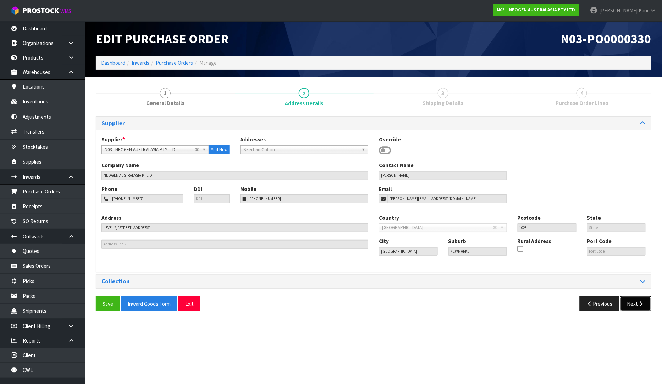
click at [634, 309] on button "Next" at bounding box center [635, 303] width 31 height 15
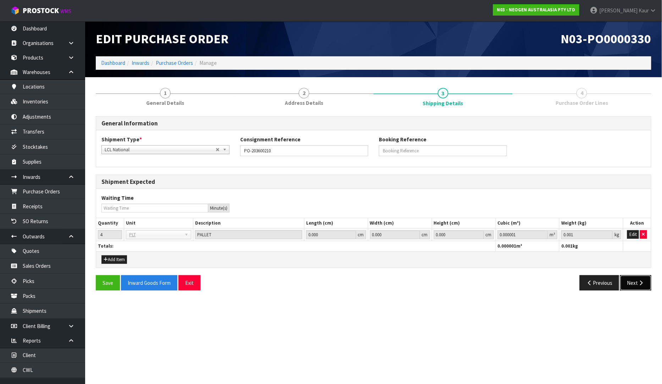
click at [636, 289] on button "Next" at bounding box center [635, 283] width 31 height 15
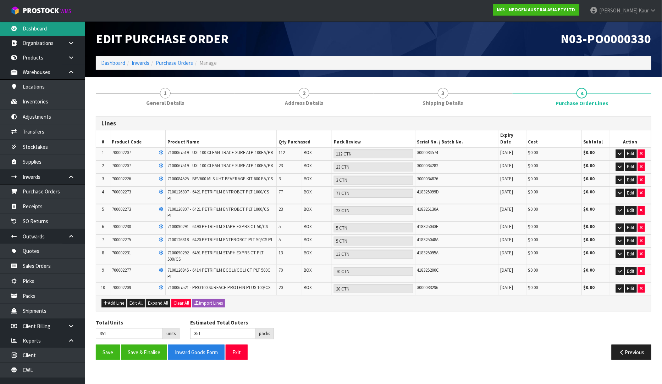
click at [47, 33] on link "Dashboard" at bounding box center [42, 28] width 85 height 15
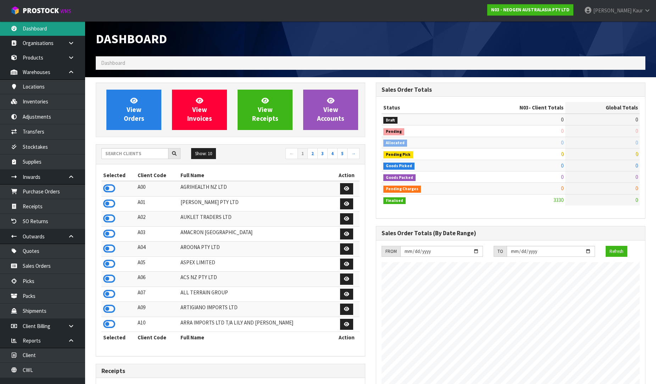
scroll to position [537, 280]
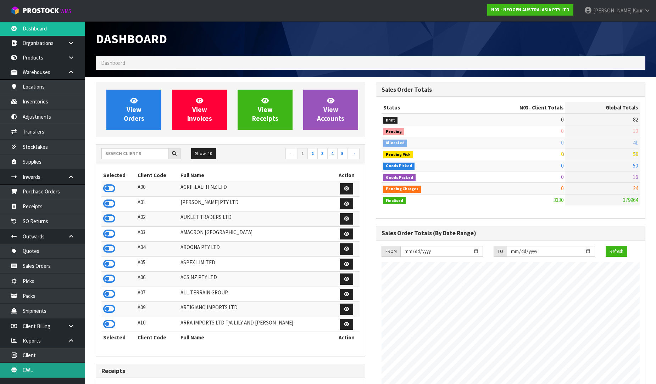
click at [28, 375] on link "CWL" at bounding box center [42, 370] width 85 height 15
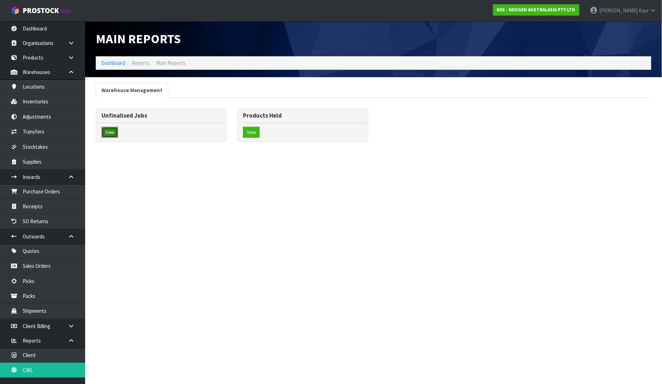
click at [105, 132] on button "View" at bounding box center [109, 132] width 17 height 11
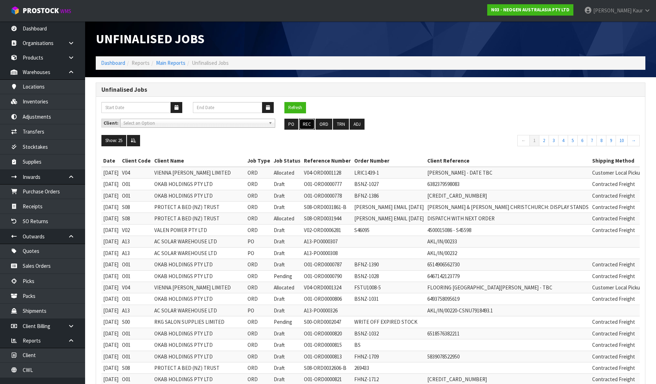
click at [303, 126] on button "REC" at bounding box center [307, 124] width 16 height 11
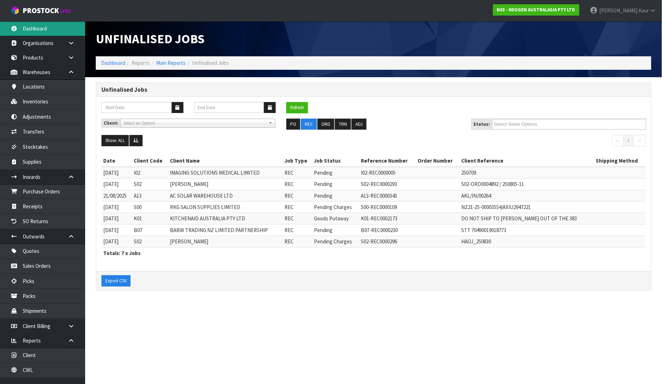
click at [39, 32] on link "Dashboard" at bounding box center [42, 28] width 85 height 15
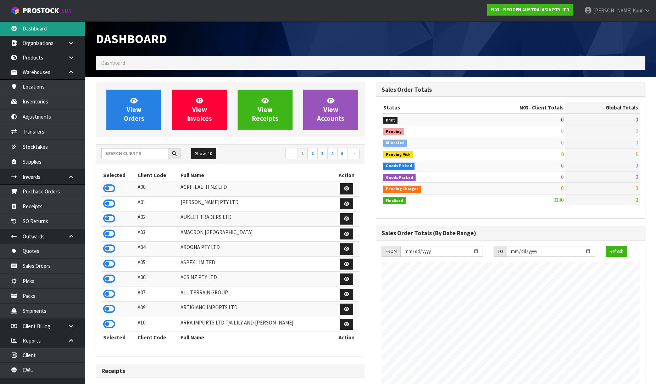
scroll to position [537, 280]
click at [122, 153] on input "text" at bounding box center [134, 153] width 67 height 11
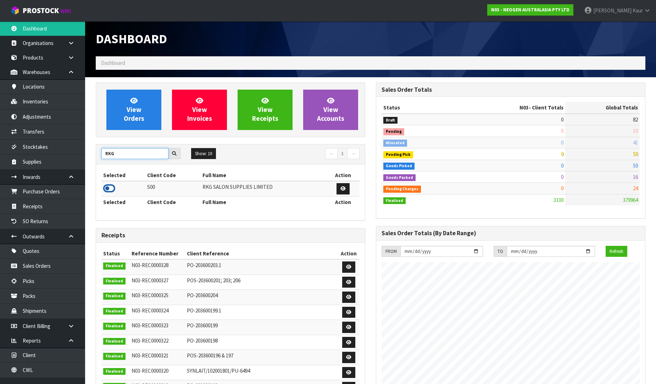
type input "RKG"
click at [110, 188] on icon at bounding box center [109, 188] width 12 height 11
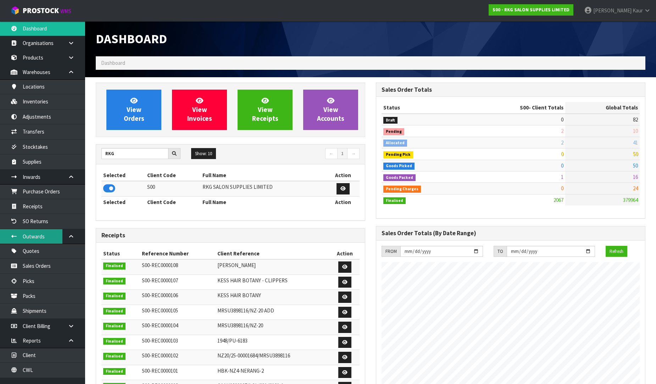
scroll to position [561, 280]
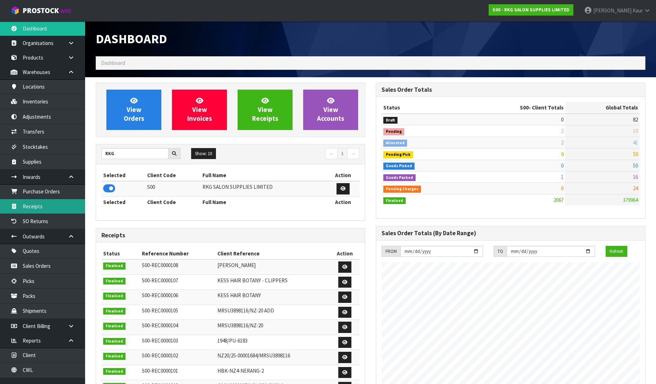
click at [45, 211] on link "Receipts" at bounding box center [42, 206] width 85 height 15
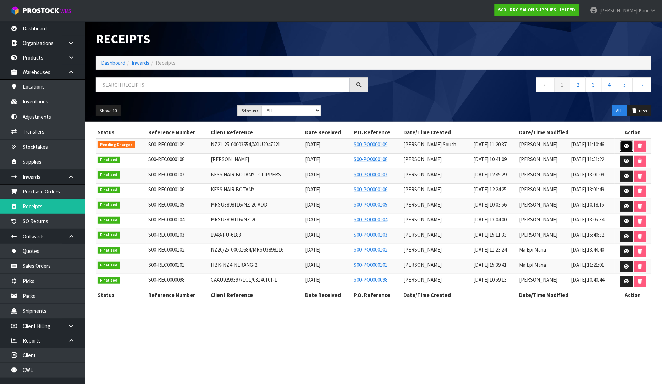
click at [625, 143] on link at bounding box center [626, 146] width 13 height 11
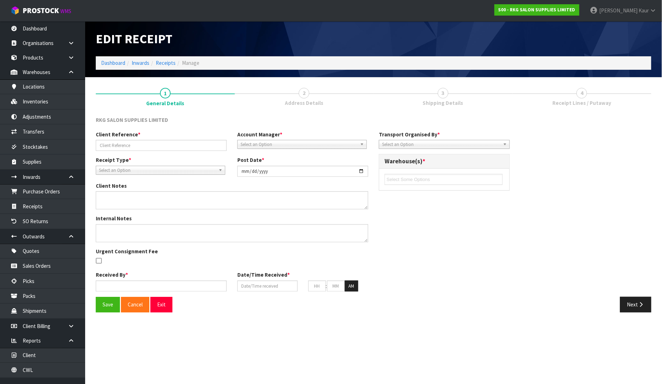
type input "NZ21-25-00003554/AXIU2947221"
type input "[DATE]"
type textarea "CODE 03150101E X 2 UNITS PUT OH HOLD AS PARTS WERE REMOVED AND WAITING FOR REPL…"
type input "[PERSON_NAME] South"
type input "[DATE]"
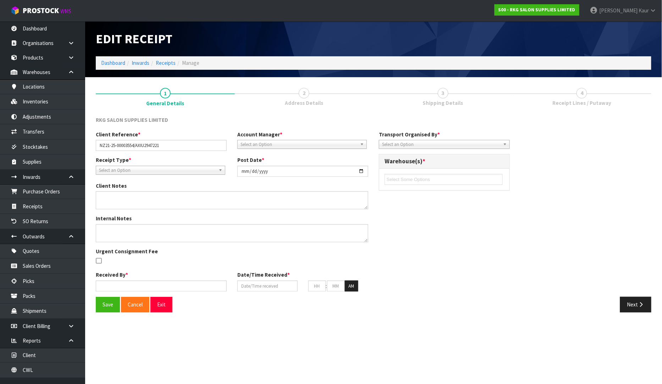
type input "05"
type input "00"
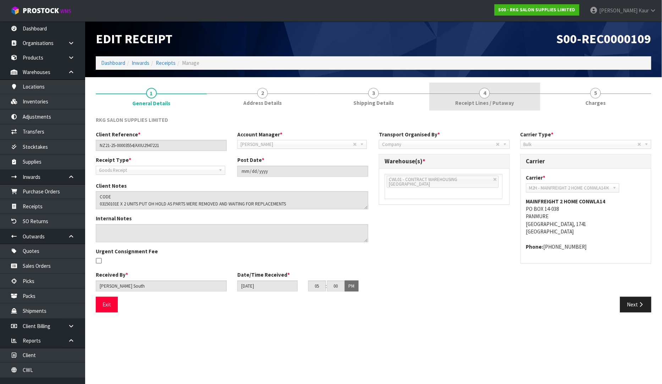
click at [495, 94] on link "4 Receipt Lines / Putaway" at bounding box center [484, 97] width 111 height 28
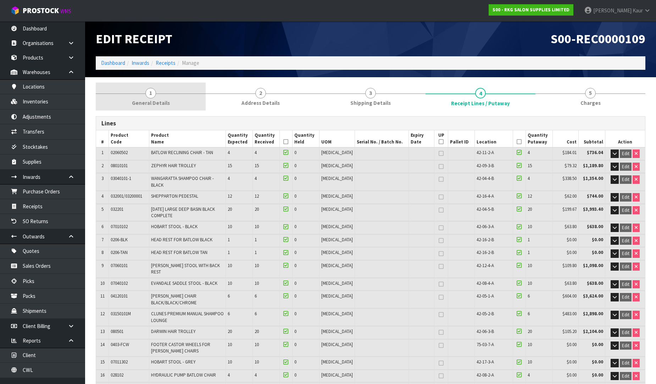
click at [157, 99] on span "General Details" at bounding box center [151, 102] width 38 height 7
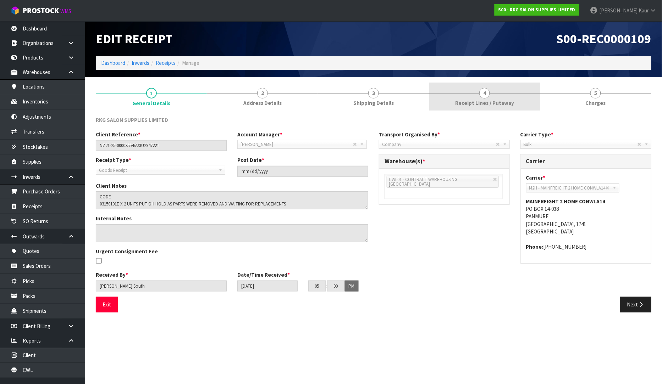
click at [495, 101] on span "Receipt Lines / Putaway" at bounding box center [484, 102] width 59 height 7
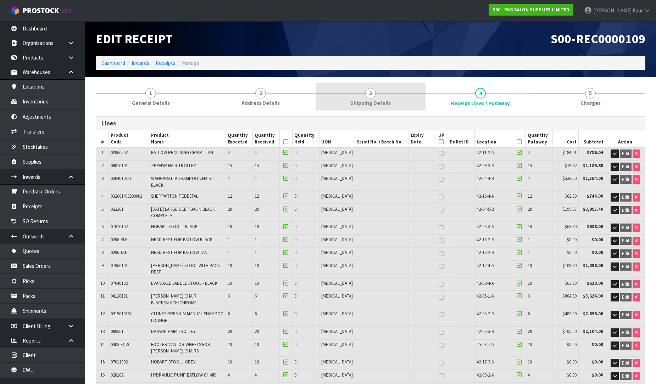
click at [164, 94] on link "1 General Details" at bounding box center [151, 97] width 110 height 28
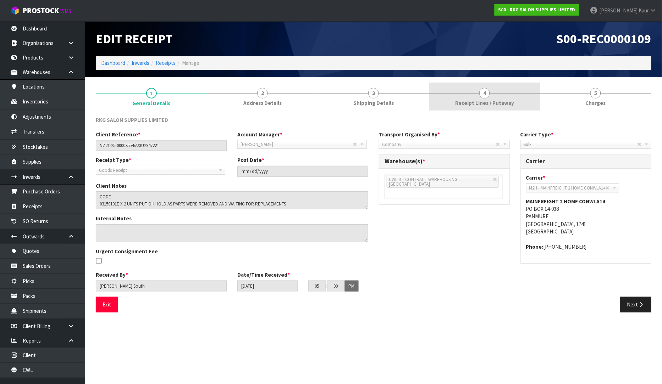
click at [476, 100] on span "Receipt Lines / Putaway" at bounding box center [484, 102] width 59 height 7
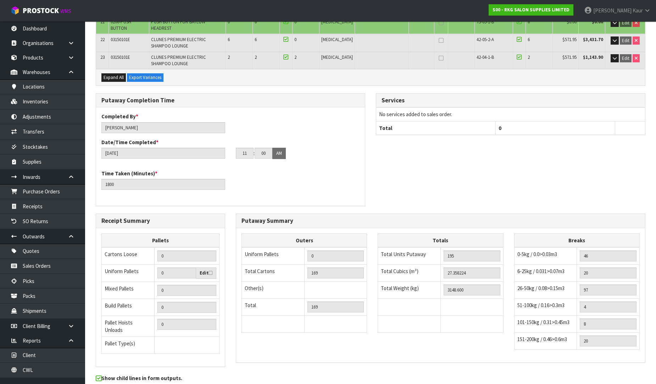
scroll to position [437, 0]
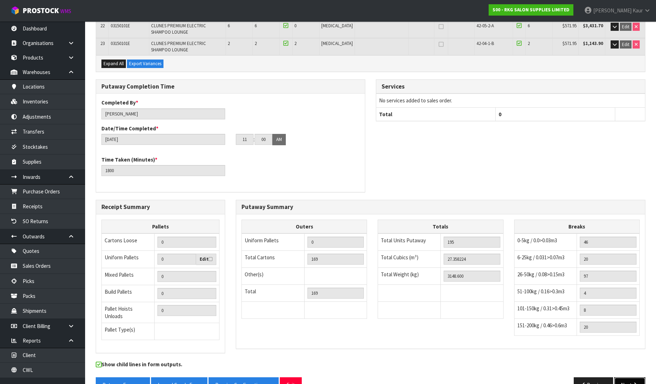
click at [627, 378] on button "Next" at bounding box center [629, 385] width 31 height 15
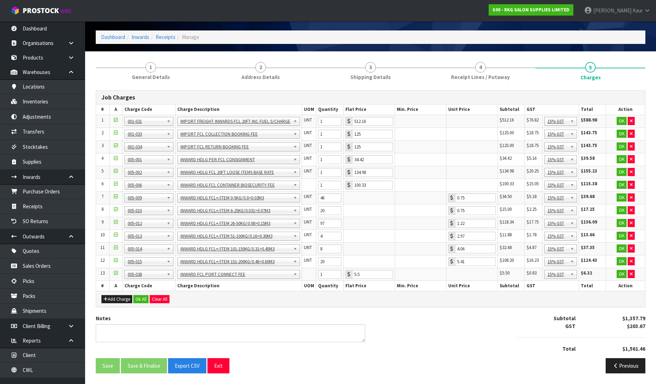
scroll to position [0, 0]
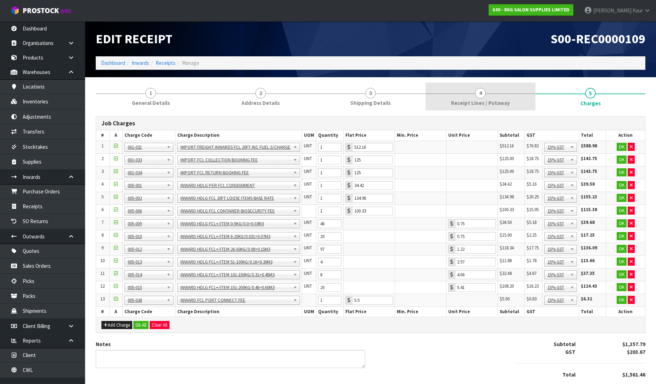
click at [482, 92] on span "4" at bounding box center [480, 93] width 11 height 11
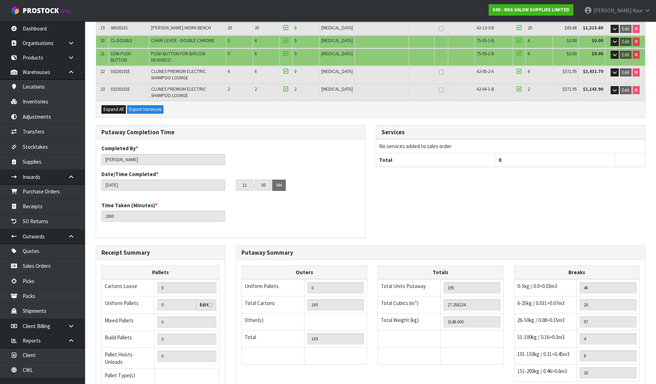
scroll to position [437, 0]
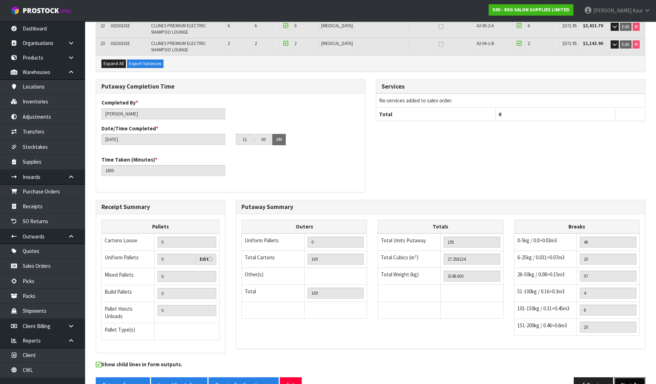
click at [622, 378] on button "Next" at bounding box center [629, 385] width 31 height 15
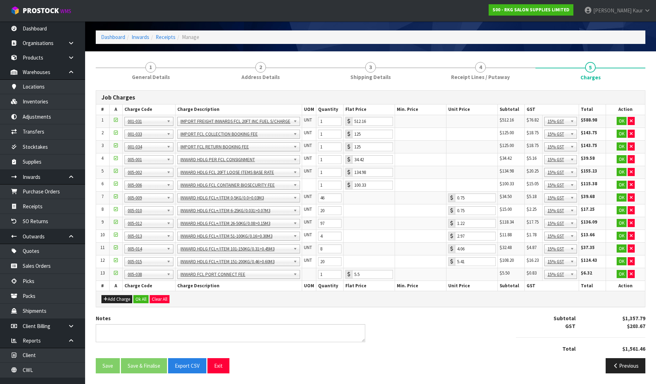
scroll to position [0, 0]
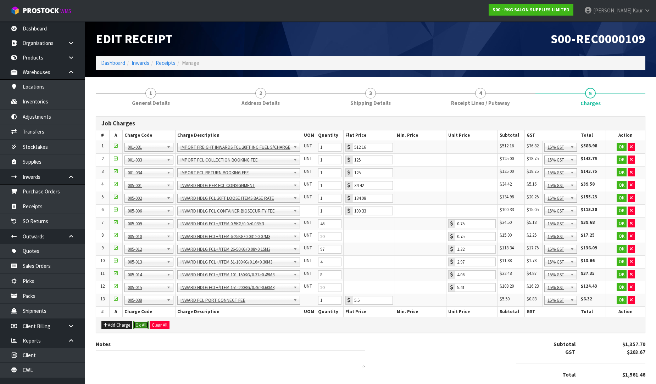
click at [139, 328] on button "Ok All" at bounding box center [140, 325] width 15 height 9
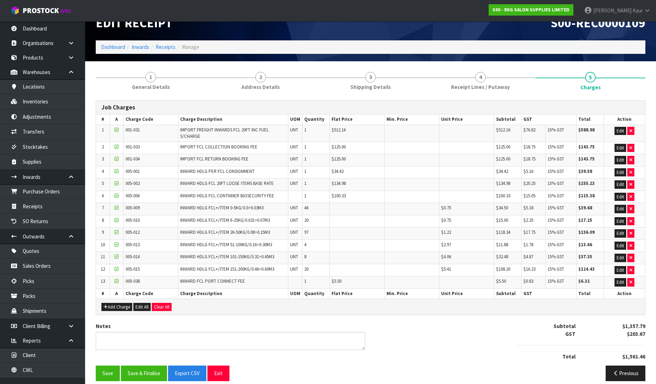
scroll to position [25, 0]
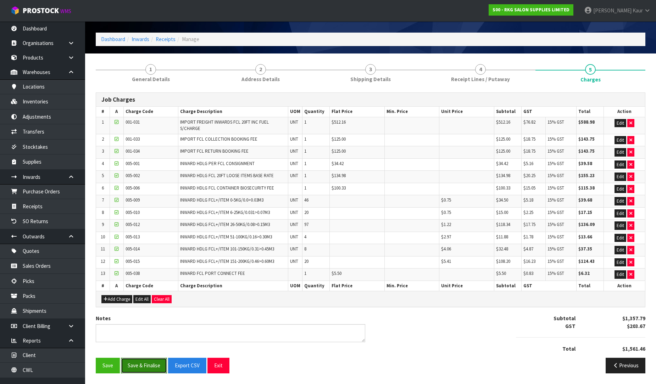
click at [139, 365] on button "Save & Finalise" at bounding box center [144, 365] width 46 height 15
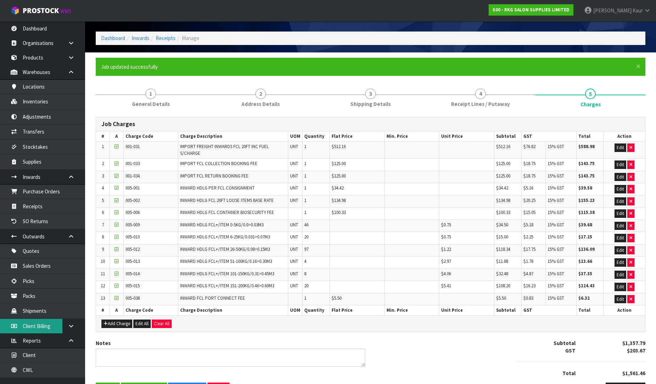
scroll to position [0, 0]
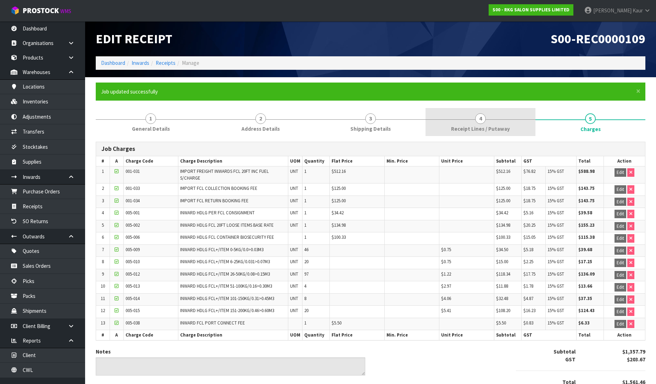
click at [479, 118] on span "4" at bounding box center [480, 118] width 11 height 11
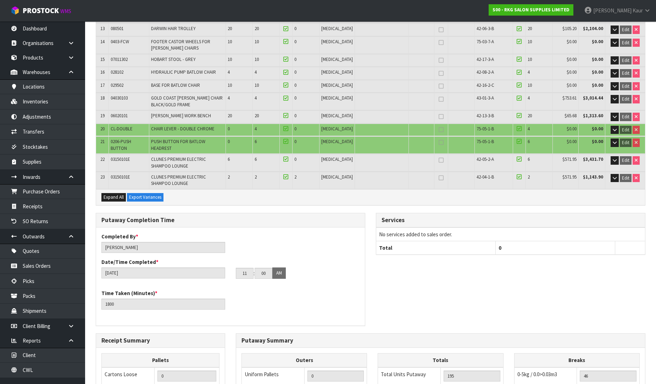
scroll to position [462, 0]
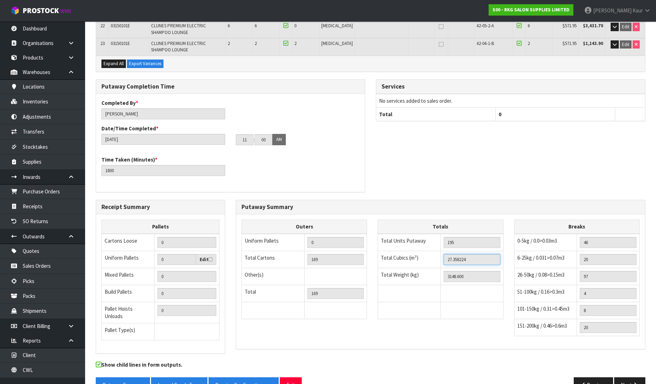
drag, startPoint x: 471, startPoint y: 246, endPoint x: 429, endPoint y: 246, distance: 41.1
click at [429, 251] on tr "Total Cubics (m³) 27.358224" at bounding box center [440, 259] width 125 height 17
drag, startPoint x: 471, startPoint y: 263, endPoint x: 438, endPoint y: 263, distance: 33.0
click at [438, 268] on tr "Total Weight (kg) 3148.600" at bounding box center [440, 276] width 125 height 17
drag, startPoint x: 30, startPoint y: 371, endPoint x: 86, endPoint y: 309, distance: 83.4
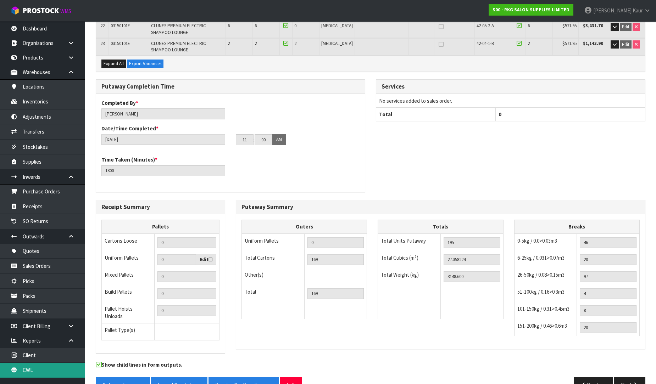
click at [30, 371] on link "CWL" at bounding box center [42, 370] width 85 height 15
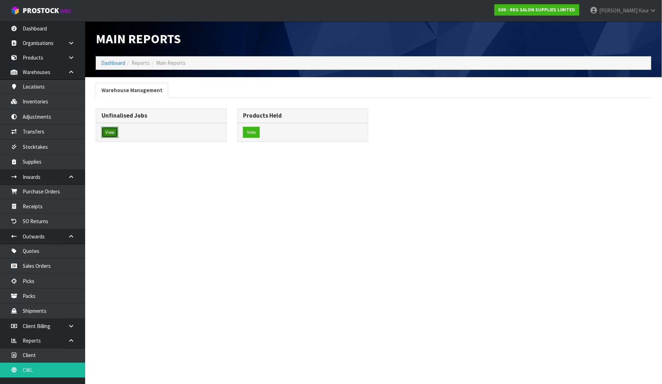
click at [112, 136] on button "View" at bounding box center [109, 132] width 17 height 11
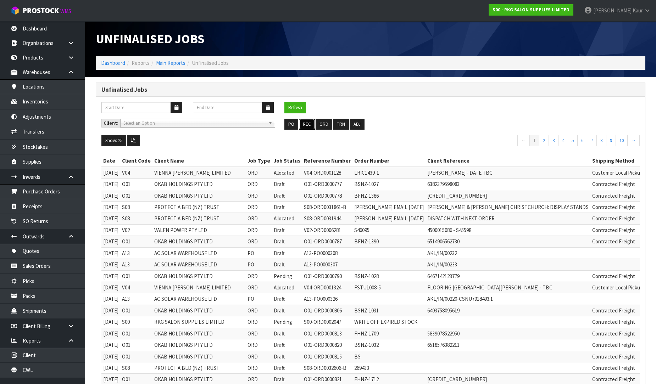
click at [310, 123] on button "REC" at bounding box center [307, 124] width 16 height 11
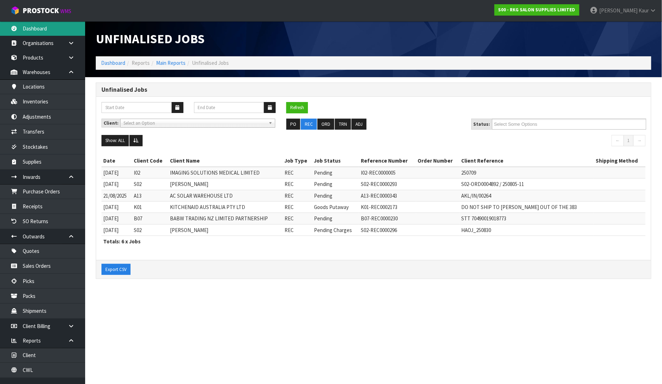
click at [56, 24] on link "Dashboard" at bounding box center [42, 28] width 85 height 15
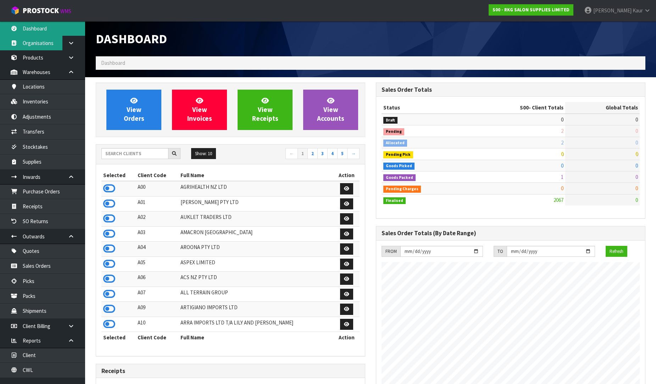
scroll to position [553, 280]
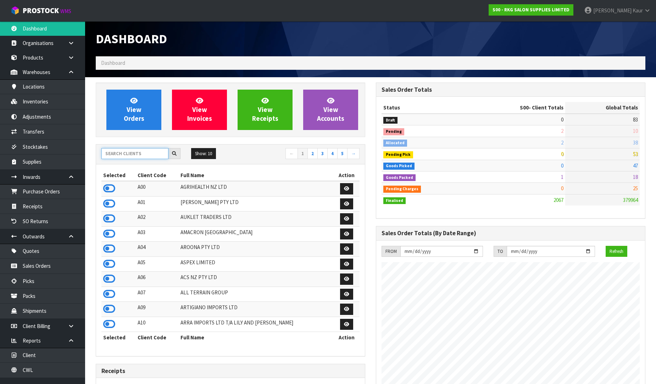
click at [157, 158] on input "text" at bounding box center [134, 153] width 67 height 11
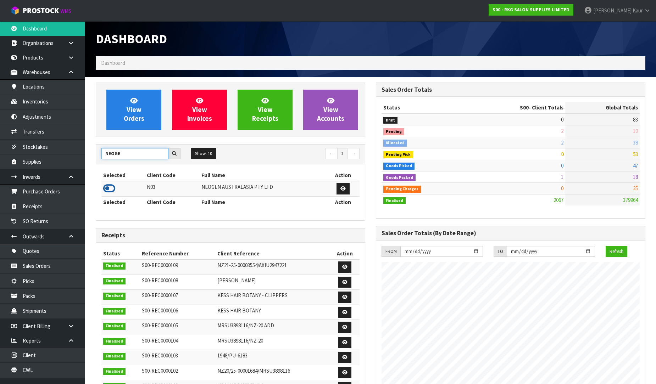
type input "NEOGE"
click at [112, 190] on icon at bounding box center [109, 188] width 12 height 11
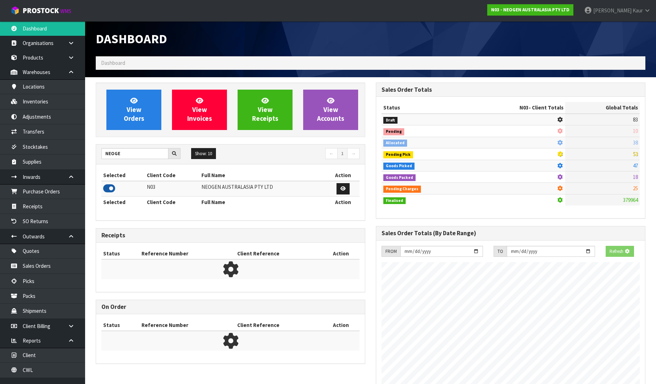
scroll to position [537, 280]
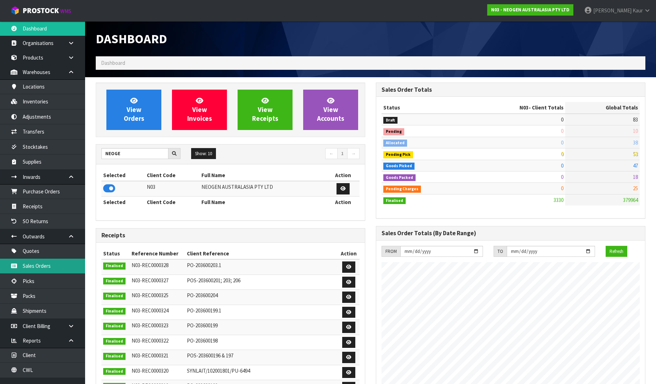
click at [51, 267] on link "Sales Orders" at bounding box center [42, 266] width 85 height 15
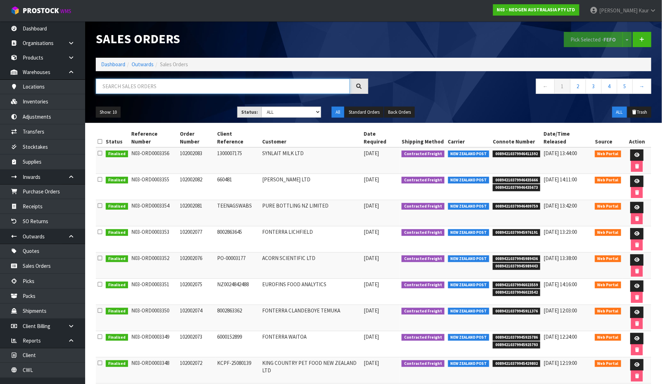
click at [127, 83] on input "text" at bounding box center [223, 86] width 254 height 15
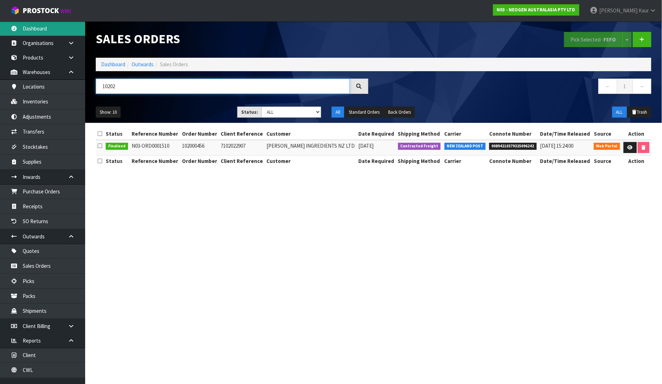
type input "10202"
click at [26, 29] on link "Dashboard" at bounding box center [42, 28] width 85 height 15
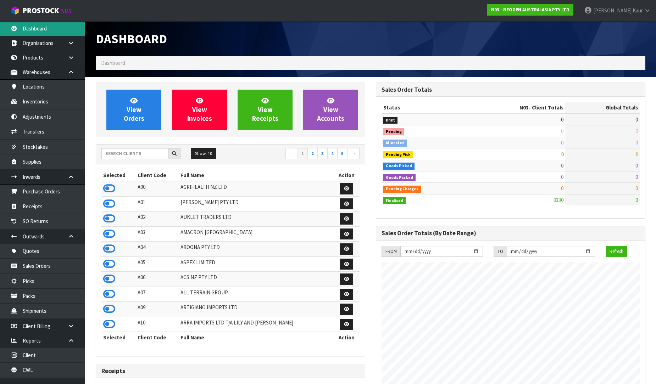
scroll to position [537, 280]
click at [133, 156] on input "text" at bounding box center [134, 153] width 67 height 11
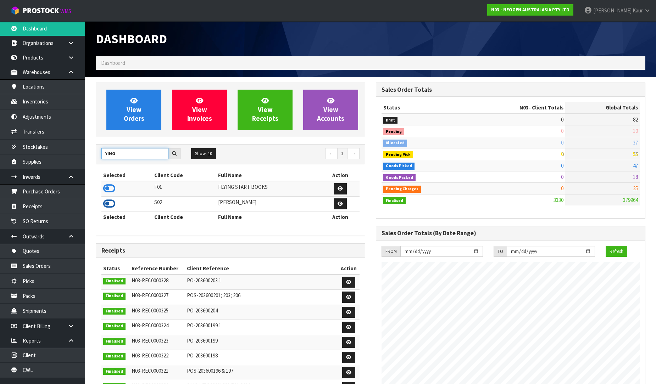
type input "YING"
click at [111, 207] on icon at bounding box center [109, 204] width 12 height 11
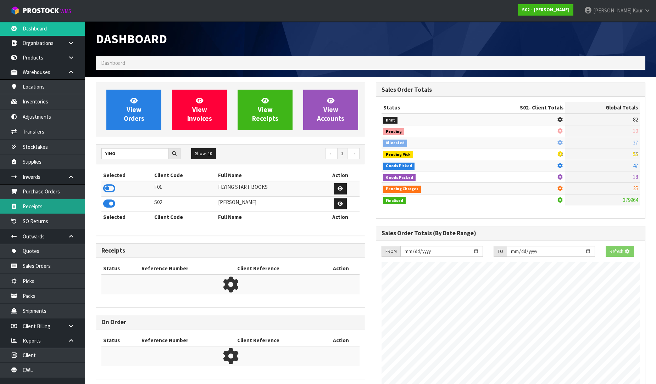
scroll to position [526, 280]
click at [62, 211] on link "Receipts" at bounding box center [42, 206] width 85 height 15
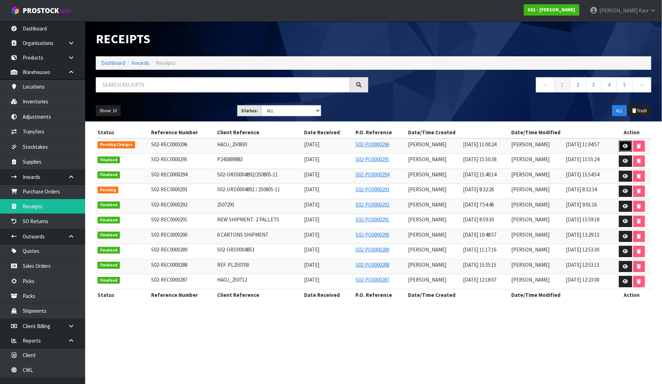
click at [626, 146] on icon at bounding box center [625, 146] width 5 height 5
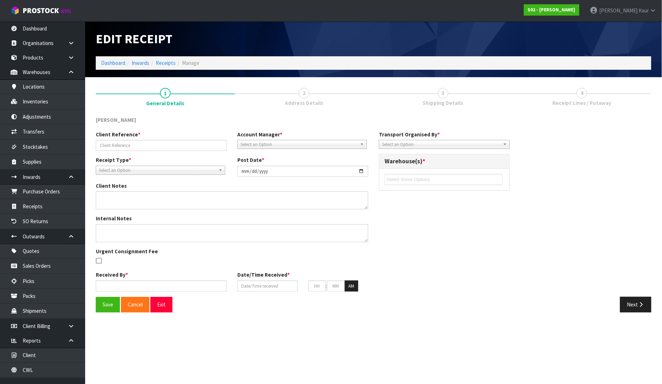
type input "HAOJ_250830"
type input "[DATE]"
type input "[PERSON_NAME]"
type input "[DATE]"
type input "11"
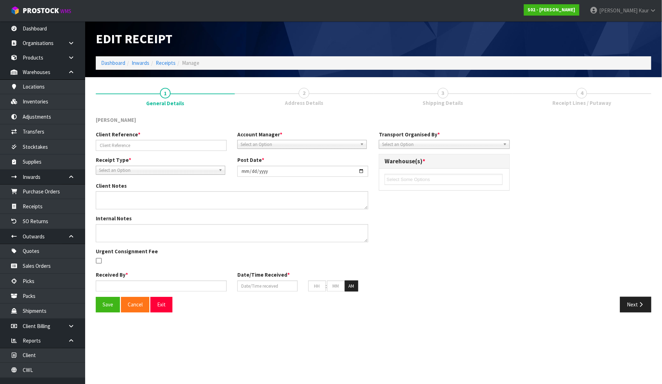
type input "00"
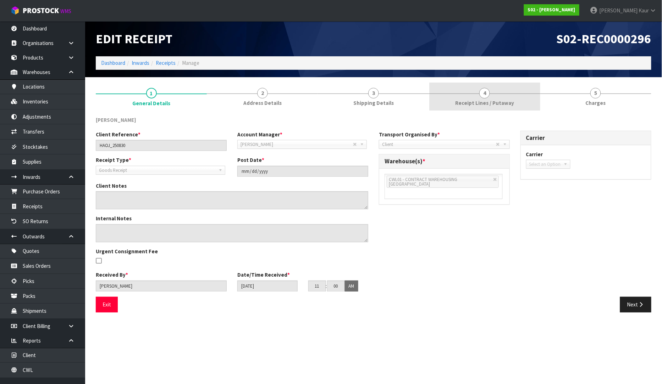
click at [497, 96] on link "4 Receipt Lines / Putaway" at bounding box center [484, 97] width 111 height 28
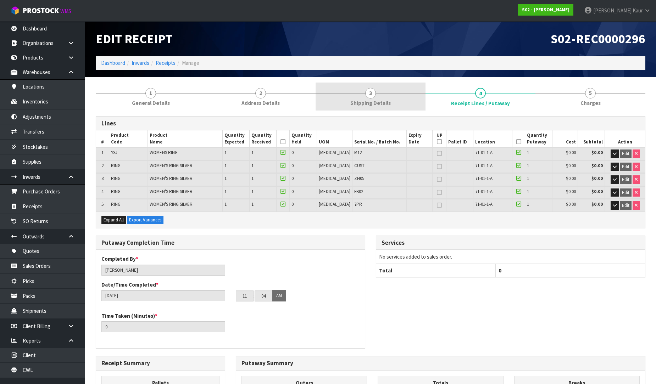
click at [379, 104] on span "Shipping Details" at bounding box center [370, 102] width 40 height 7
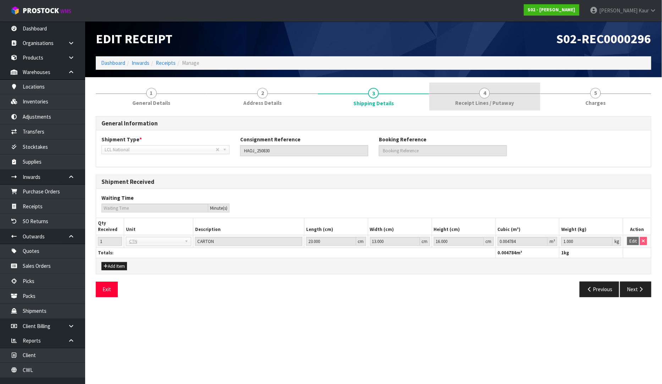
click at [464, 101] on span "Receipt Lines / Putaway" at bounding box center [484, 102] width 59 height 7
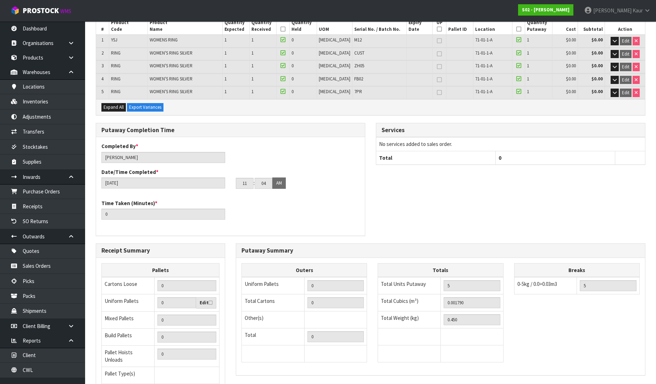
scroll to position [170, 0]
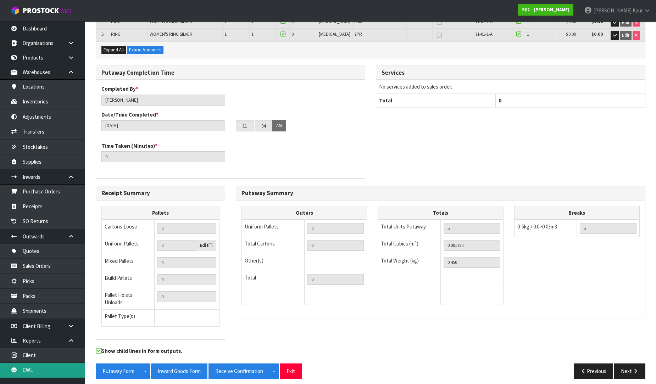
click at [37, 370] on link "CWL" at bounding box center [42, 370] width 85 height 15
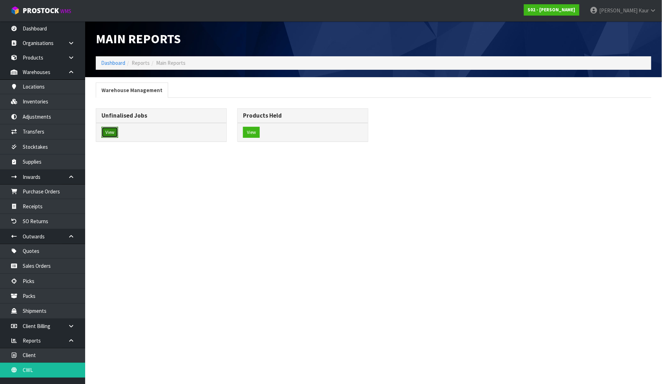
click at [104, 135] on button "View" at bounding box center [109, 132] width 17 height 11
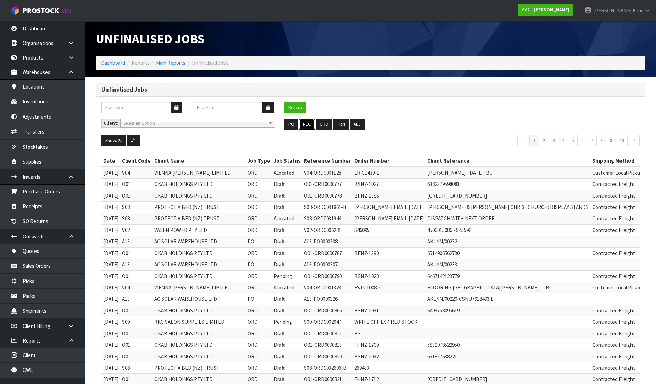
click at [308, 128] on button "REC" at bounding box center [307, 124] width 16 height 11
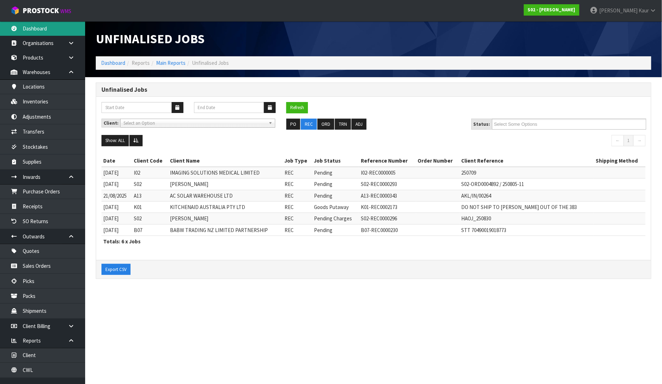
click at [35, 32] on link "Dashboard" at bounding box center [42, 28] width 85 height 15
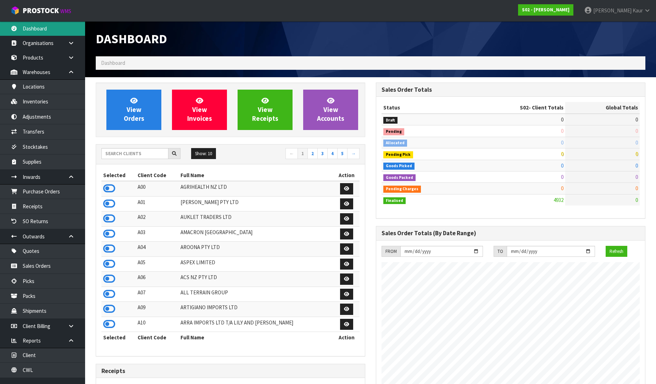
scroll to position [526, 280]
click at [118, 155] on input "text" at bounding box center [134, 153] width 67 height 11
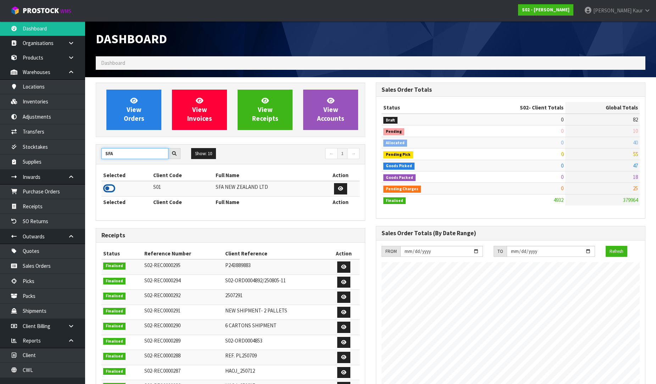
type input "SFA"
click at [107, 187] on icon at bounding box center [109, 188] width 12 height 11
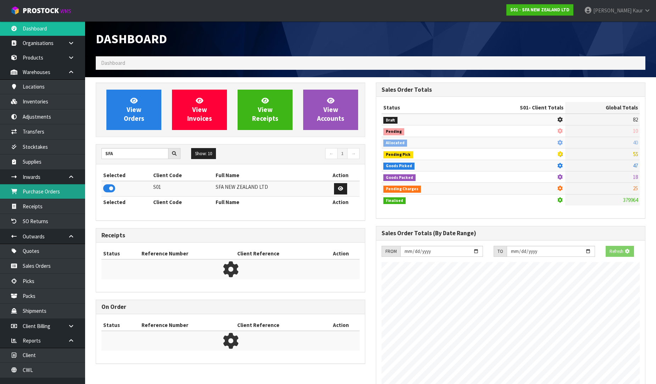
scroll to position [442, 280]
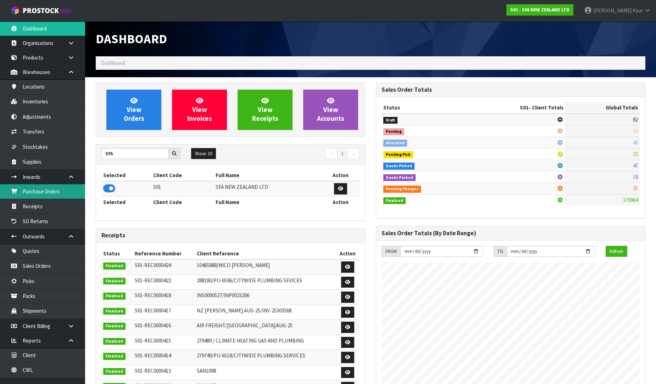
click at [59, 189] on link "Purchase Orders" at bounding box center [42, 191] width 85 height 15
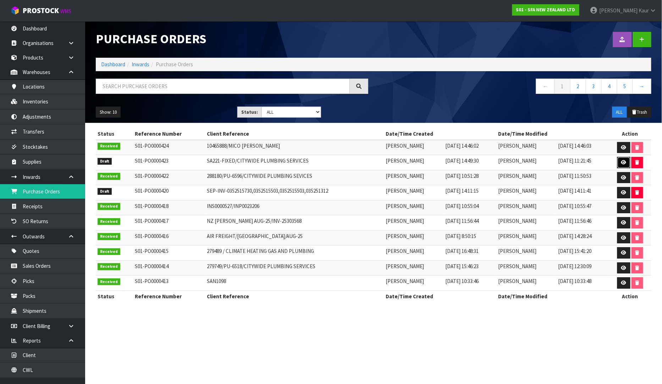
click at [621, 163] on link at bounding box center [623, 162] width 13 height 11
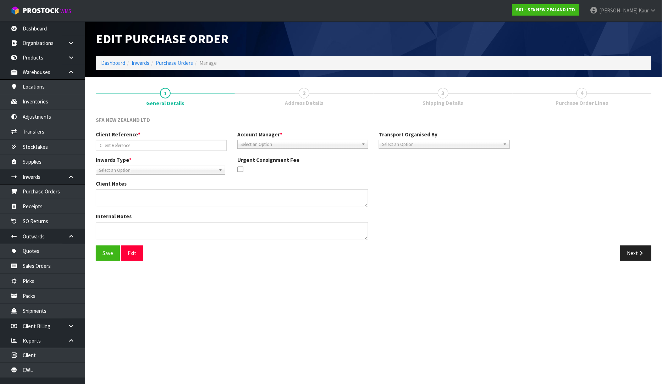
type input "SA221-FIXED/CITYWIDE PLUMBING SERVICES"
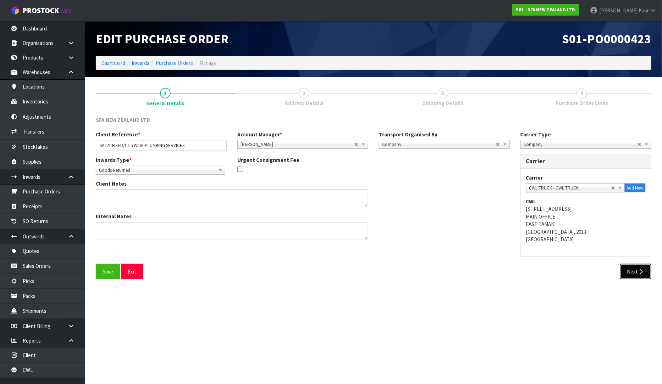
click at [643, 275] on button "Next" at bounding box center [635, 271] width 31 height 15
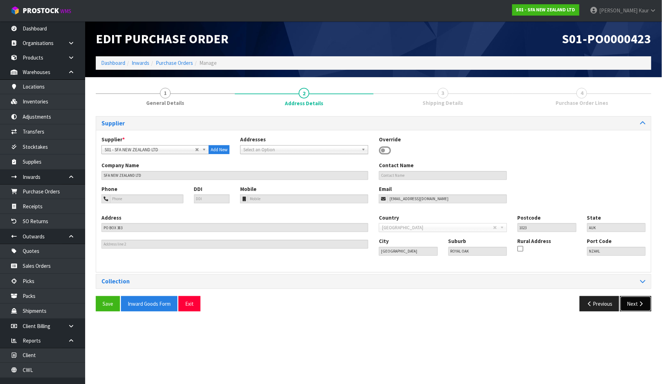
click at [638, 309] on button "Next" at bounding box center [635, 303] width 31 height 15
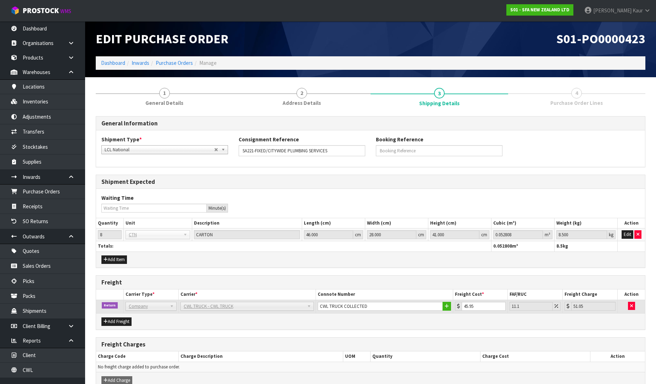
scroll to position [38, 0]
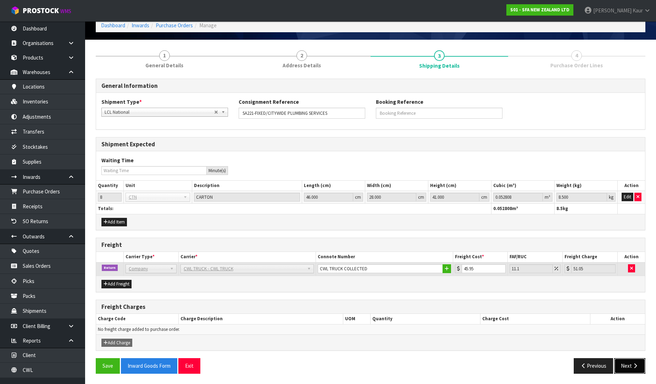
click at [636, 365] on icon "button" at bounding box center [635, 366] width 7 height 5
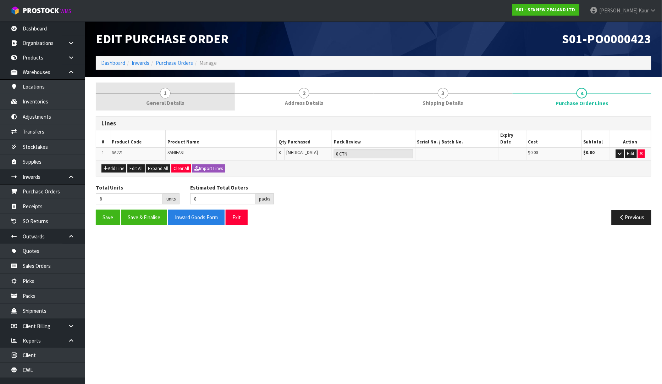
click at [157, 106] on span "General Details" at bounding box center [165, 102] width 38 height 7
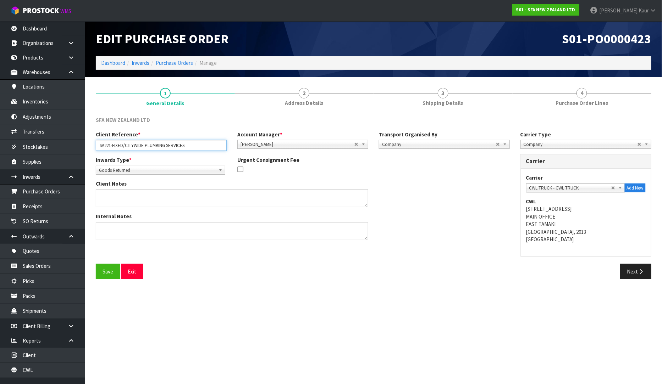
drag, startPoint x: 190, startPoint y: 146, endPoint x: 94, endPoint y: 148, distance: 96.1
click at [94, 148] on div "Client Reference * SA221-FIXED/CITYWIDE PLUMBING SERVICES" at bounding box center [161, 141] width 142 height 20
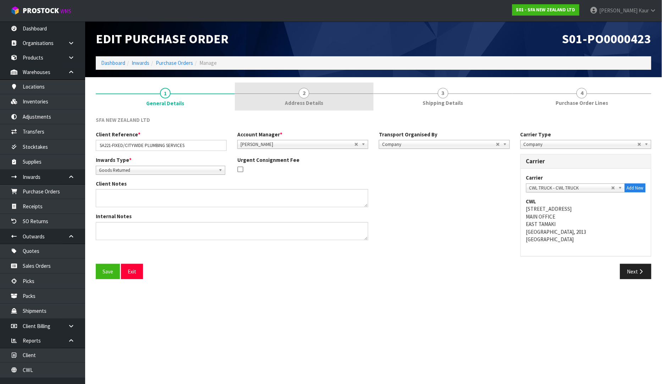
click at [320, 105] on span "Address Details" at bounding box center [304, 102] width 38 height 7
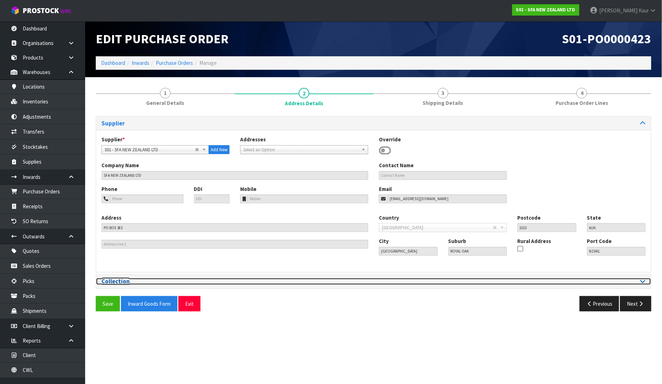
click at [644, 283] on icon at bounding box center [642, 281] width 5 height 6
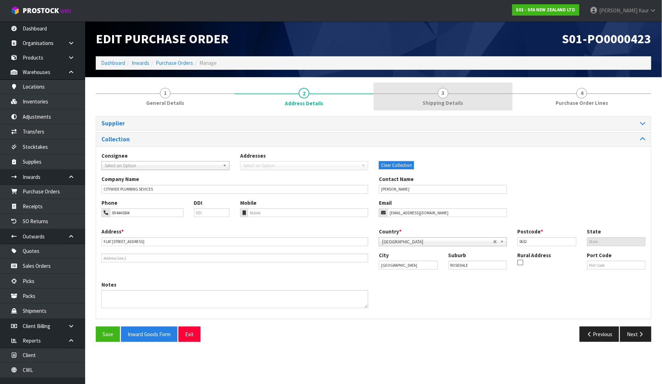
click at [453, 97] on link "3 Shipping Details" at bounding box center [442, 97] width 139 height 28
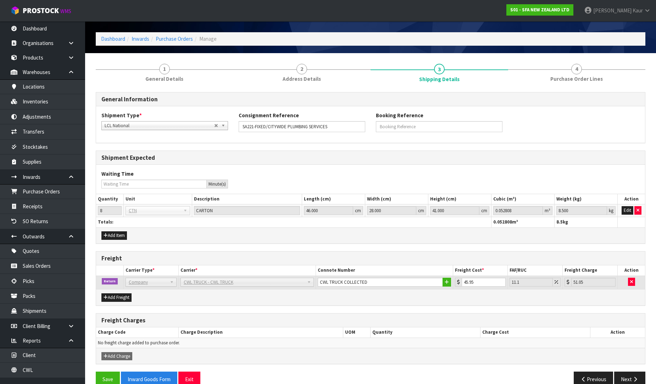
scroll to position [38, 0]
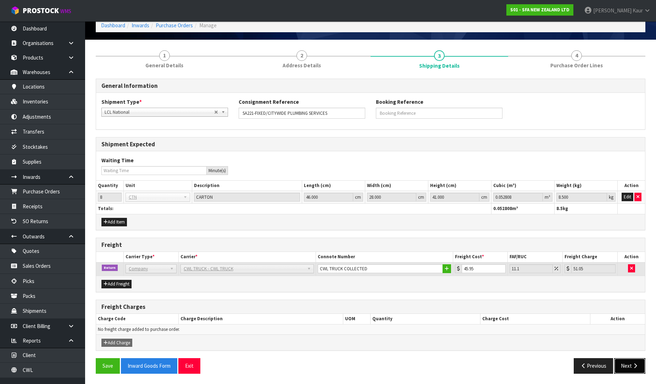
click at [630, 367] on button "Next" at bounding box center [629, 366] width 31 height 15
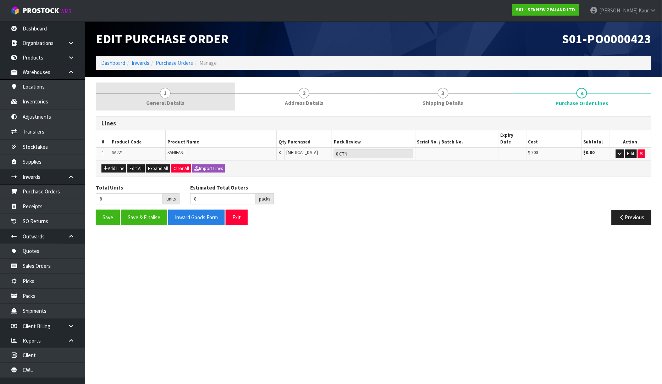
click at [159, 98] on link "1 General Details" at bounding box center [165, 97] width 139 height 28
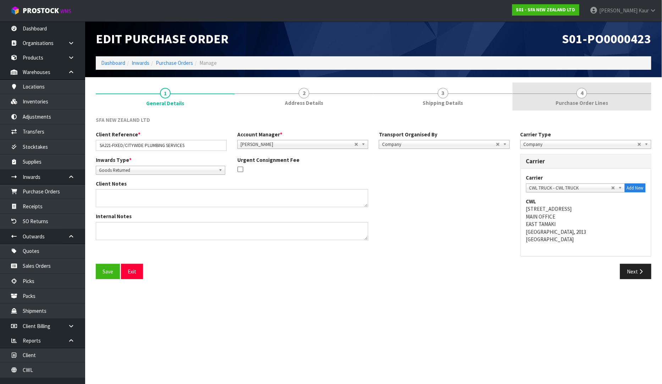
click at [570, 104] on span "Purchase Order Lines" at bounding box center [581, 102] width 52 height 7
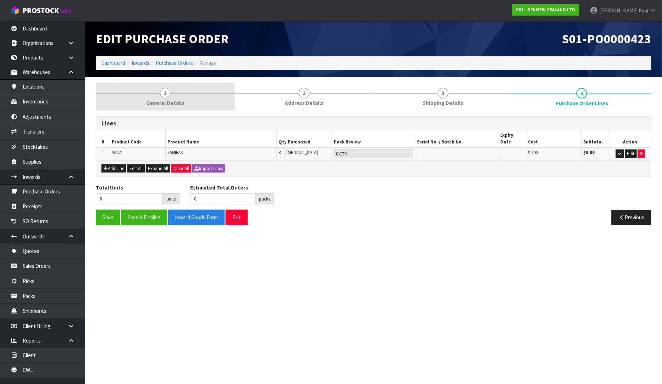
click at [167, 106] on span "General Details" at bounding box center [165, 102] width 38 height 7
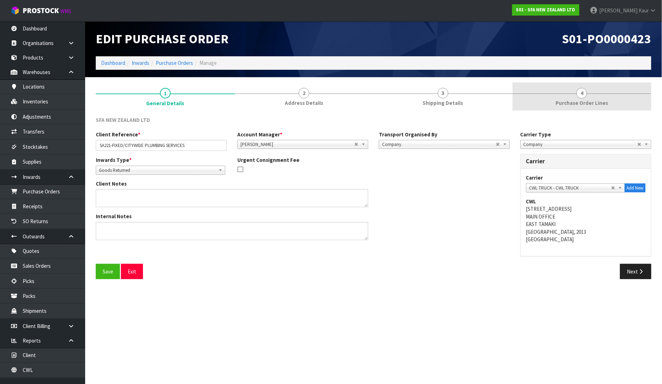
click at [574, 94] on div at bounding box center [581, 94] width 139 height 0
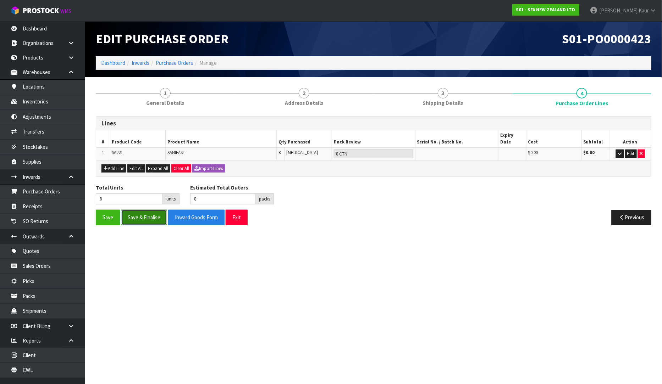
click at [149, 213] on button "Save & Finalise" at bounding box center [144, 217] width 46 height 15
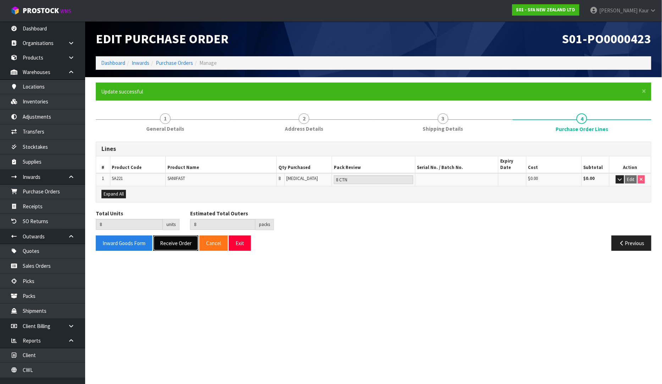
click at [173, 236] on button "Receive Order" at bounding box center [175, 243] width 45 height 15
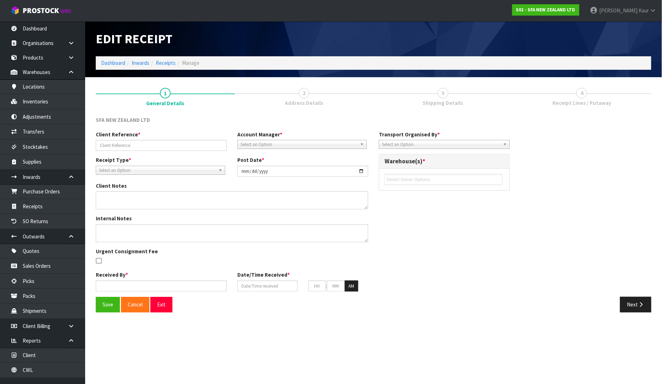
type input "SA221-FIXED/CITYWIDE PLUMBING SERVICES"
type input "[DATE]"
type input "[PERSON_NAME]"
type input "[DATE]"
type input "11"
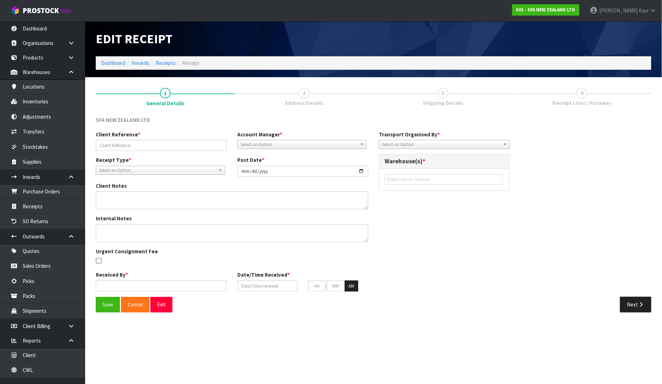
type input "33"
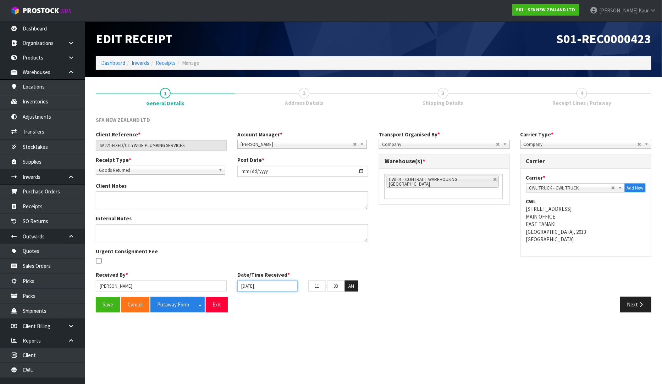
click at [242, 288] on input "[DATE]" at bounding box center [267, 286] width 60 height 11
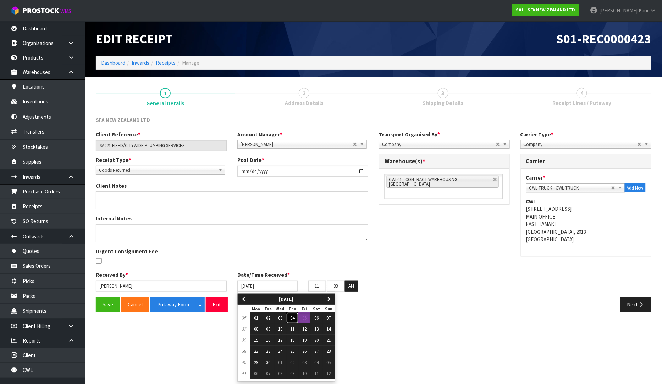
drag, startPoint x: 293, startPoint y: 321, endPoint x: 249, endPoint y: 312, distance: 44.8
click at [293, 321] on button "04" at bounding box center [292, 318] width 12 height 11
type input "[DATE]"
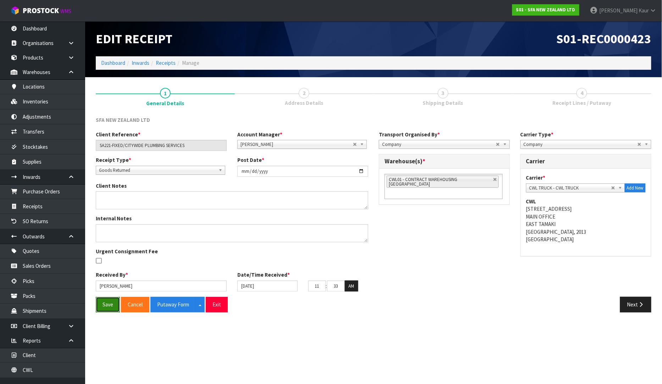
click at [105, 310] on button "Save" at bounding box center [108, 304] width 24 height 15
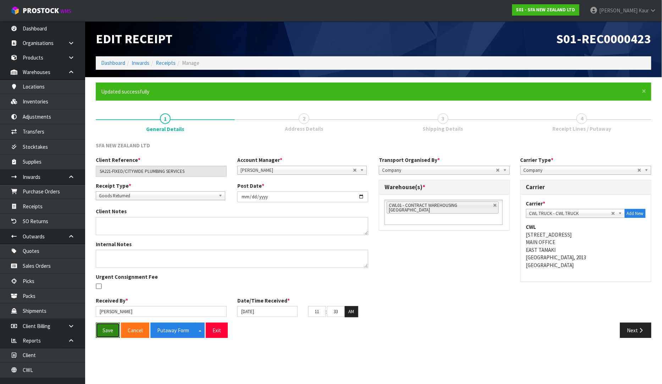
click at [108, 331] on button "Save" at bounding box center [108, 330] width 24 height 15
click at [181, 332] on button "Putaway Form" at bounding box center [172, 330] width 45 height 15
drag, startPoint x: 52, startPoint y: 25, endPoint x: 0, endPoint y: 27, distance: 51.8
click at [52, 25] on link "Dashboard" at bounding box center [42, 28] width 85 height 15
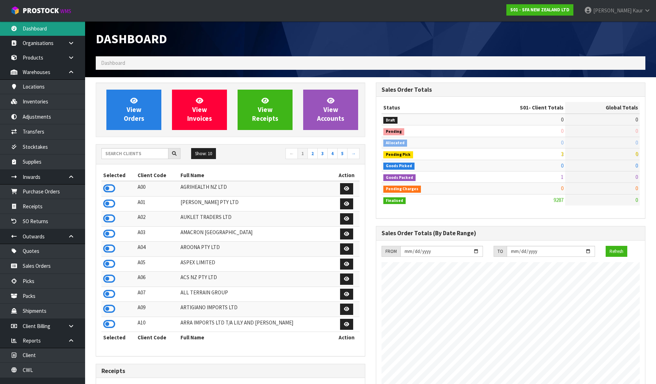
scroll to position [537, 280]
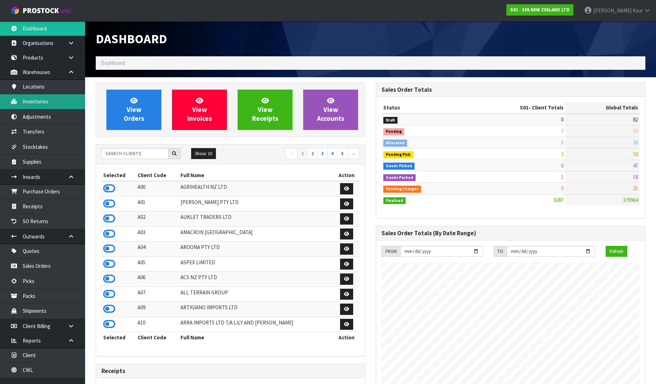
click at [55, 98] on link "Inventories" at bounding box center [42, 101] width 85 height 15
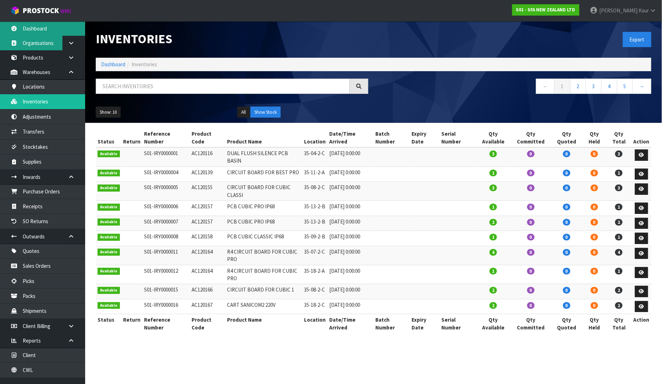
drag, startPoint x: 29, startPoint y: 31, endPoint x: 51, endPoint y: 46, distance: 27.5
click at [29, 30] on link "Dashboard" at bounding box center [42, 28] width 85 height 15
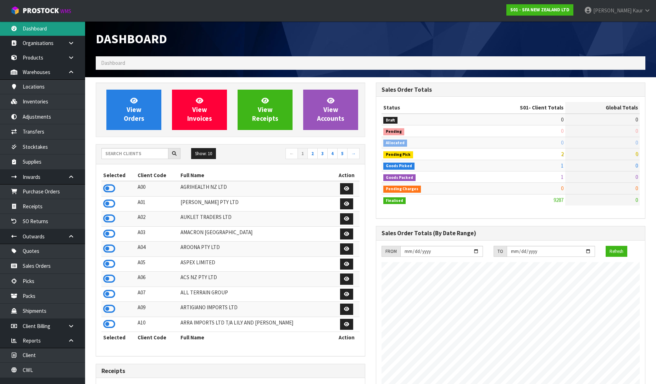
scroll to position [537, 280]
click at [139, 151] on input "text" at bounding box center [134, 153] width 67 height 11
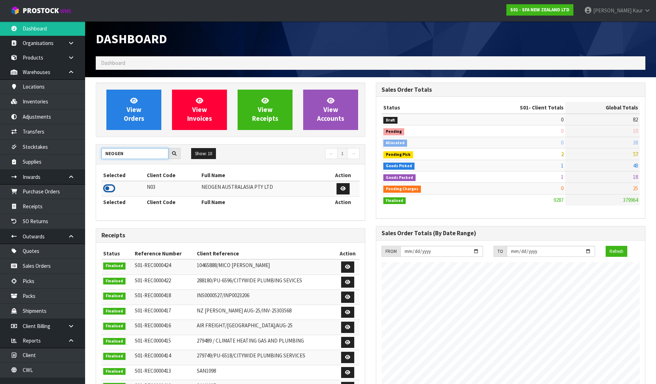
type input "NEOGEN"
click at [111, 188] on icon at bounding box center [109, 188] width 12 height 11
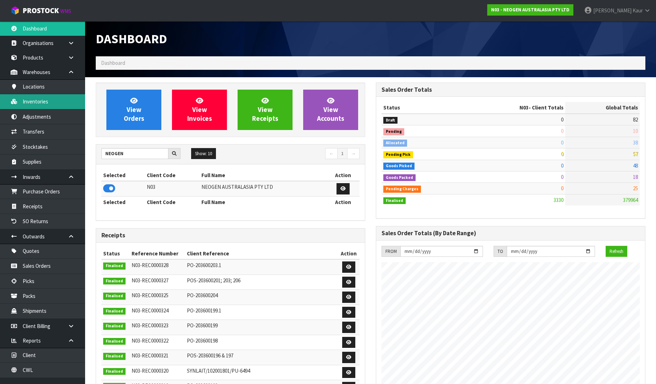
click at [38, 107] on link "Inventories" at bounding box center [42, 101] width 85 height 15
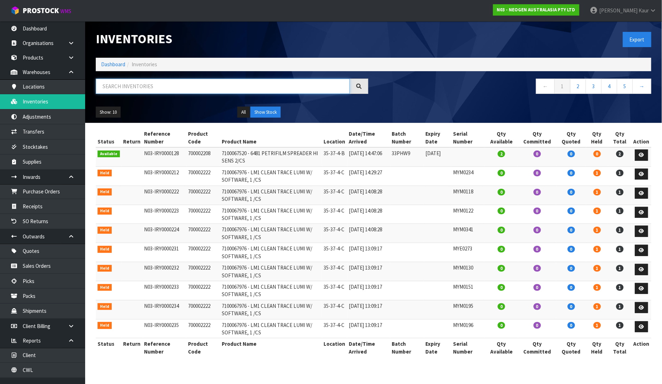
click at [121, 88] on input "text" at bounding box center [223, 86] width 254 height 15
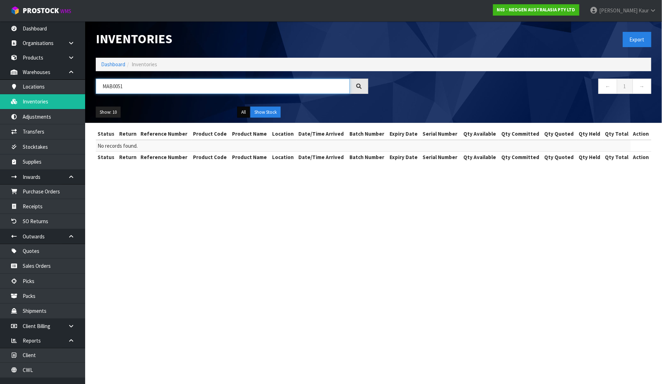
type input "MAB0051"
click at [244, 113] on button "All" at bounding box center [243, 112] width 12 height 11
drag, startPoint x: 124, startPoint y: 85, endPoint x: 70, endPoint y: 85, distance: 54.3
click at [70, 85] on body "Toggle navigation ProStock WMS N03 - NEOGEN AUSTRALASIA PTY LTD Prabhneet Kaur …" at bounding box center [331, 192] width 662 height 384
type input "MZC0102"
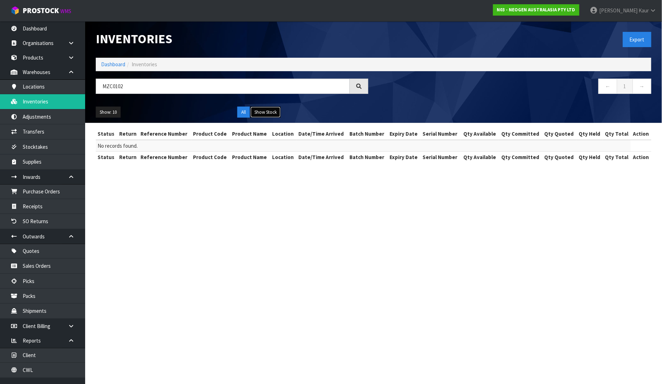
click at [257, 114] on button "Show Stock" at bounding box center [265, 112] width 30 height 11
click at [245, 112] on button "All" at bounding box center [243, 112] width 12 height 11
click at [46, 365] on link "CWL" at bounding box center [42, 370] width 85 height 15
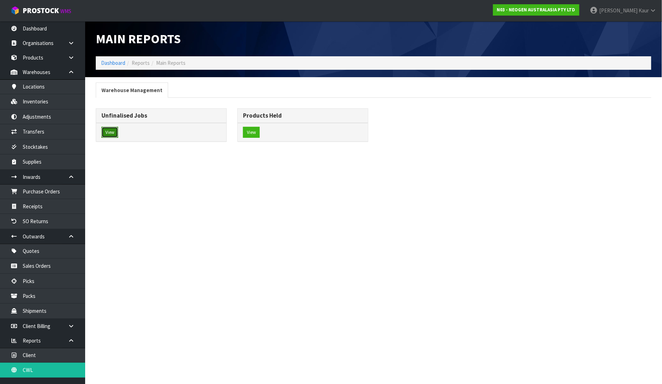
drag, startPoint x: 106, startPoint y: 133, endPoint x: 483, endPoint y: 150, distance: 377.4
click at [108, 133] on button "View" at bounding box center [109, 132] width 17 height 11
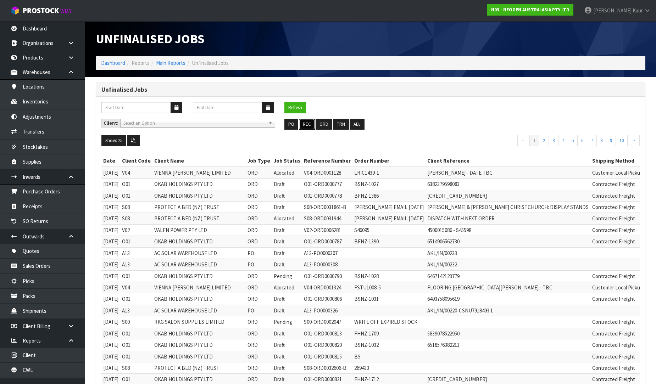
click at [307, 124] on button "REC" at bounding box center [307, 124] width 16 height 11
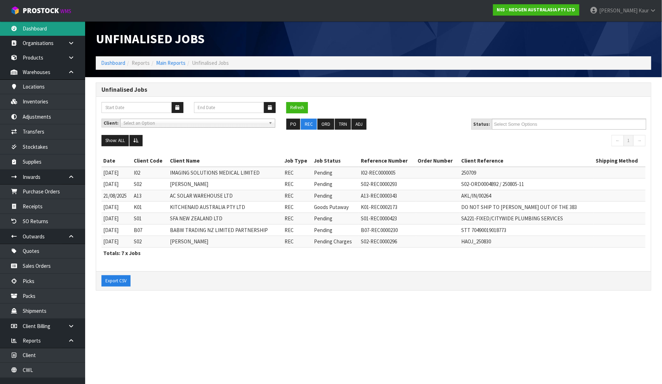
click at [40, 26] on link "Dashboard" at bounding box center [42, 28] width 85 height 15
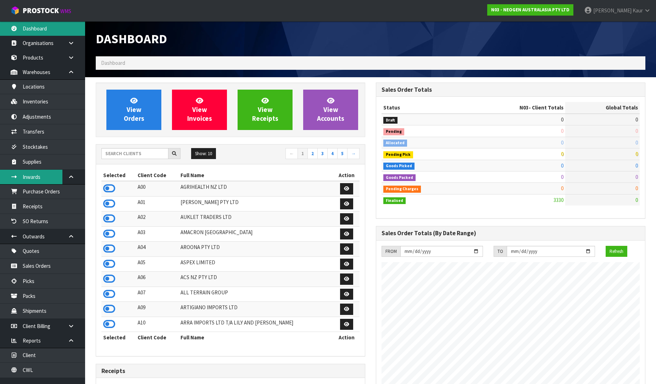
scroll to position [537, 280]
